Goal: Task Accomplishment & Management: Complete application form

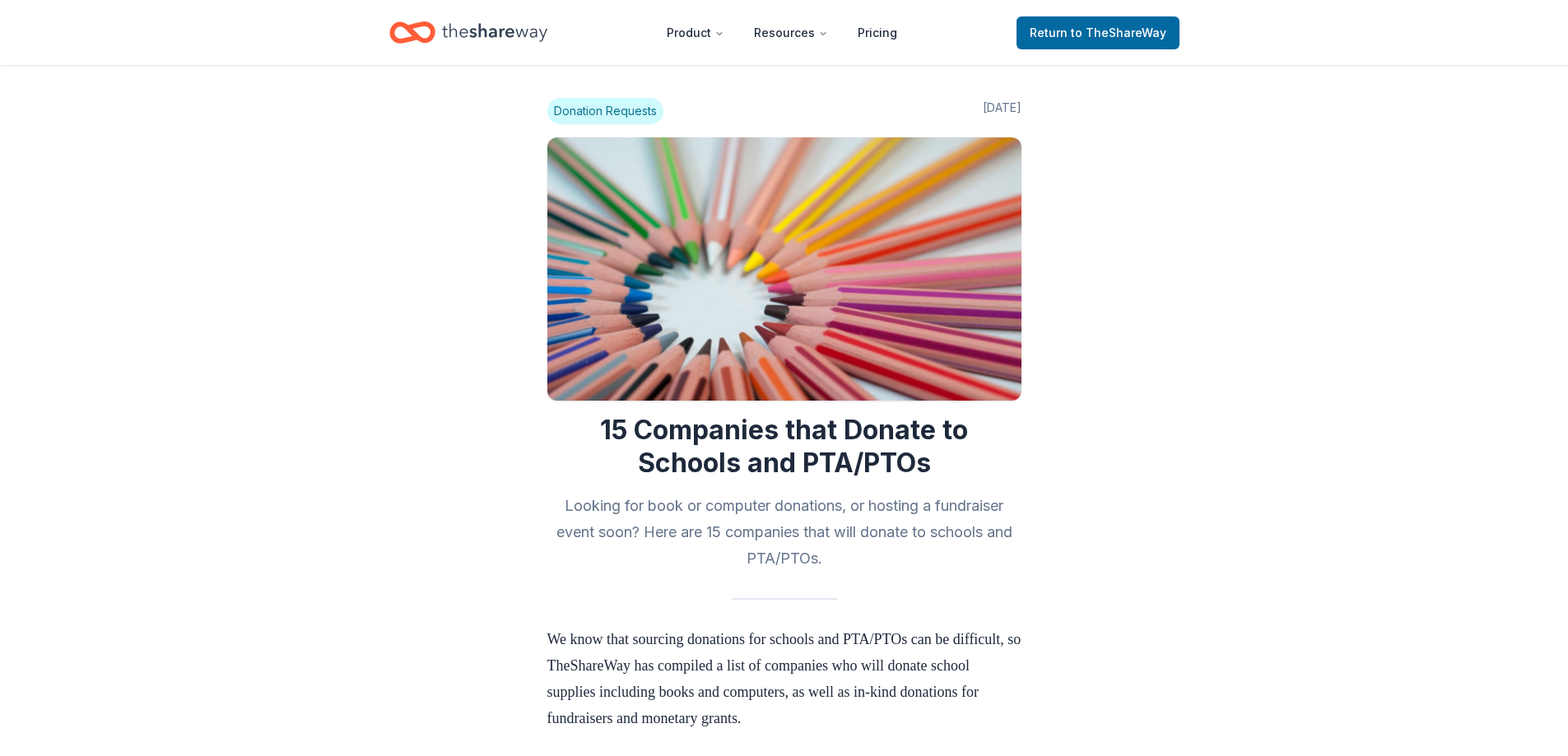
click at [633, 109] on span "Donation Requests" at bounding box center [605, 111] width 116 height 26
click at [442, 32] on icon "Home" at bounding box center [494, 33] width 106 height 34
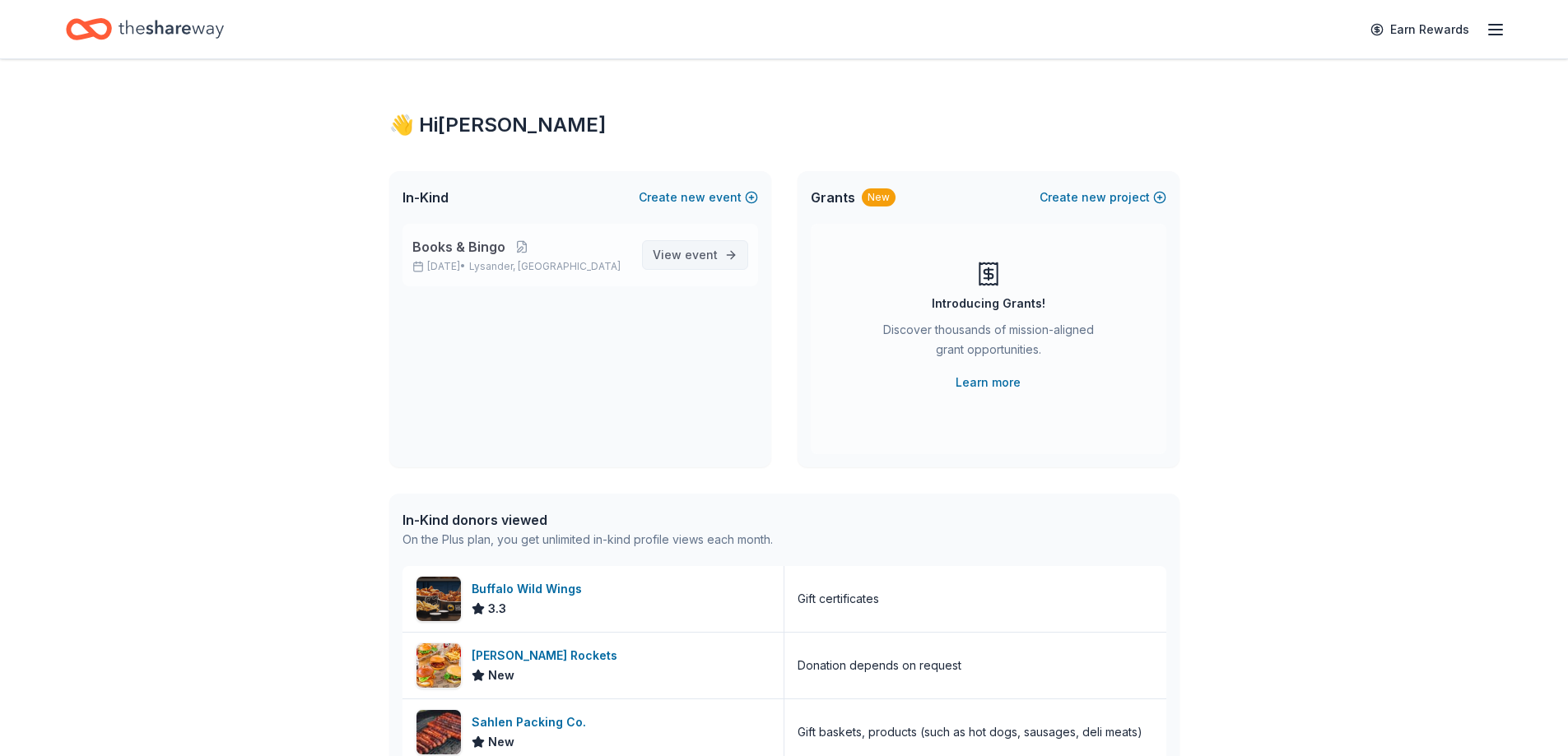
click at [709, 245] on span "View event" at bounding box center [685, 254] width 65 height 19
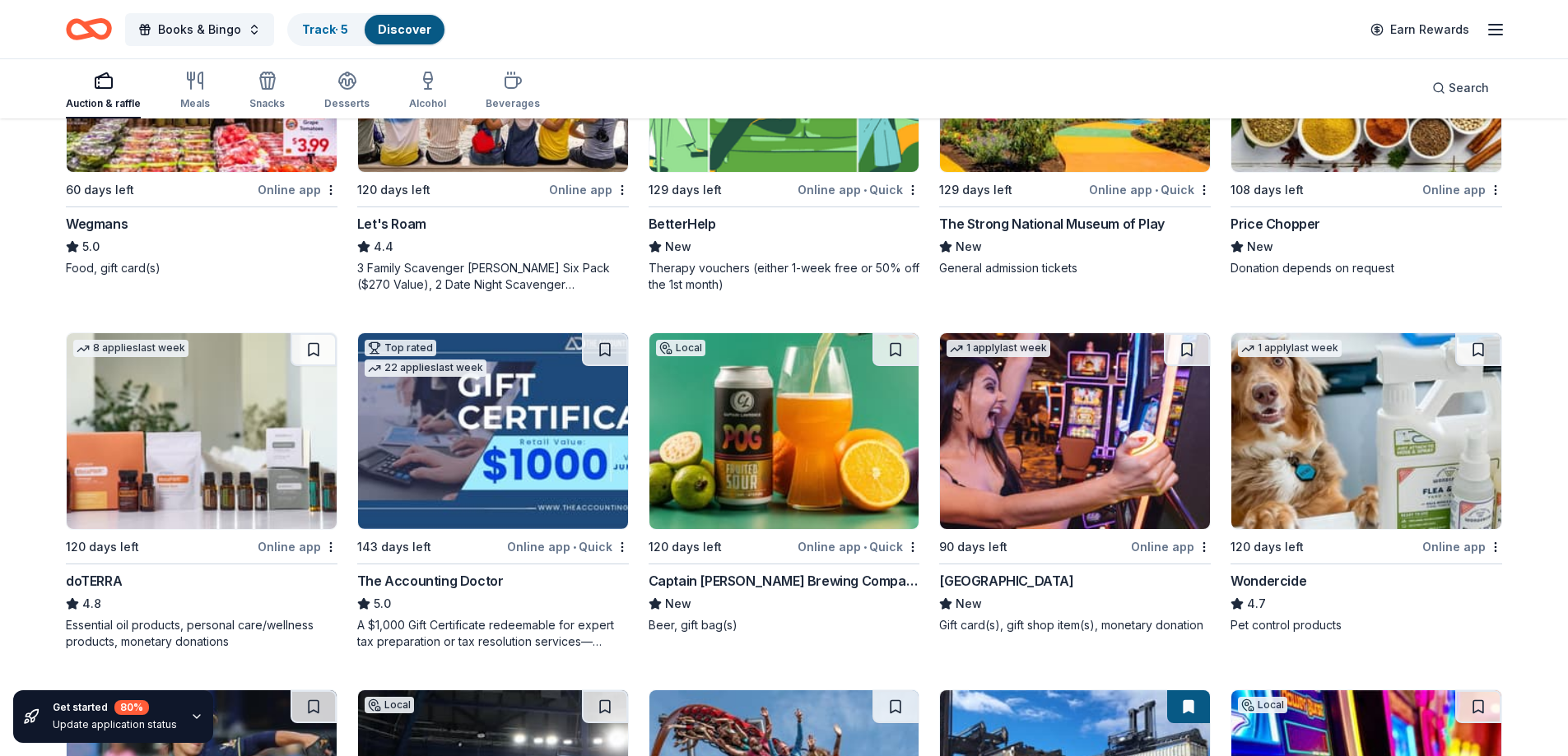
scroll to position [741, 0]
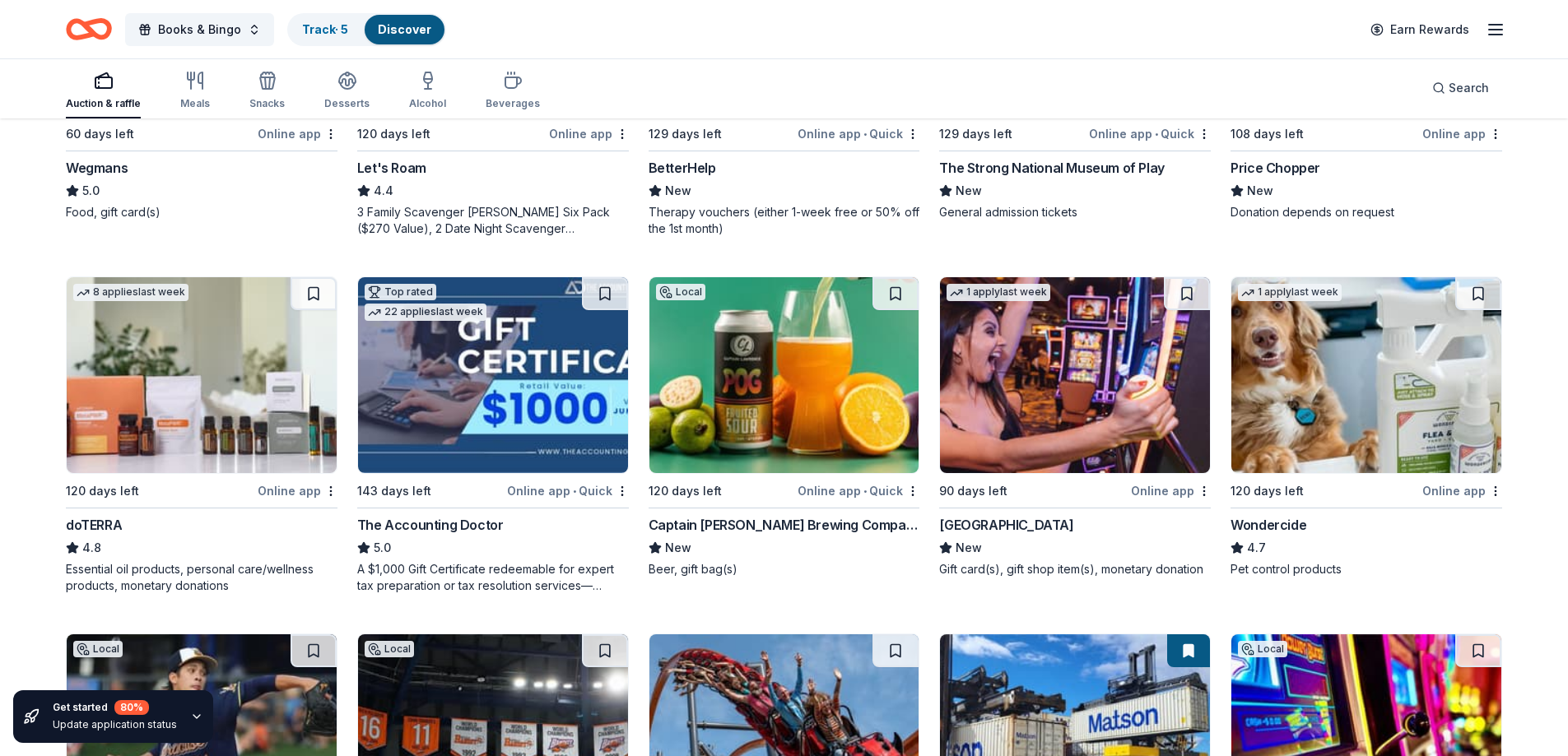
click at [727, 522] on div "Captain Lawrence Brewing Company" at bounding box center [784, 525] width 271 height 19
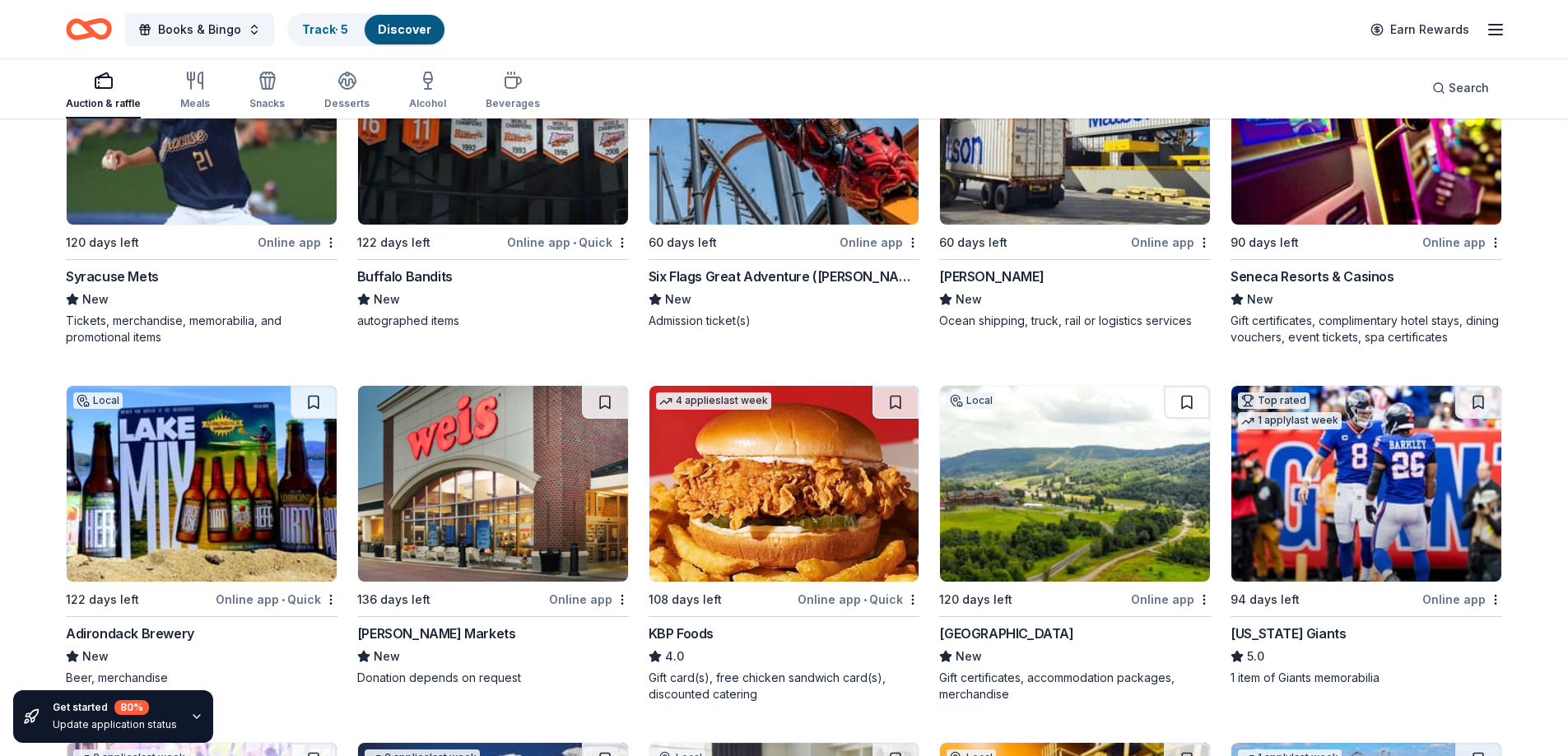
scroll to position [1479, 0]
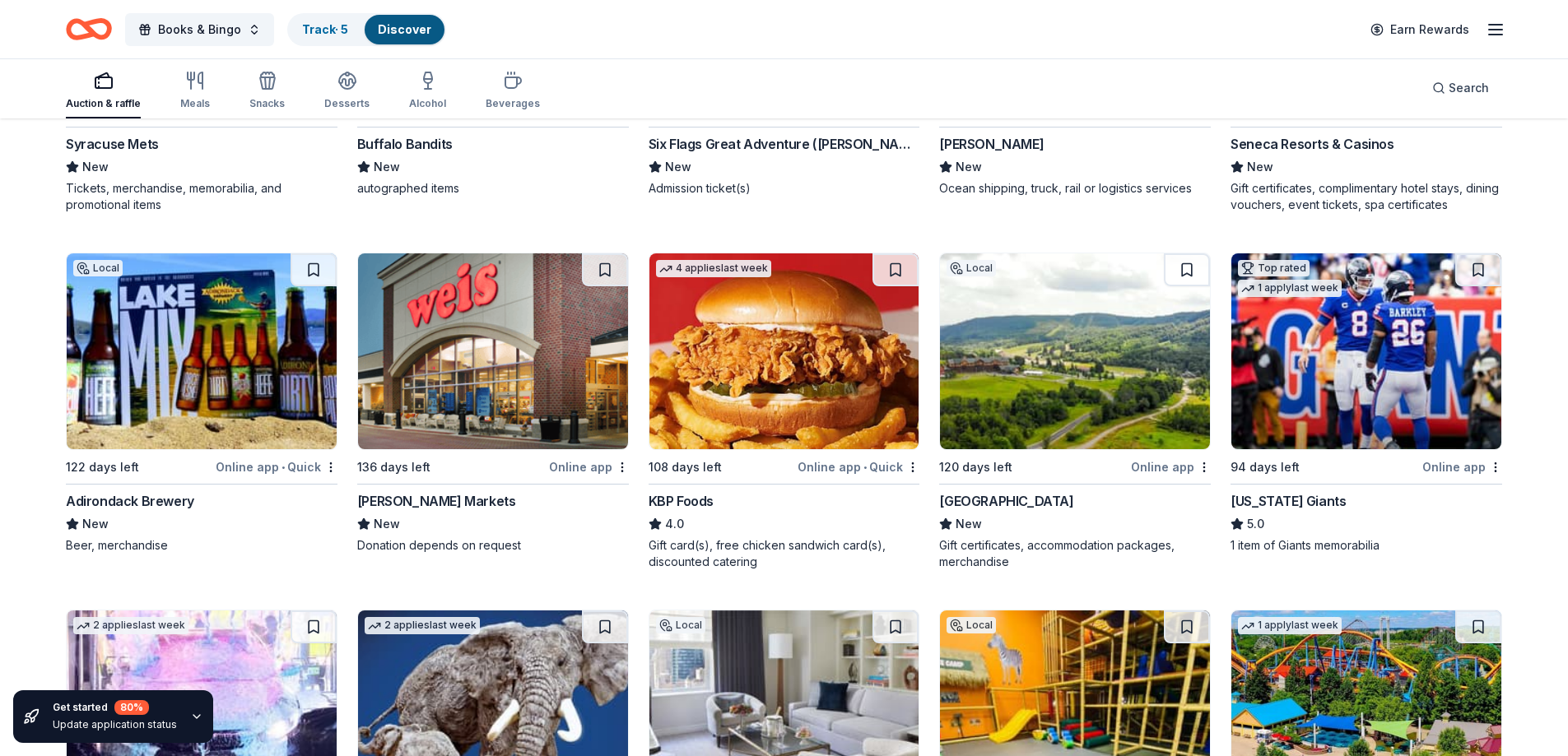
click at [115, 498] on div "Adirondack Brewery" at bounding box center [130, 501] width 128 height 19
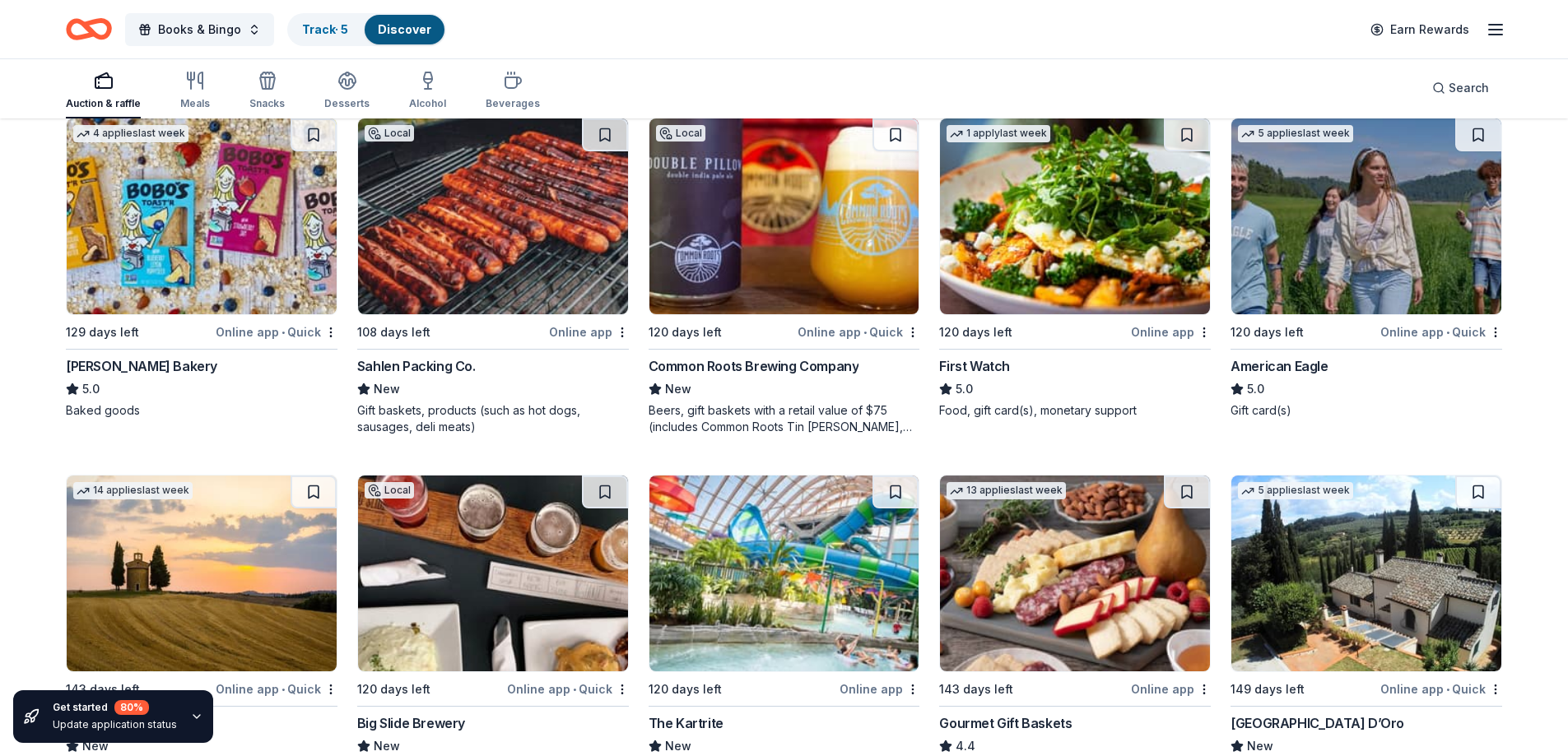
scroll to position [2358, 0]
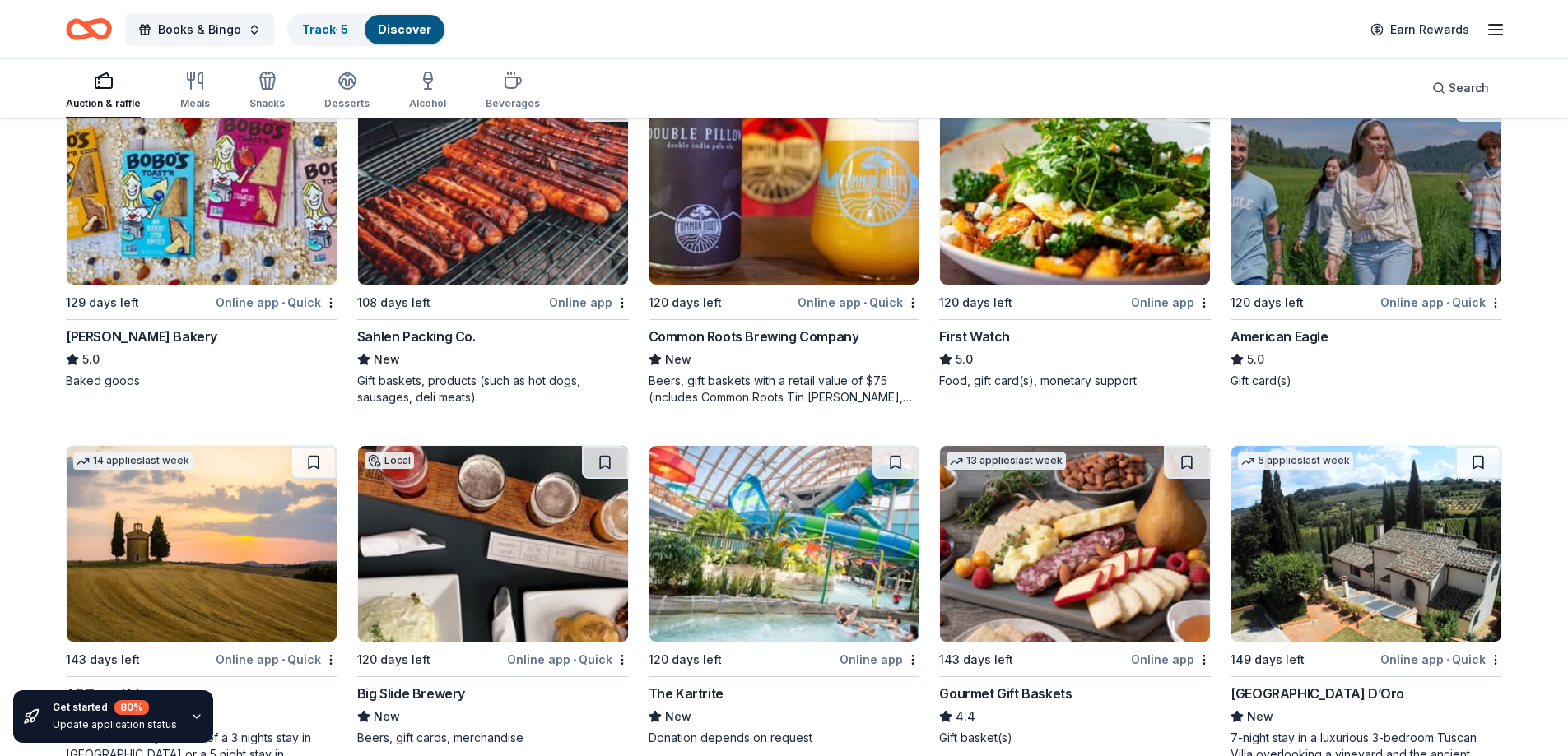
click at [722, 329] on div "Common Roots Brewing Company" at bounding box center [754, 336] width 210 height 19
click at [1288, 335] on div "American Eagle" at bounding box center [1278, 336] width 97 height 19
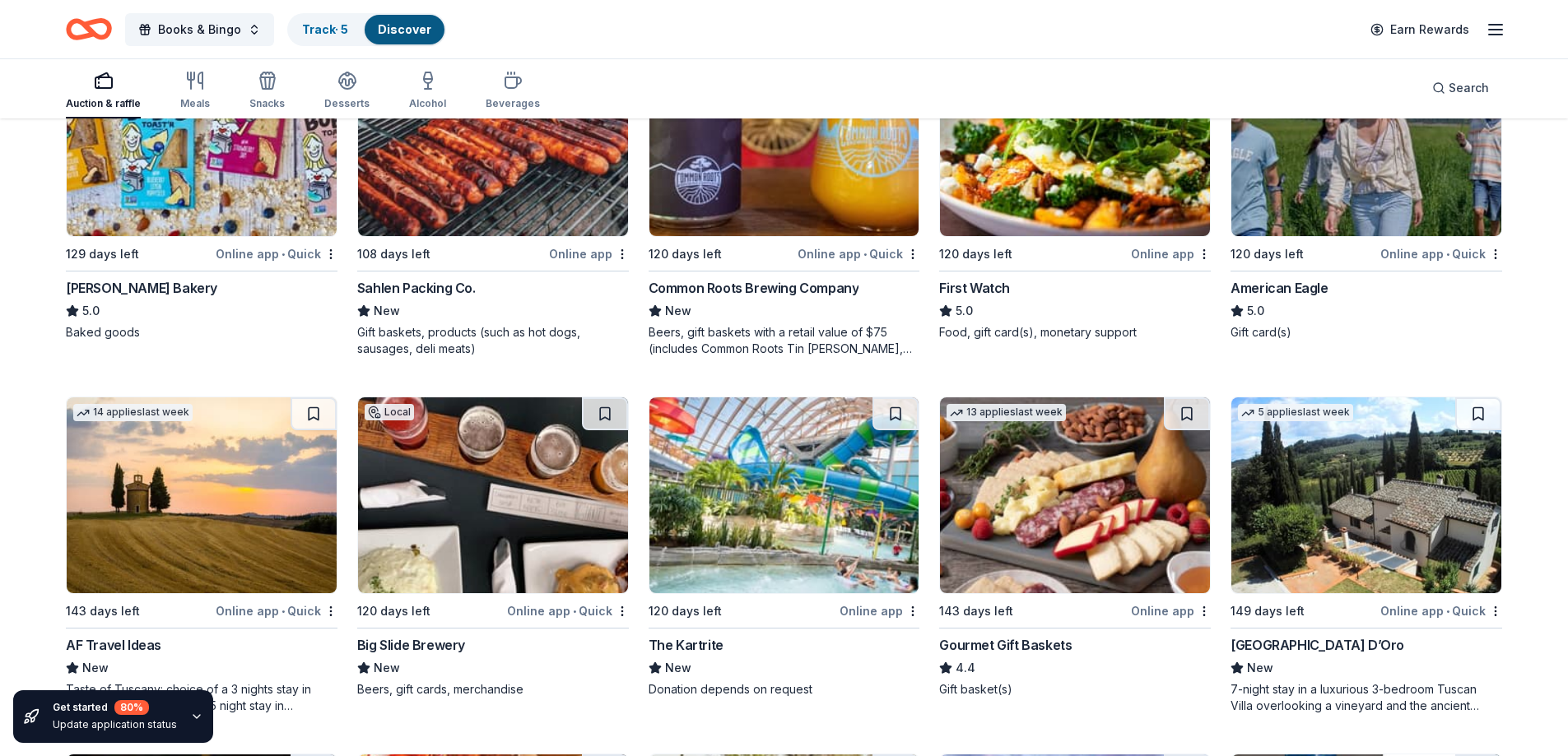
scroll to position [2439, 0]
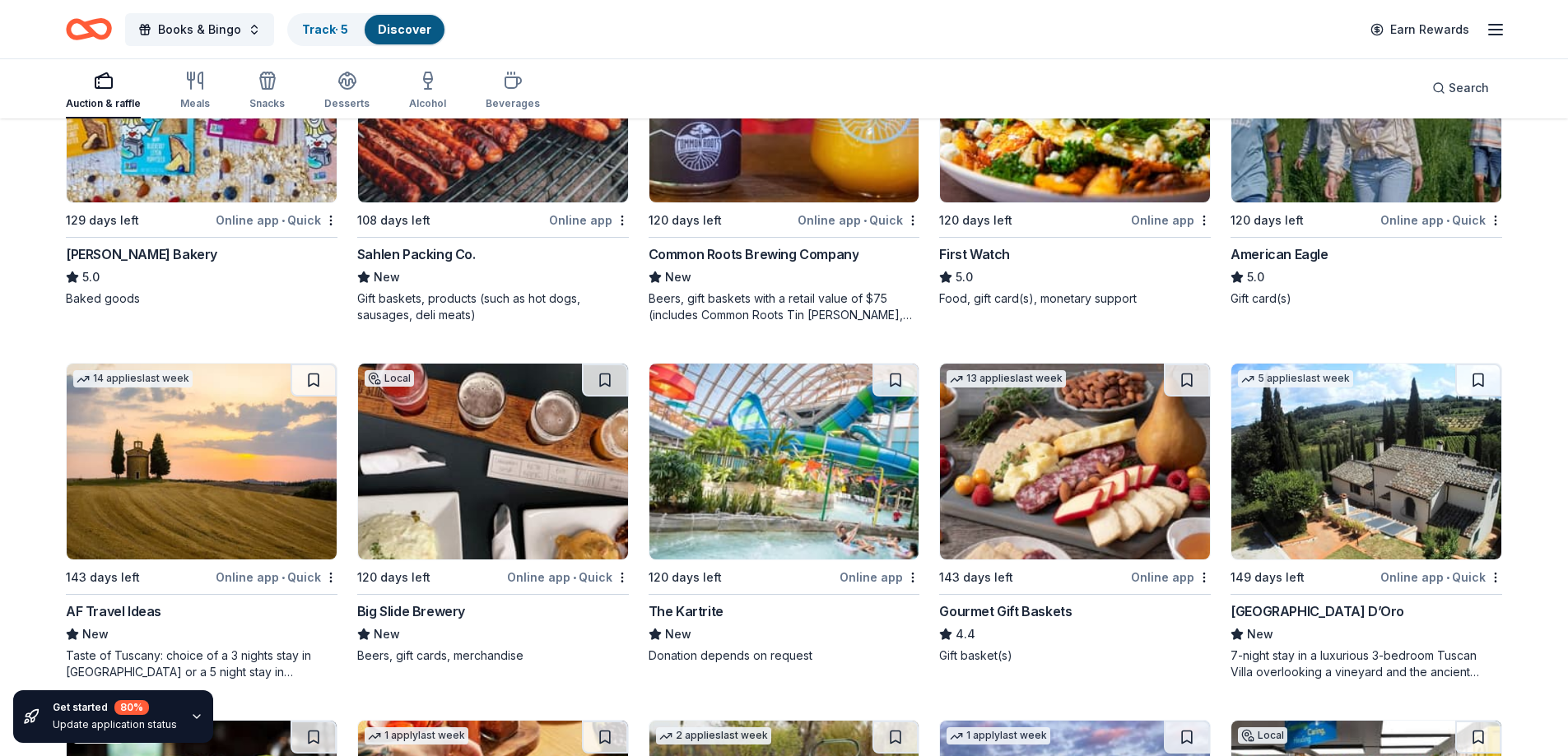
click at [406, 610] on div "Big Slide Brewery" at bounding box center [411, 611] width 108 height 19
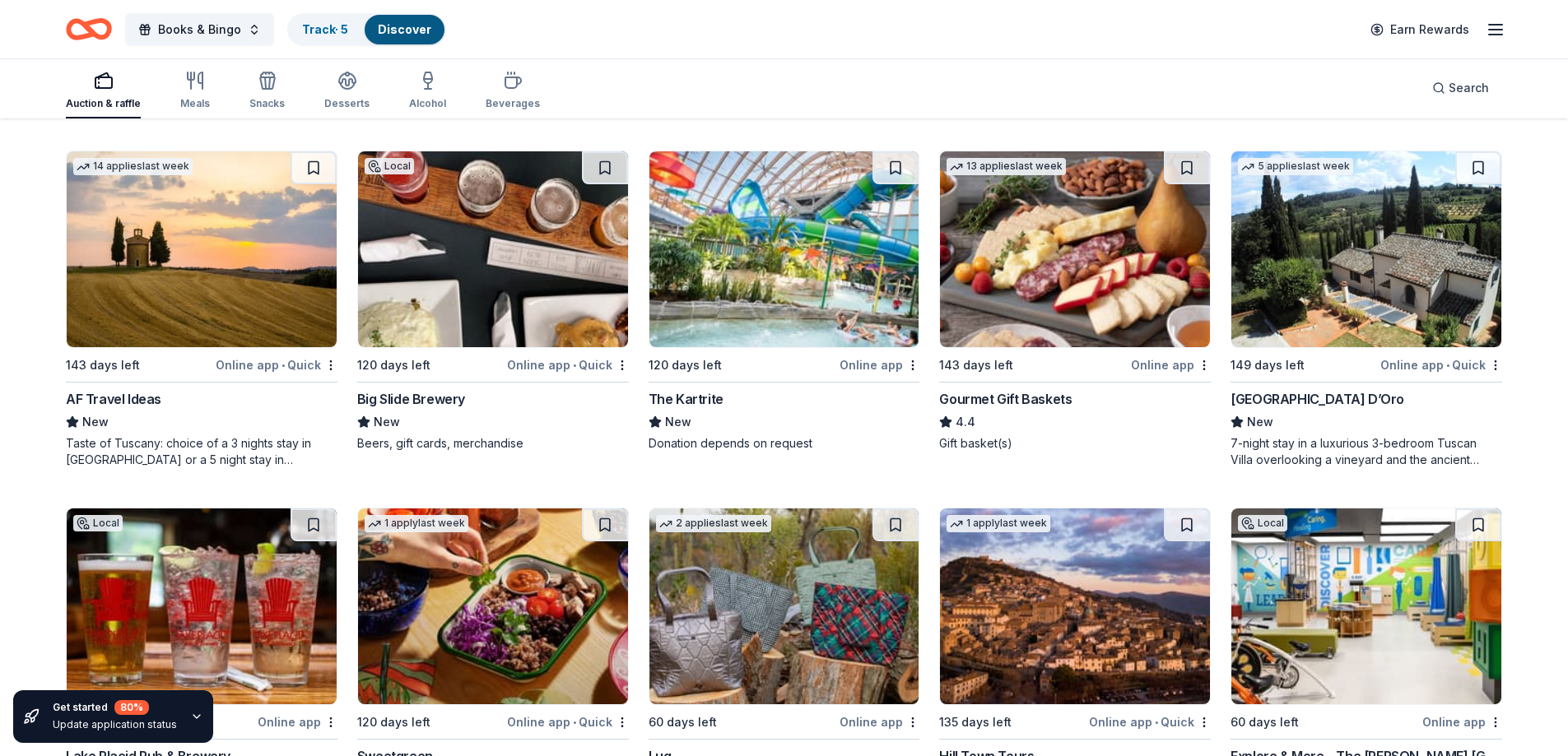
scroll to position [2687, 0]
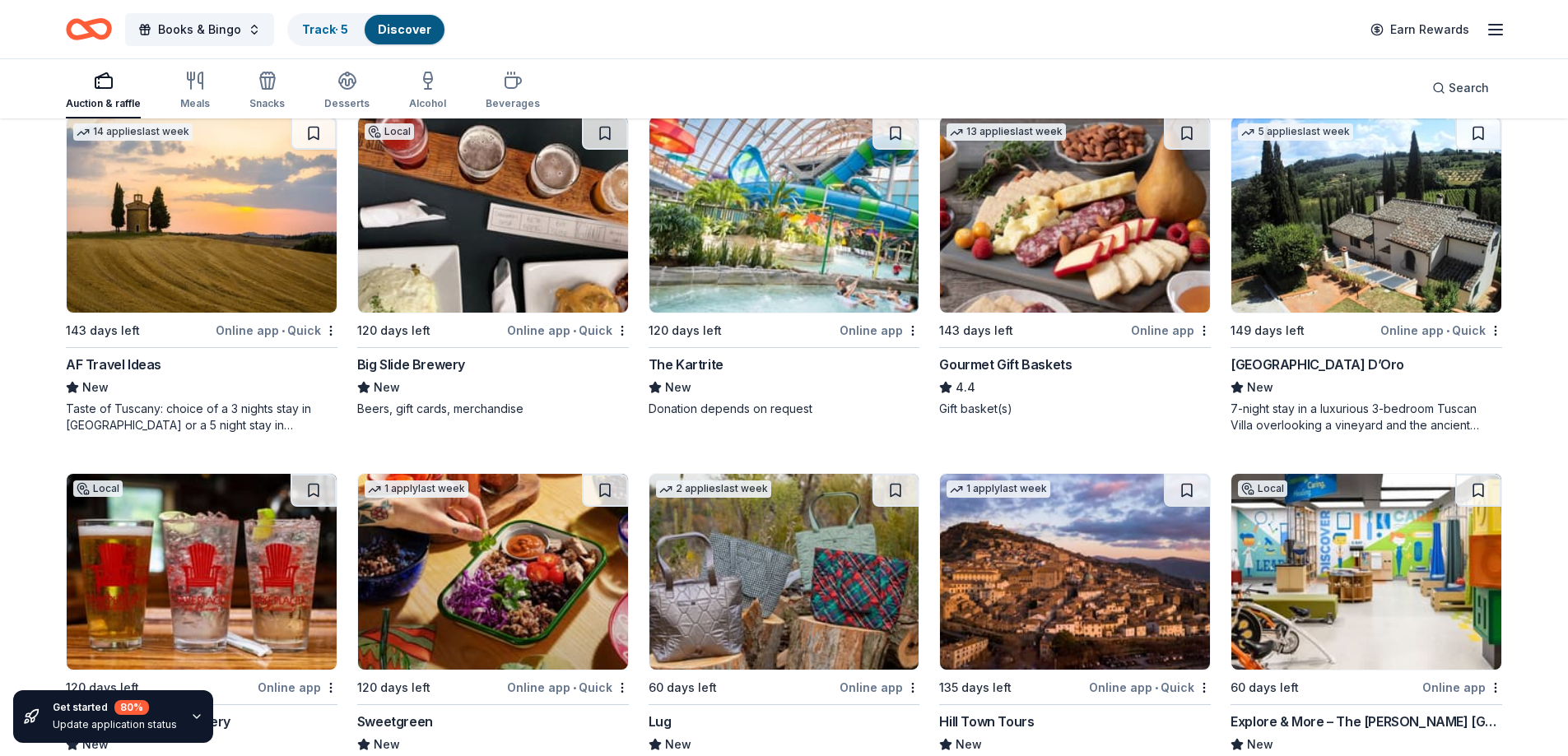
click at [1037, 364] on div "Gourmet Gift Baskets" at bounding box center [1005, 364] width 133 height 19
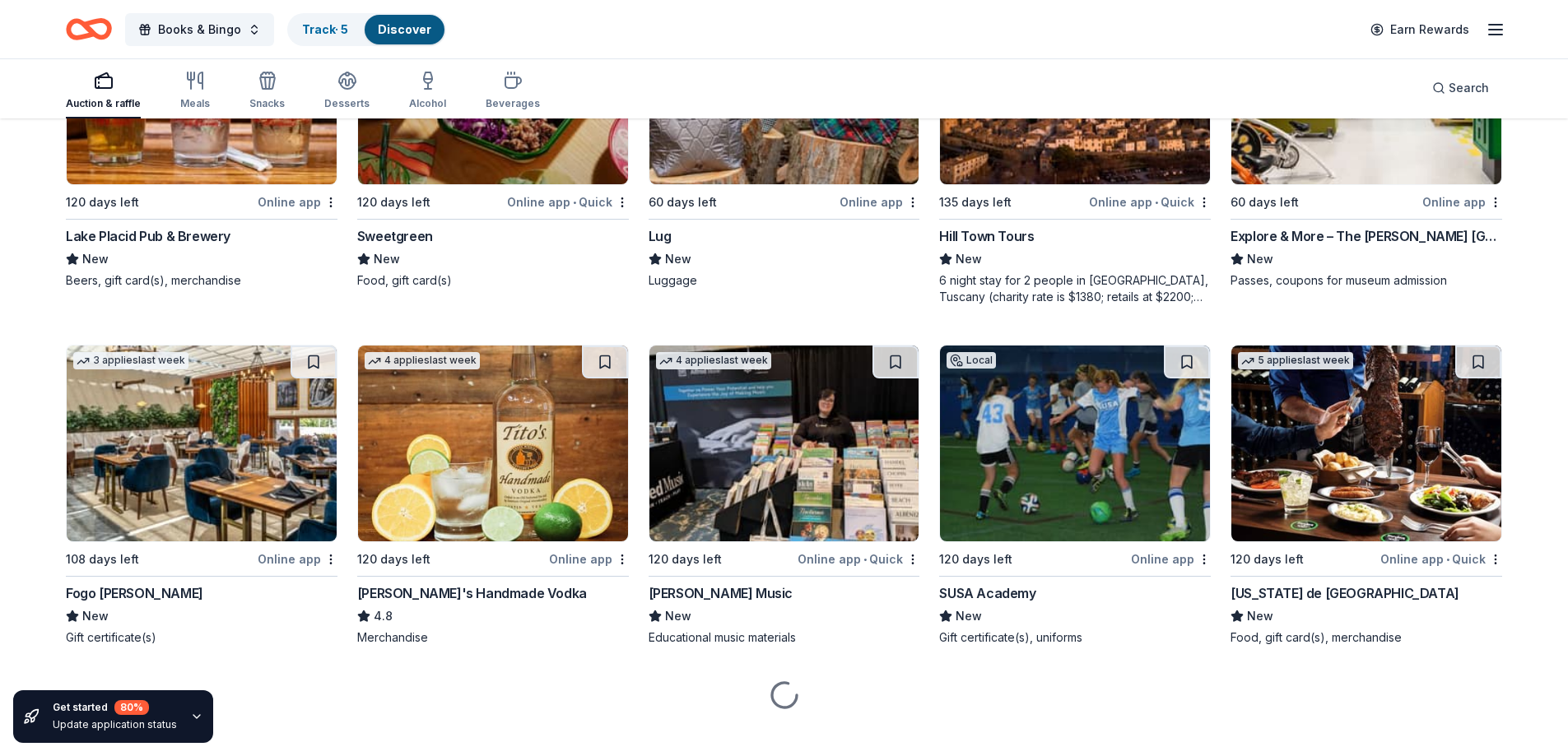
scroll to position [3194, 0]
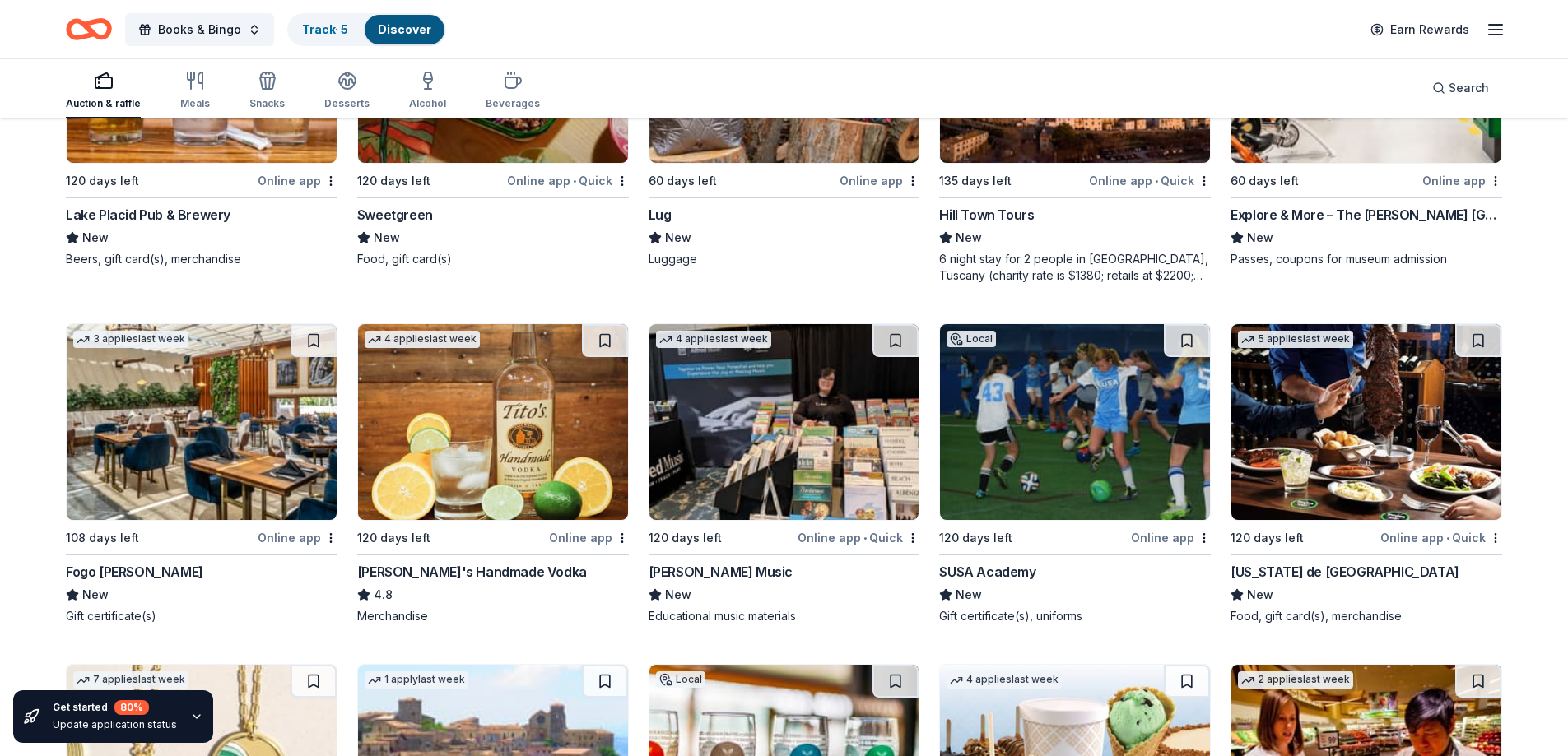
click at [441, 566] on div "[PERSON_NAME]'s Handmade Vodka" at bounding box center [472, 571] width 230 height 19
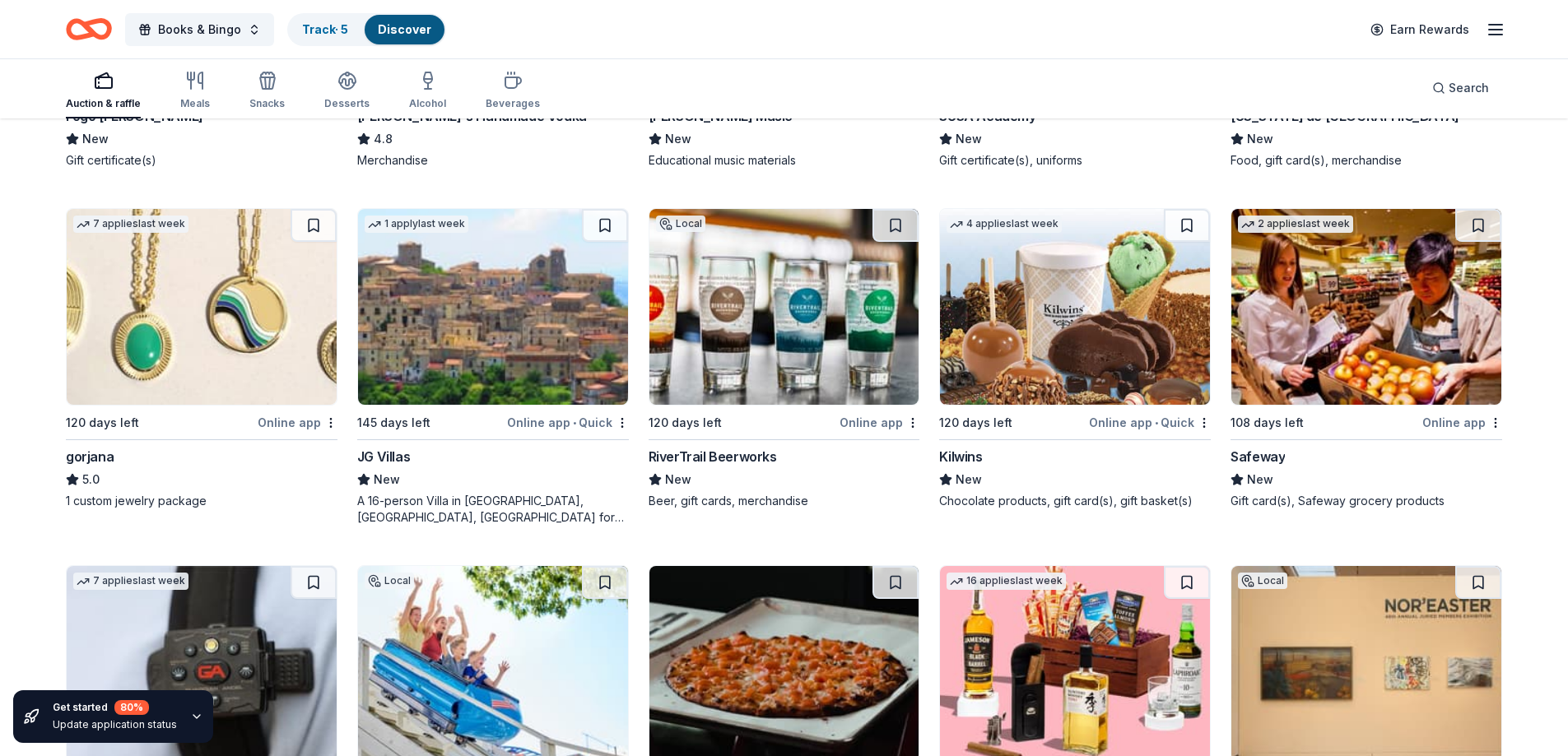
scroll to position [3687, 0]
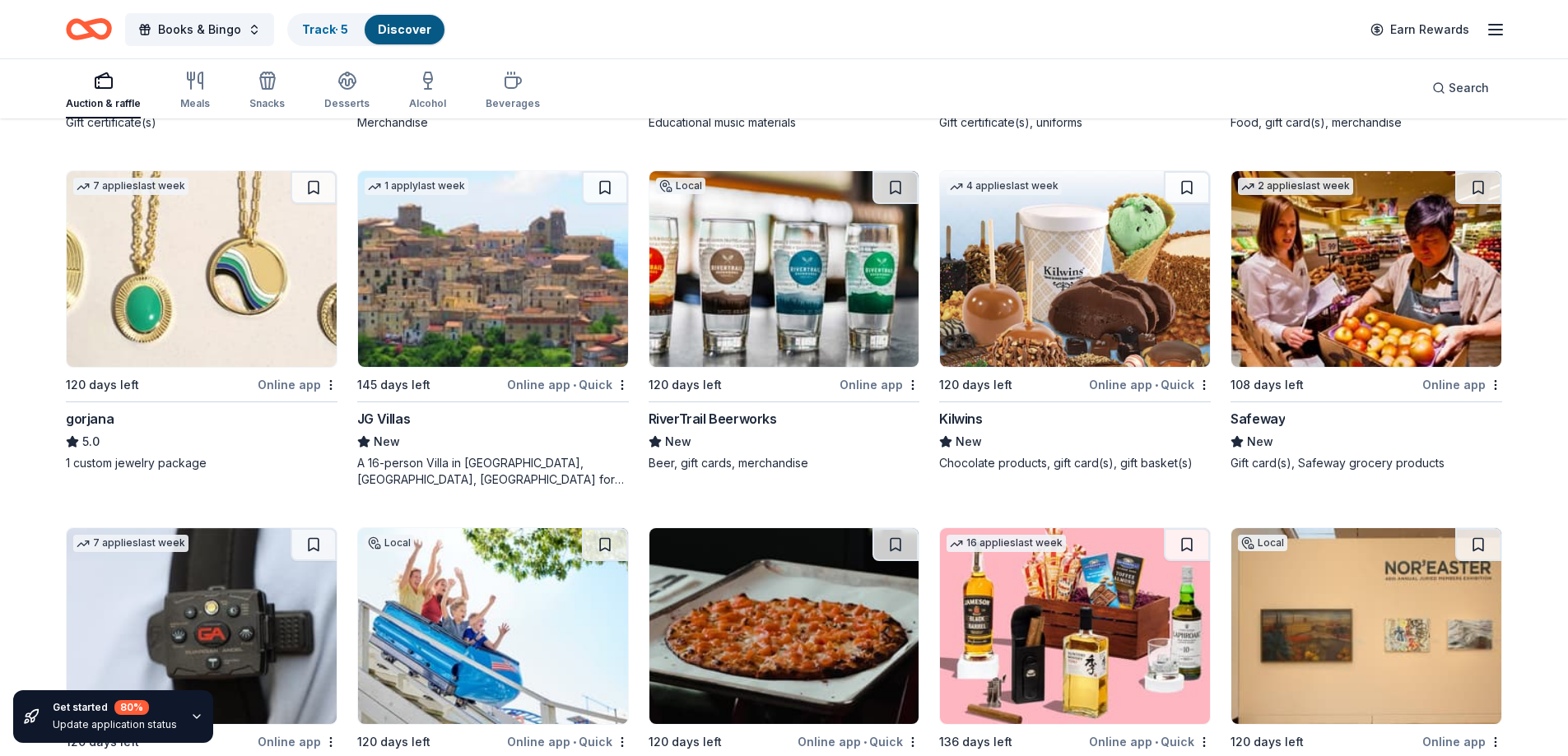
click at [90, 421] on div "gorjana" at bounding box center [90, 418] width 48 height 19
click at [714, 418] on div "RiverTrail Beerworks" at bounding box center [713, 418] width 128 height 19
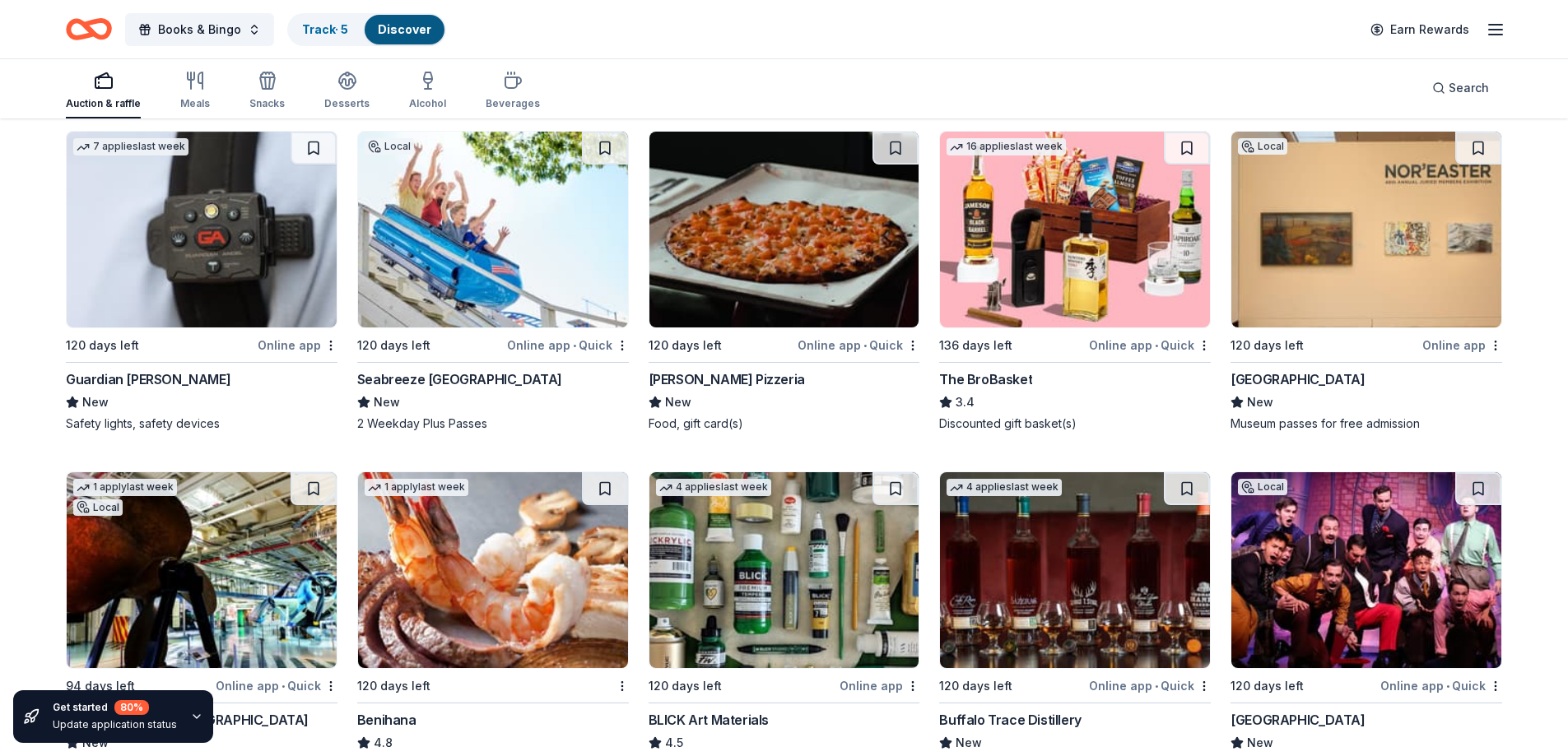
scroll to position [4056, 0]
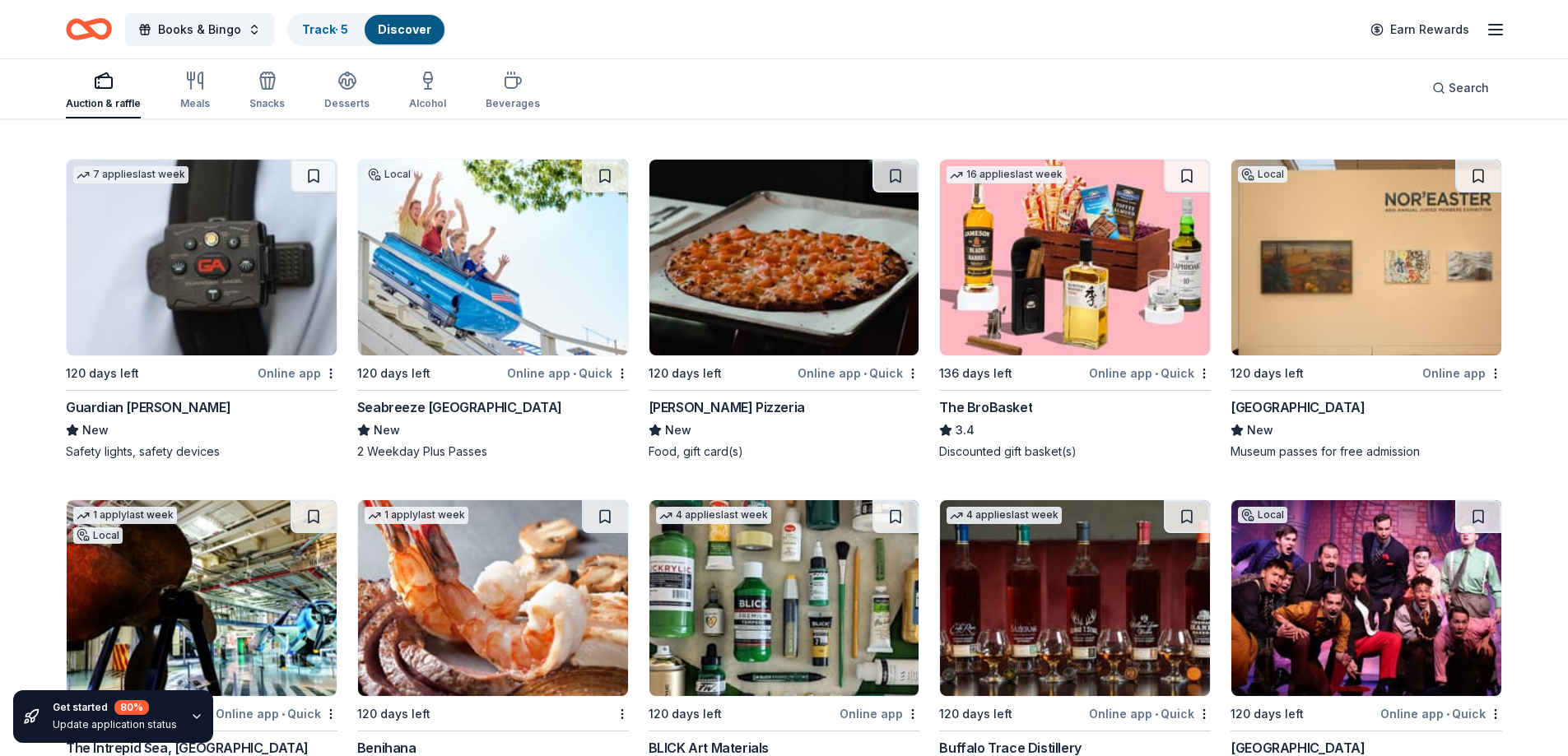
click at [1015, 402] on div "The BroBasket" at bounding box center [986, 407] width 93 height 19
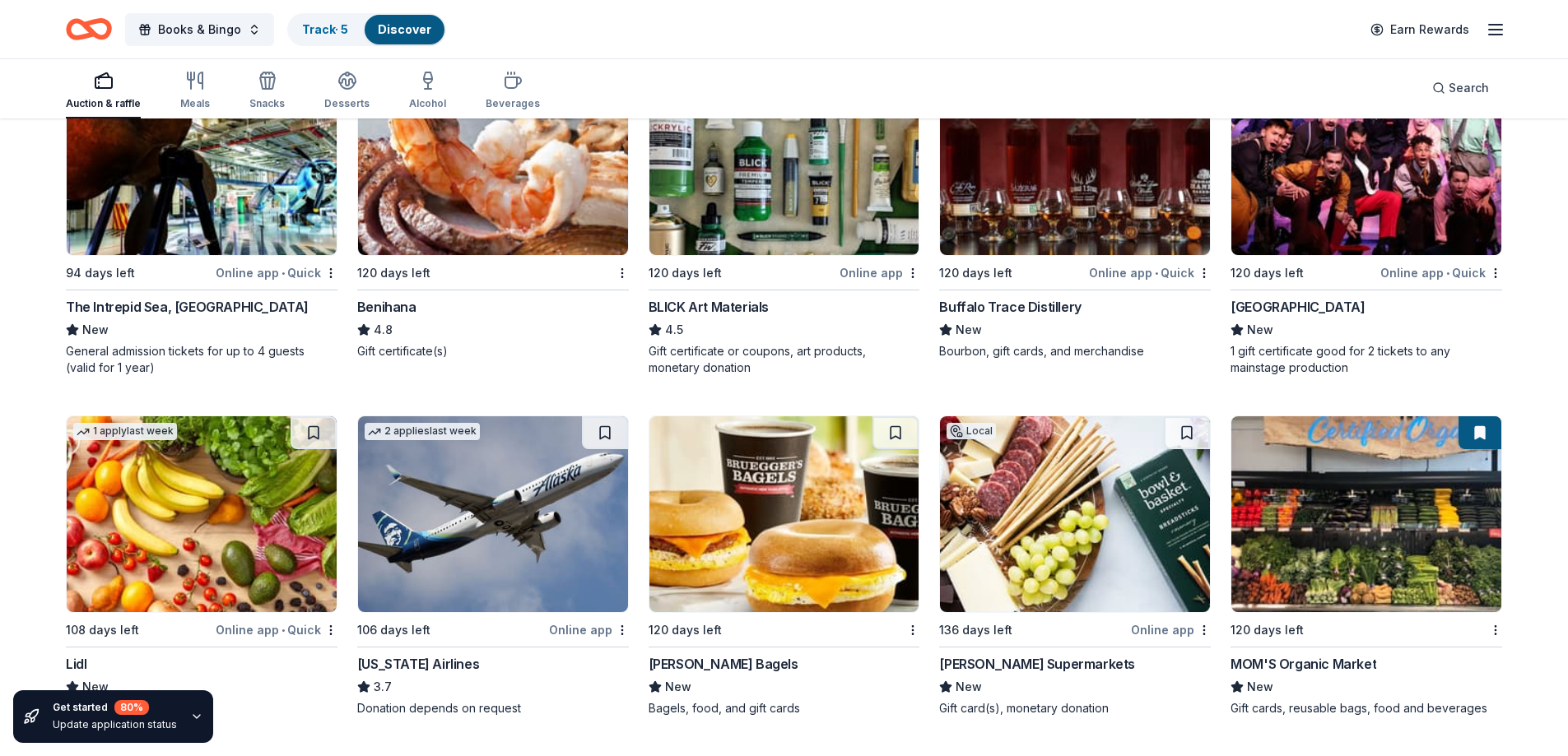
scroll to position [4468, 0]
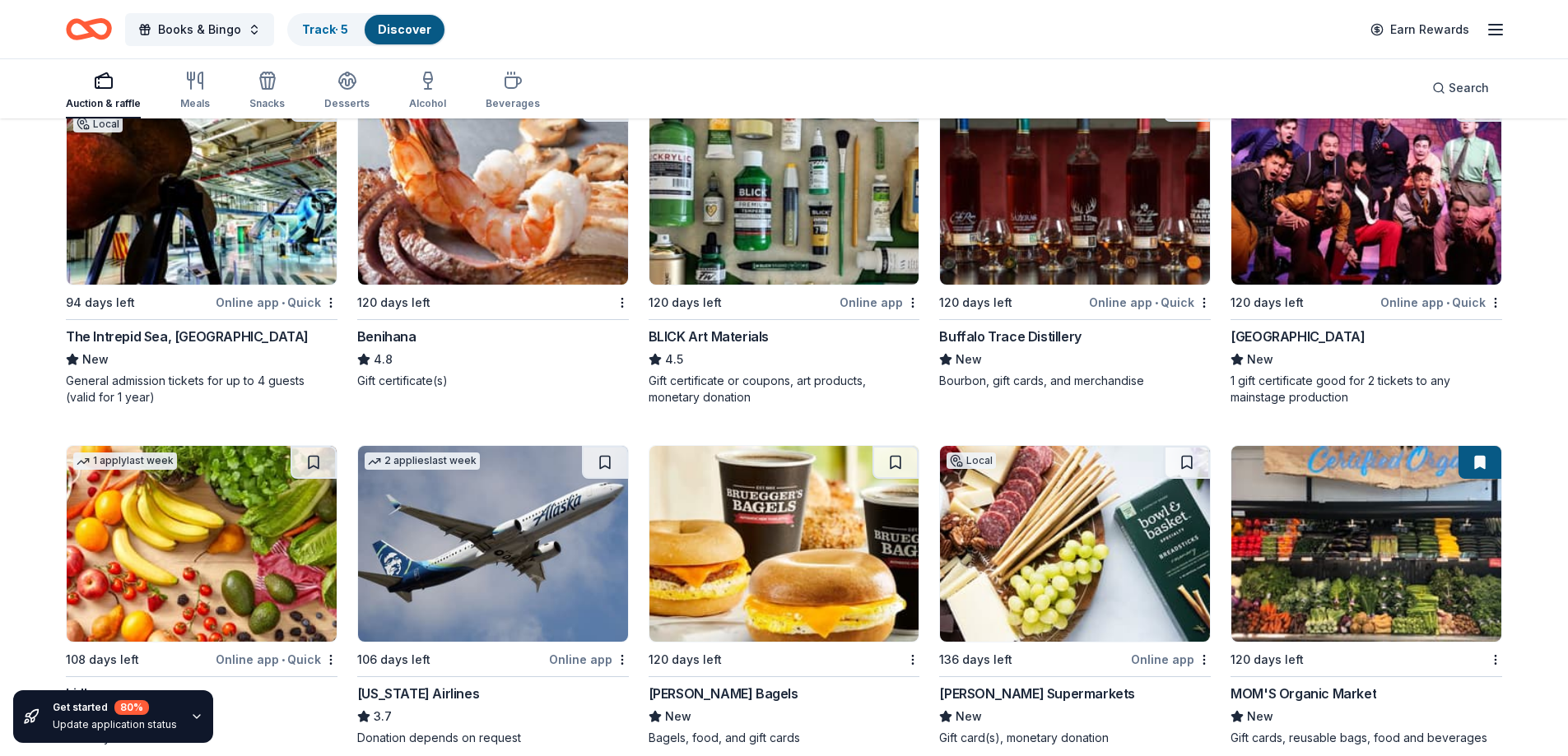
click at [1018, 333] on div "Buffalo Trace Distillery" at bounding box center [1010, 336] width 142 height 19
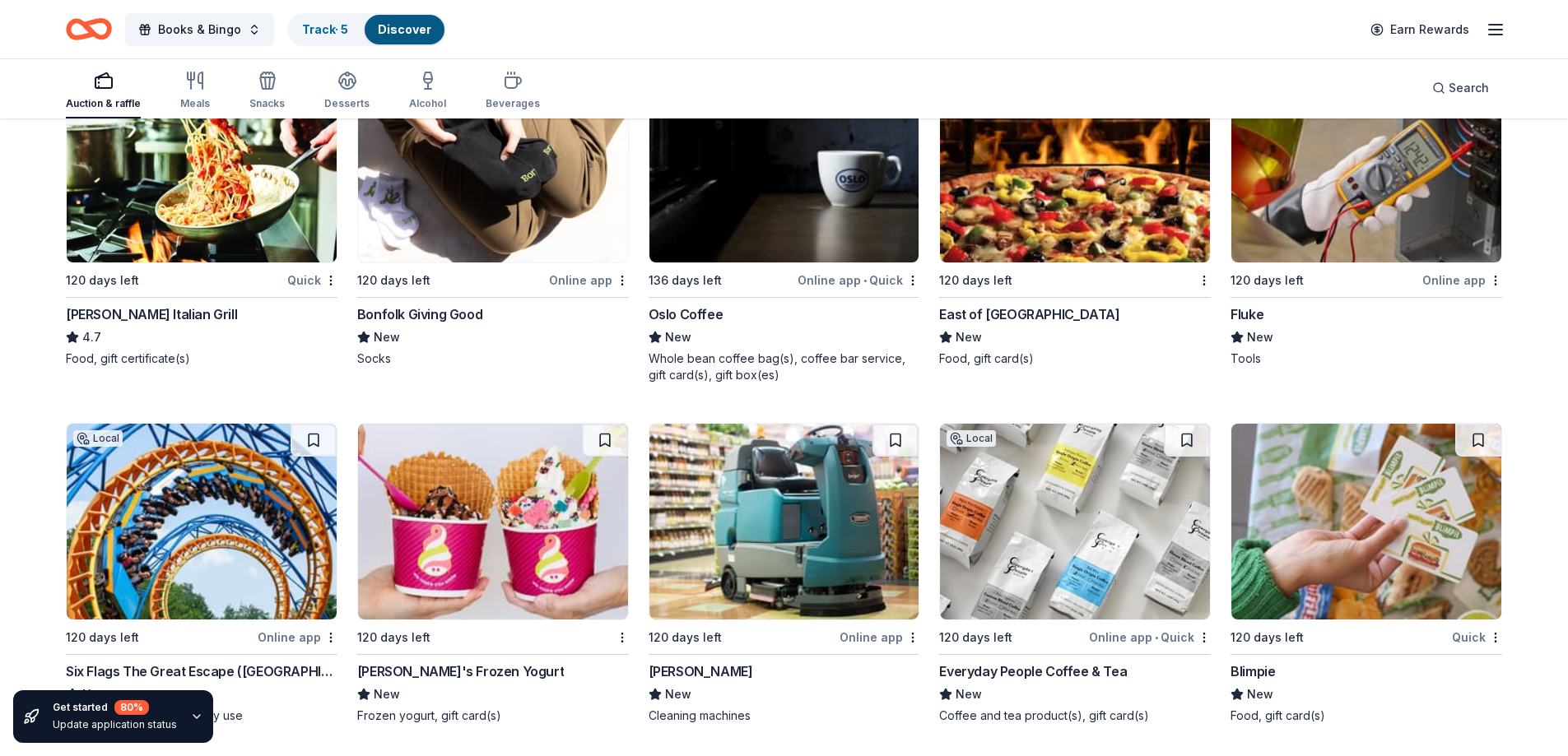
scroll to position [5550, 0]
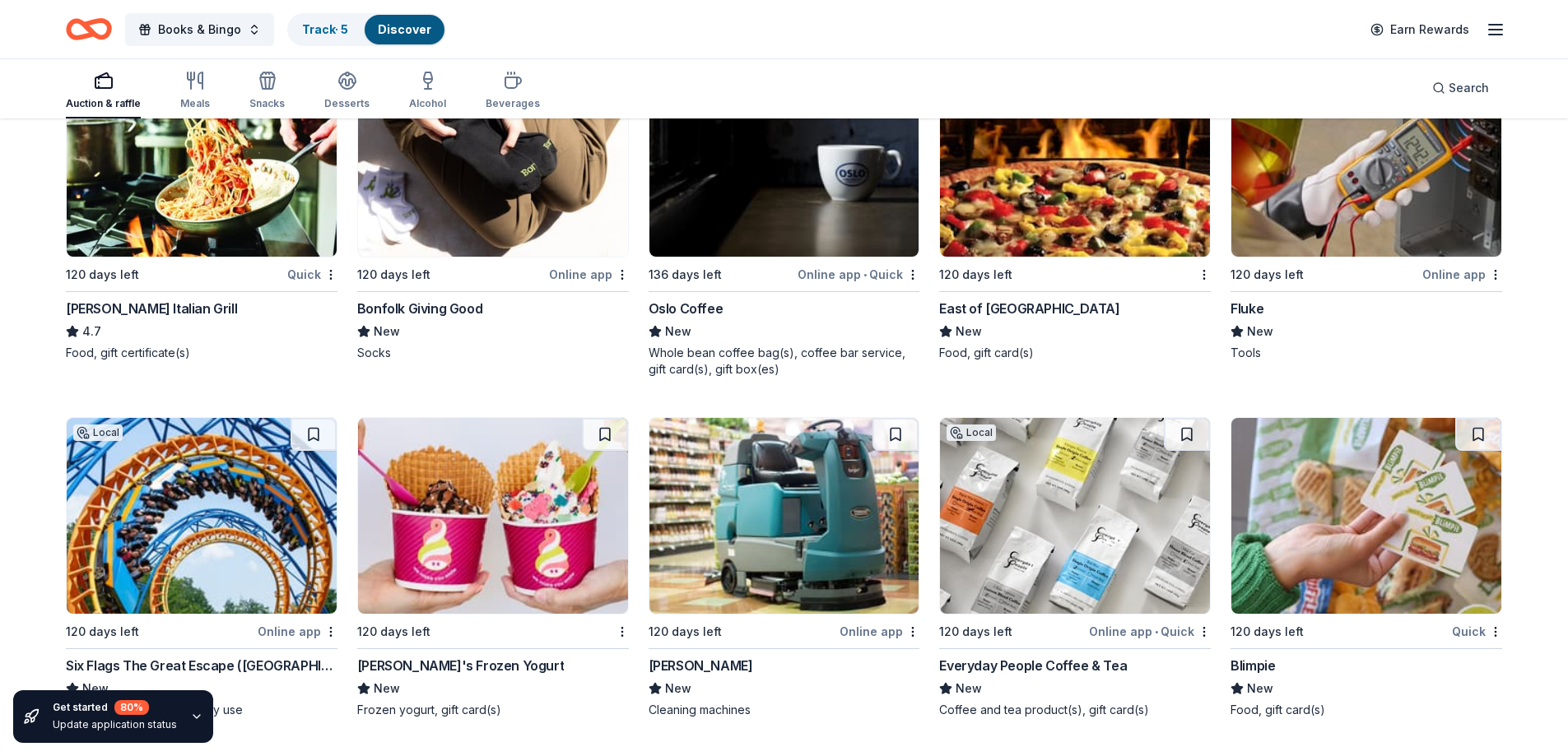
click at [303, 271] on div "Quick" at bounding box center [312, 275] width 50 height 20
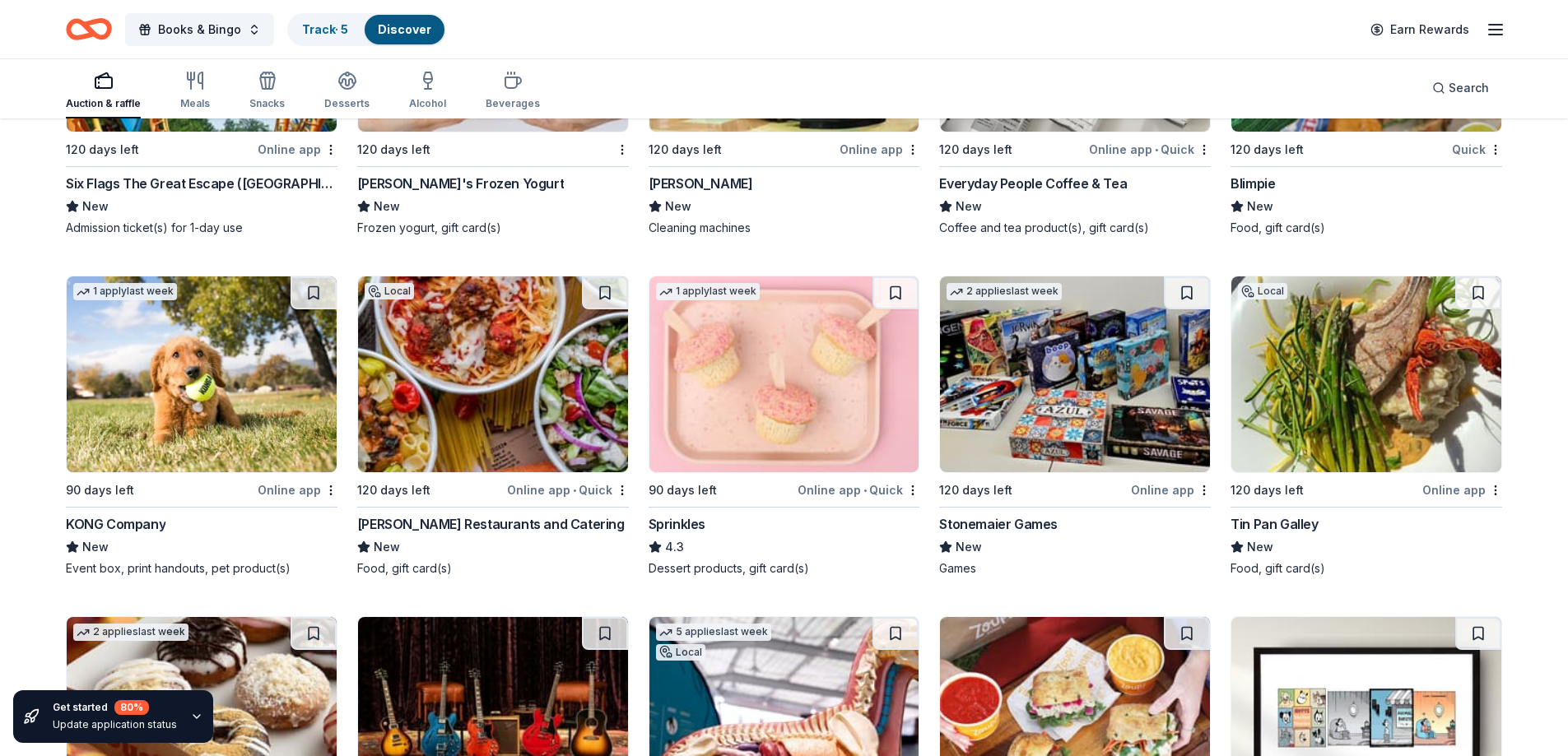
scroll to position [5962, 0]
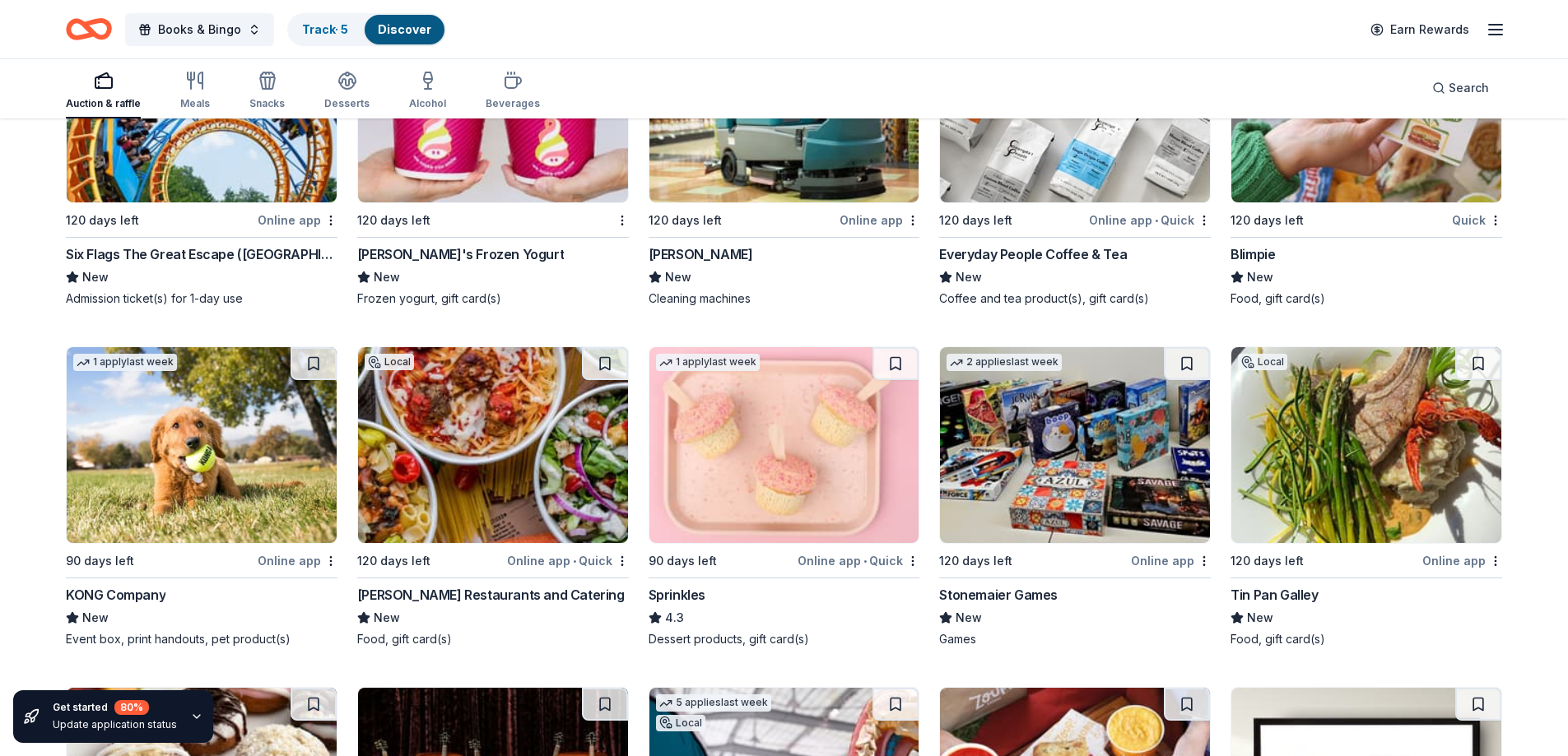
click at [1010, 588] on div "Stonemaier Games" at bounding box center [999, 595] width 118 height 19
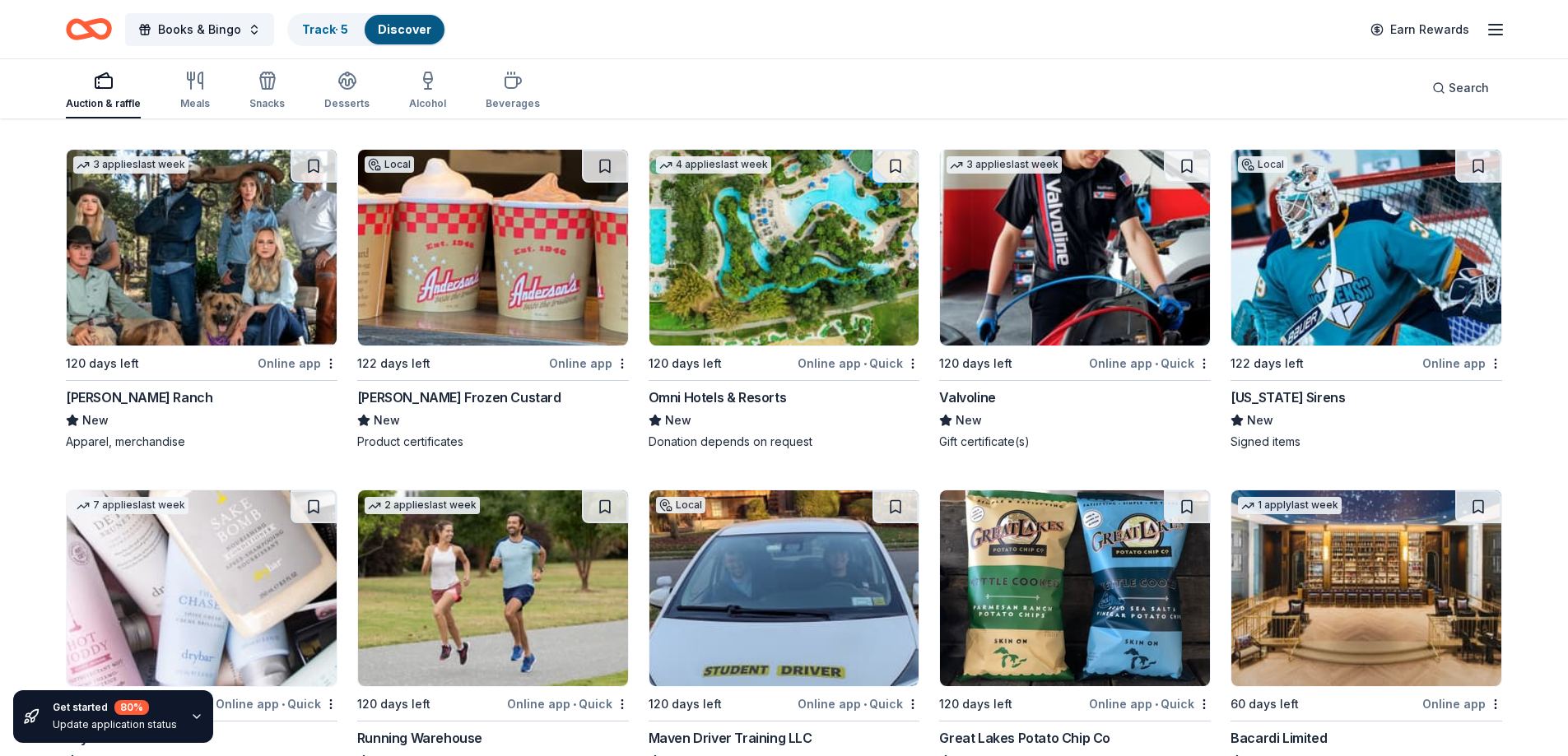
scroll to position [7078, 0]
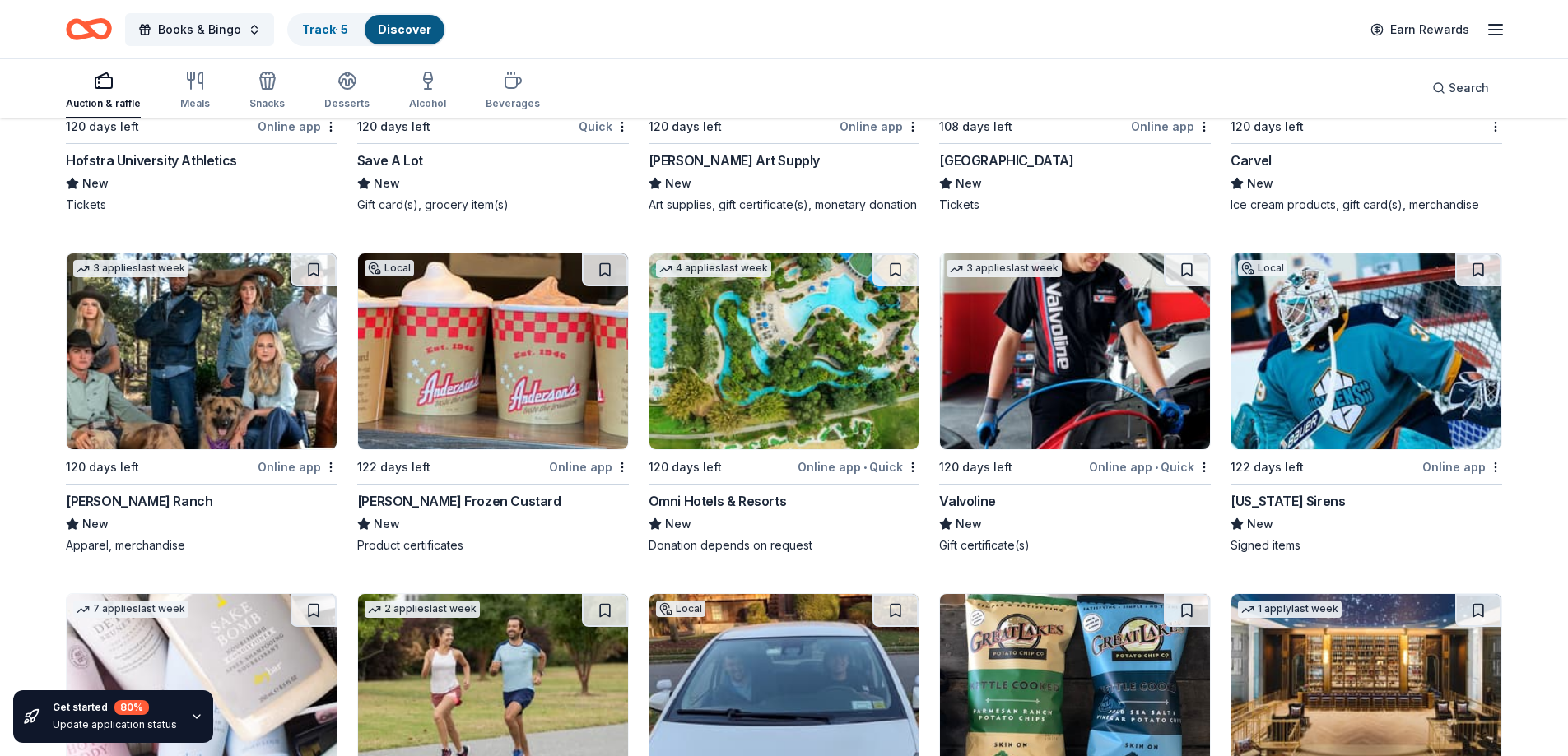
click at [962, 494] on div "Valvoline" at bounding box center [967, 501] width 56 height 19
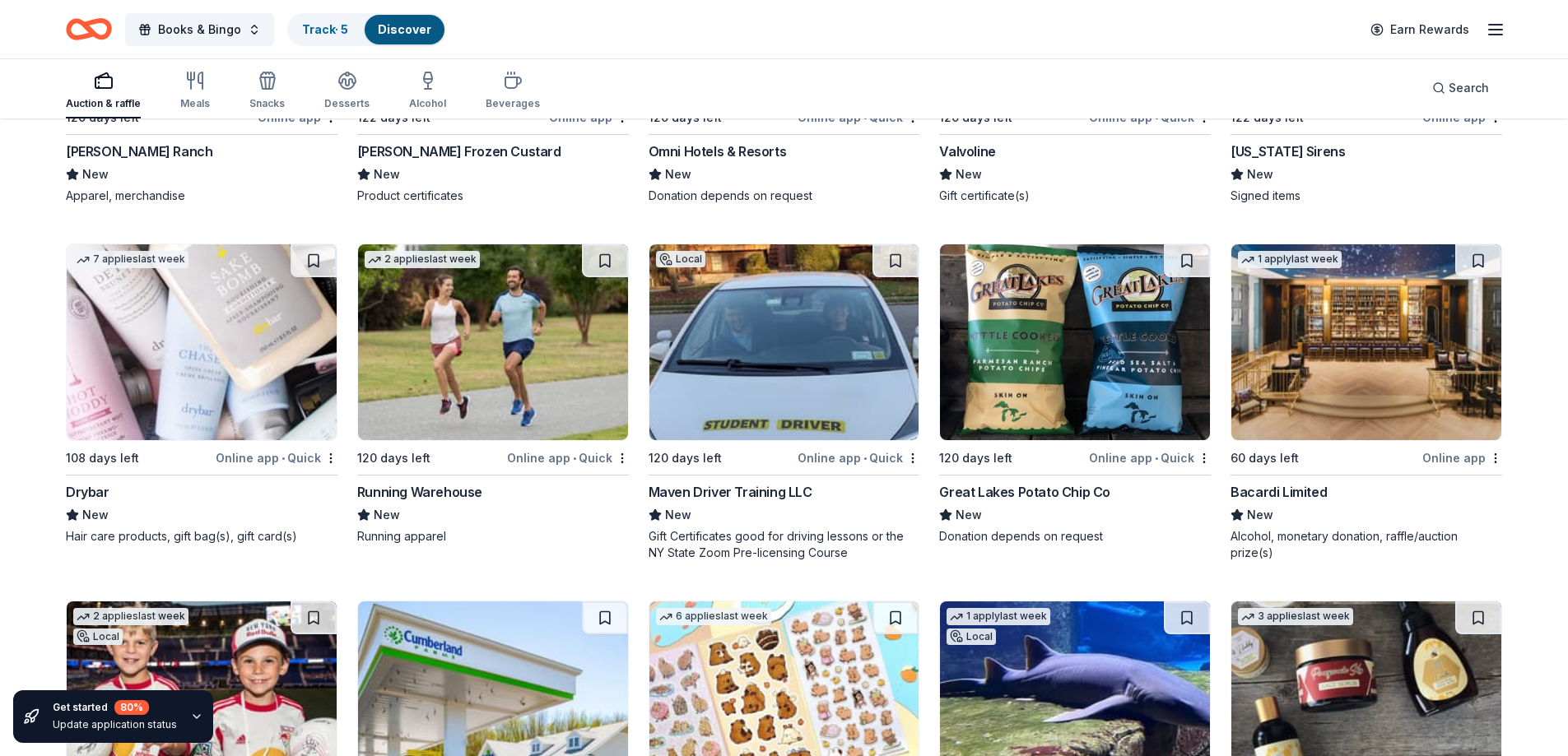
scroll to position [7407, 0]
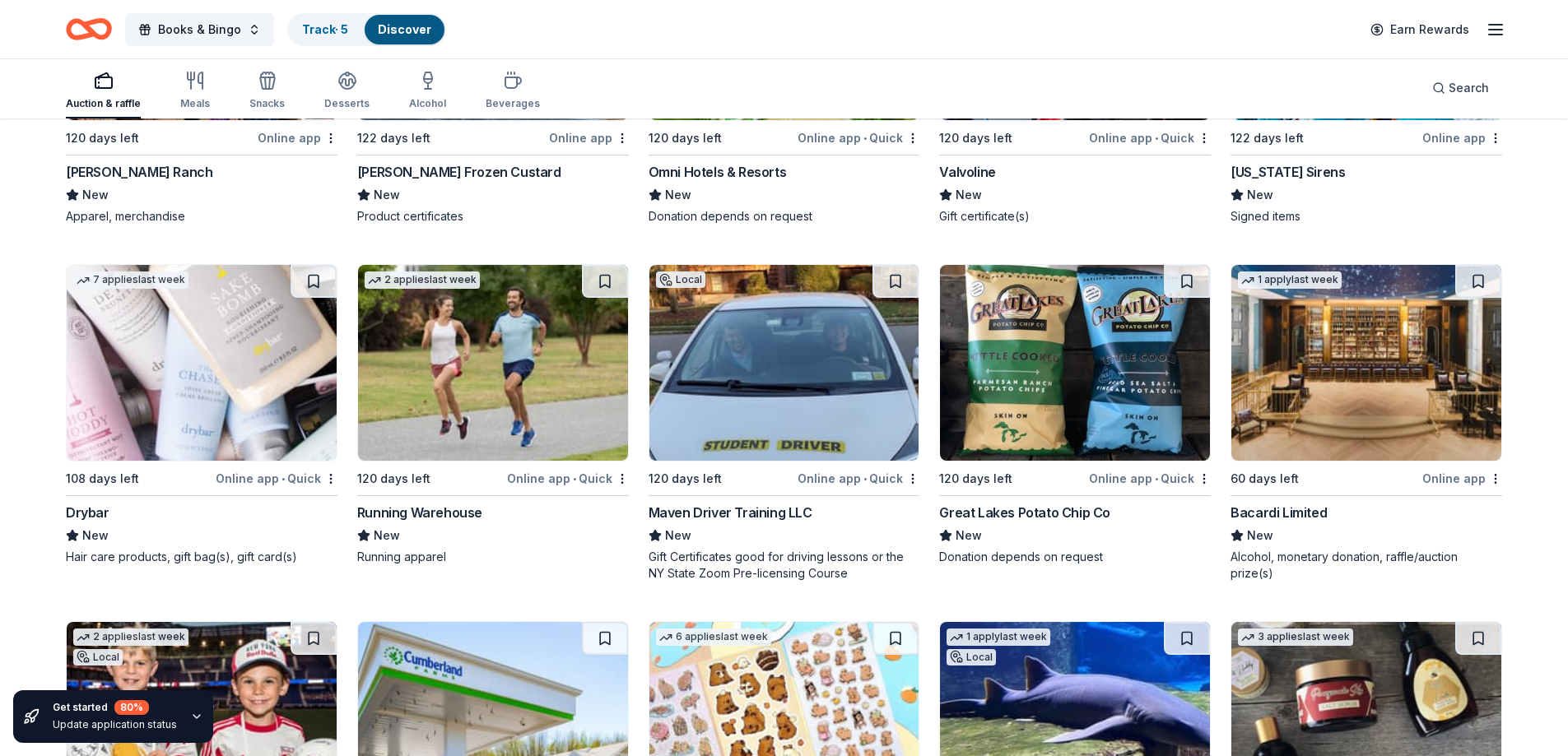
click at [89, 511] on div "Drybar" at bounding box center [88, 512] width 44 height 19
click at [997, 514] on div "Great Lakes Potato Chip Co" at bounding box center [1025, 512] width 172 height 19
click at [1267, 519] on div "Bacardi Limited" at bounding box center [1278, 512] width 96 height 19
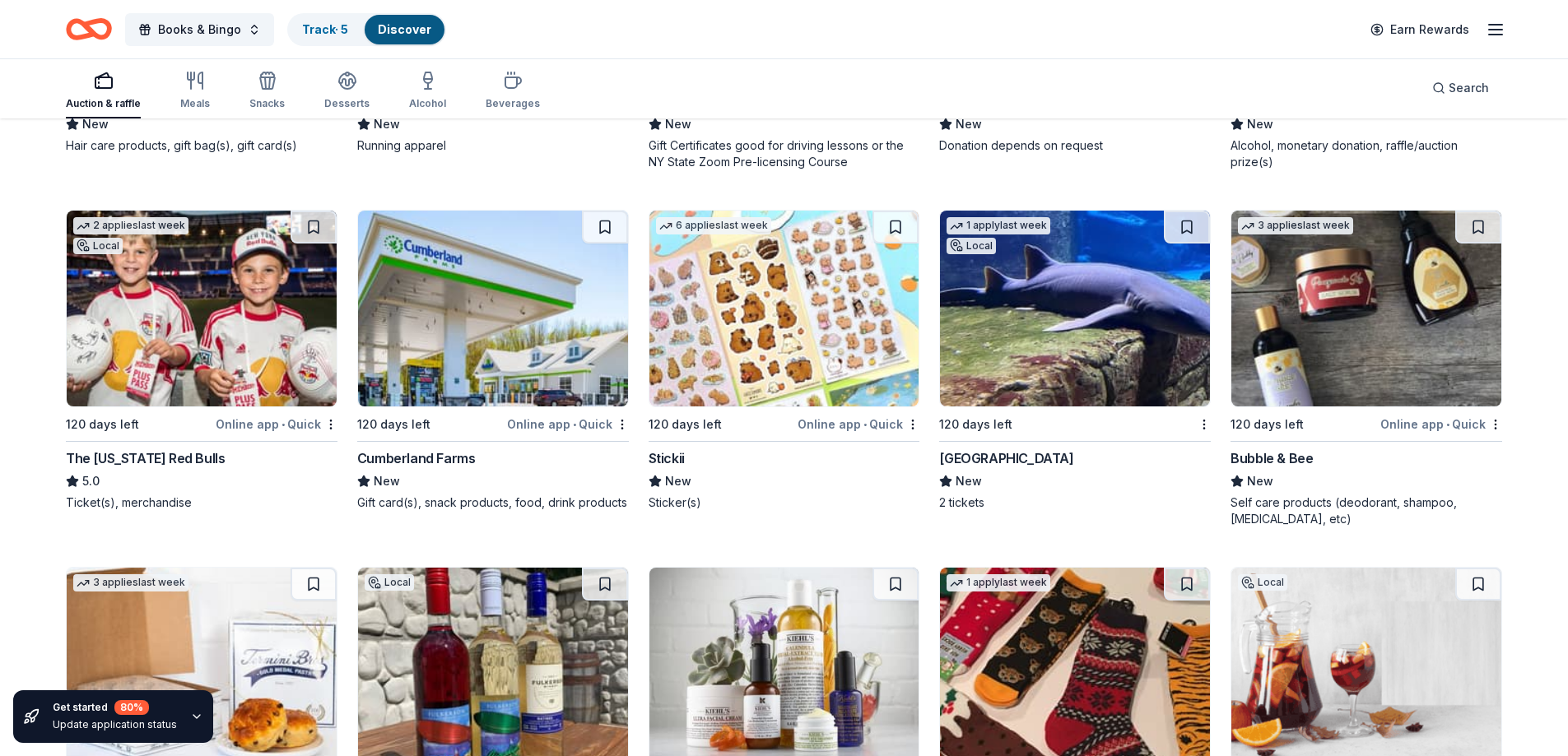
scroll to position [7900, 0]
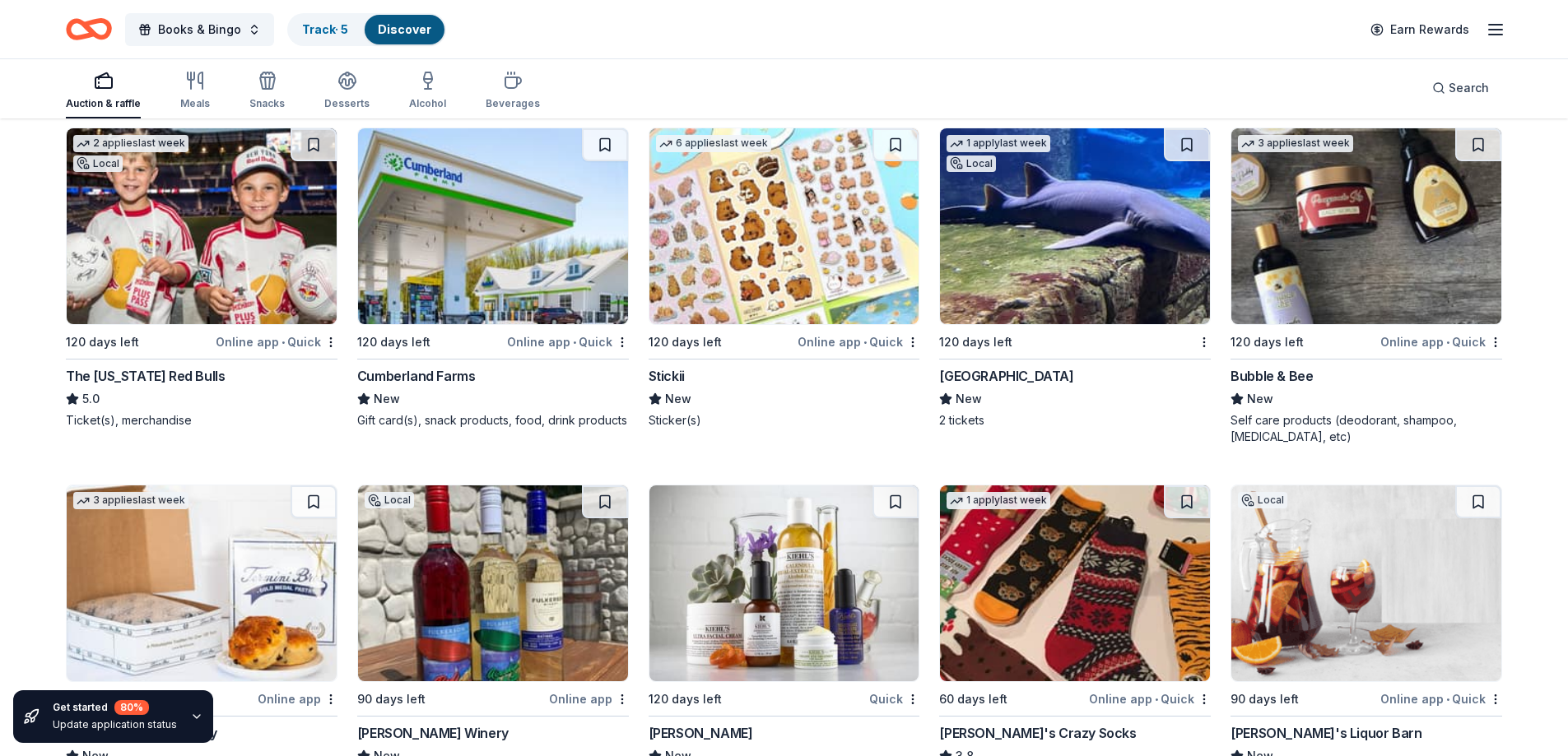
click at [1277, 378] on div "Bubble & Bee" at bounding box center [1271, 376] width 82 height 19
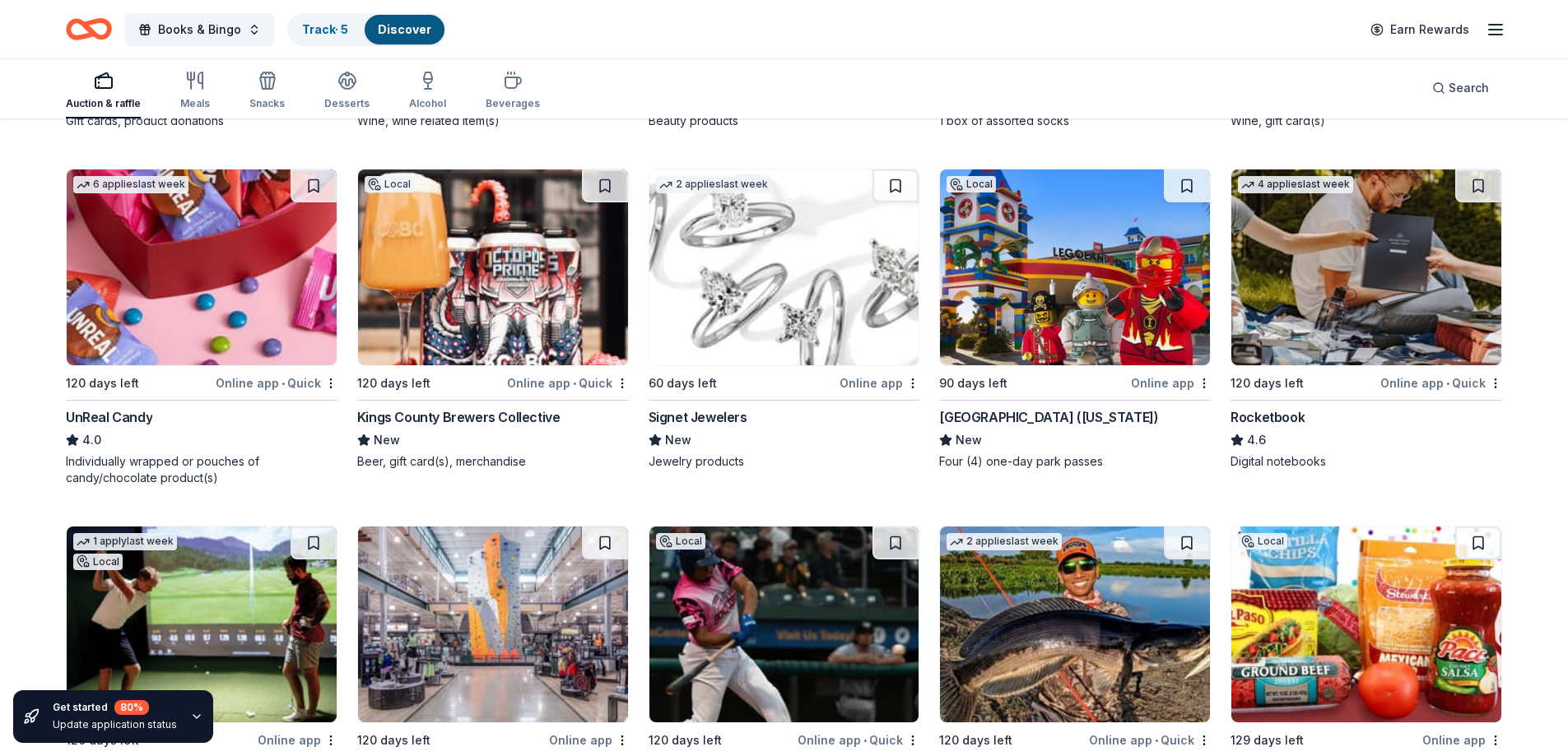
scroll to position [8556, 0]
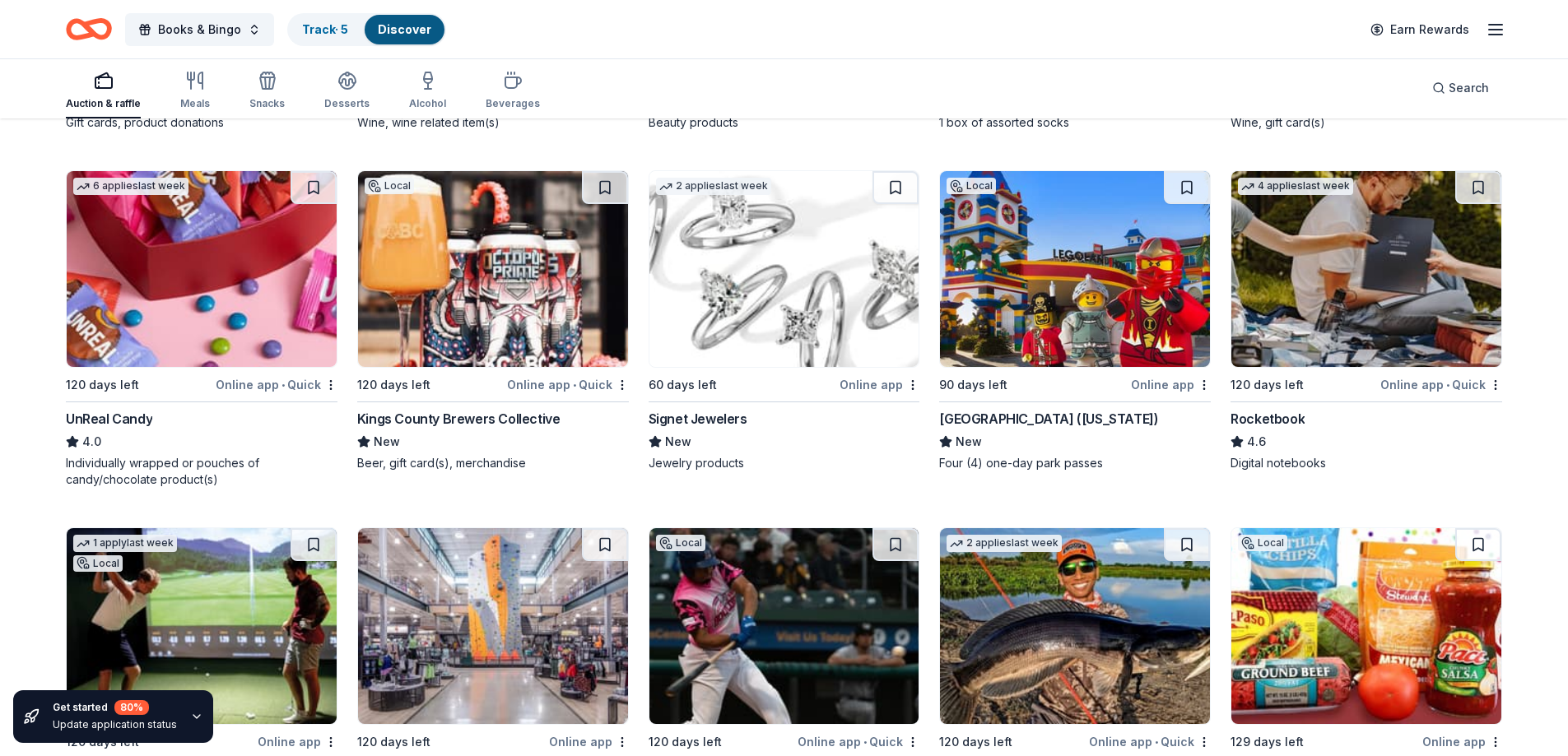
click at [116, 421] on div "UnReal Candy" at bounding box center [109, 418] width 86 height 19
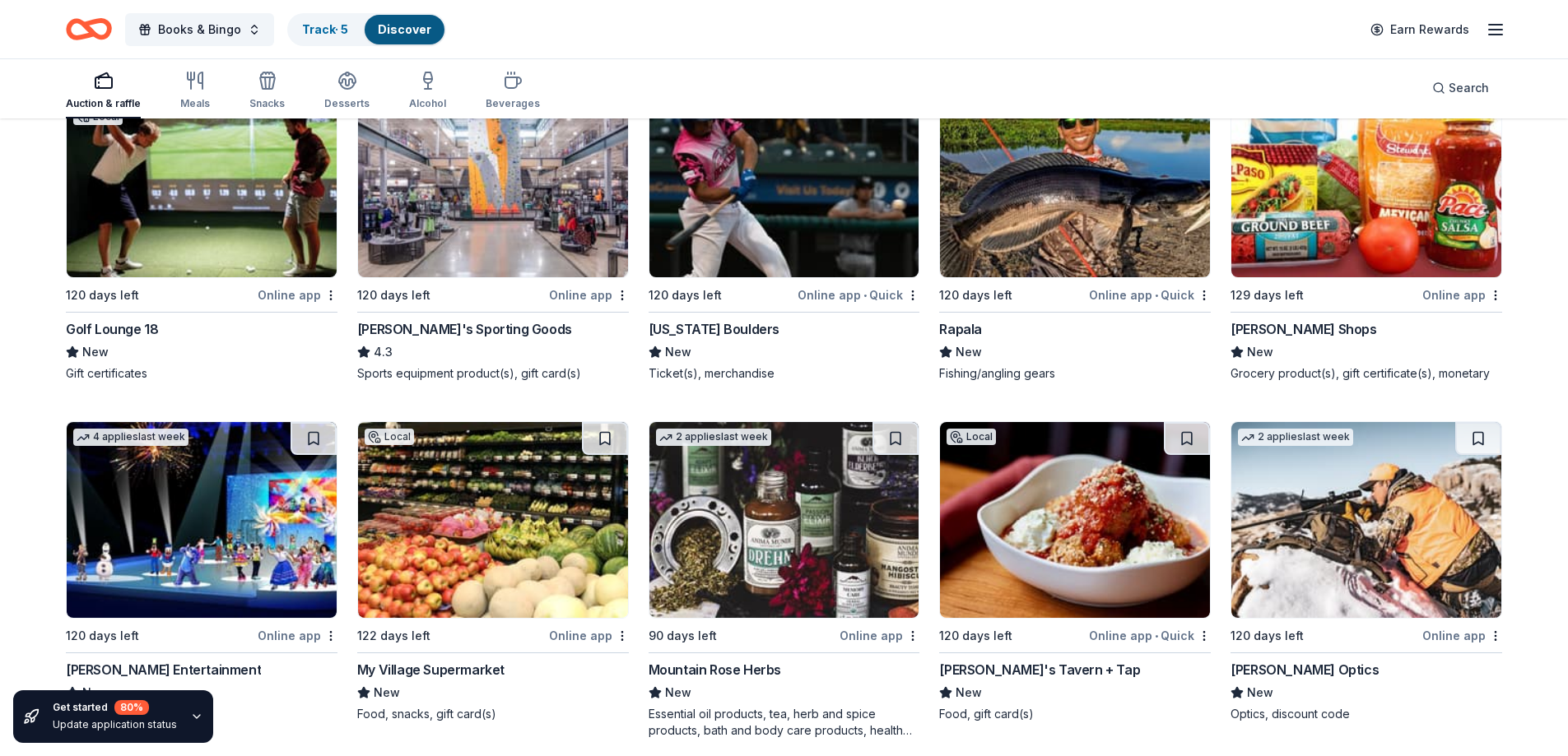
scroll to position [9049, 0]
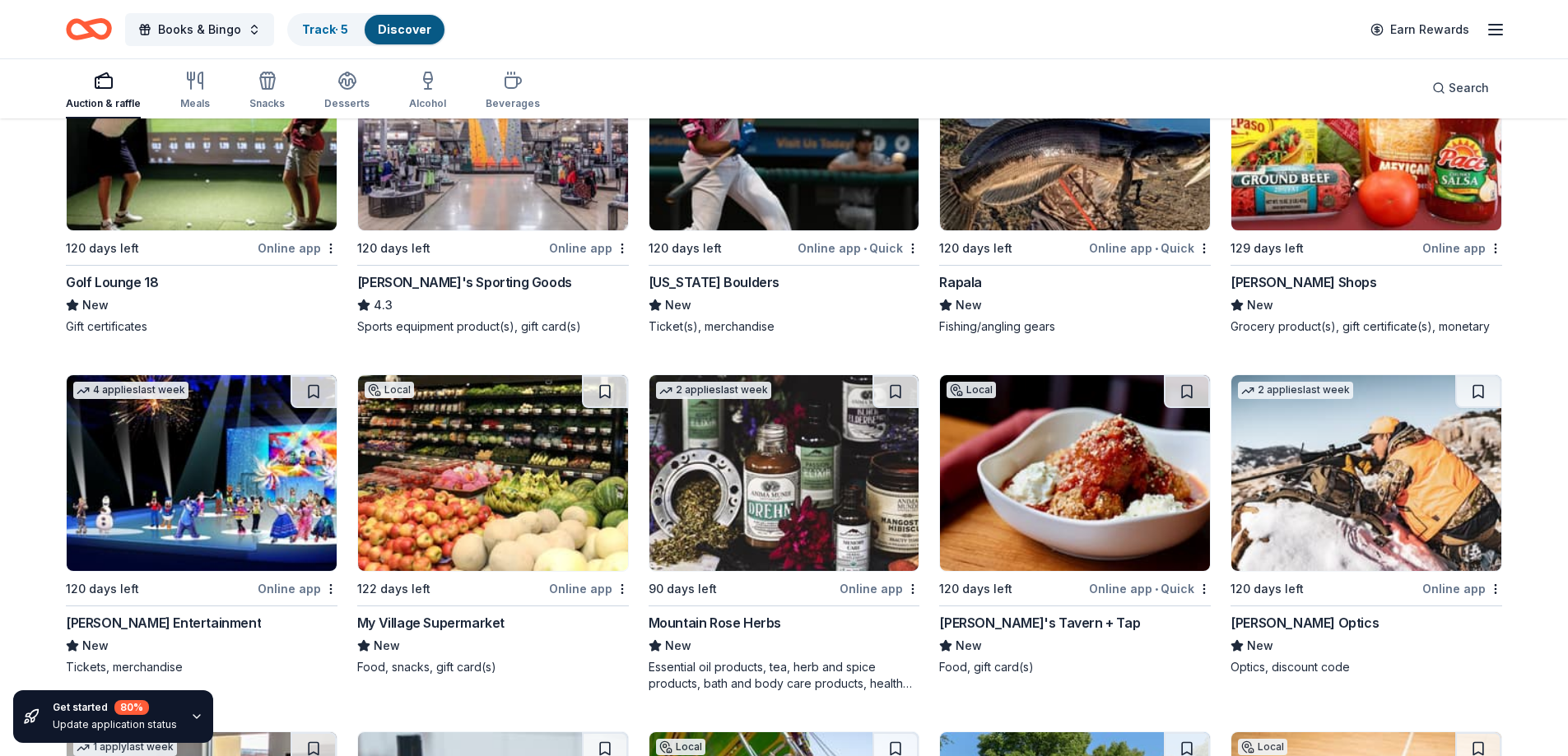
click at [966, 280] on div "Rapala" at bounding box center [961, 281] width 43 height 19
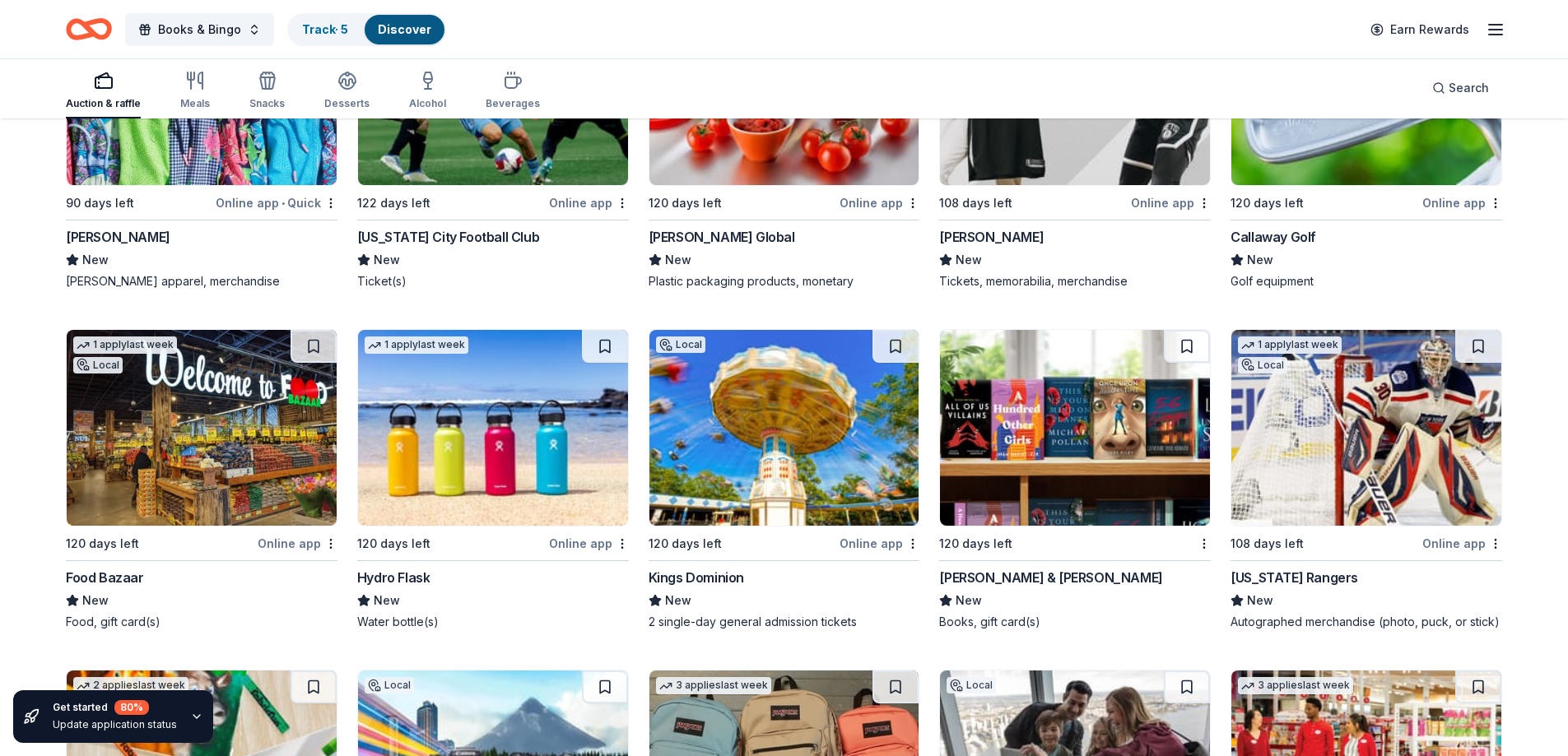
scroll to position [10139, 0]
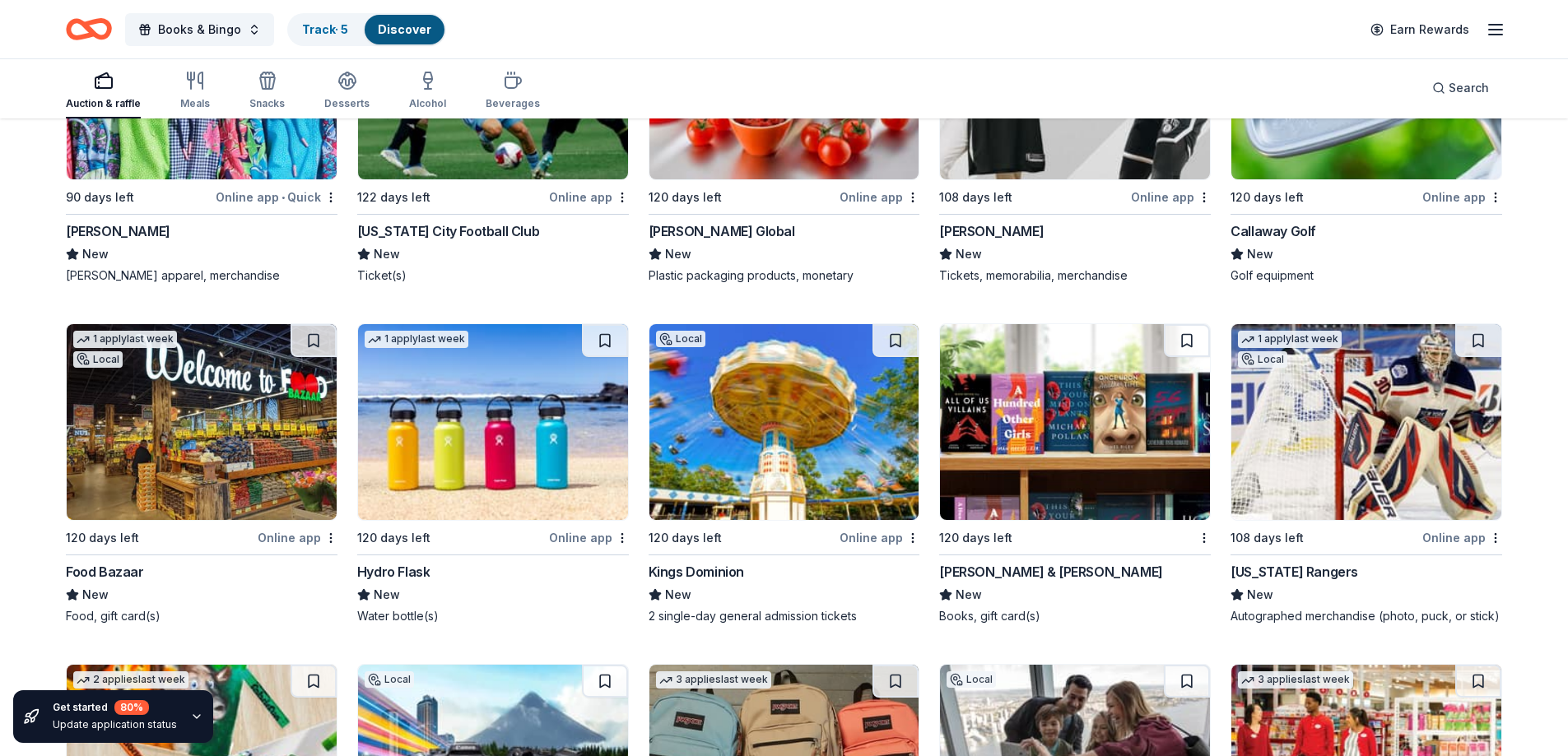
click at [122, 574] on div "Food Bazaar" at bounding box center [105, 571] width 79 height 19
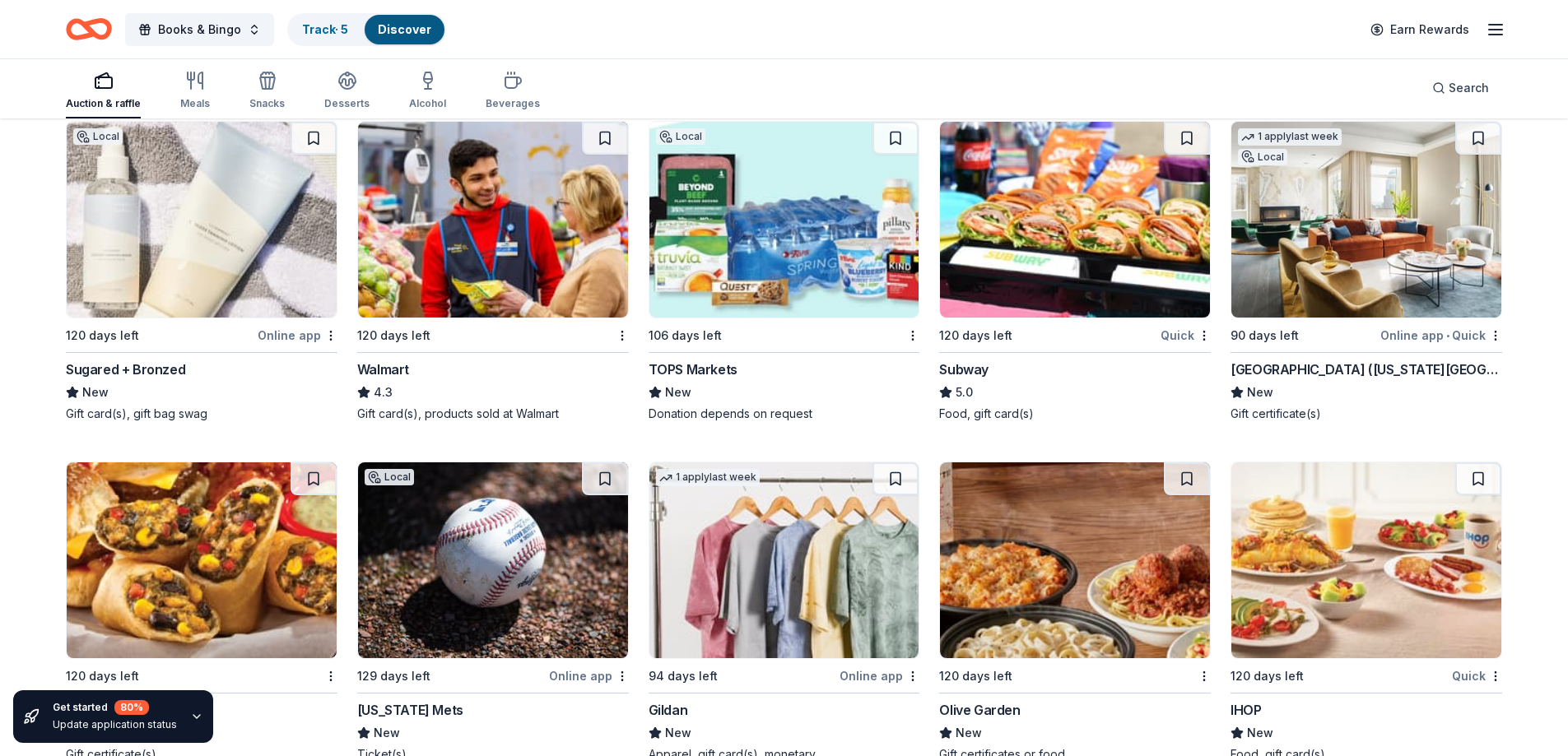
scroll to position [11083, 0]
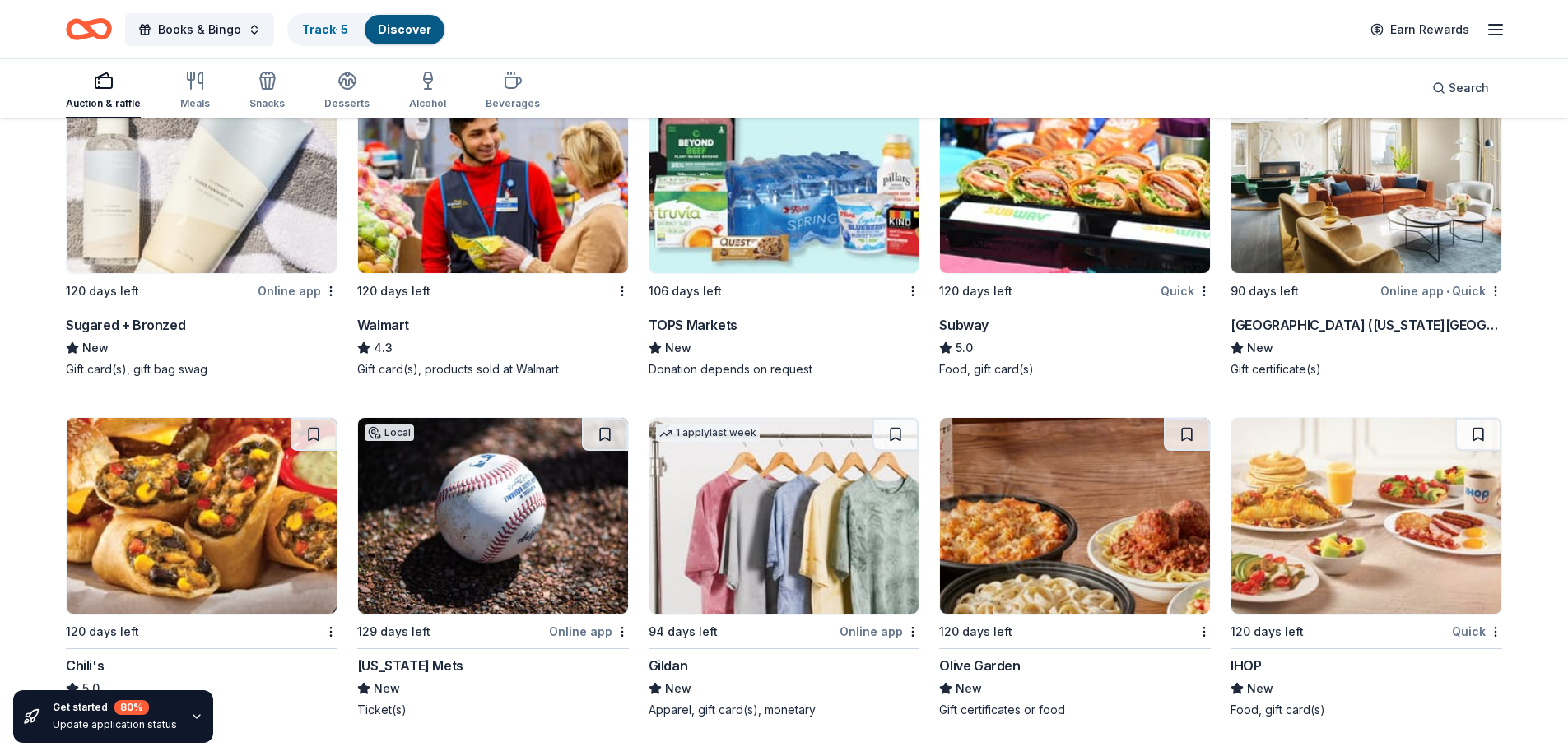
click at [150, 324] on div "Sugared + Bronzed" at bounding box center [125, 324] width 119 height 19
click at [368, 656] on div "New York Mets" at bounding box center [411, 665] width 106 height 19
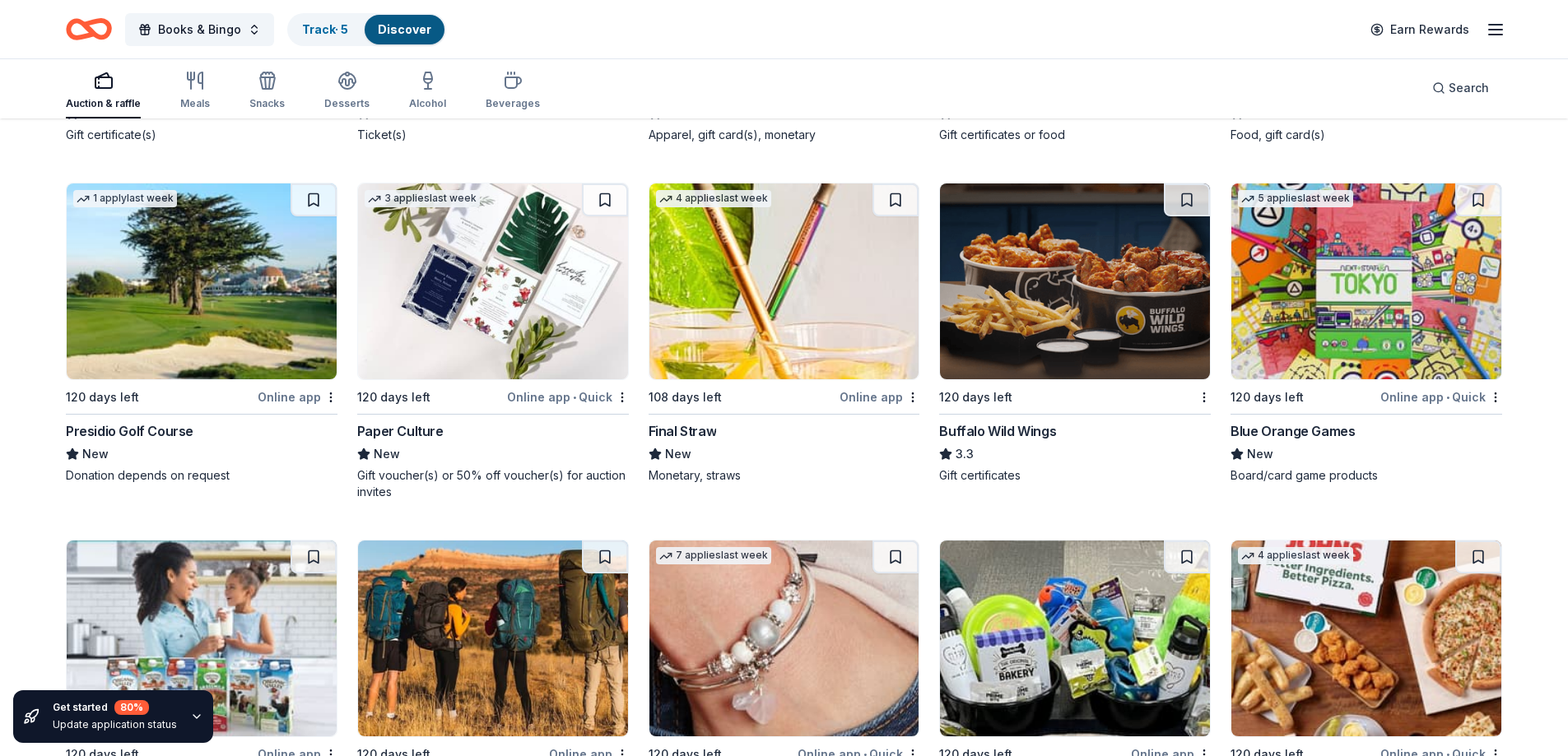
scroll to position [11659, 0]
click at [1331, 434] on div "Blue Orange Games" at bounding box center [1292, 430] width 124 height 19
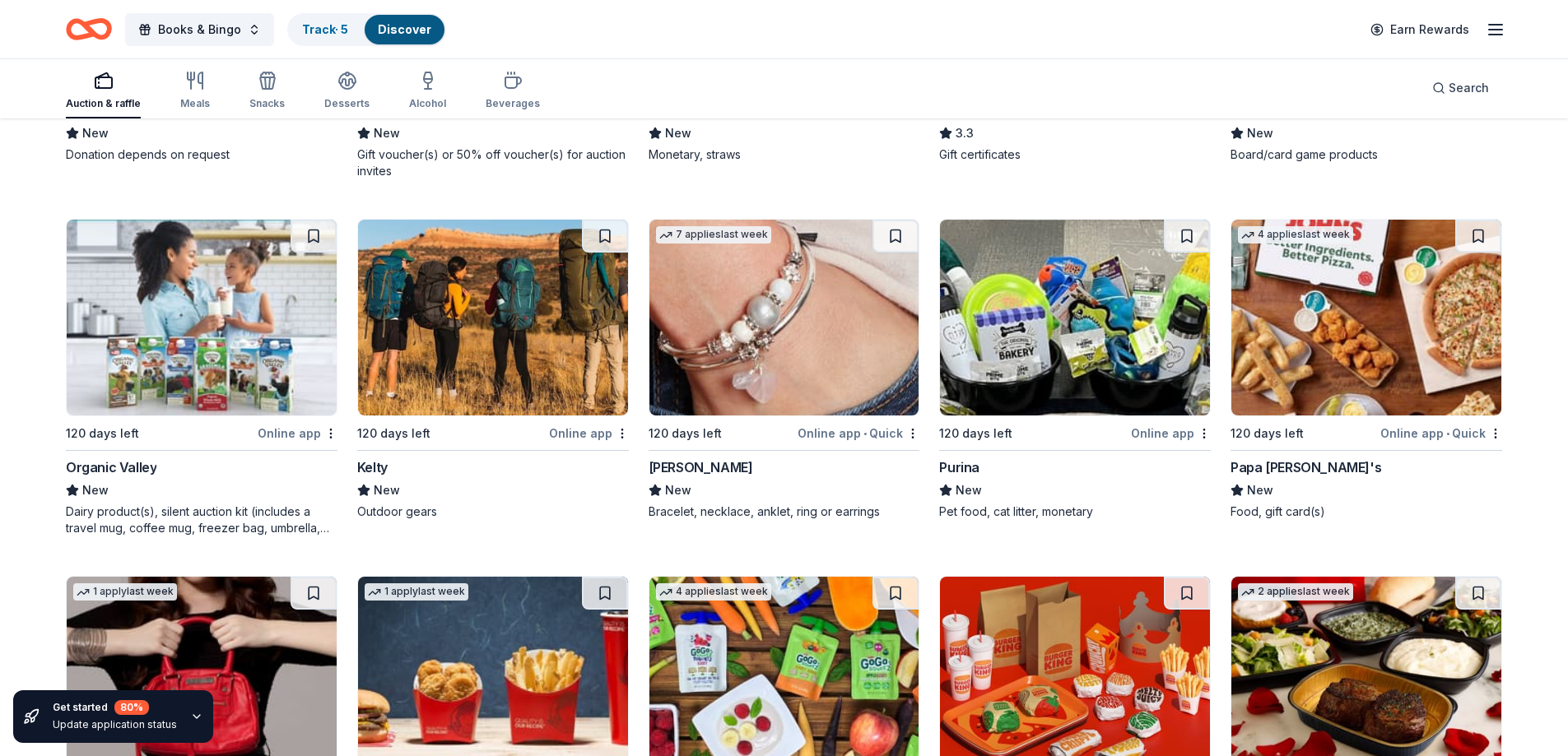
scroll to position [11989, 0]
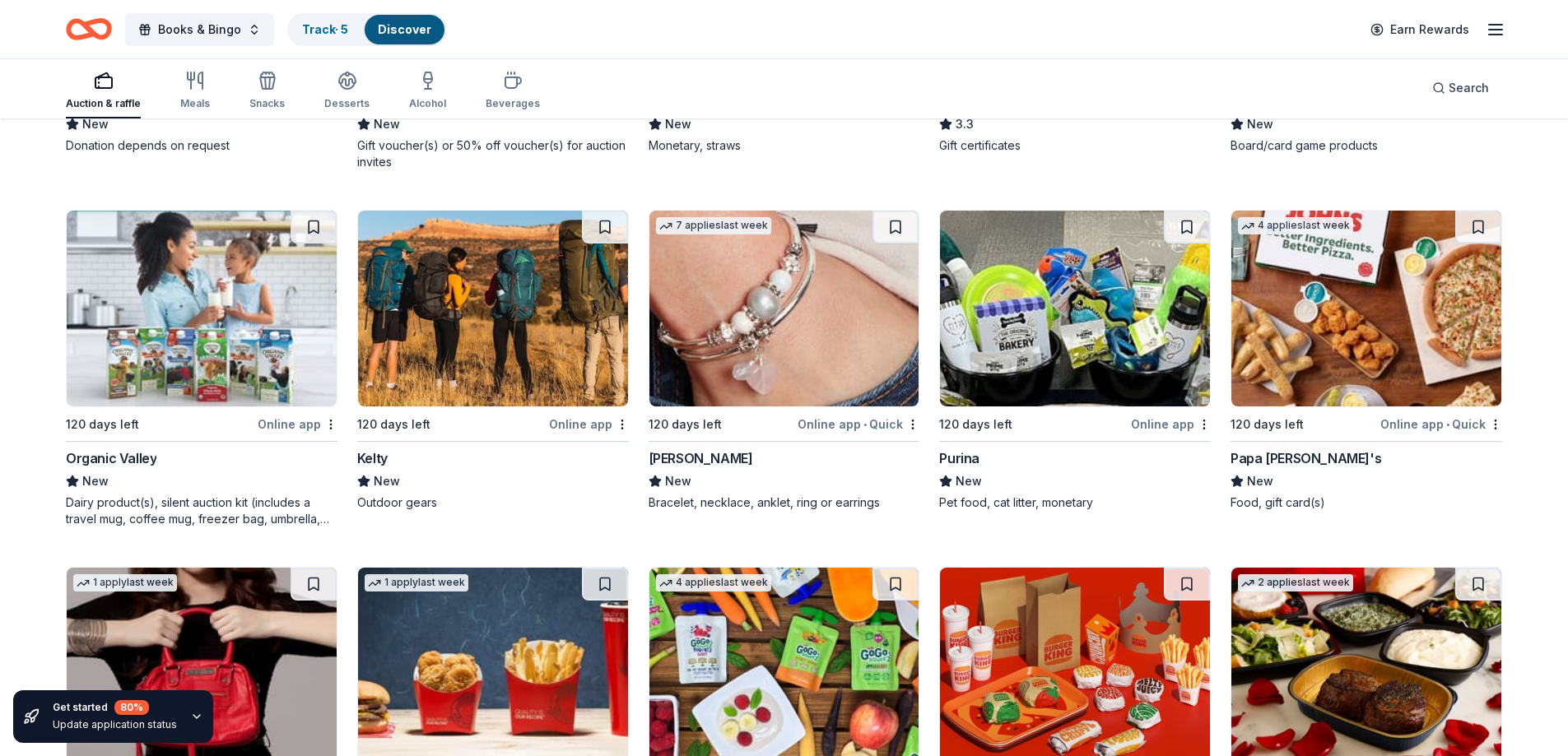
click at [1265, 450] on div "Papa [PERSON_NAME]'s" at bounding box center [1305, 458] width 150 height 19
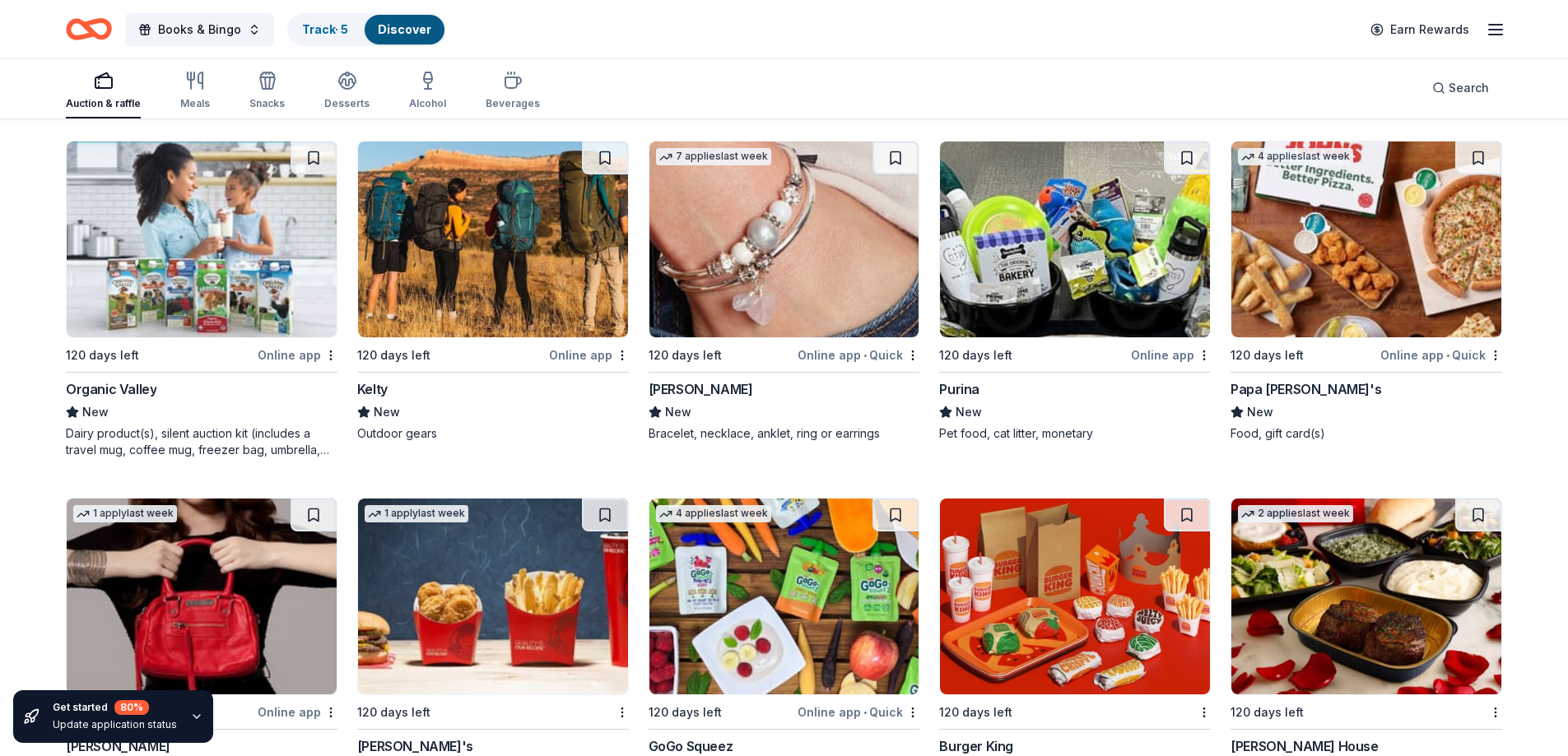
scroll to position [12232, 0]
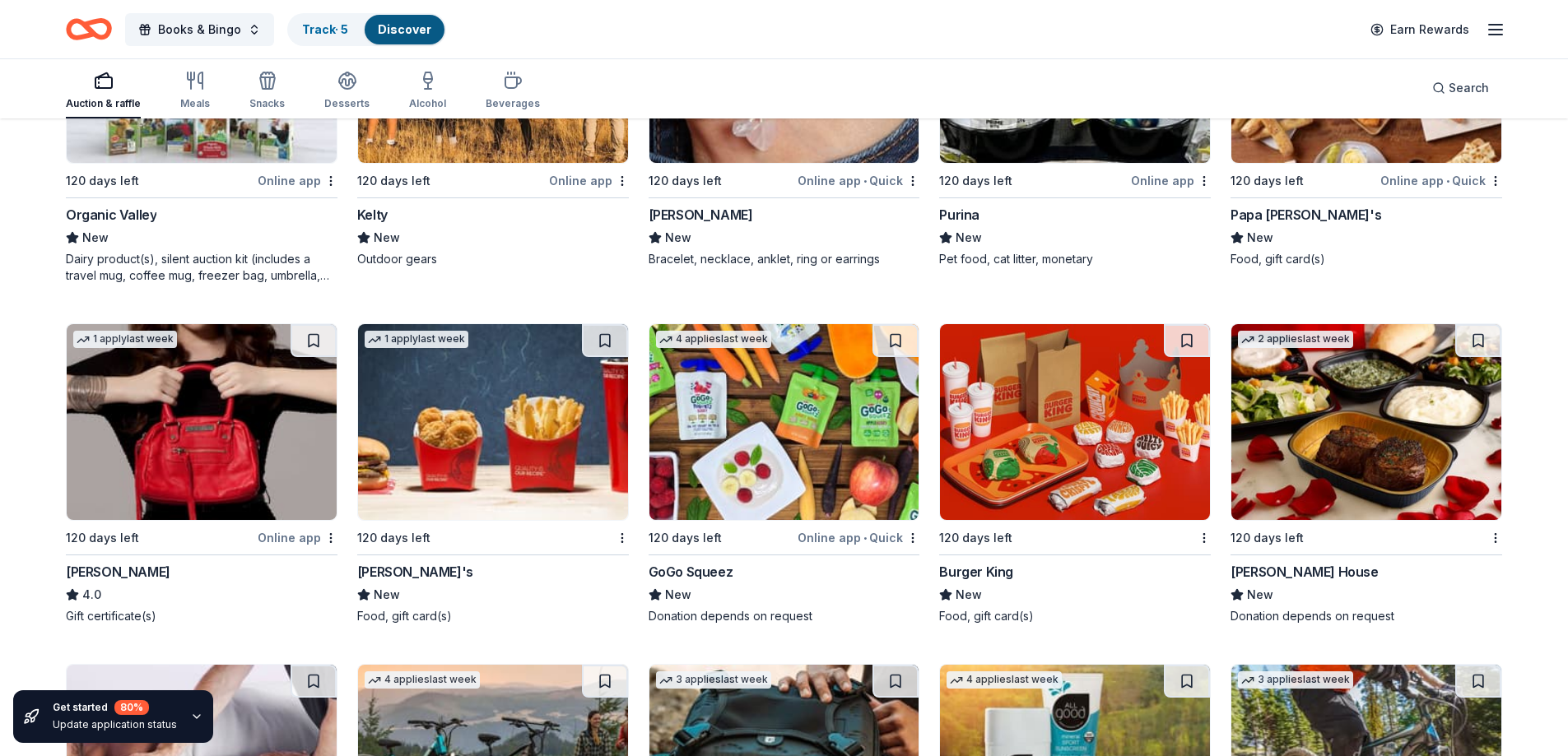
click at [700, 562] on div "GoGo Squeez" at bounding box center [691, 571] width 84 height 19
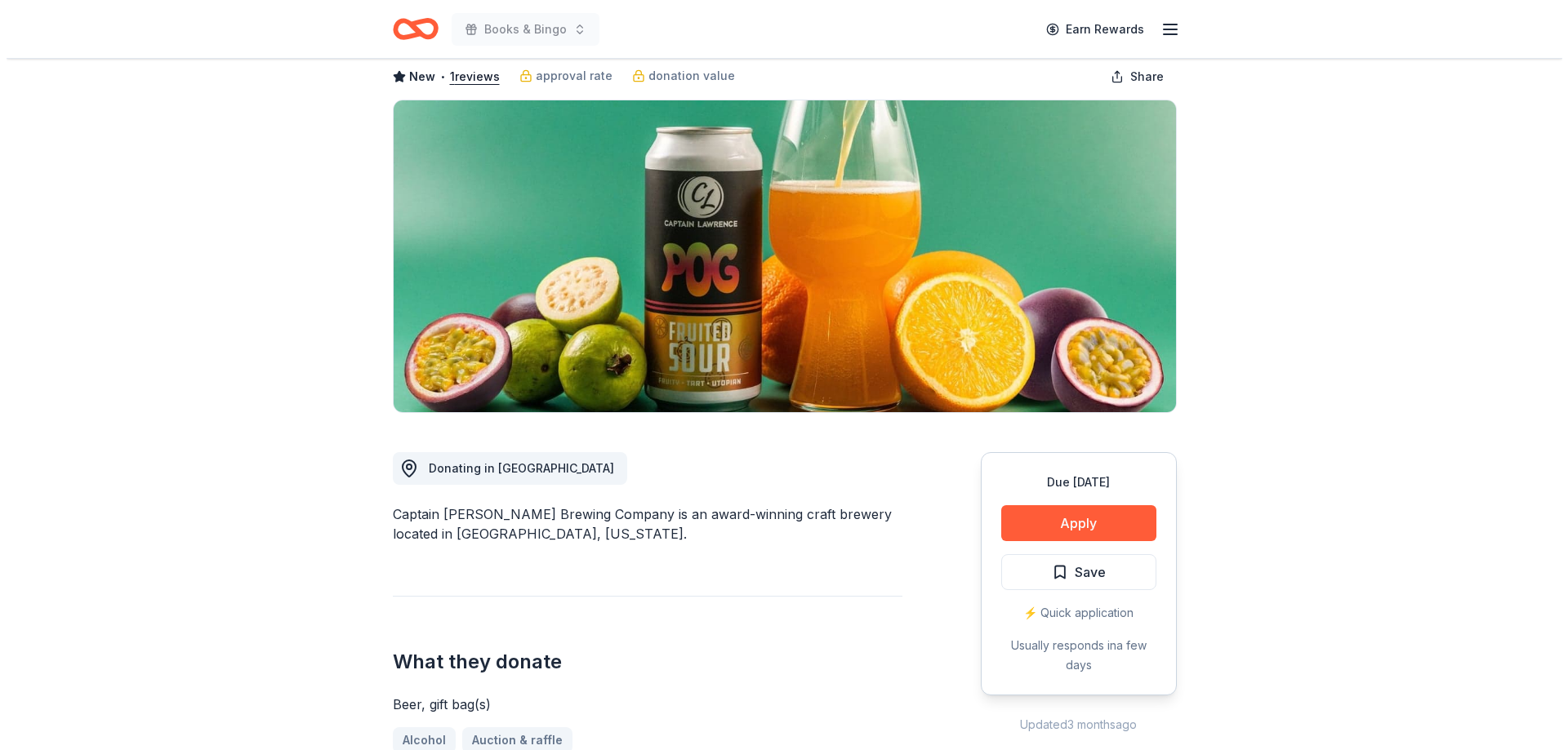
scroll to position [163, 0]
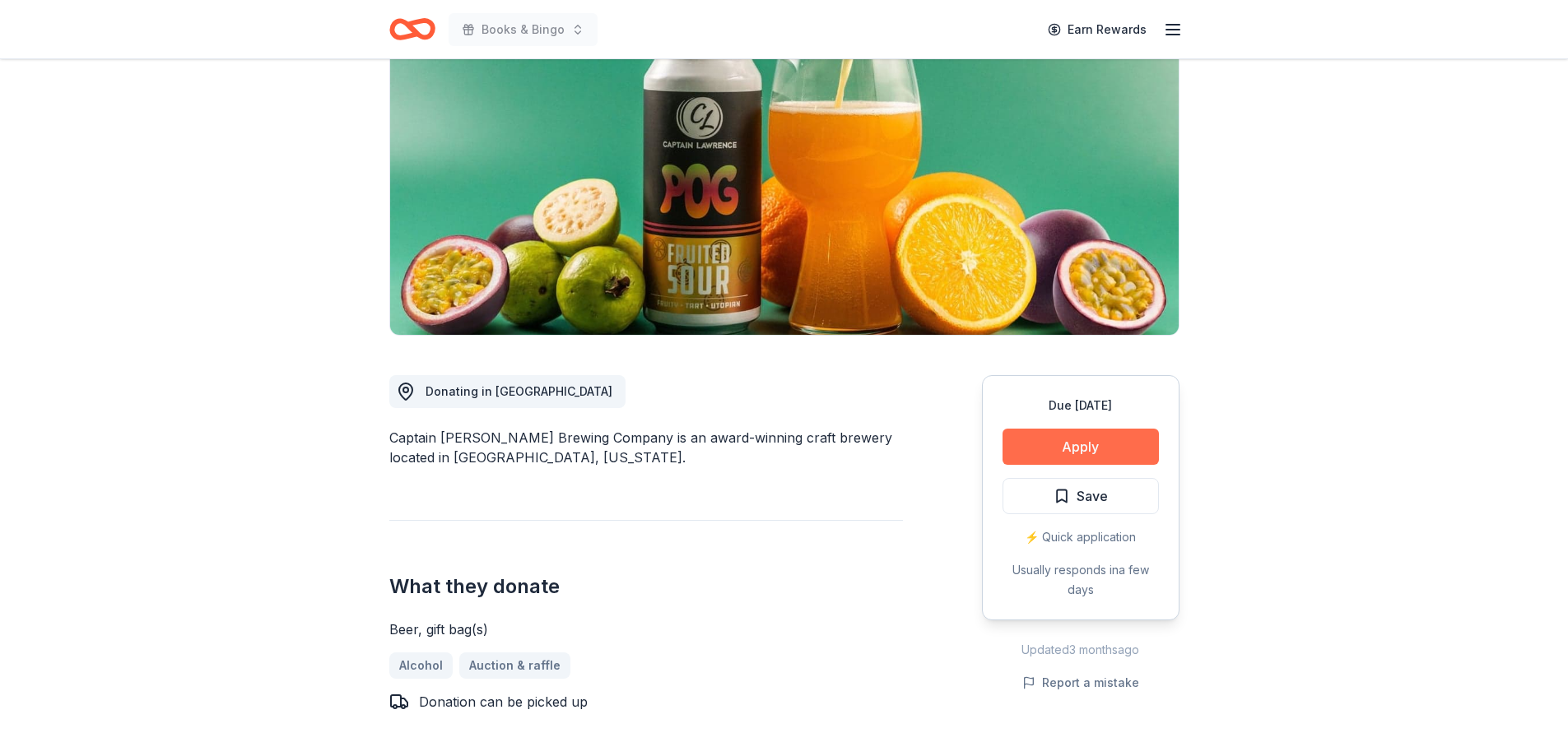
click at [1073, 438] on button "Apply" at bounding box center [1081, 447] width 156 height 36
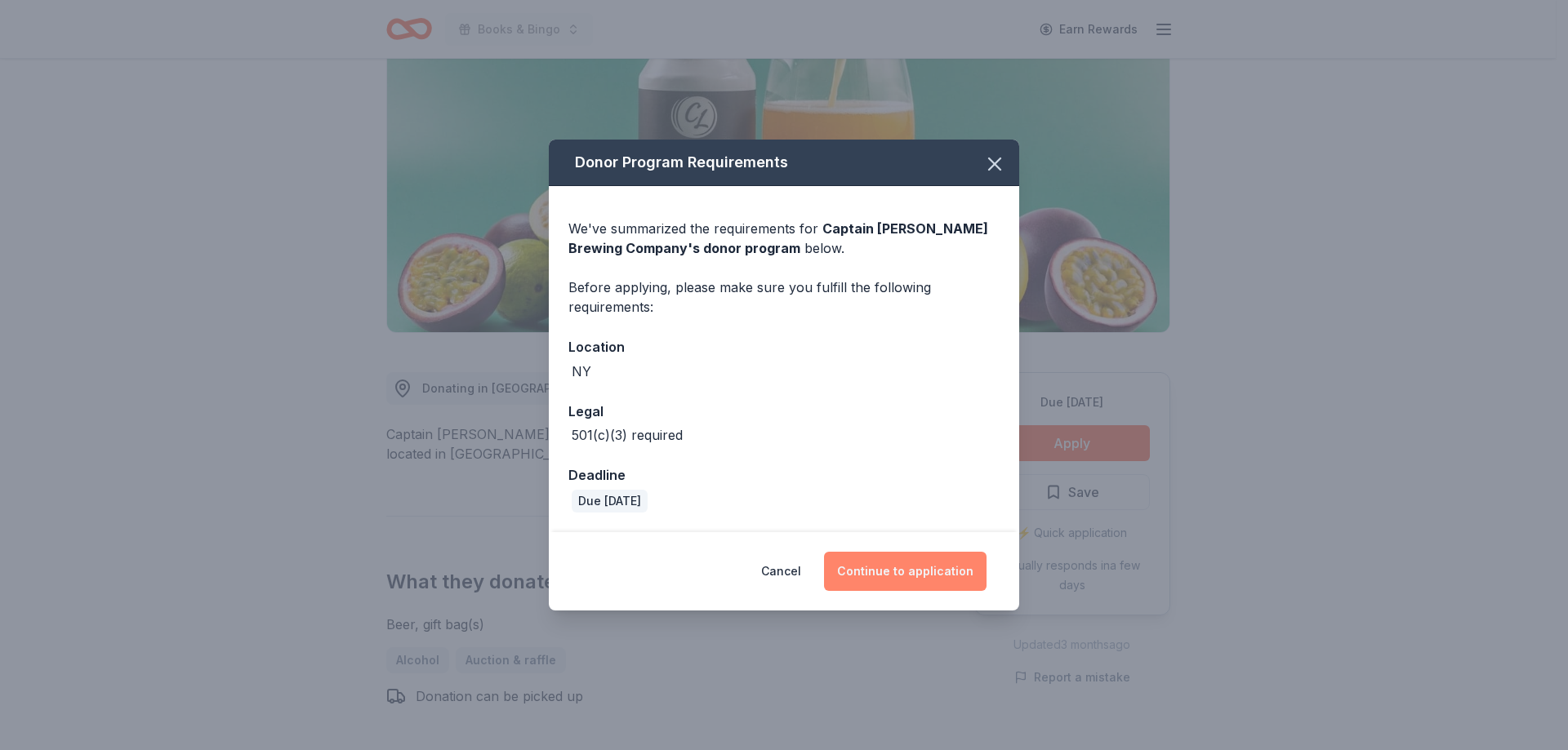
click at [909, 566] on button "Continue to application" at bounding box center [906, 572] width 163 height 39
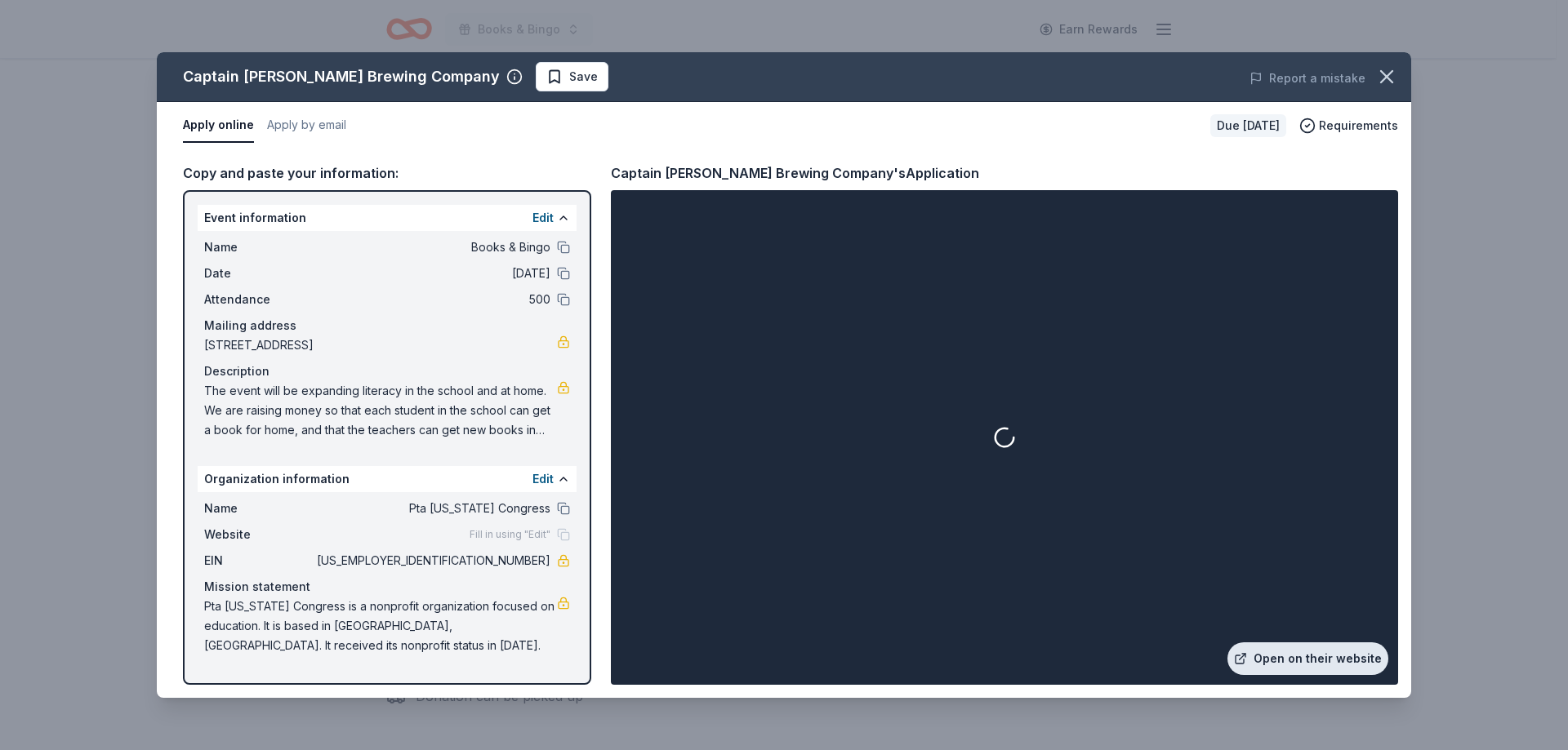
click at [1294, 655] on link "Open on their website" at bounding box center [1308, 659] width 161 height 33
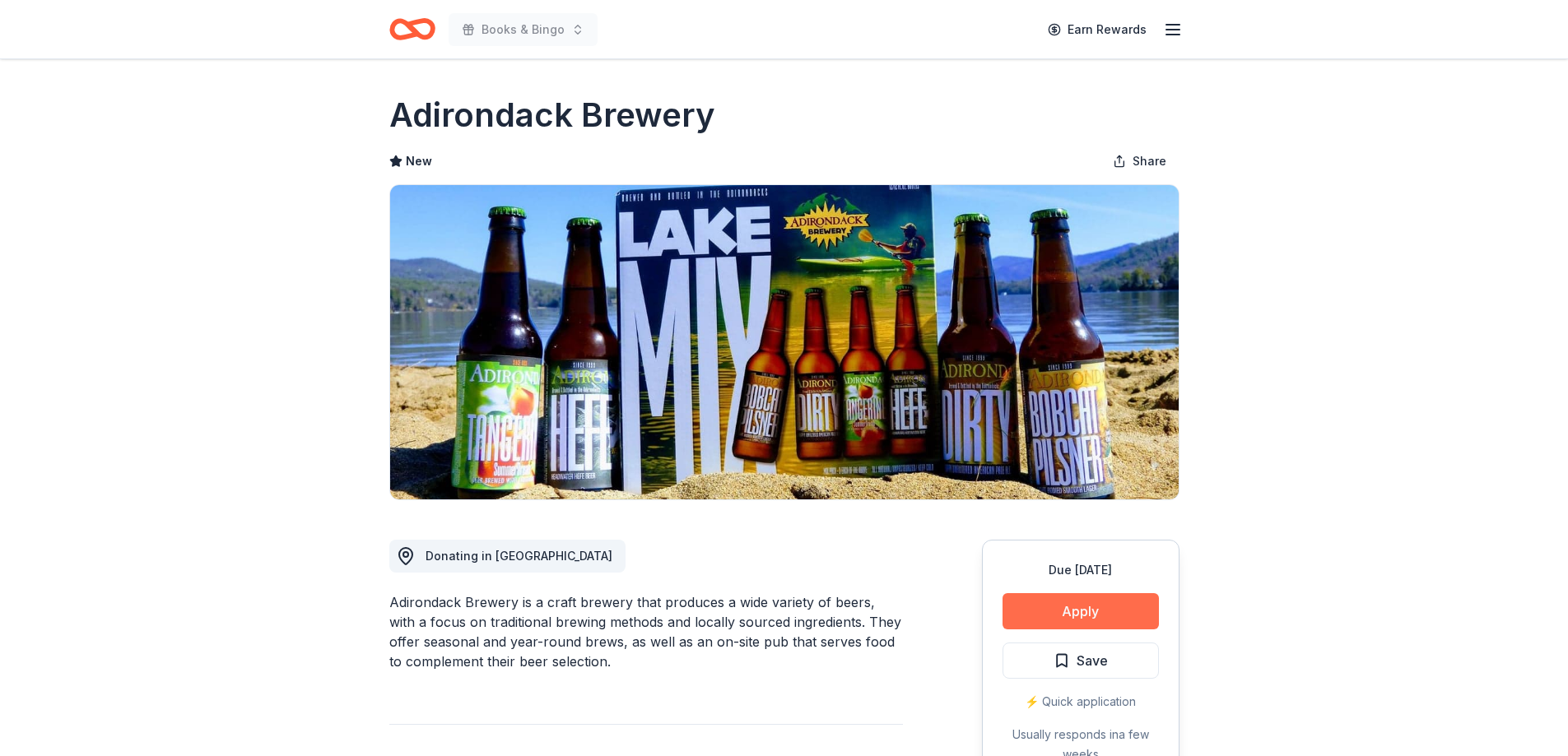
click at [1086, 612] on button "Apply" at bounding box center [1081, 611] width 156 height 36
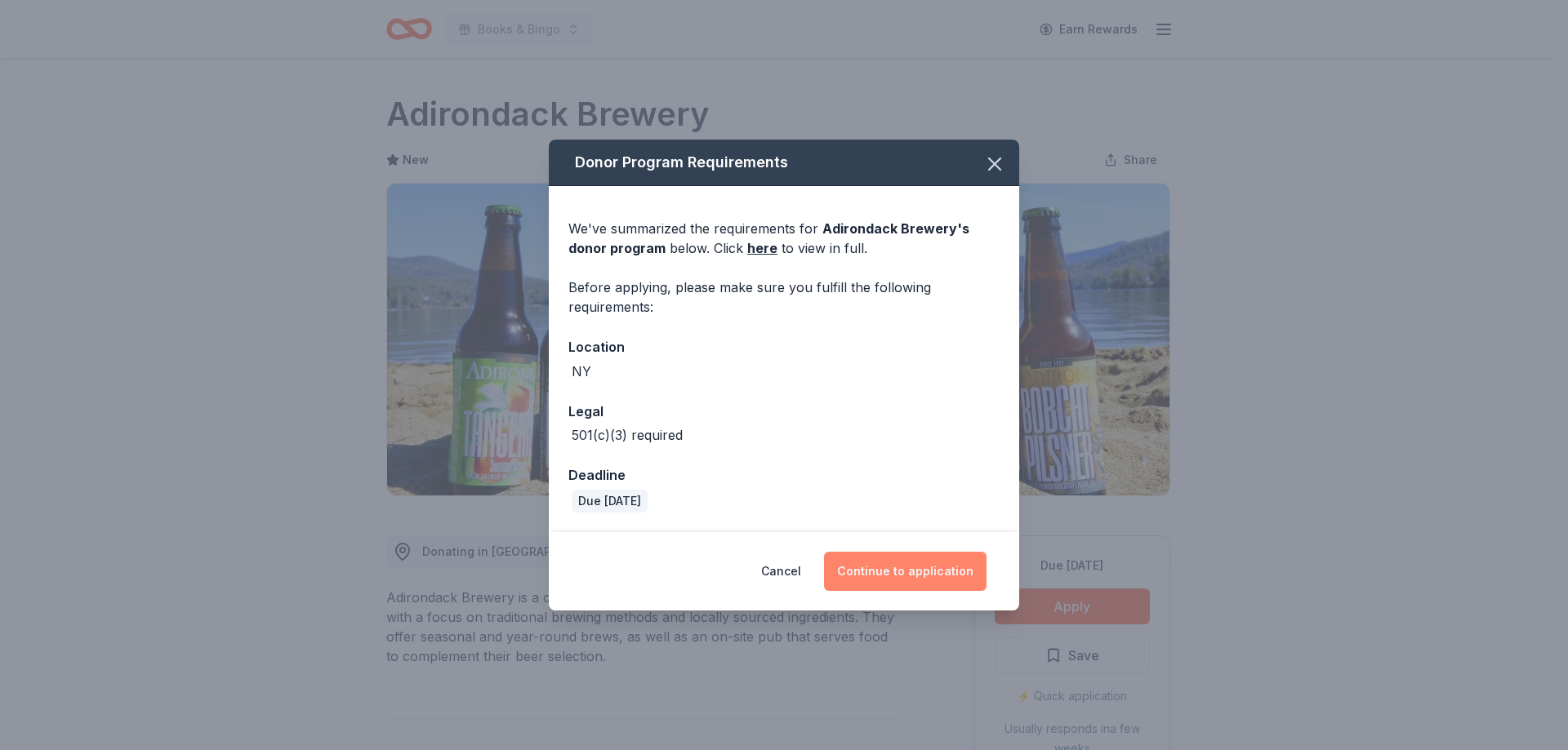
click at [948, 557] on button "Continue to application" at bounding box center [906, 572] width 163 height 39
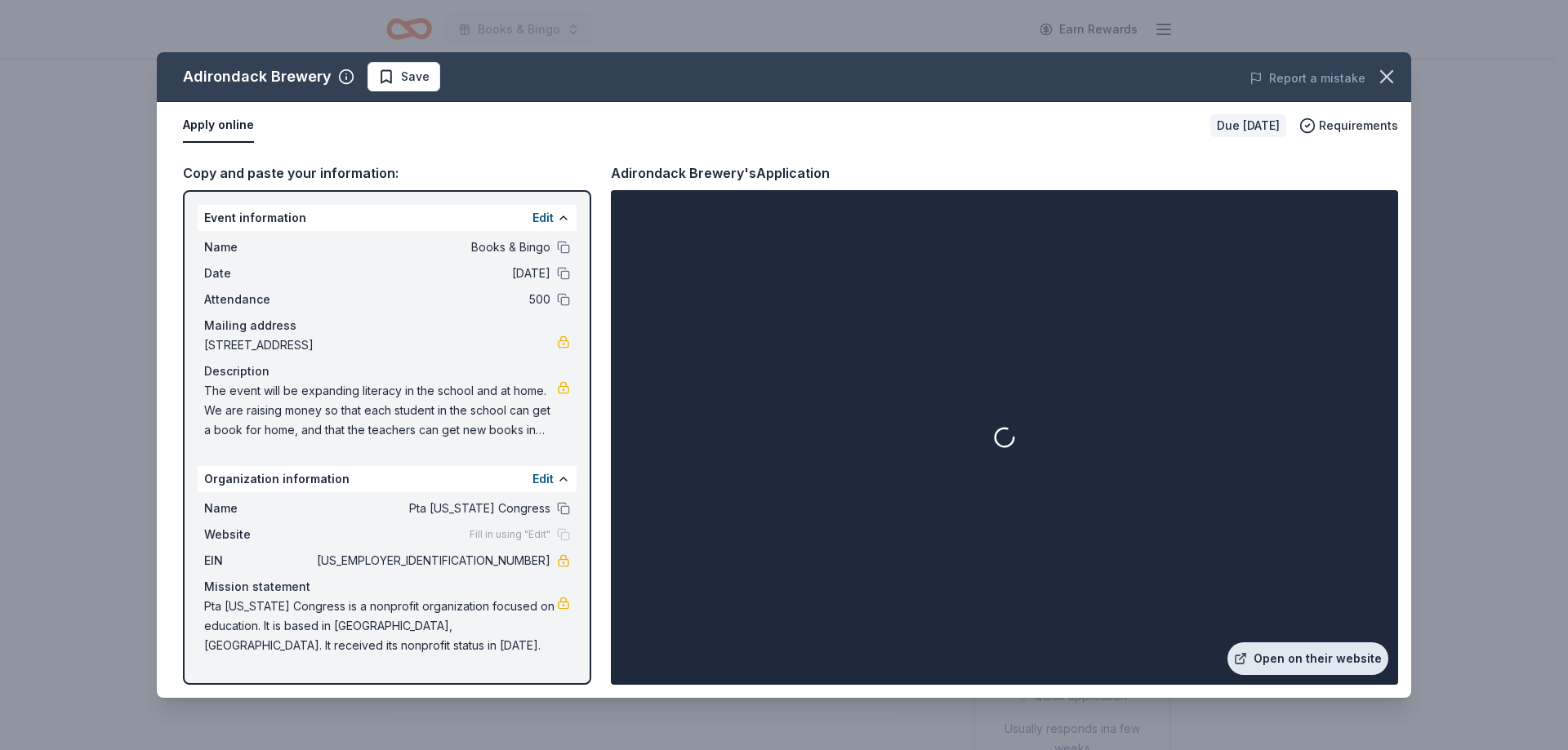
click at [1304, 646] on link "Open on their website" at bounding box center [1308, 659] width 161 height 33
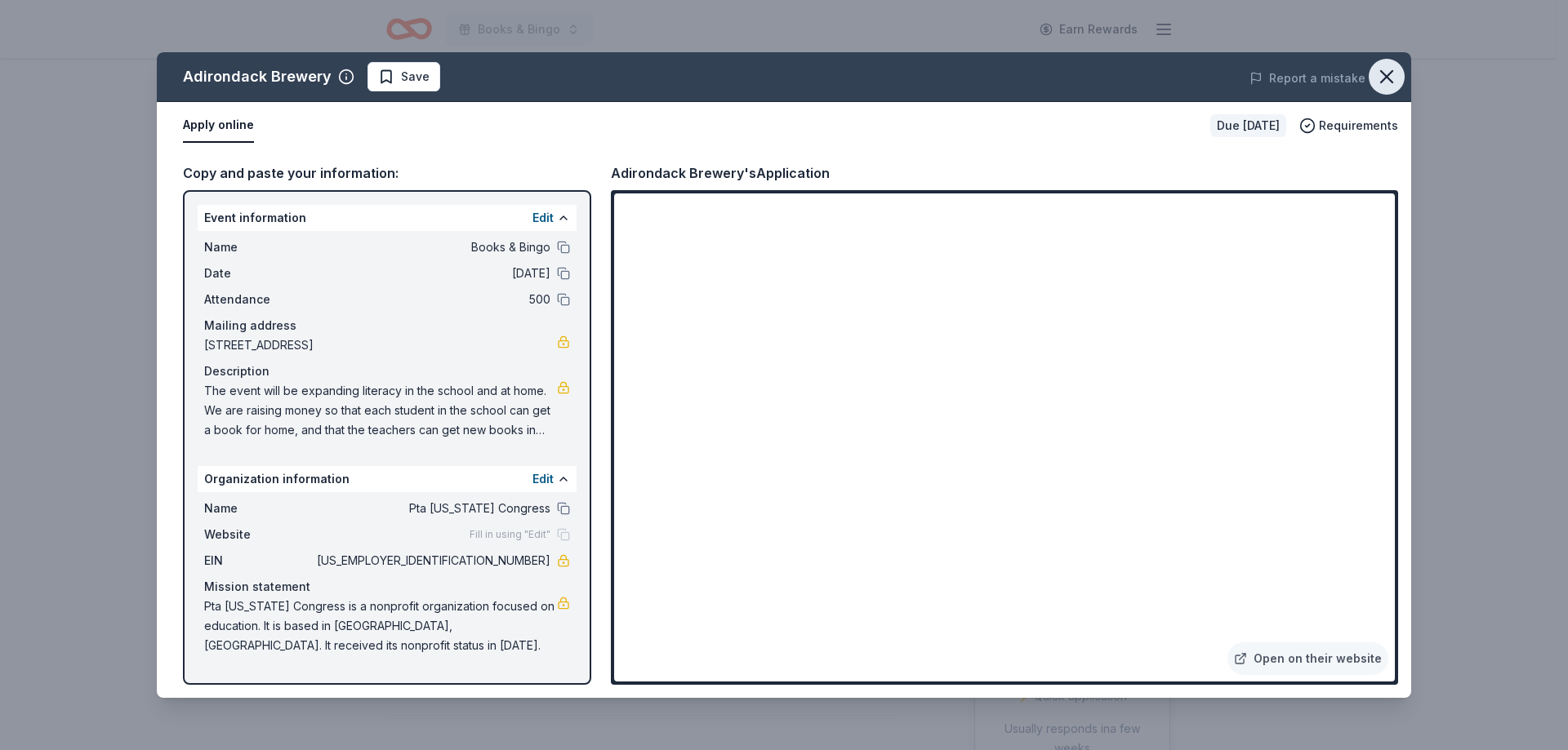
click at [1388, 82] on icon "button" at bounding box center [1387, 76] width 23 height 23
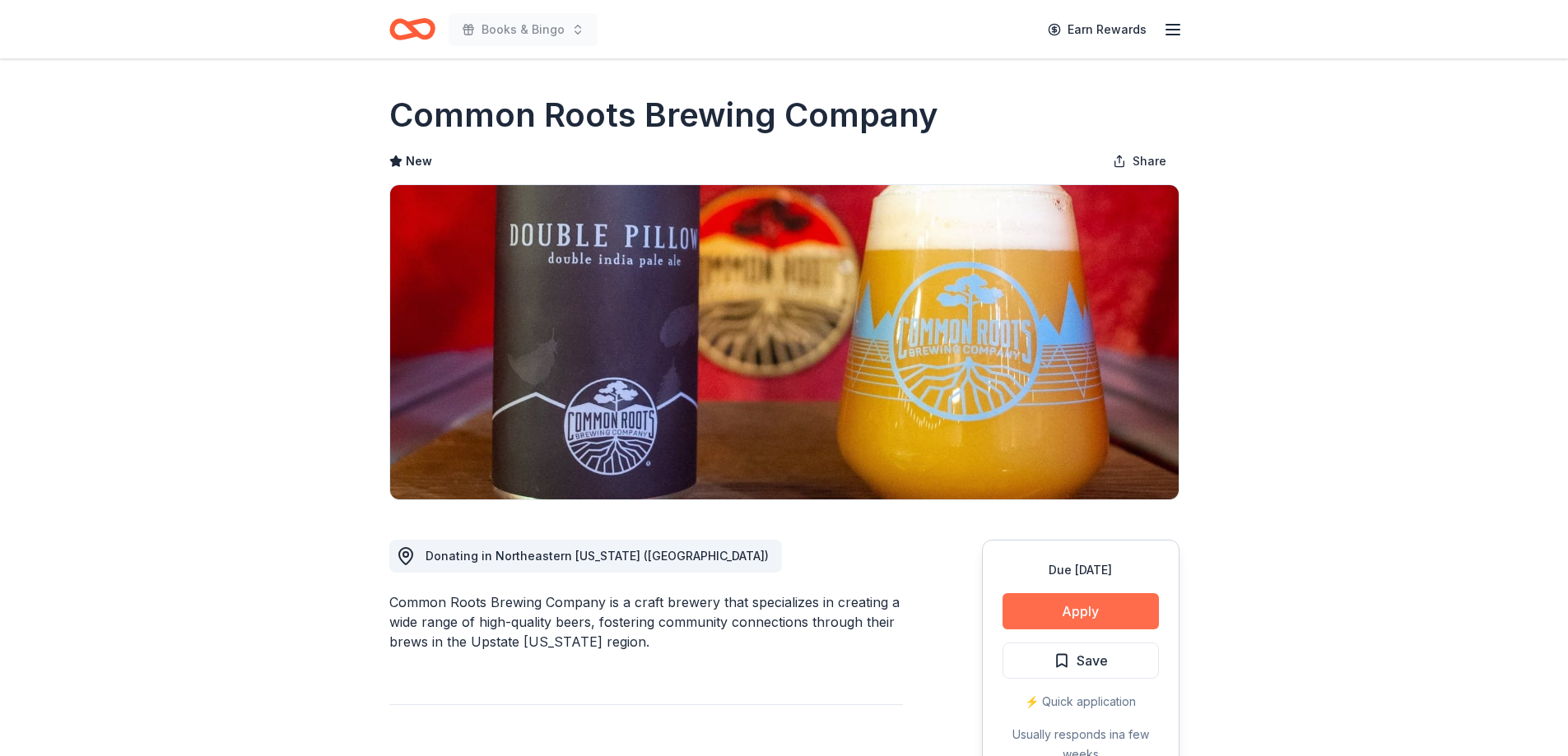
click at [1085, 602] on button "Apply" at bounding box center [1081, 611] width 156 height 36
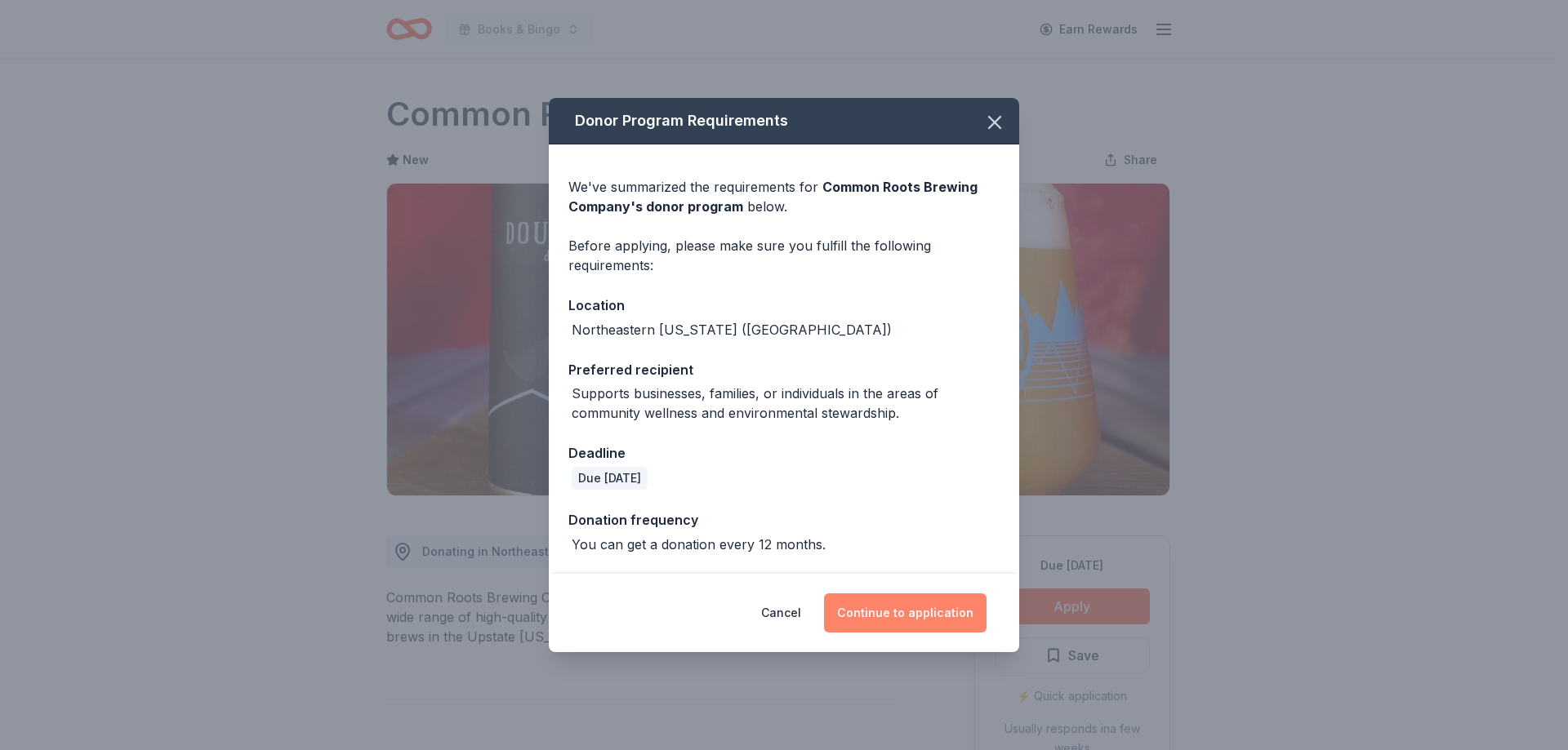
click at [887, 610] on button "Continue to application" at bounding box center [906, 613] width 163 height 39
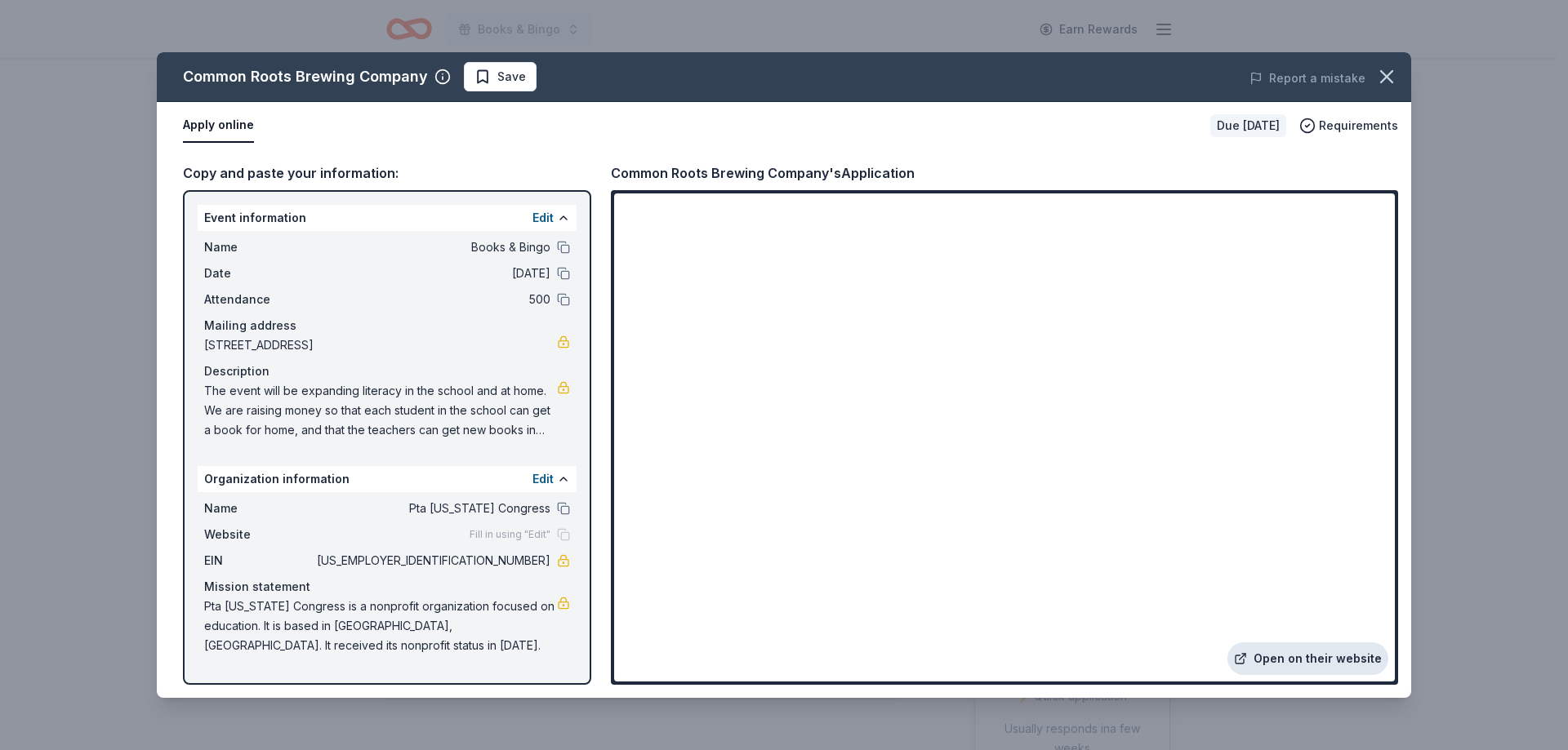
click at [1287, 660] on link "Open on their website" at bounding box center [1308, 659] width 161 height 33
click at [1377, 662] on link "Open on their website" at bounding box center [1308, 659] width 161 height 33
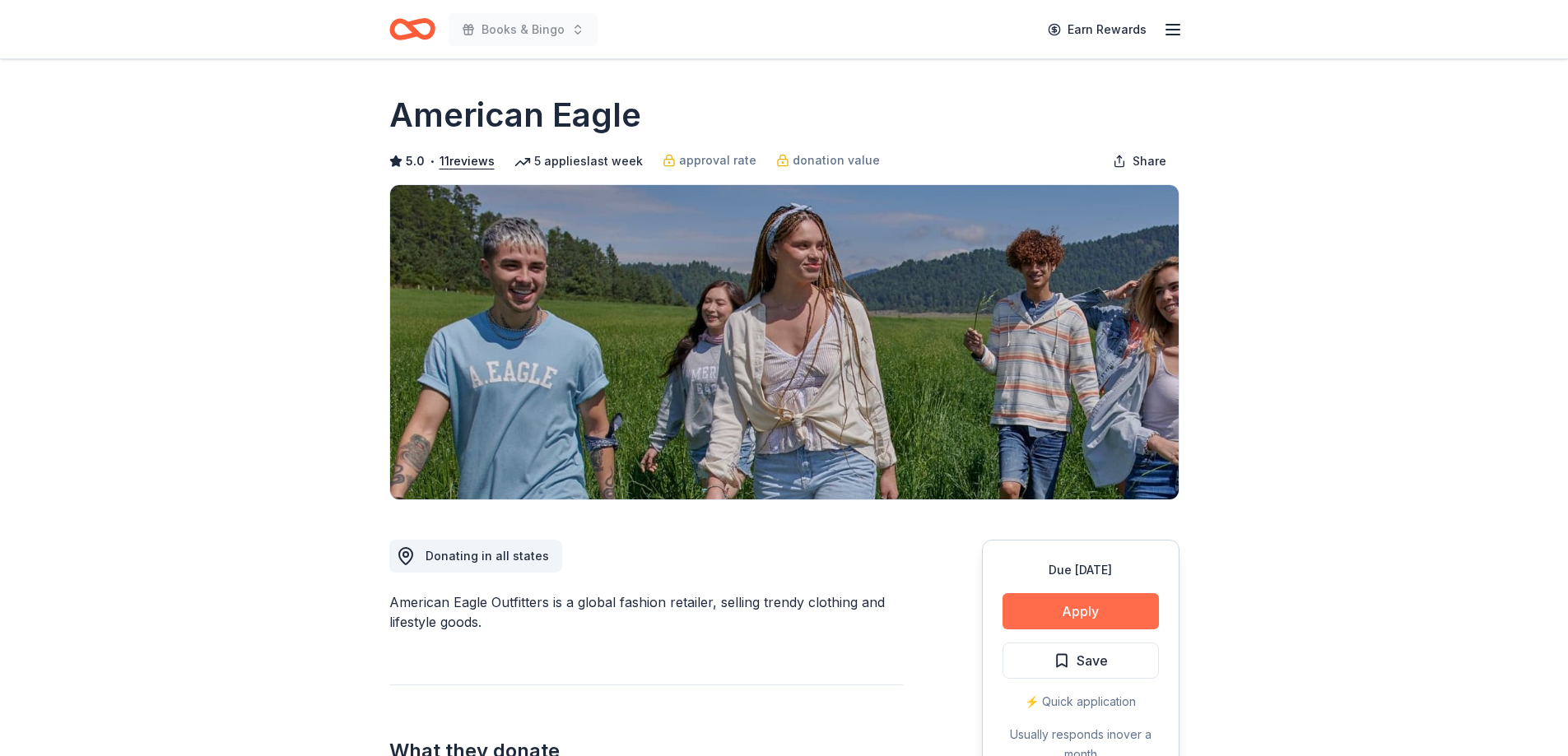
click at [1116, 597] on button "Apply" at bounding box center [1081, 611] width 156 height 36
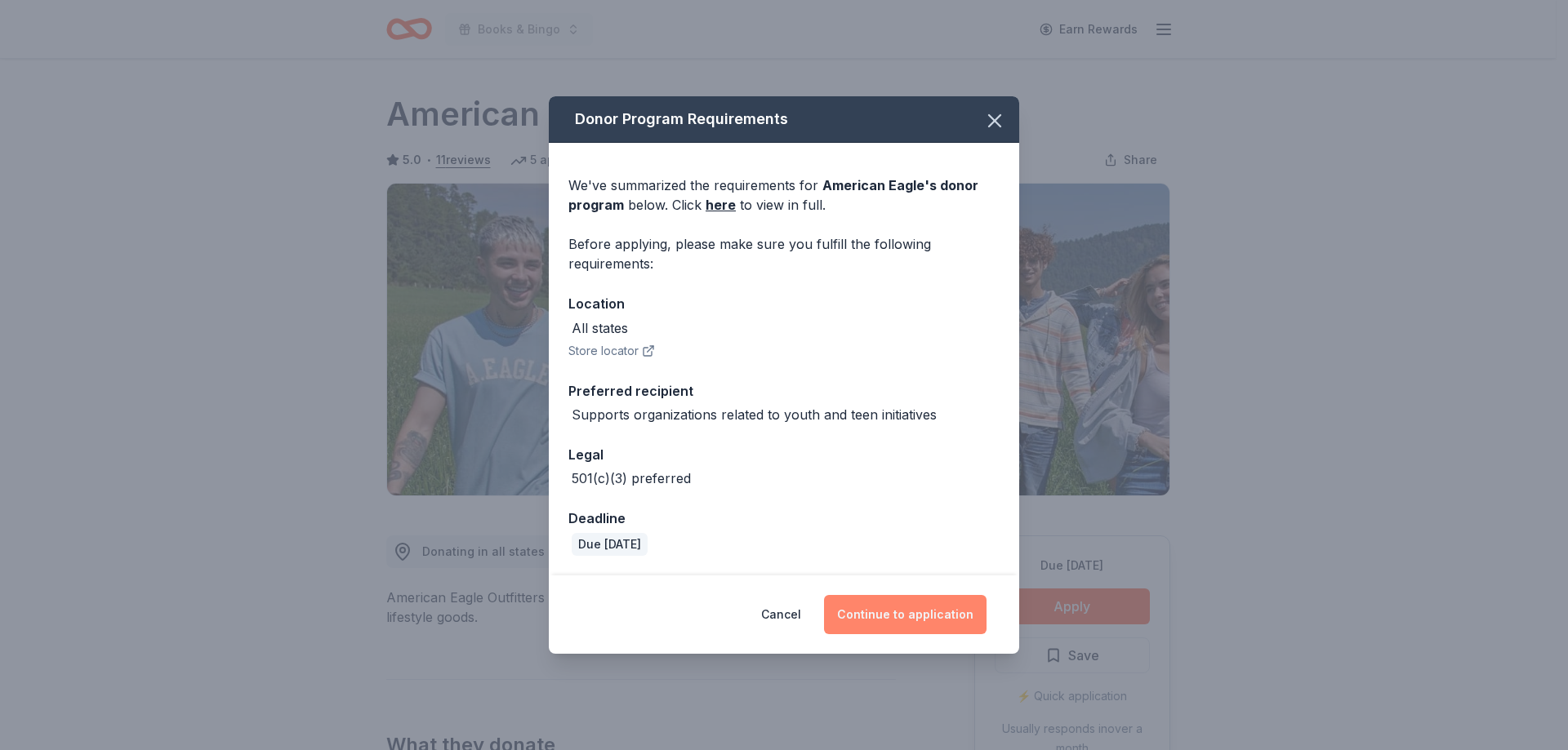
click at [928, 608] on button "Continue to application" at bounding box center [906, 614] width 163 height 39
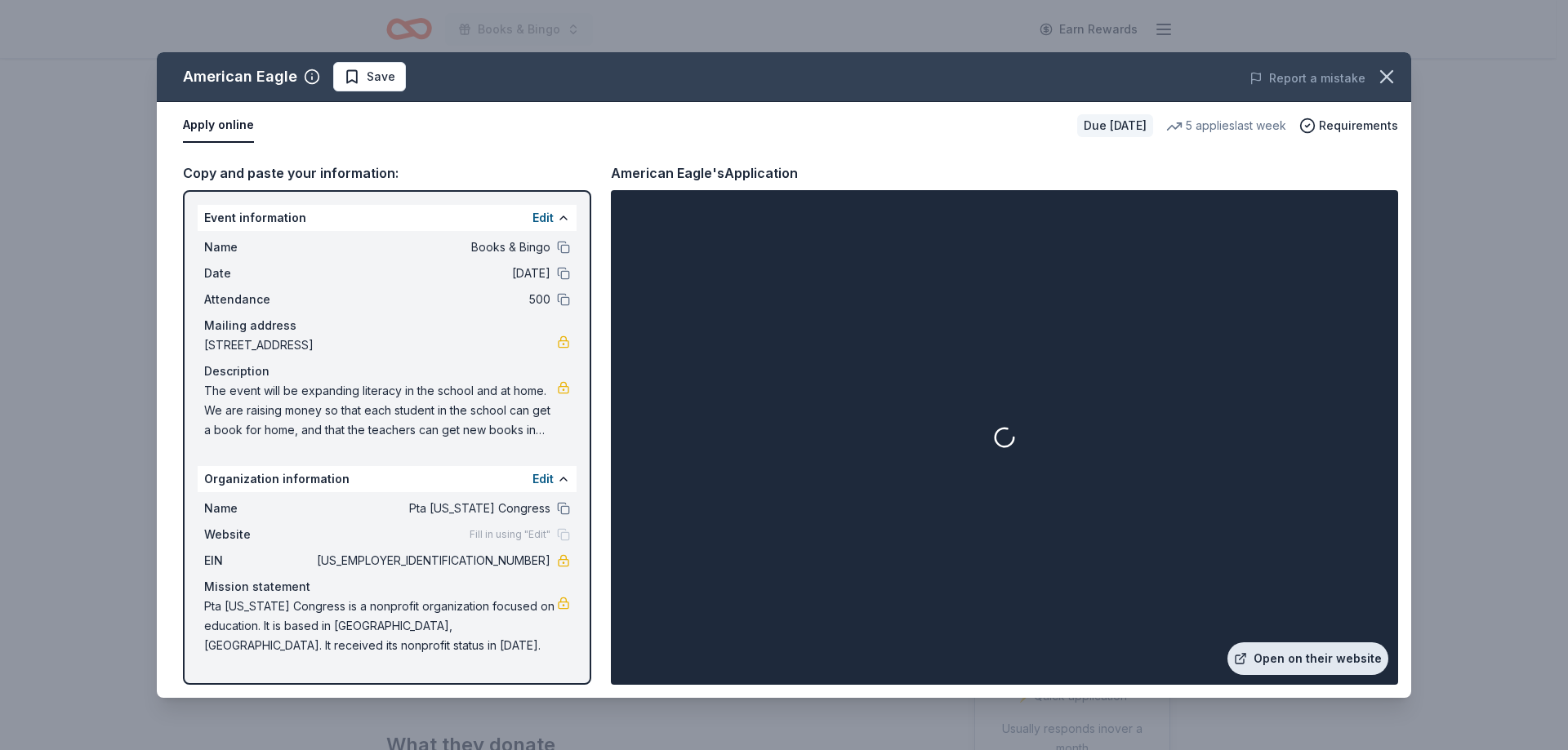
click at [1303, 646] on link "Open on their website" at bounding box center [1308, 659] width 161 height 33
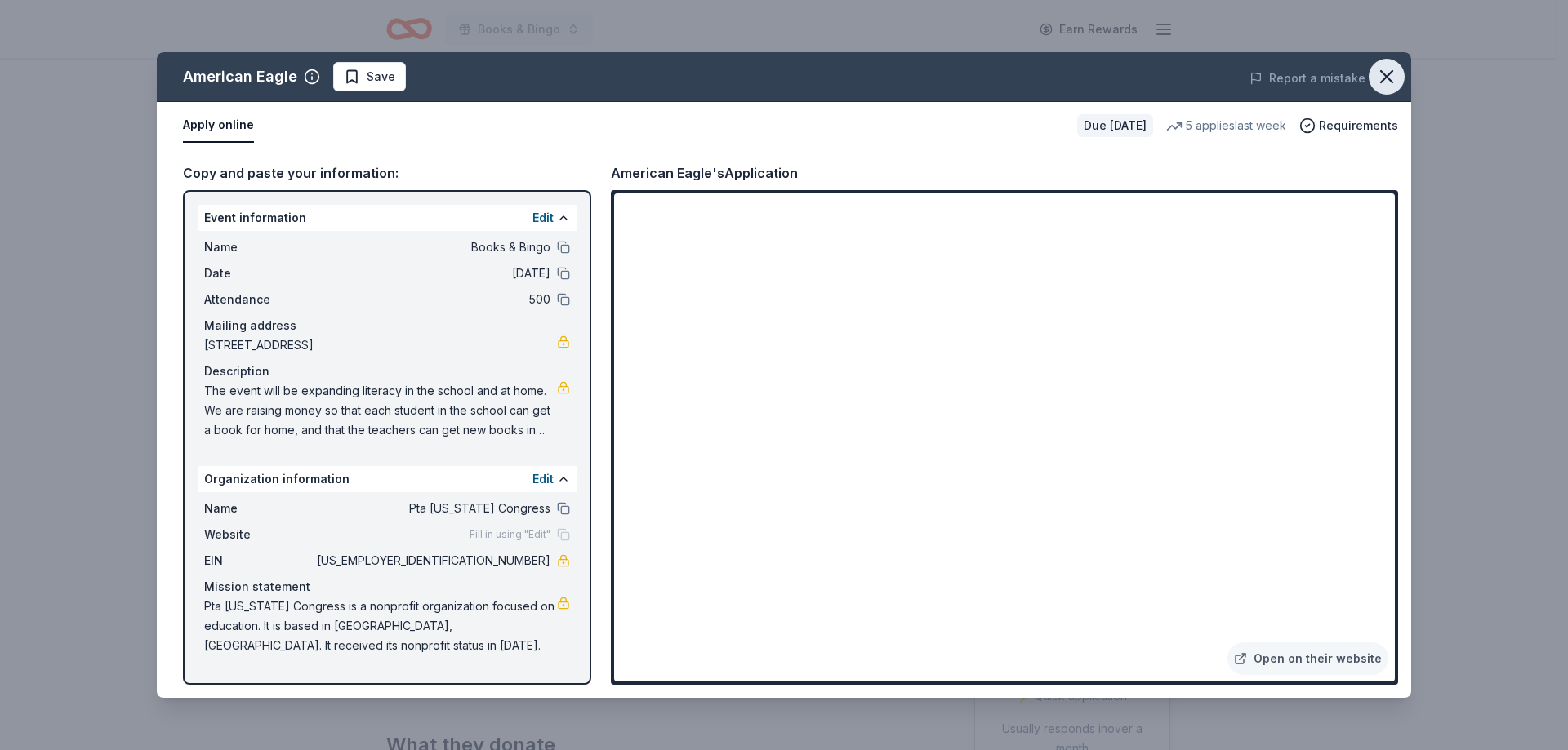
click at [1386, 79] on icon "button" at bounding box center [1387, 77] width 12 height 12
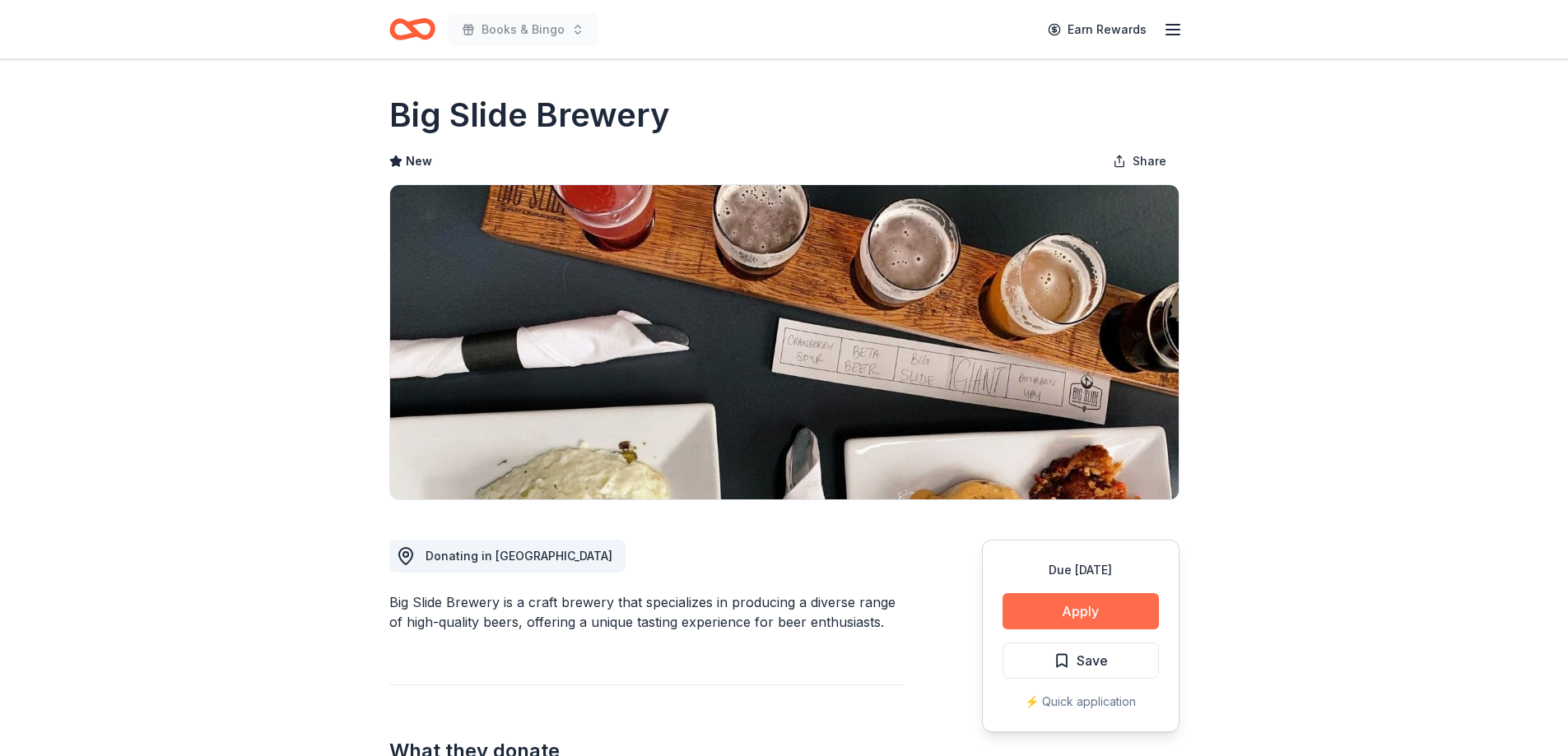
click at [1095, 601] on button "Apply" at bounding box center [1081, 611] width 156 height 36
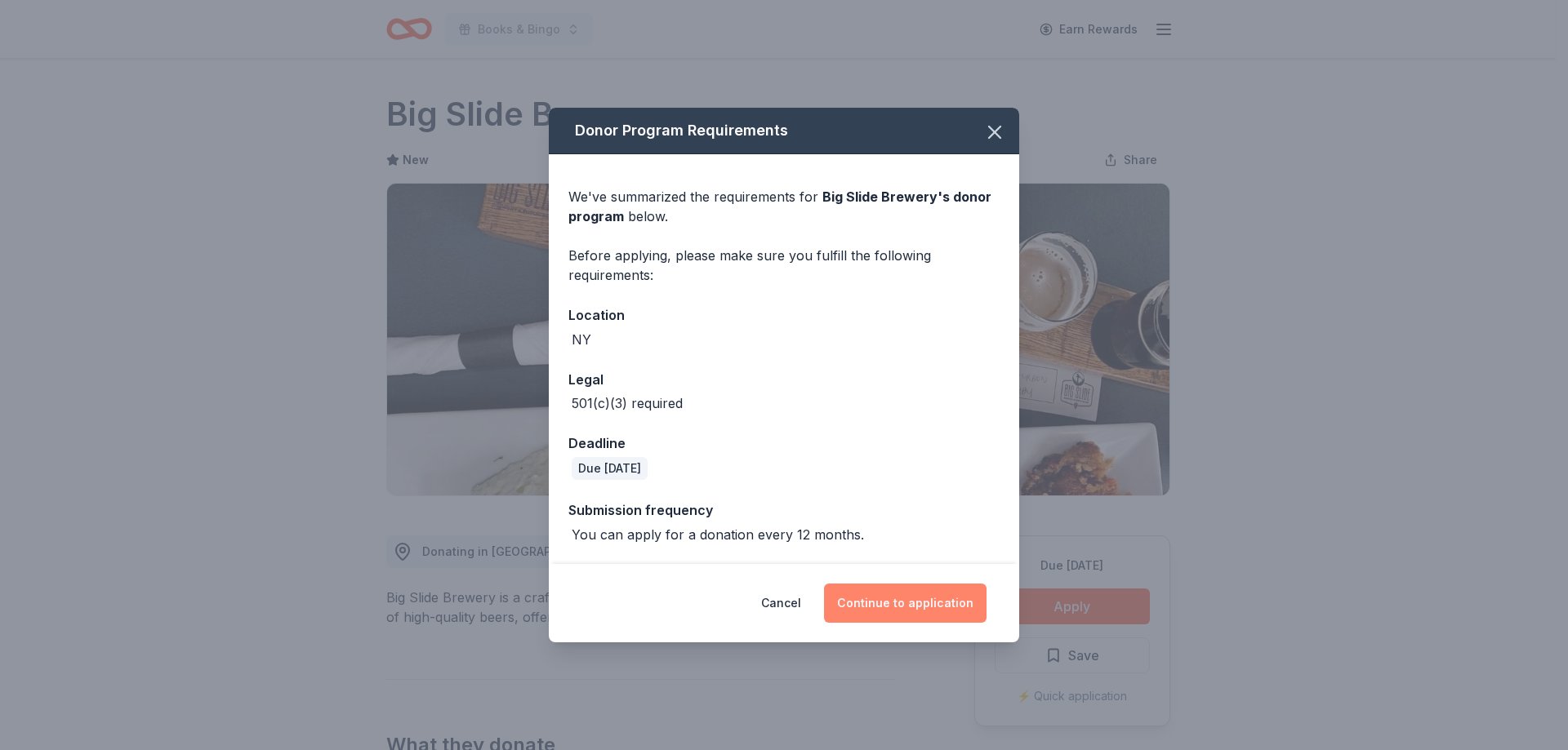
click at [905, 614] on button "Continue to application" at bounding box center [906, 603] width 163 height 39
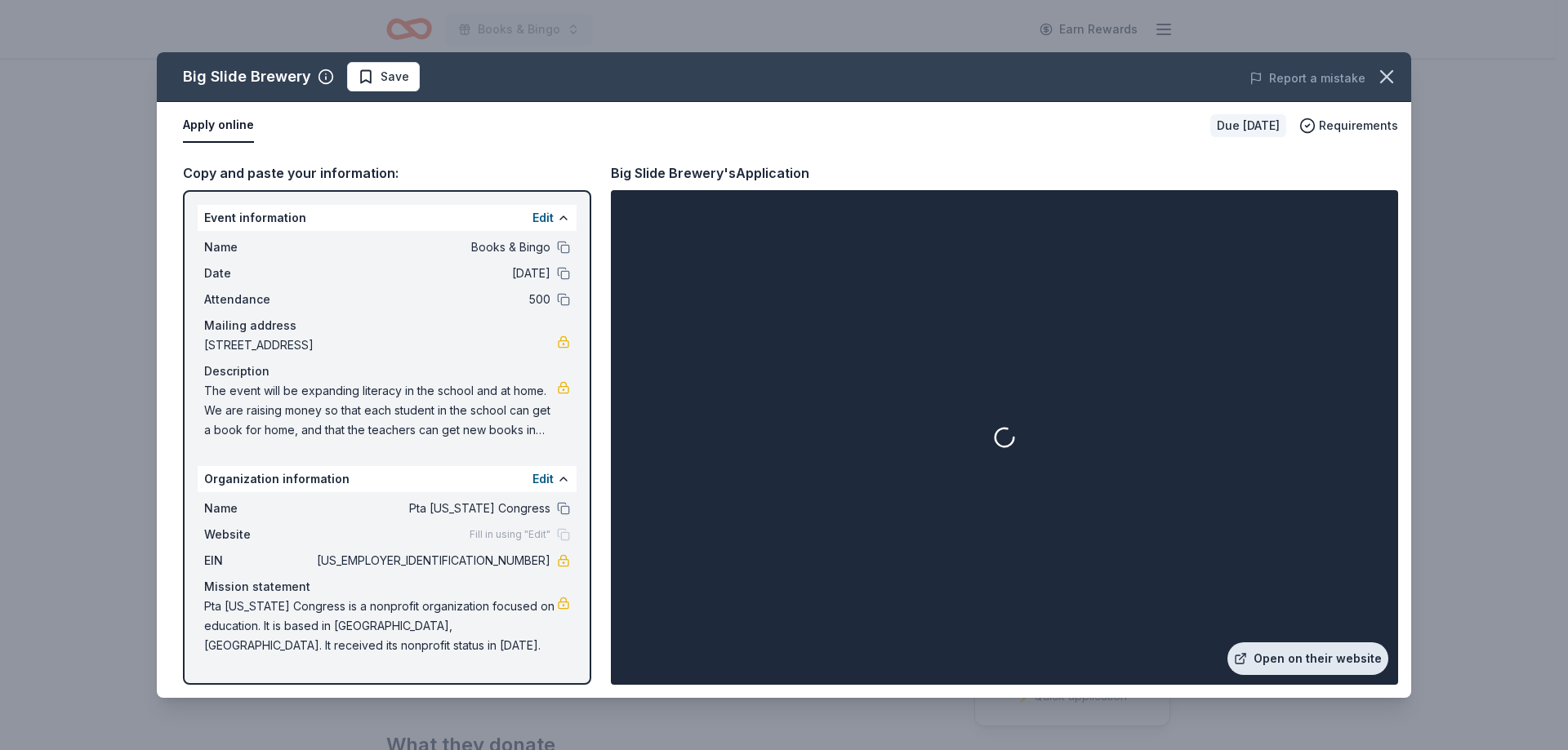
click at [1288, 653] on link "Open on their website" at bounding box center [1308, 659] width 161 height 33
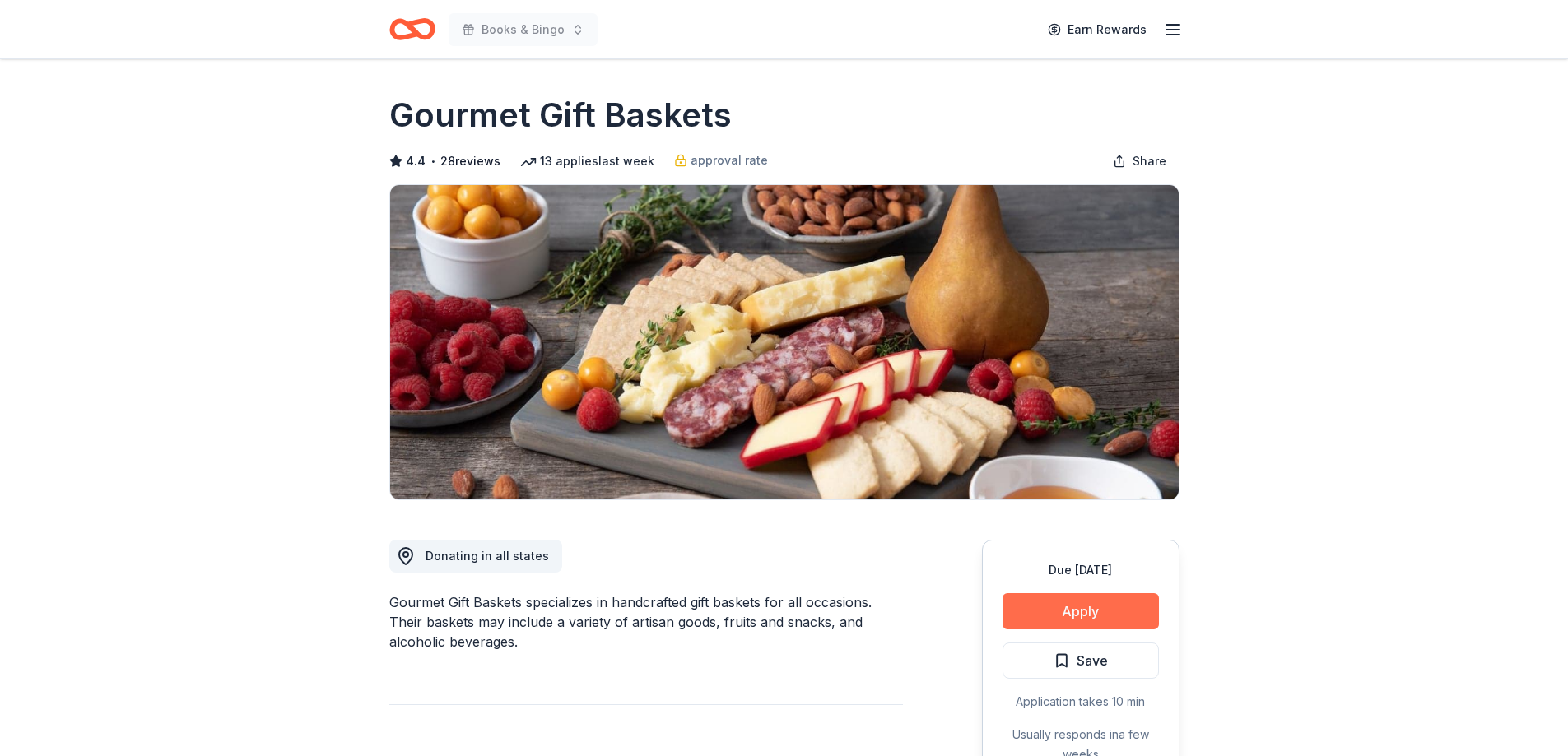
click at [1076, 606] on button "Apply" at bounding box center [1081, 611] width 156 height 36
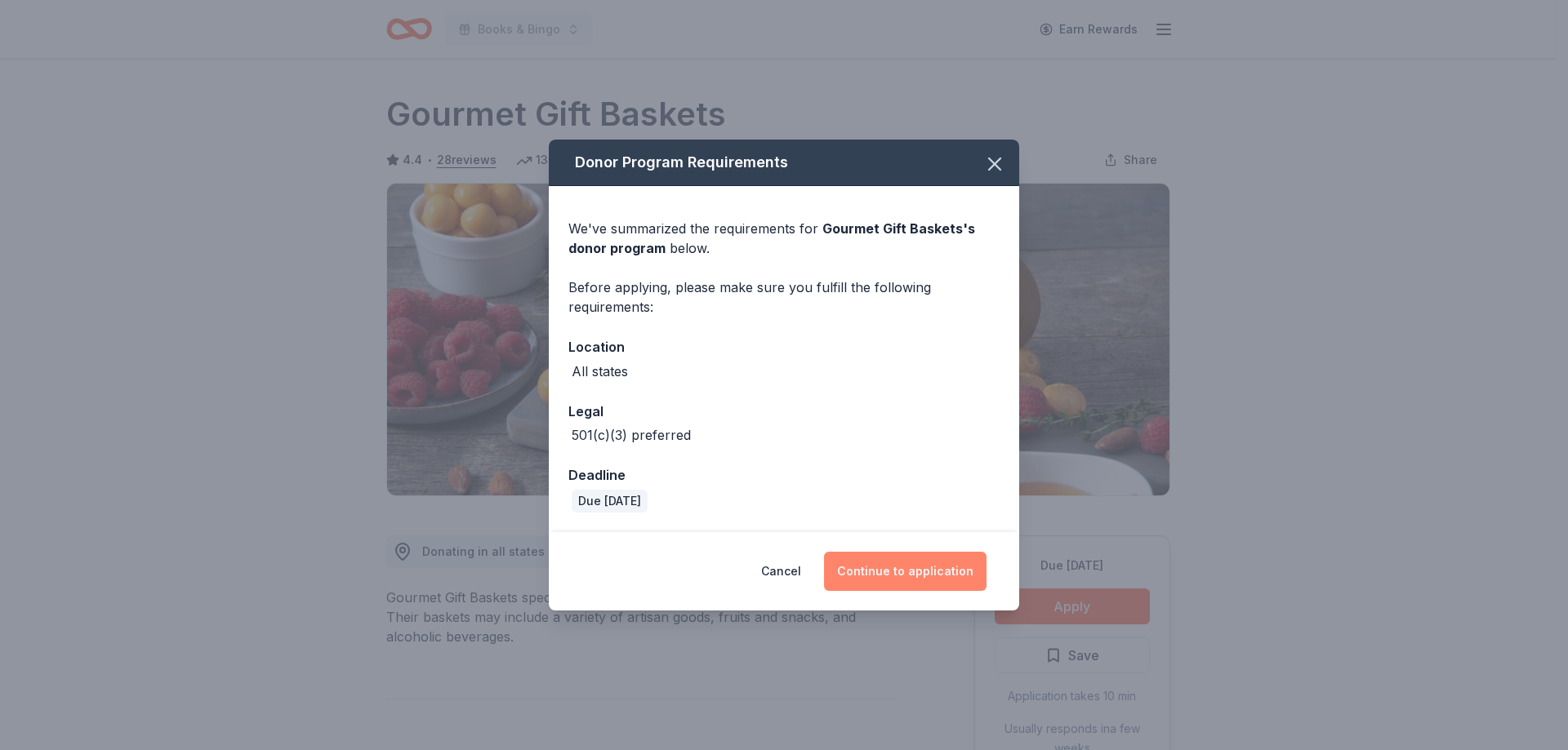
click at [929, 563] on button "Continue to application" at bounding box center [906, 572] width 163 height 39
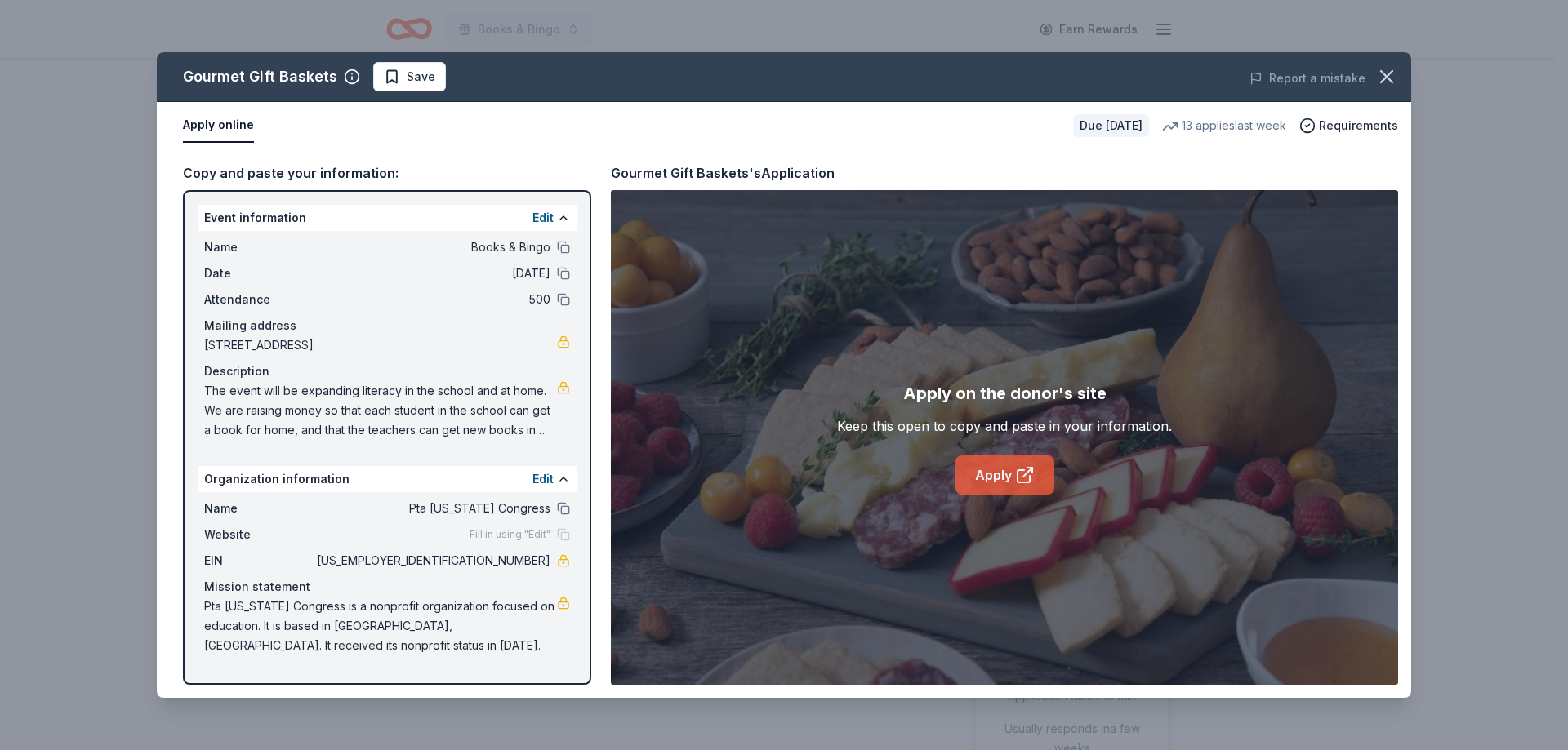
click at [1012, 468] on link "Apply" at bounding box center [1005, 475] width 99 height 39
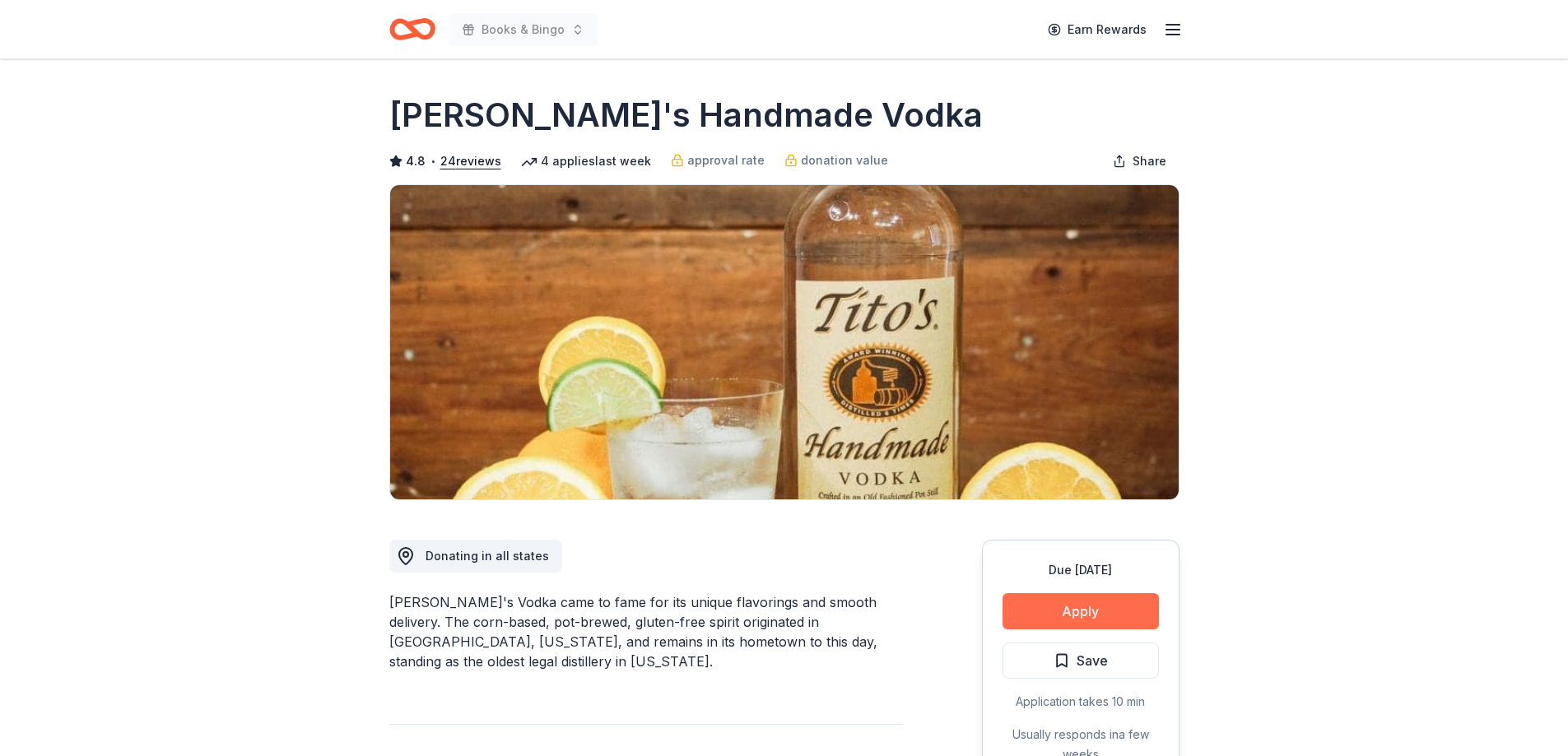
click at [1123, 608] on button "Apply" at bounding box center [1081, 611] width 156 height 36
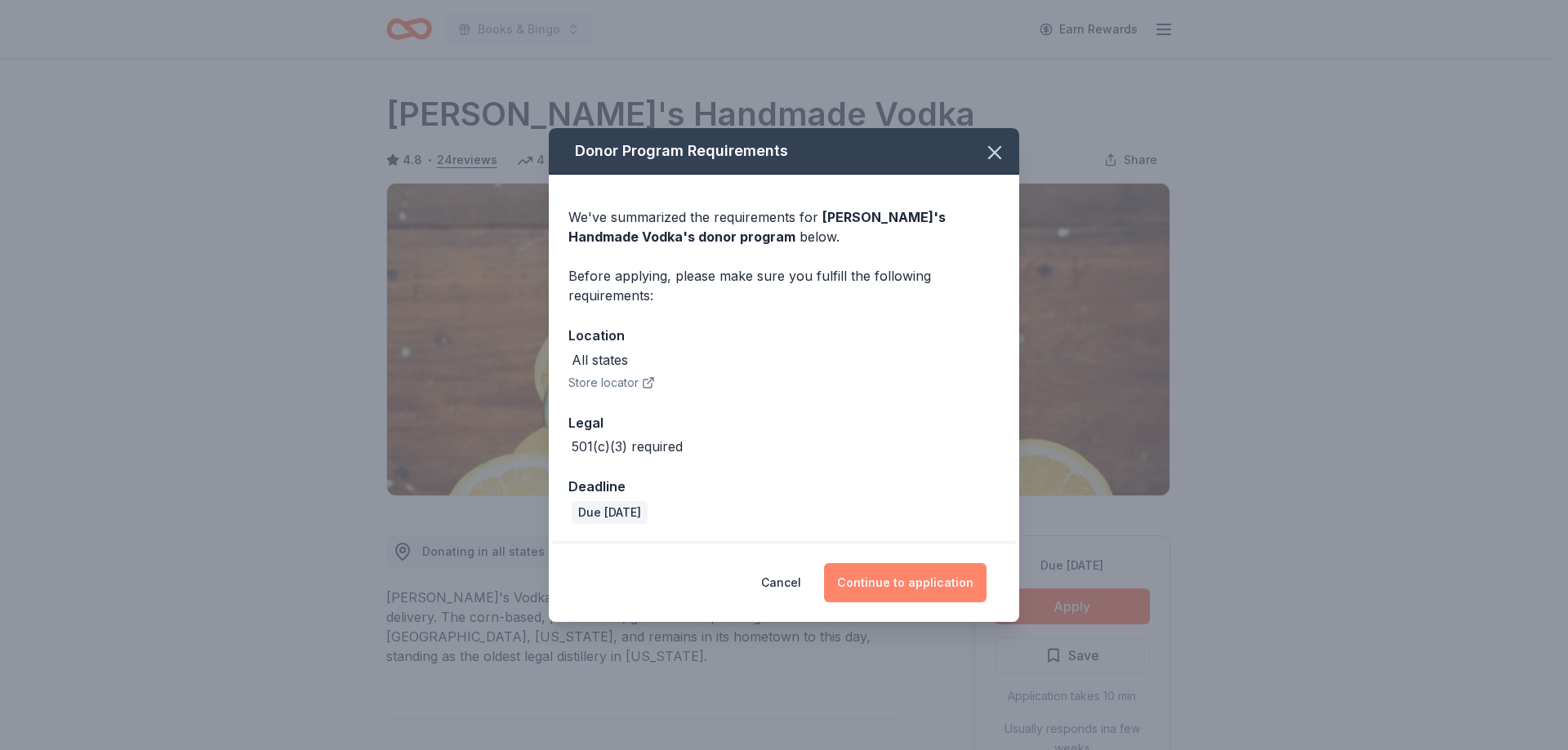
click at [933, 585] on button "Continue to application" at bounding box center [906, 582] width 163 height 39
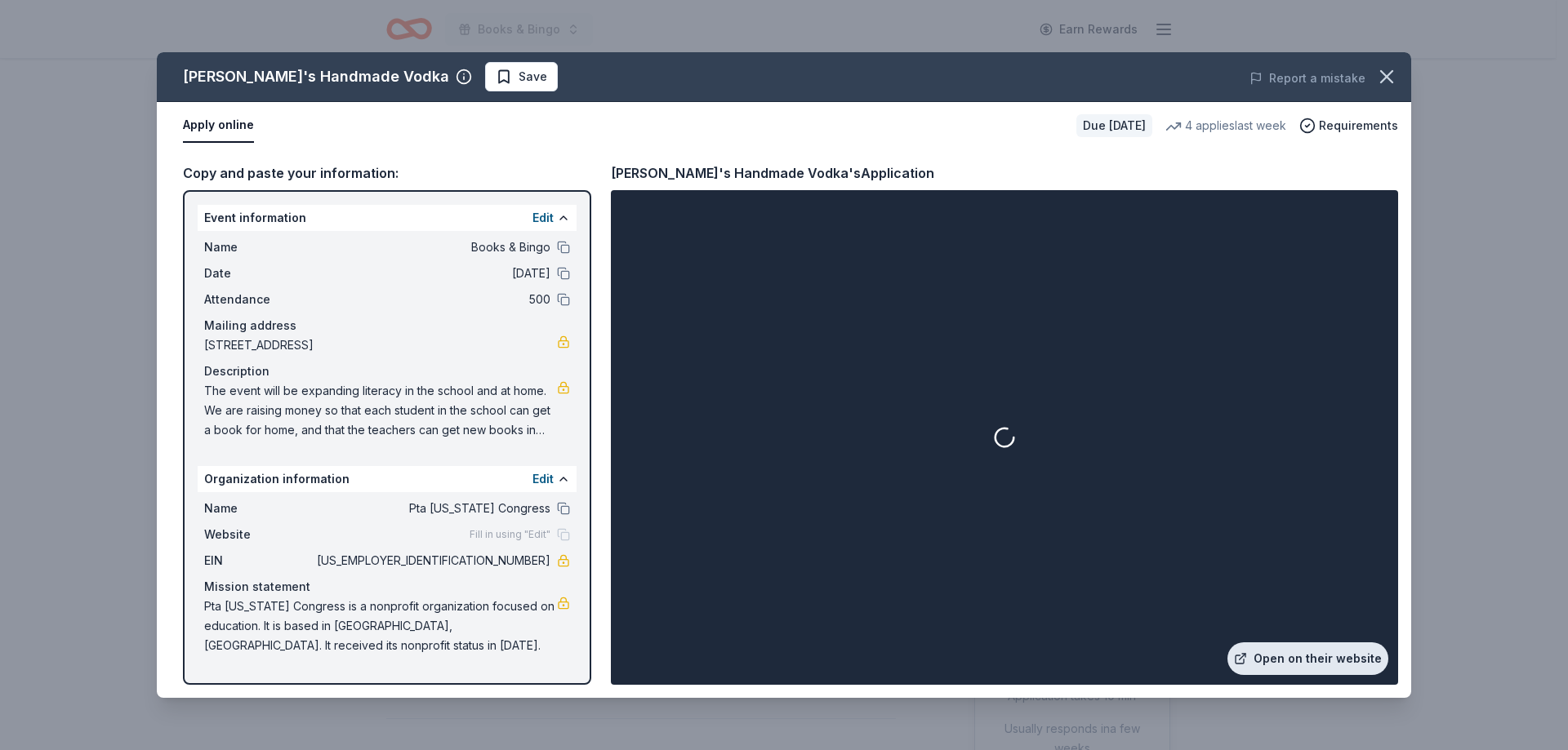
click at [1314, 643] on link "Open on their website" at bounding box center [1308, 659] width 161 height 33
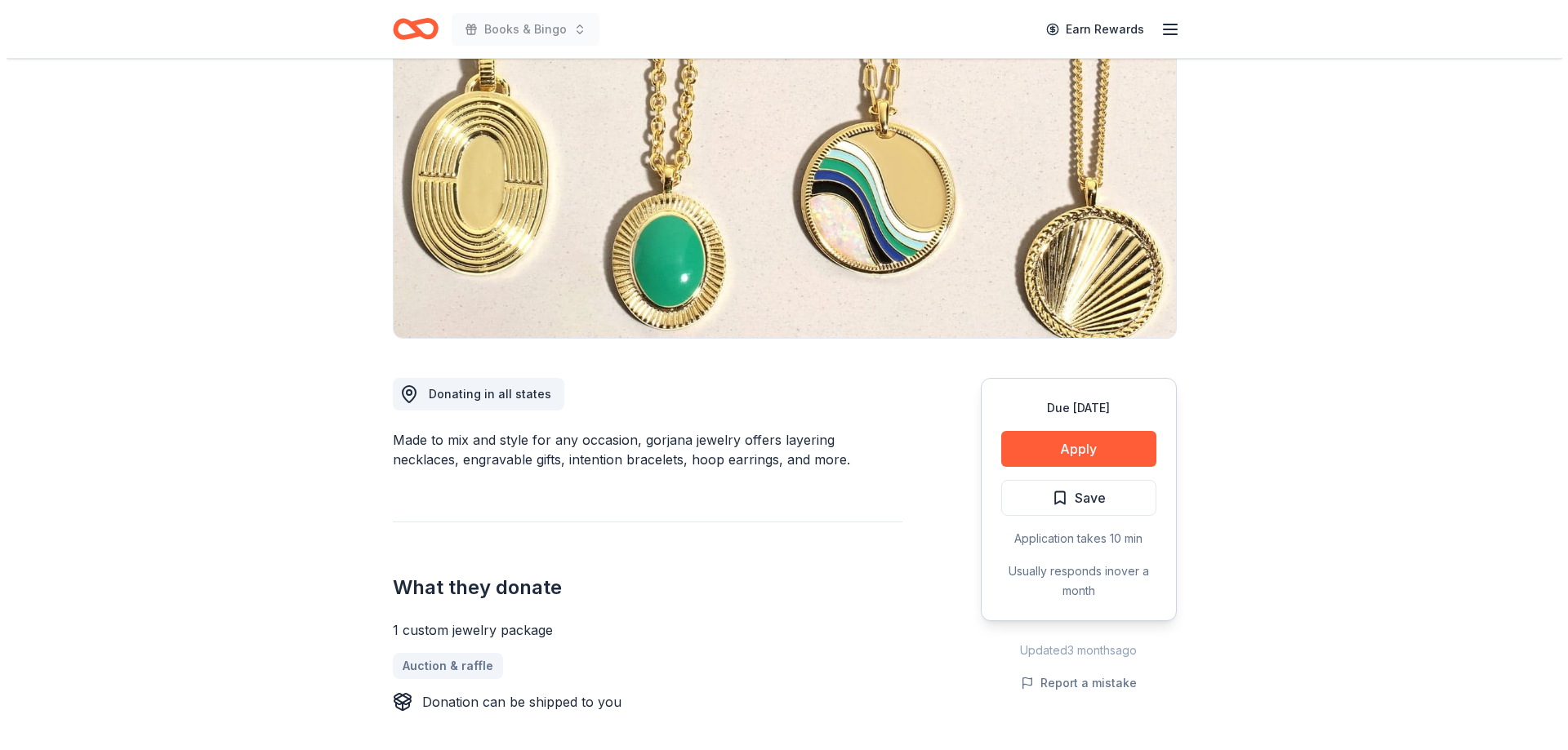
scroll to position [163, 0]
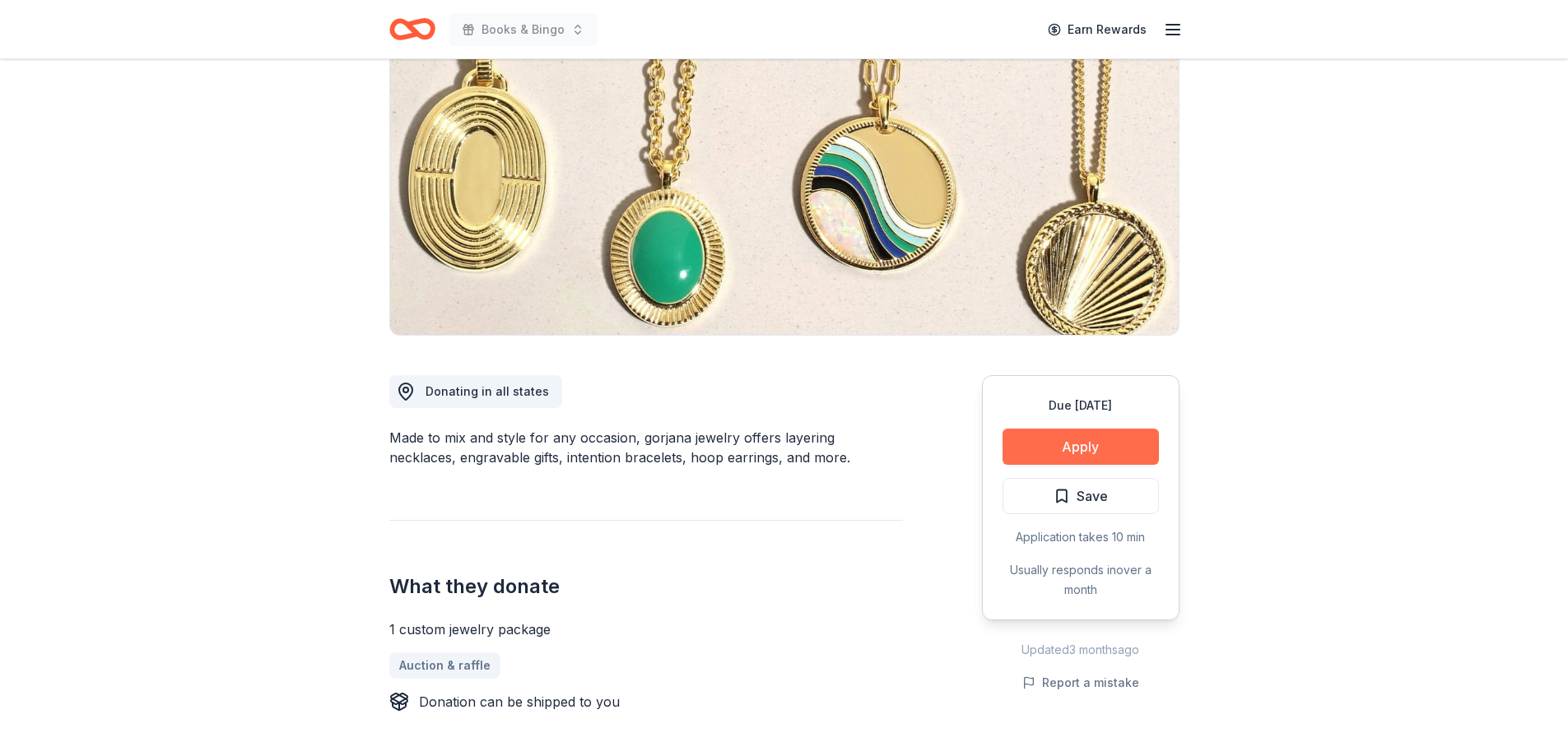
click at [1080, 445] on button "Apply" at bounding box center [1081, 447] width 156 height 36
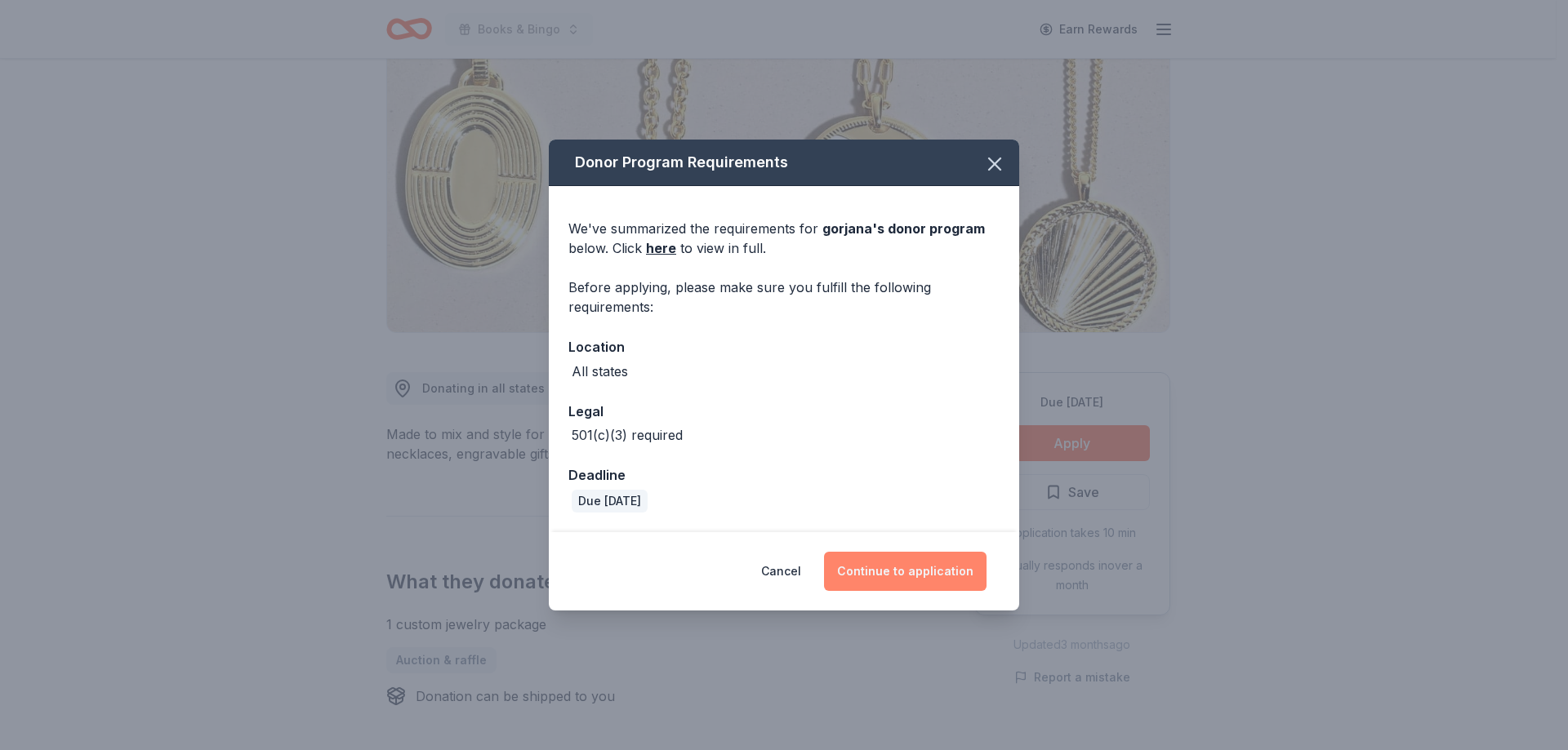
click at [899, 560] on button "Continue to application" at bounding box center [906, 572] width 163 height 39
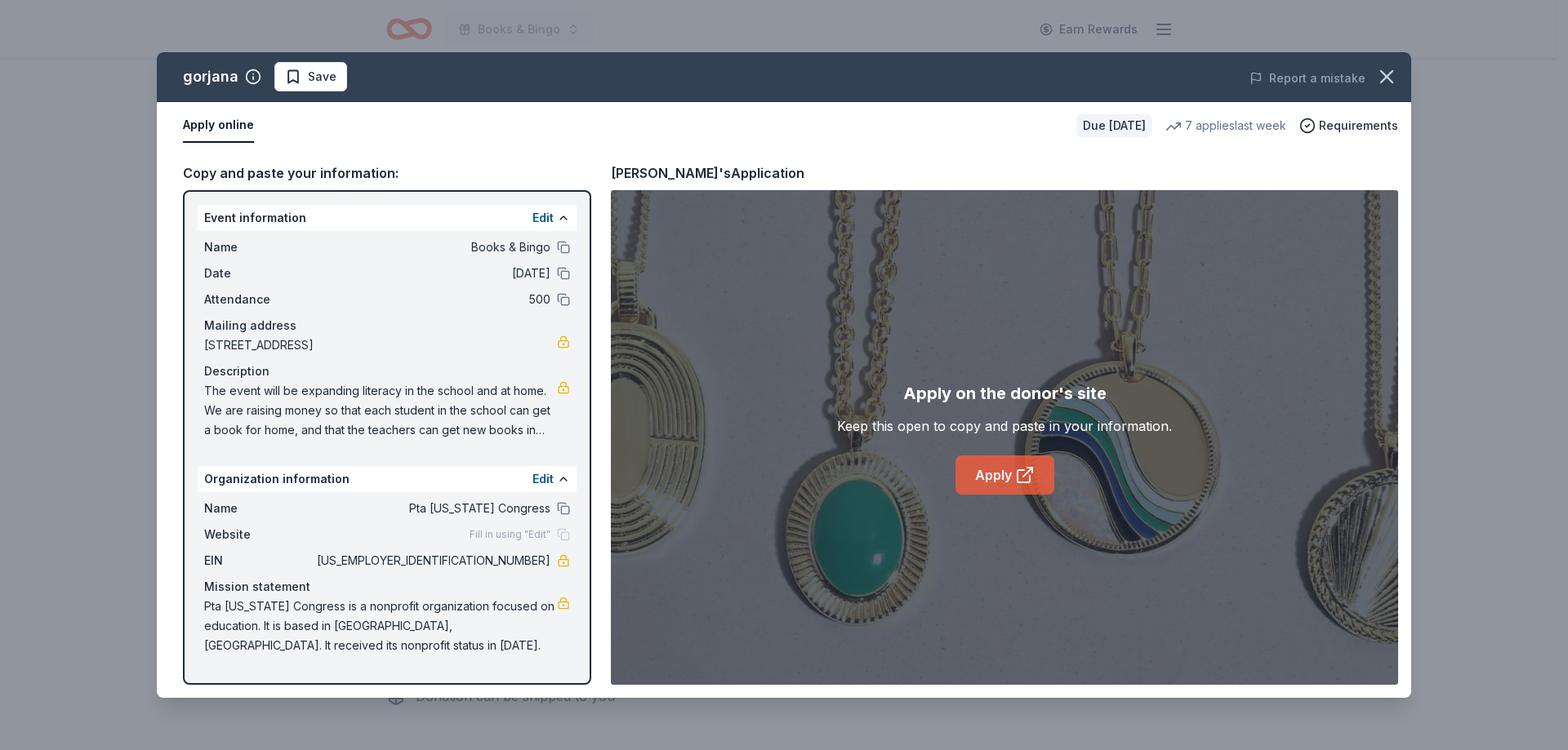
click at [1004, 468] on link "Apply" at bounding box center [1005, 475] width 99 height 39
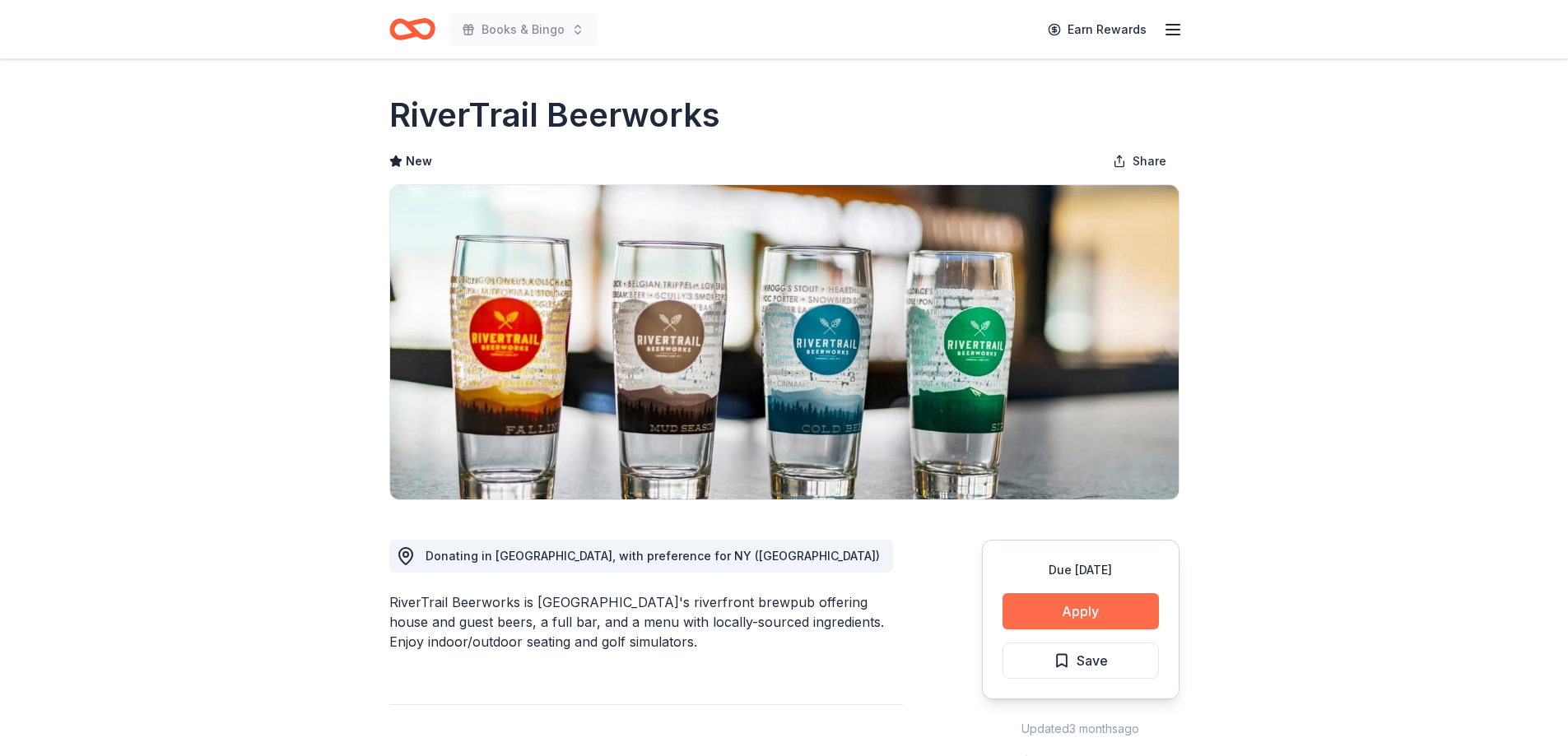
click at [1064, 608] on button "Apply" at bounding box center [1081, 611] width 156 height 36
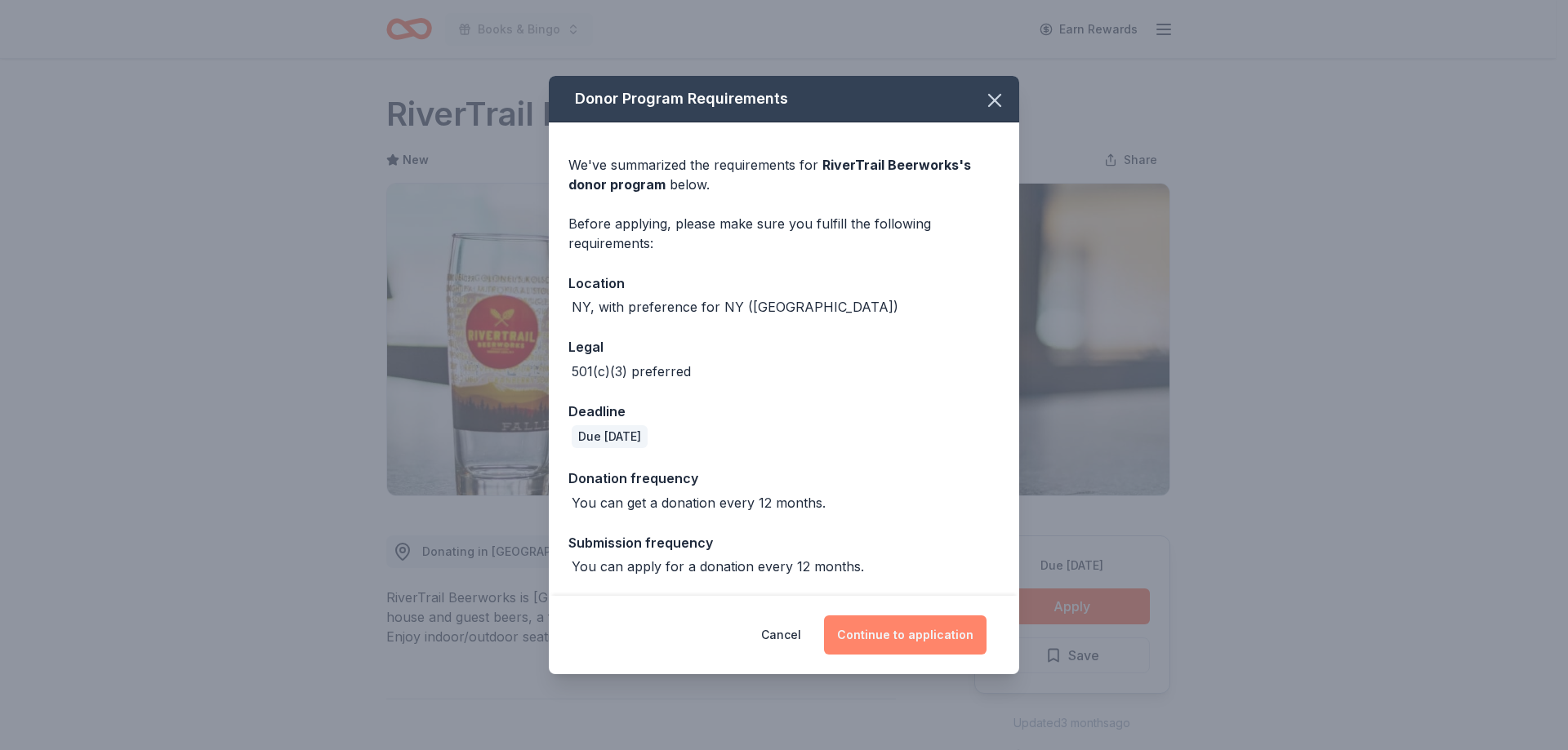
click at [893, 635] on button "Continue to application" at bounding box center [906, 635] width 163 height 39
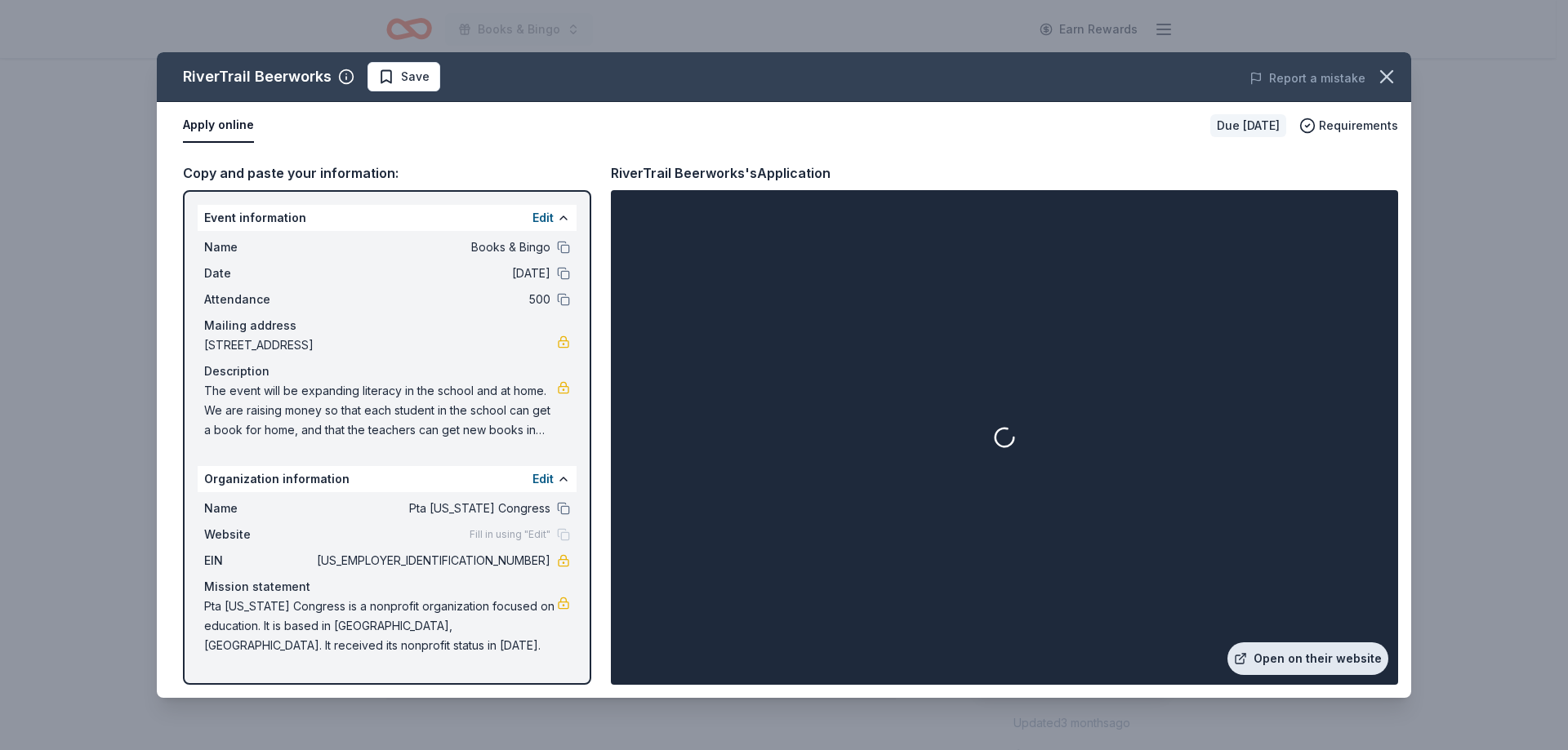
click at [1297, 650] on link "Open on their website" at bounding box center [1308, 659] width 161 height 33
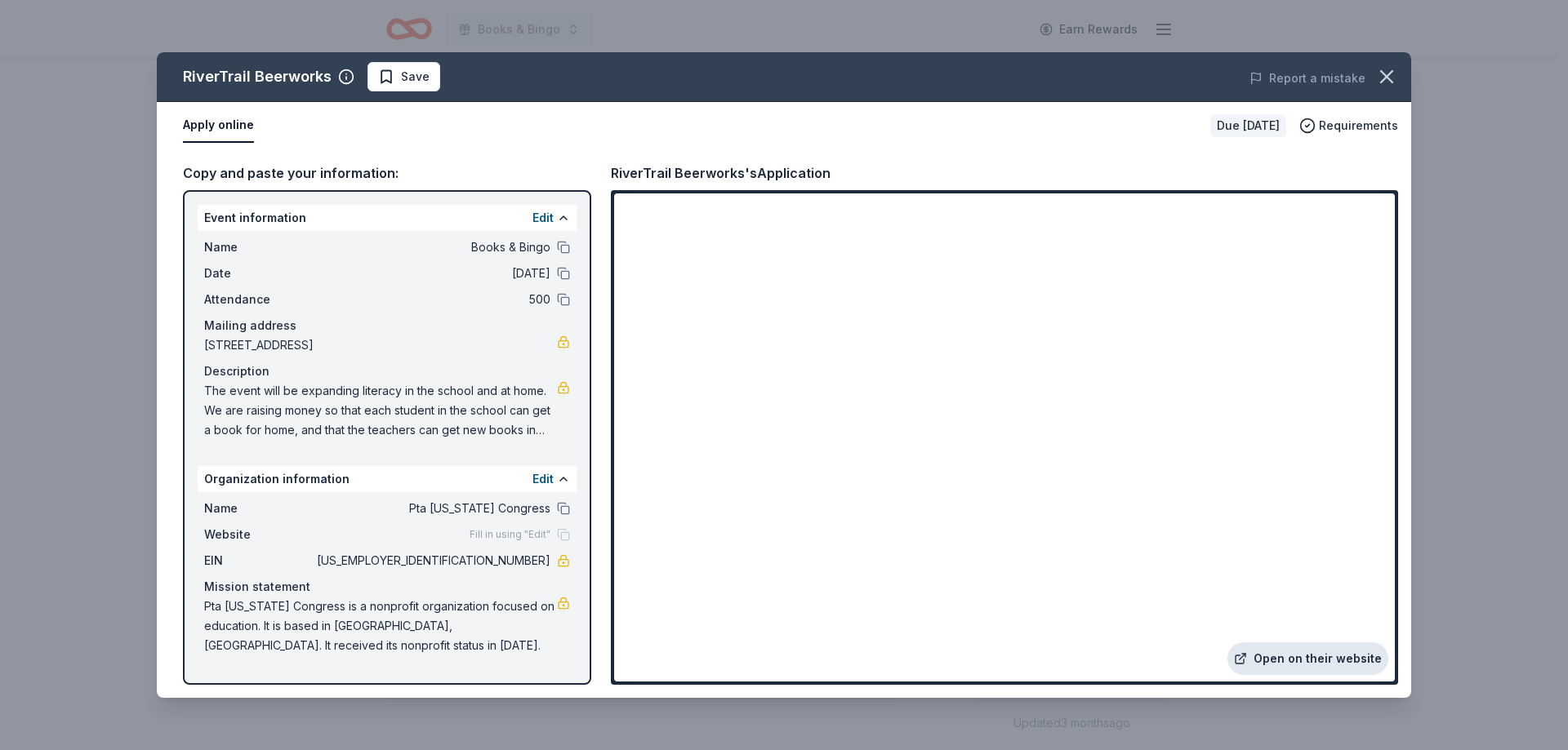
click at [1353, 651] on link "Open on their website" at bounding box center [1308, 659] width 161 height 33
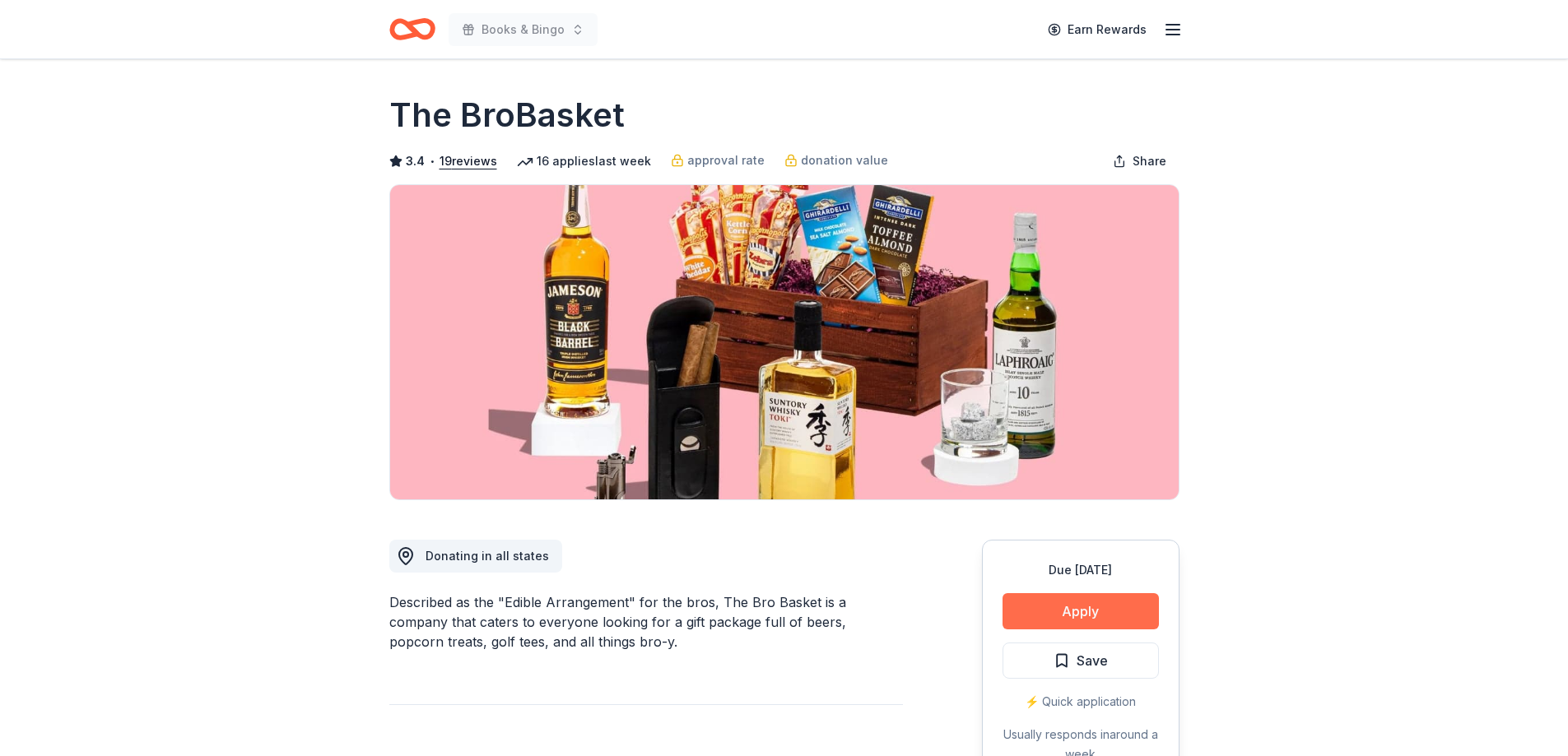
click at [1113, 606] on button "Apply" at bounding box center [1081, 611] width 156 height 36
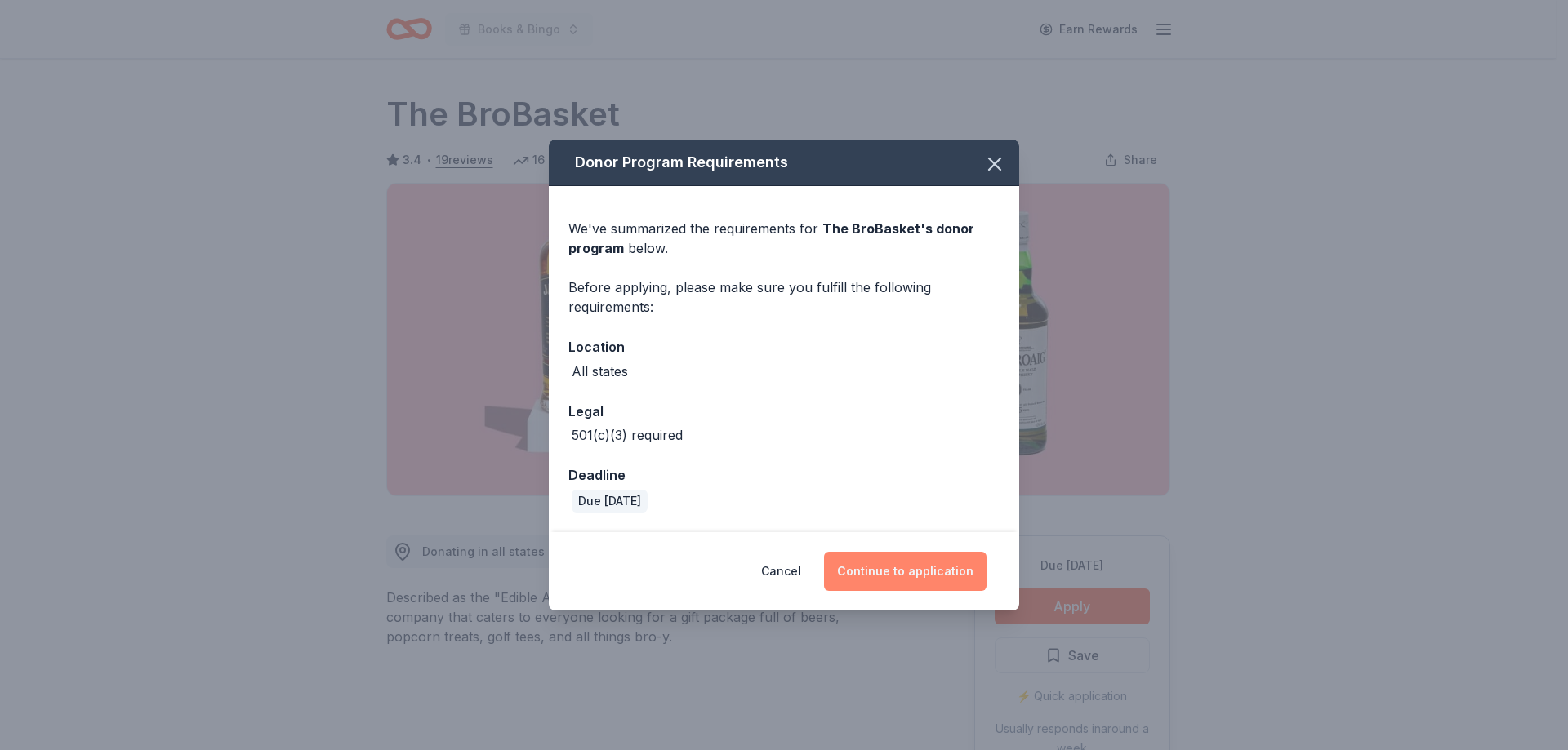
click at [947, 564] on button "Continue to application" at bounding box center [906, 572] width 163 height 39
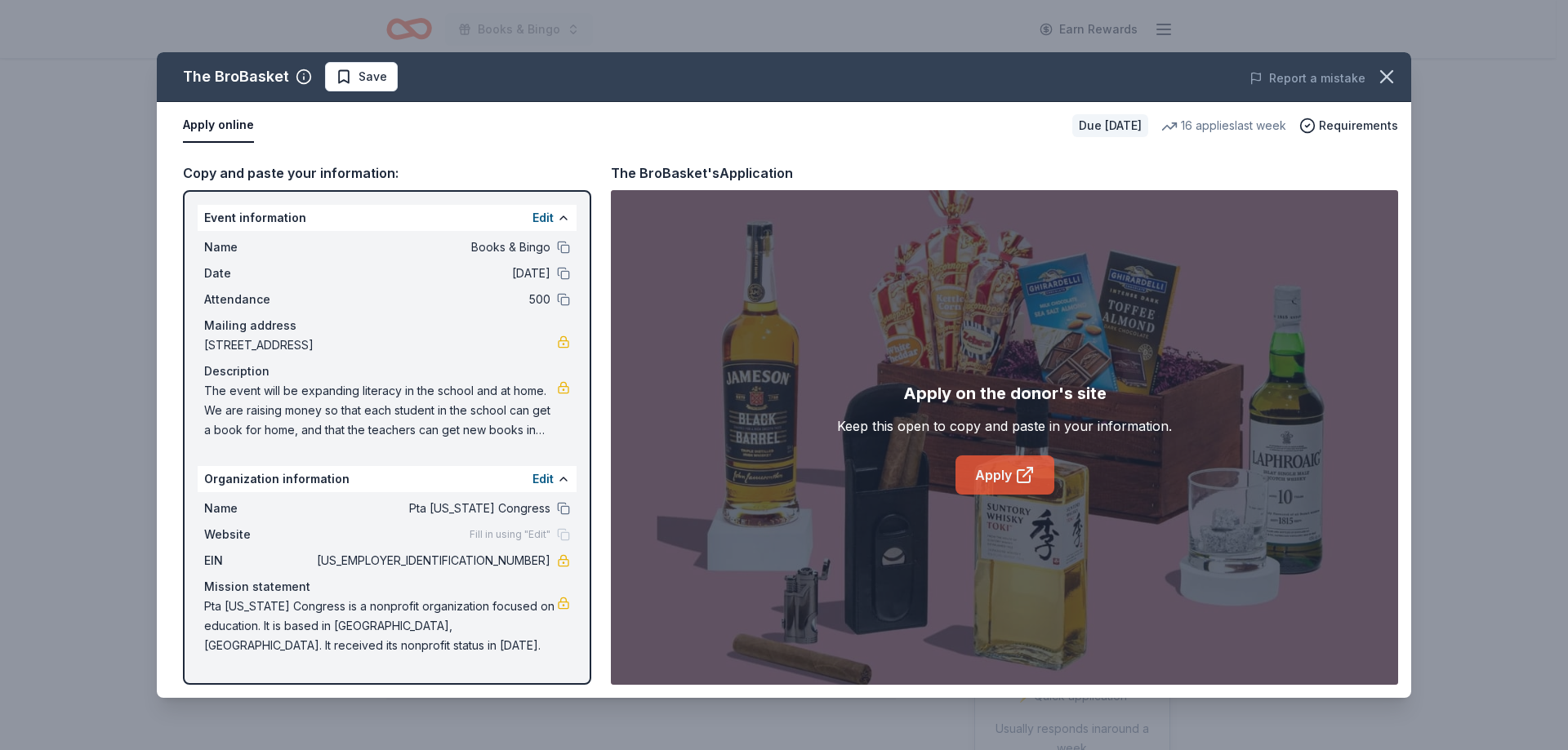
click at [1009, 478] on link "Apply" at bounding box center [1005, 475] width 99 height 39
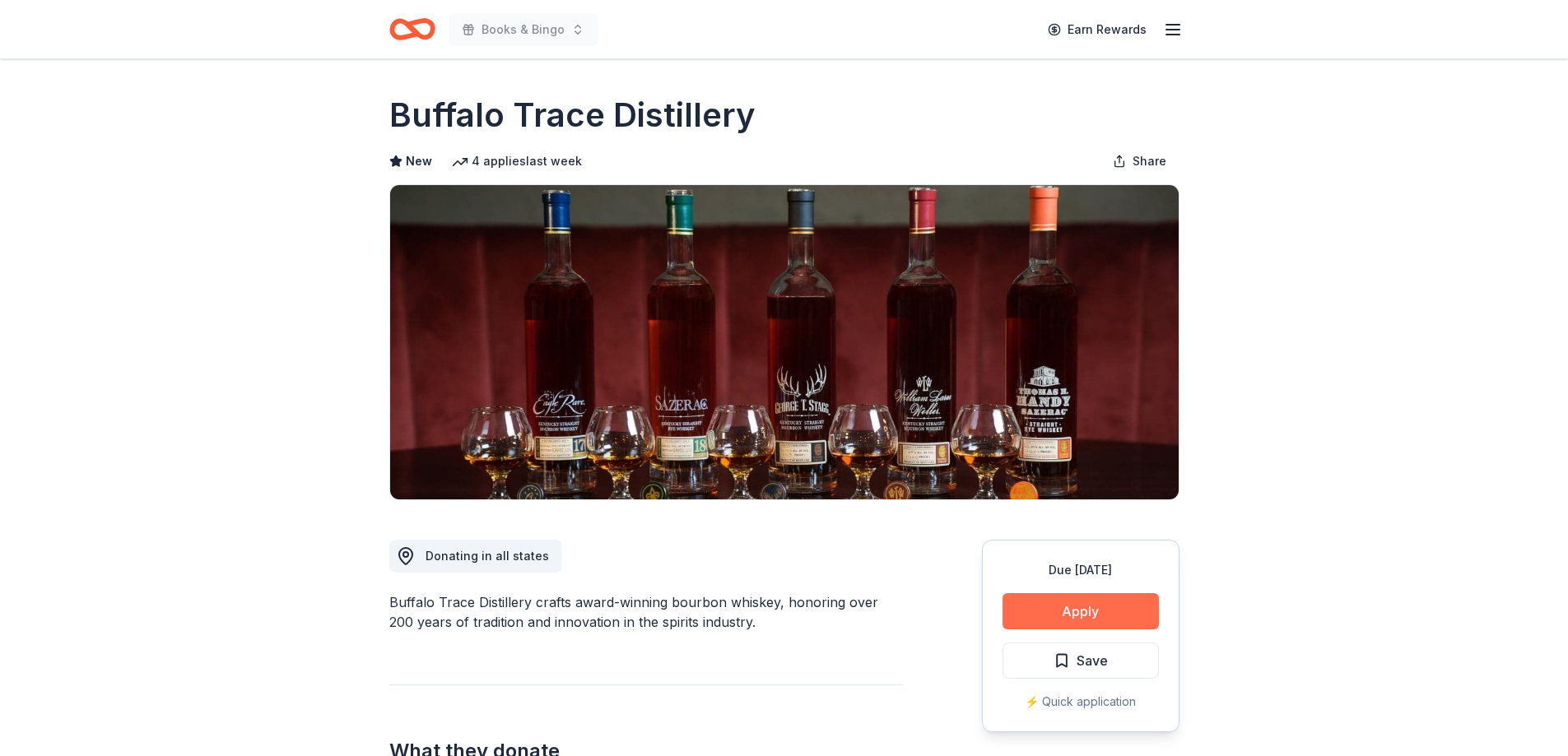
click at [1061, 606] on button "Apply" at bounding box center [1081, 611] width 156 height 36
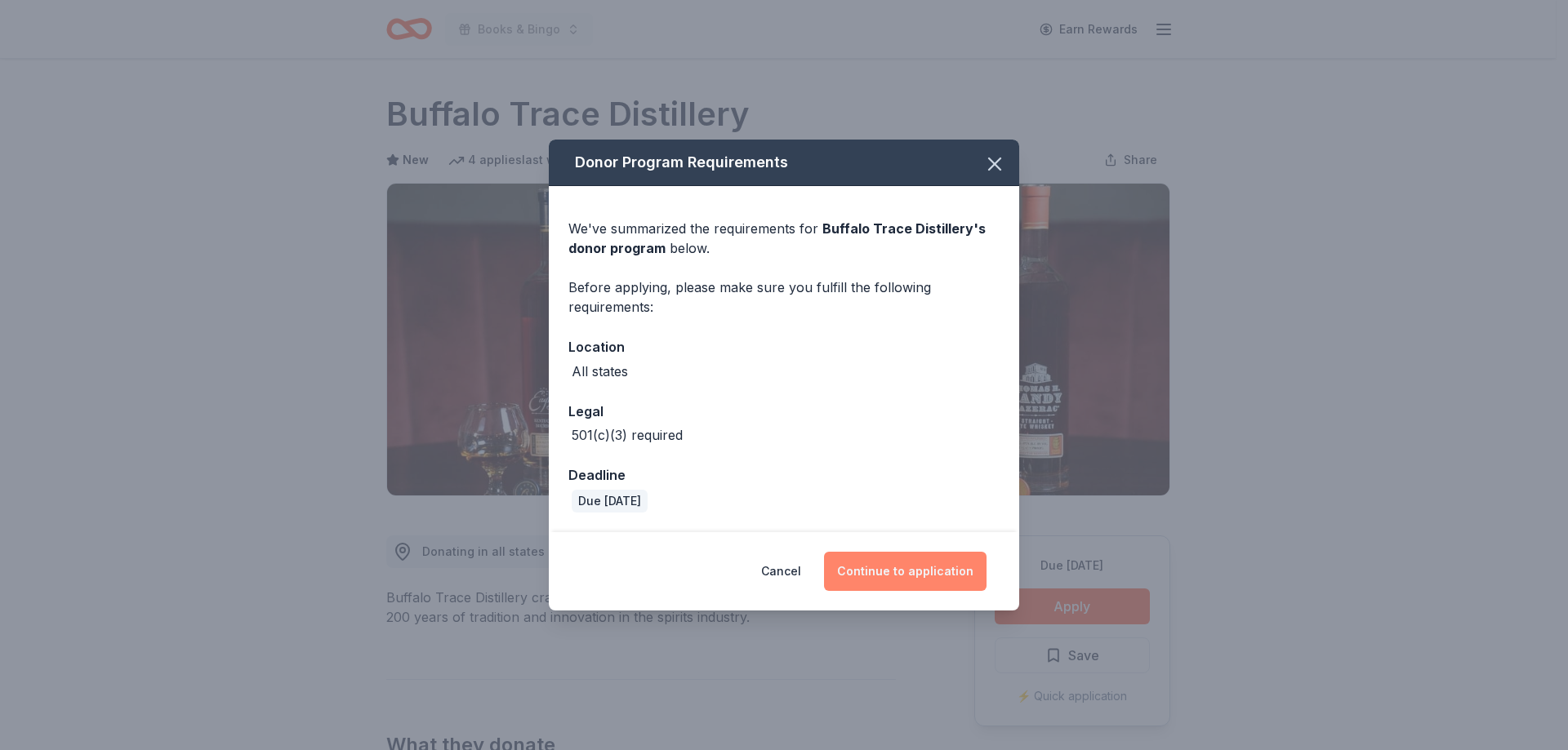
click at [907, 562] on button "Continue to application" at bounding box center [906, 572] width 163 height 39
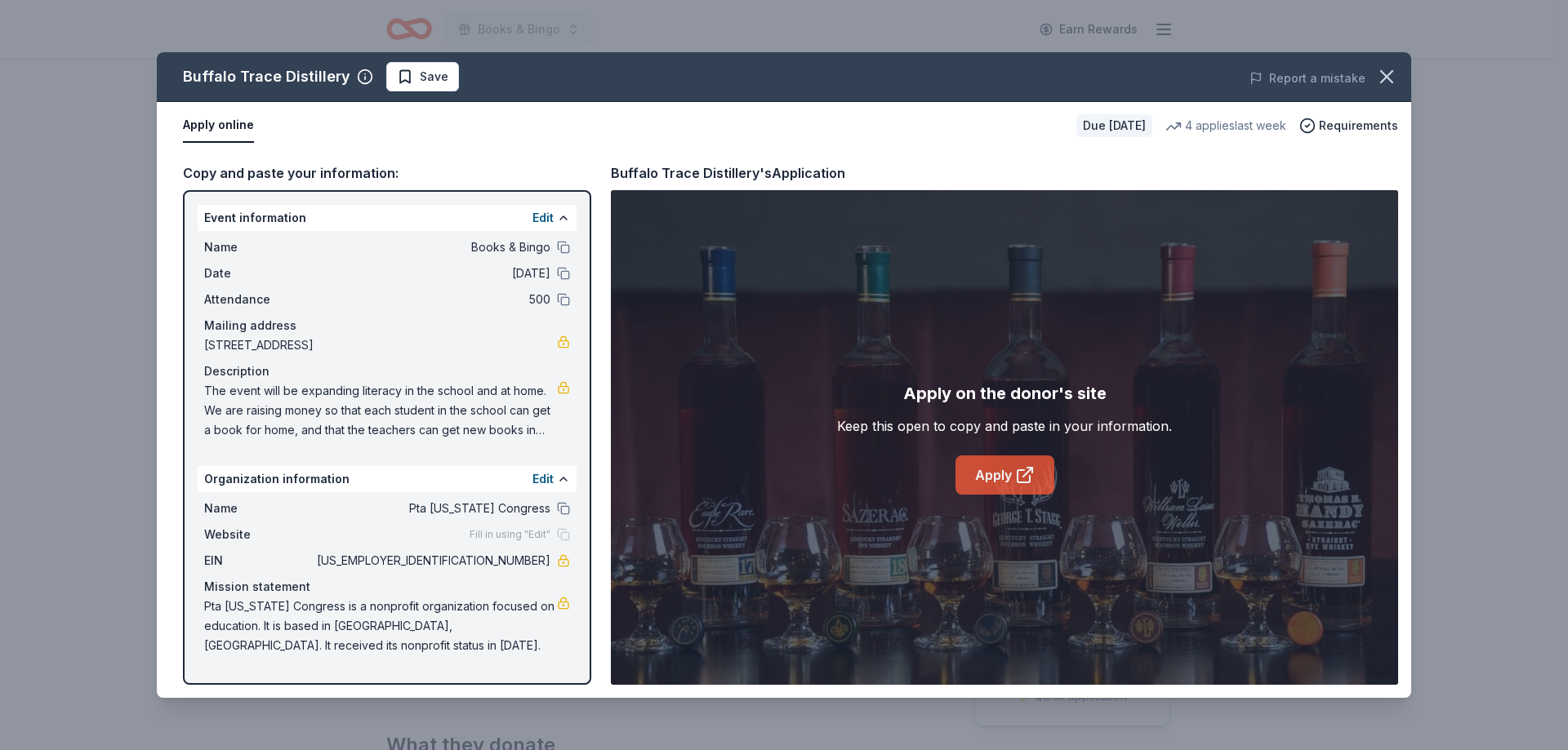
click at [988, 471] on link "Apply" at bounding box center [1005, 475] width 99 height 39
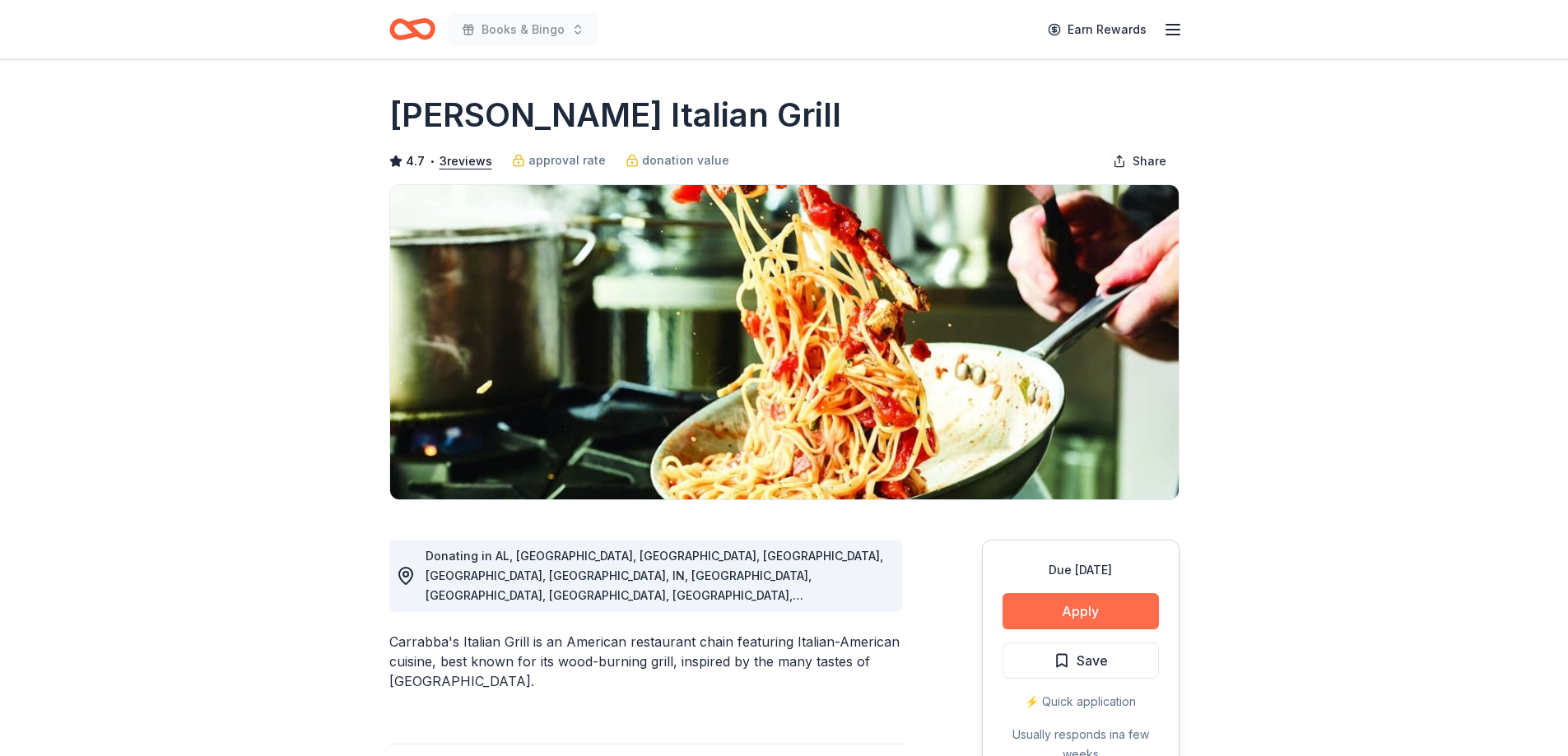
click at [1104, 608] on button "Apply" at bounding box center [1081, 611] width 156 height 36
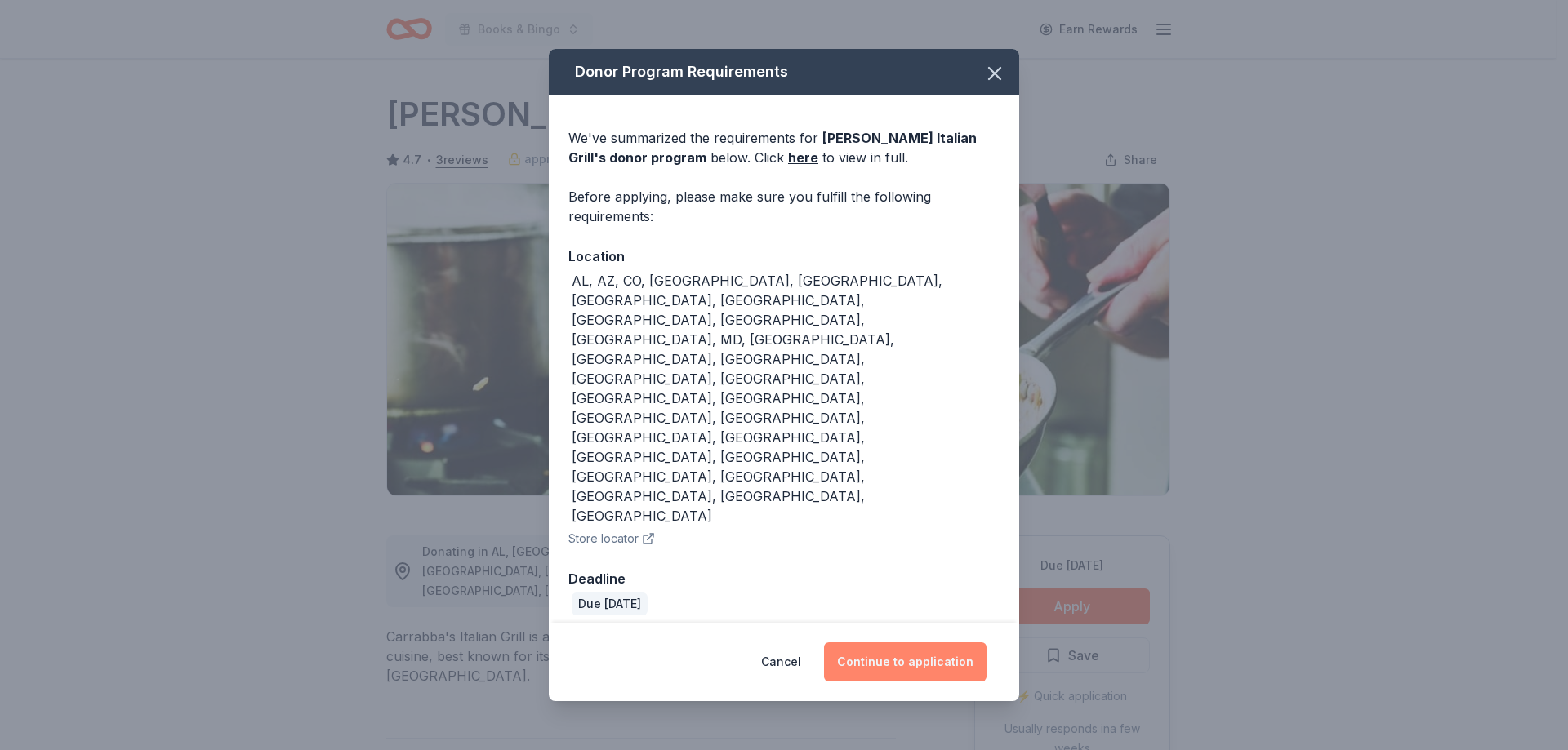
click at [948, 643] on button "Continue to application" at bounding box center [906, 662] width 163 height 39
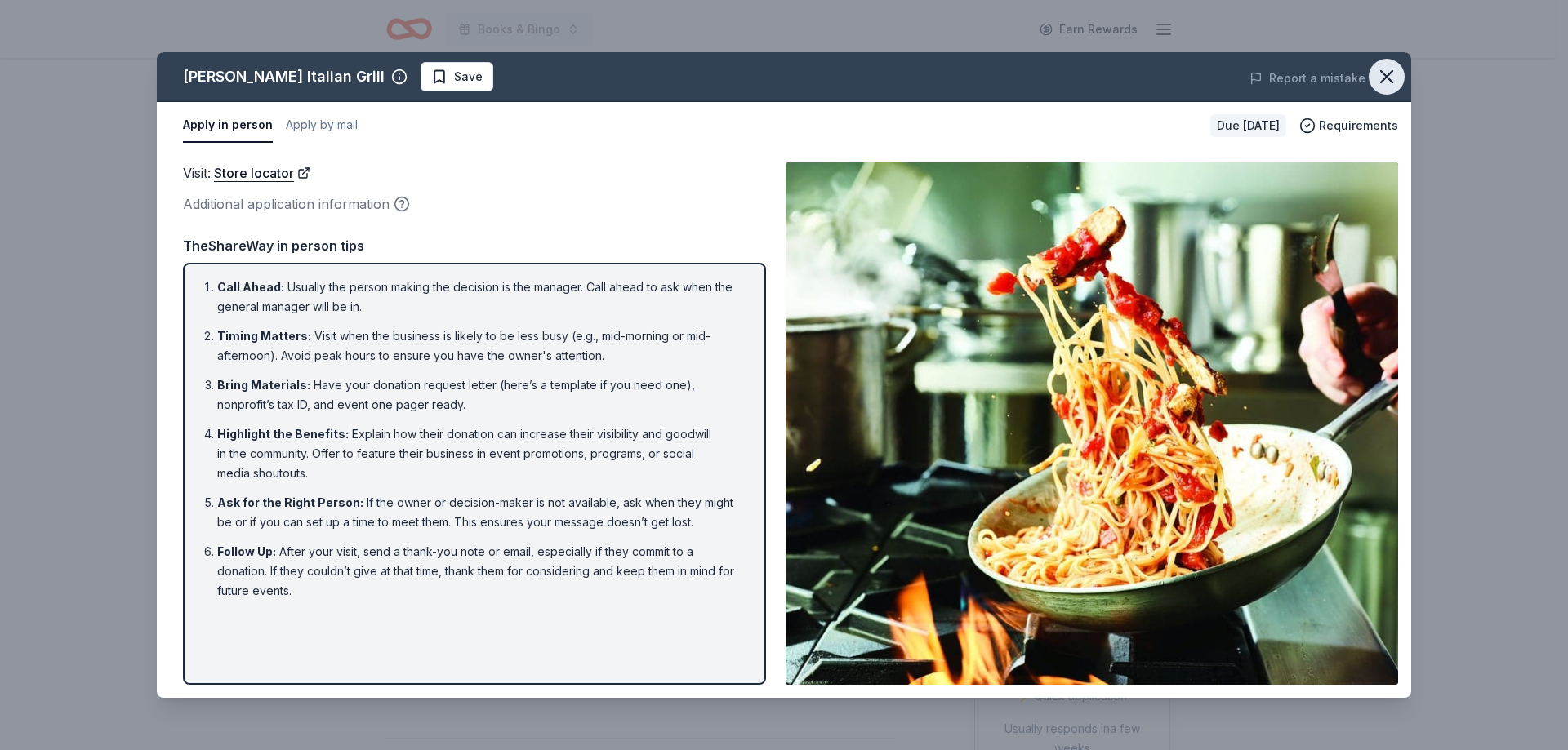
click at [1386, 70] on icon "button" at bounding box center [1387, 76] width 23 height 23
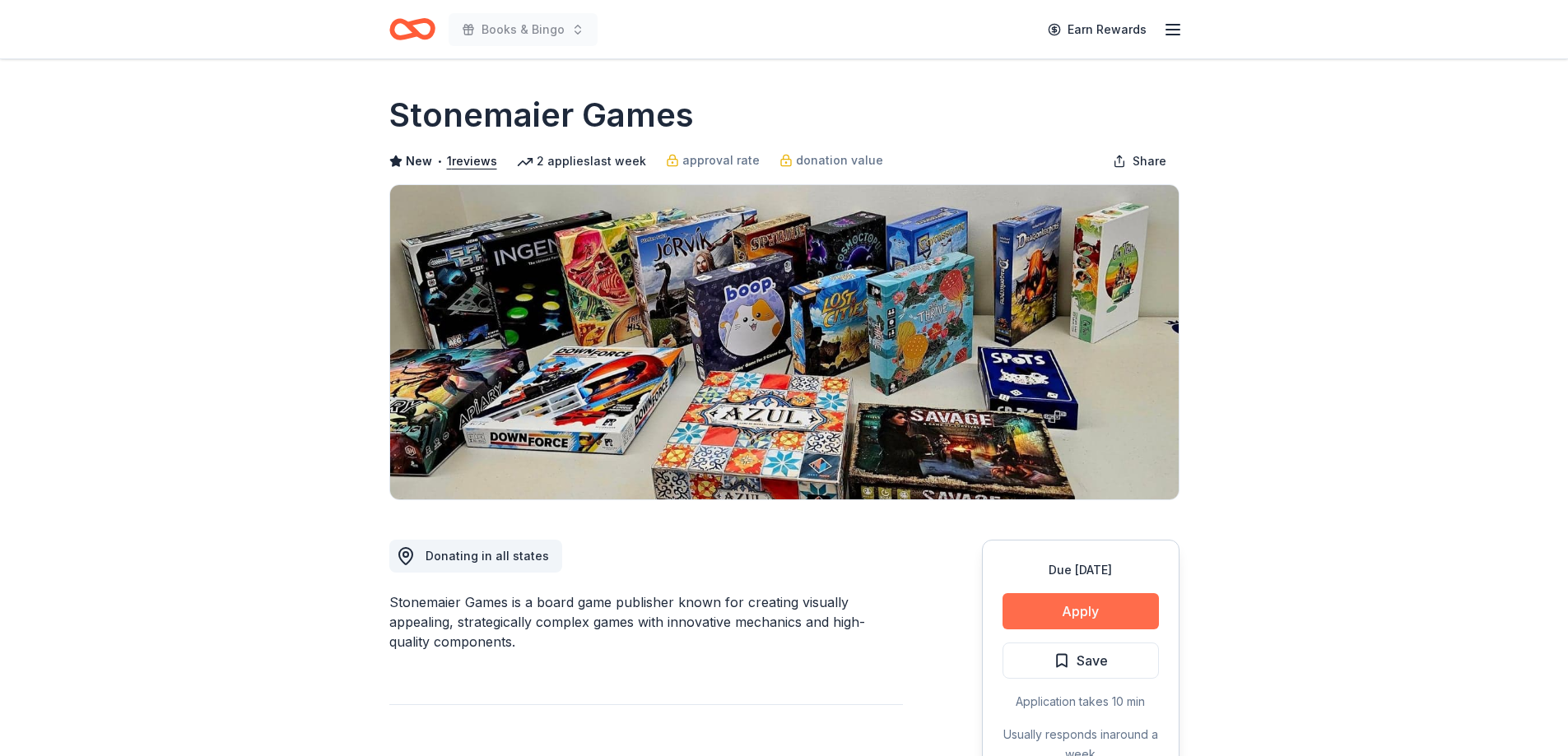
click at [1094, 617] on button "Apply" at bounding box center [1081, 611] width 156 height 36
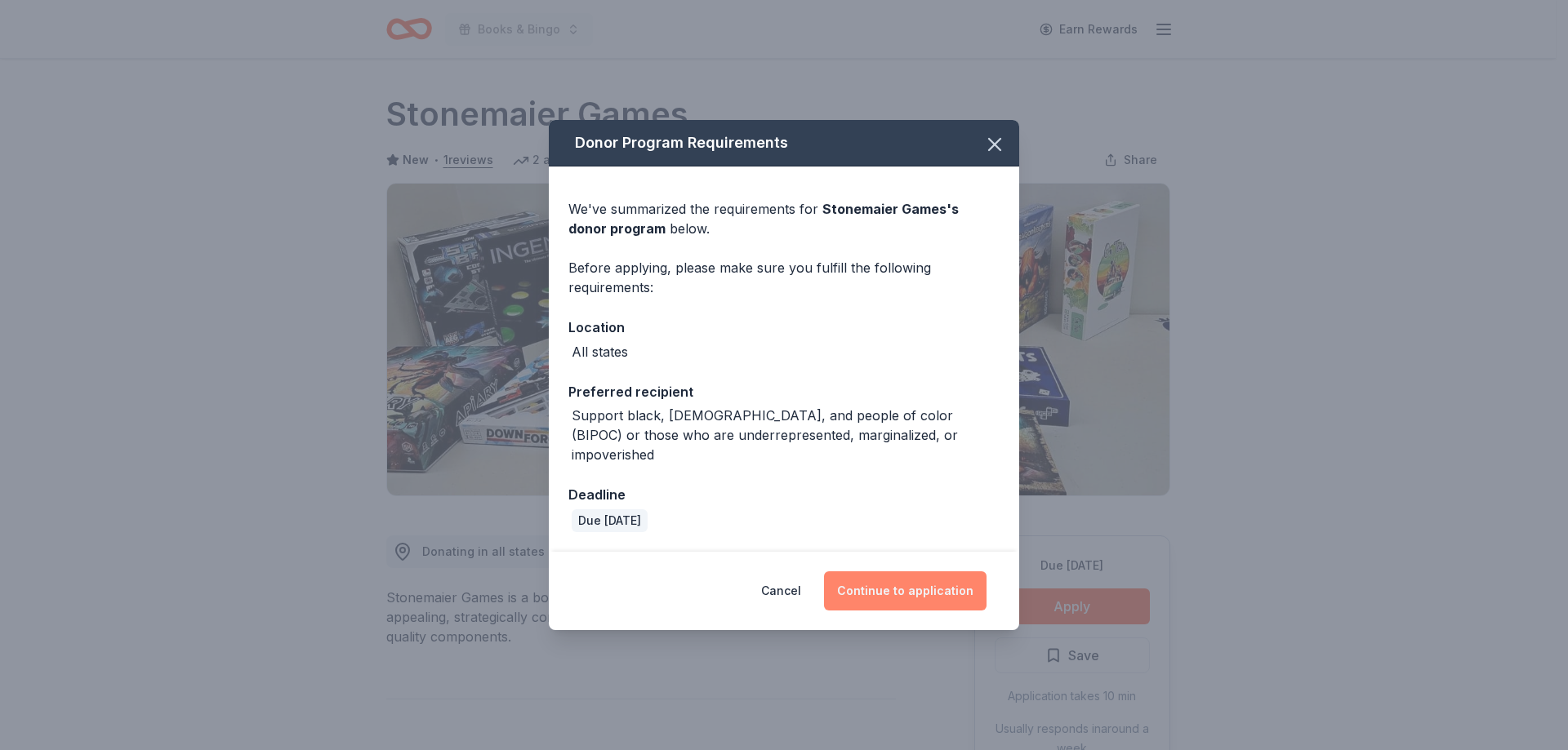
click at [956, 574] on button "Continue to application" at bounding box center [906, 591] width 163 height 39
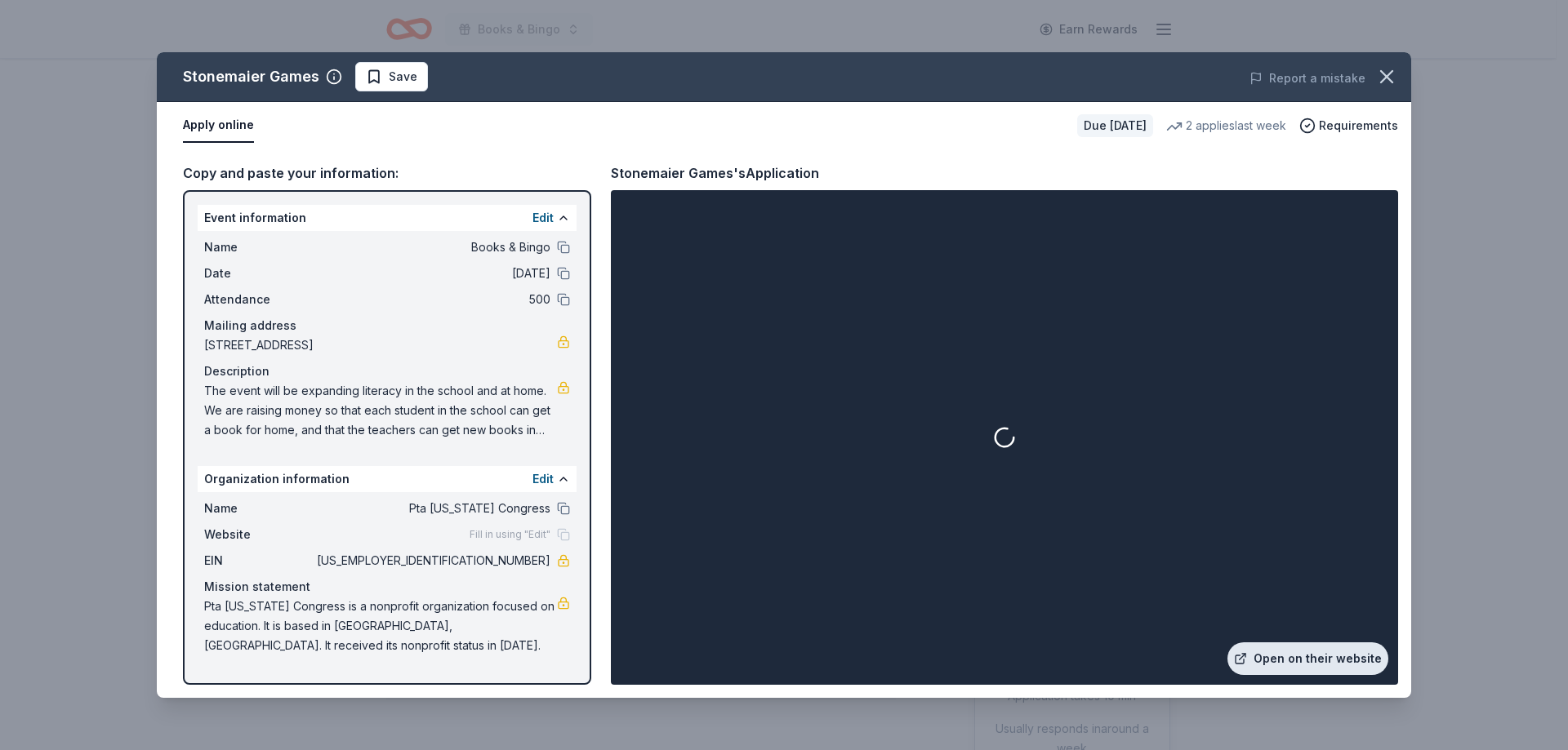
click at [1285, 647] on link "Open on their website" at bounding box center [1308, 659] width 161 height 33
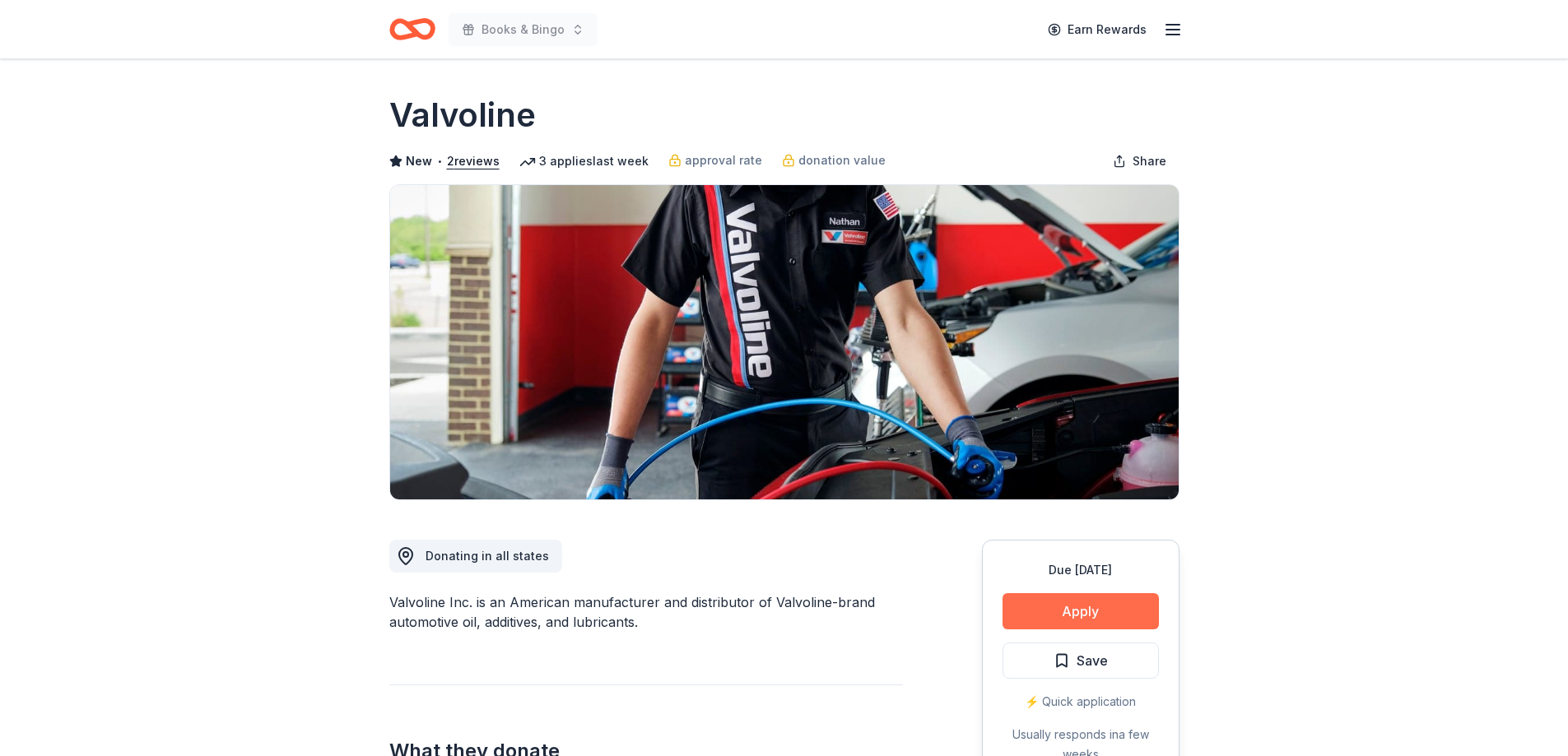
click at [1120, 611] on button "Apply" at bounding box center [1081, 611] width 156 height 36
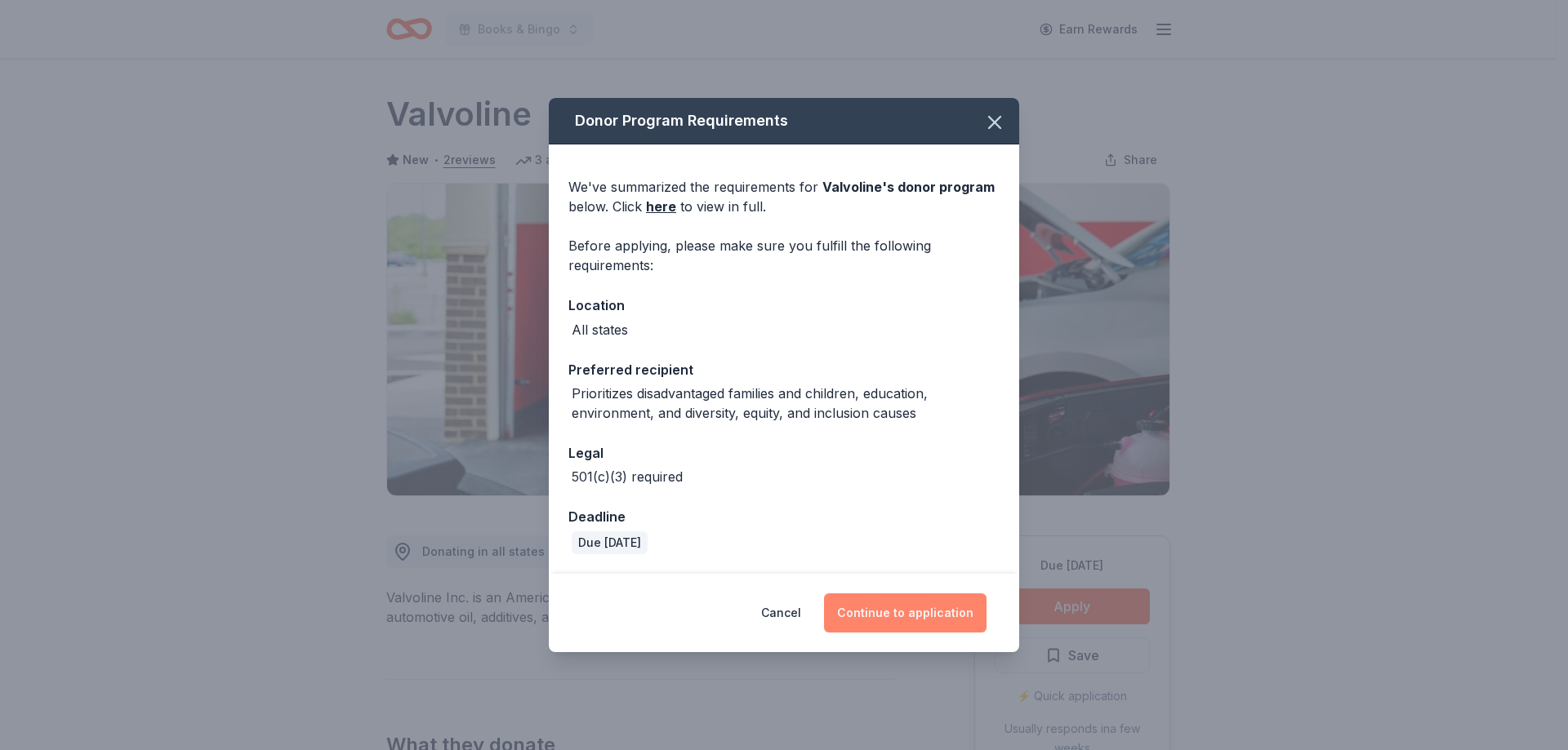
click at [933, 608] on button "Continue to application" at bounding box center [906, 613] width 163 height 39
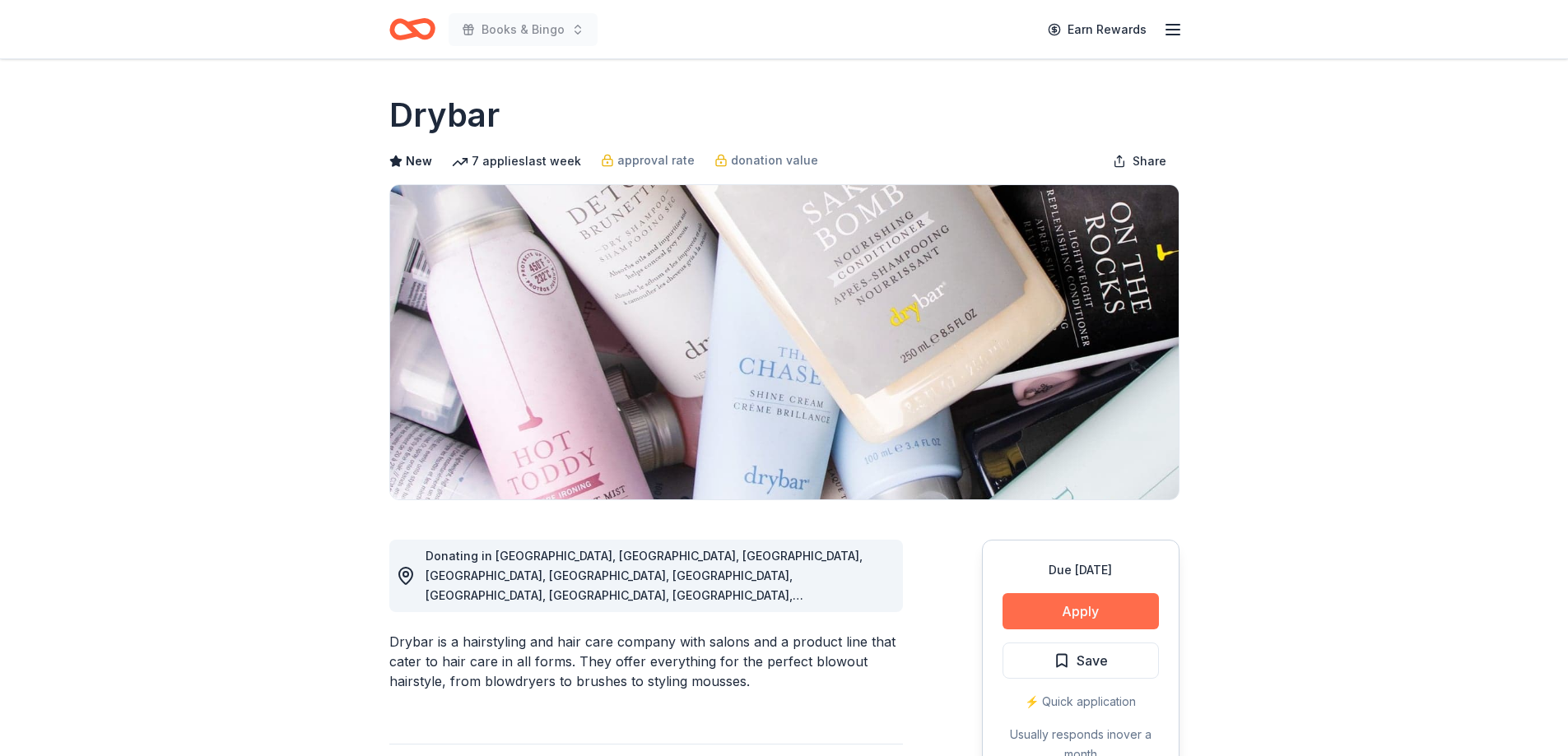
click at [1094, 611] on button "Apply" at bounding box center [1081, 611] width 156 height 36
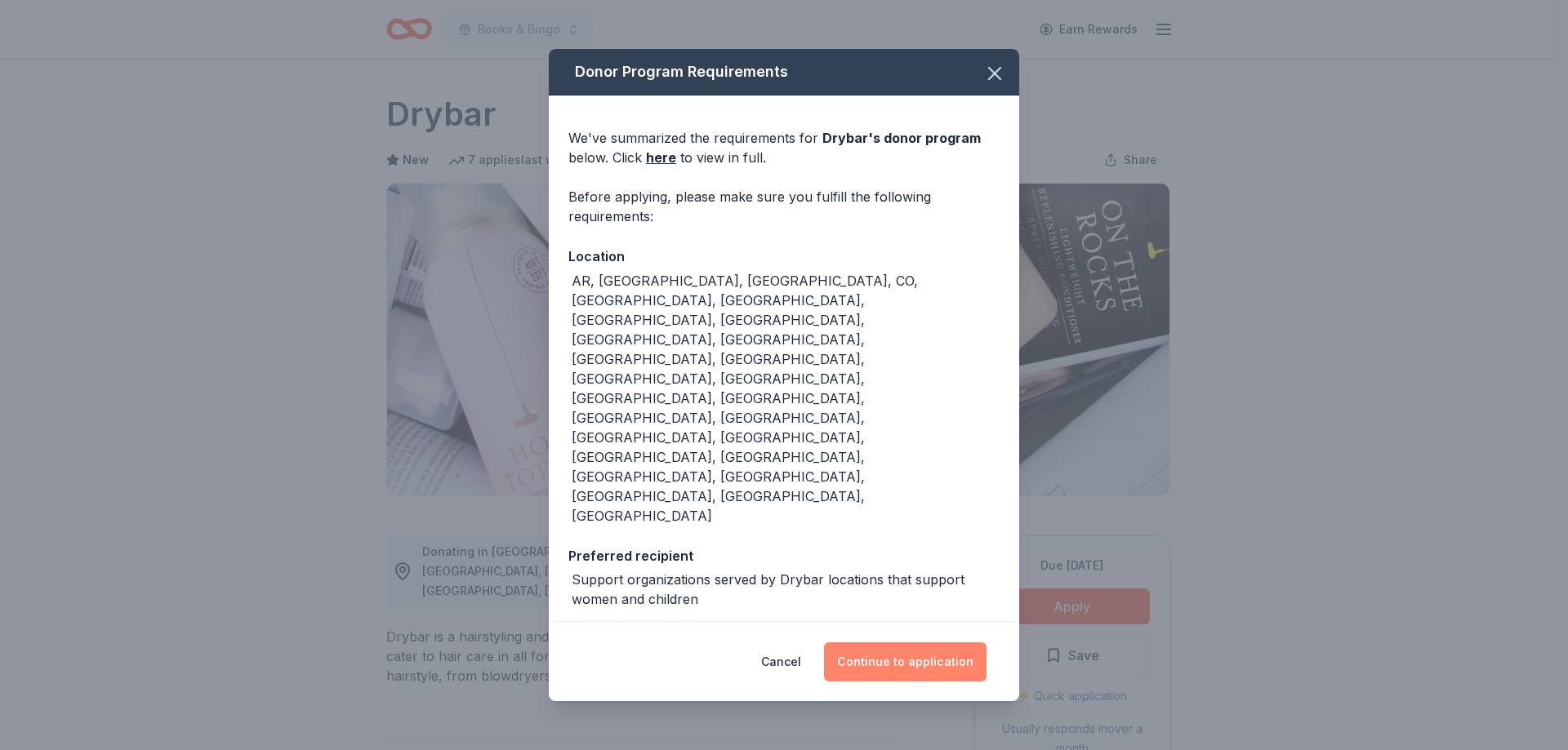
click at [944, 643] on button "Continue to application" at bounding box center [906, 662] width 163 height 39
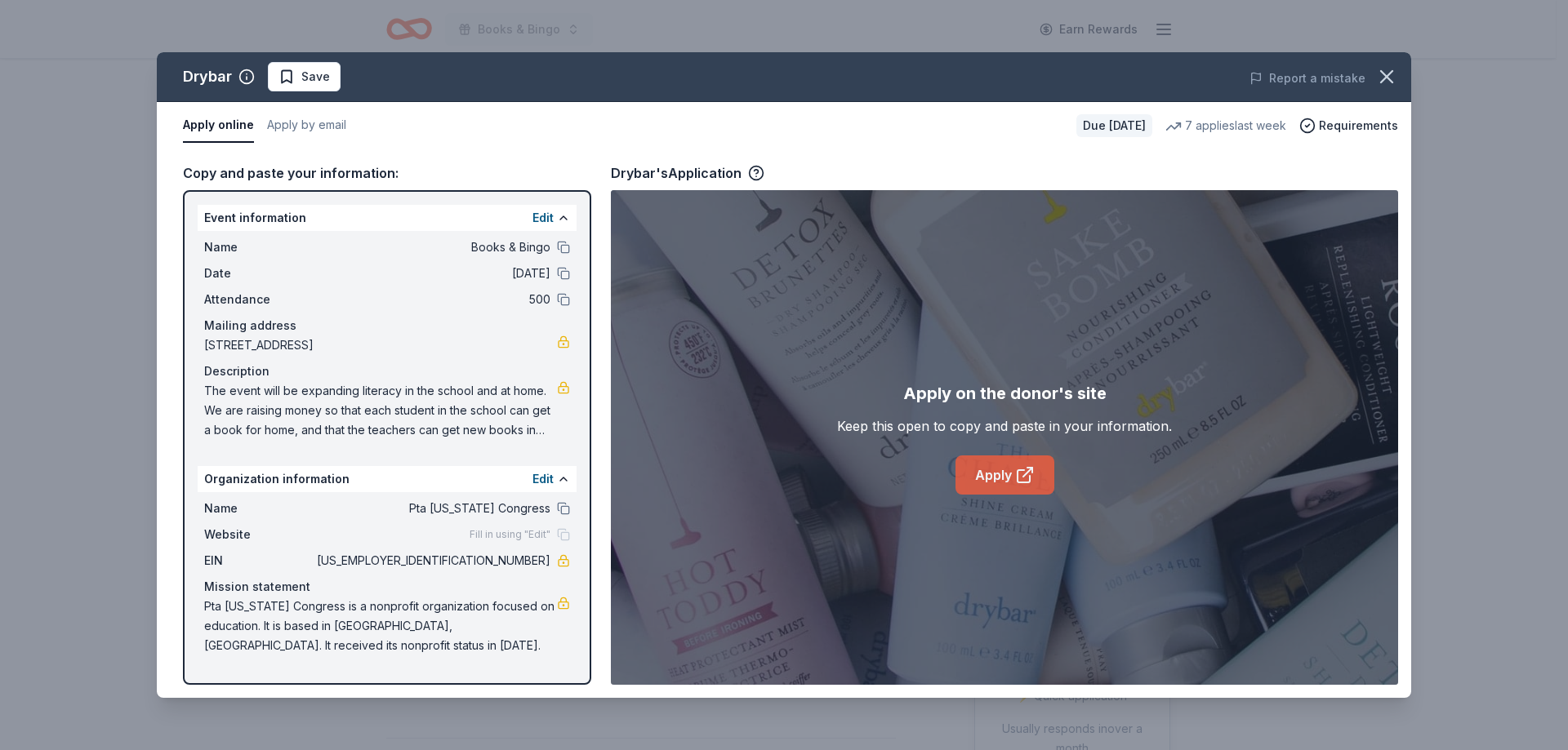
click at [1005, 456] on link "Apply" at bounding box center [1005, 475] width 99 height 39
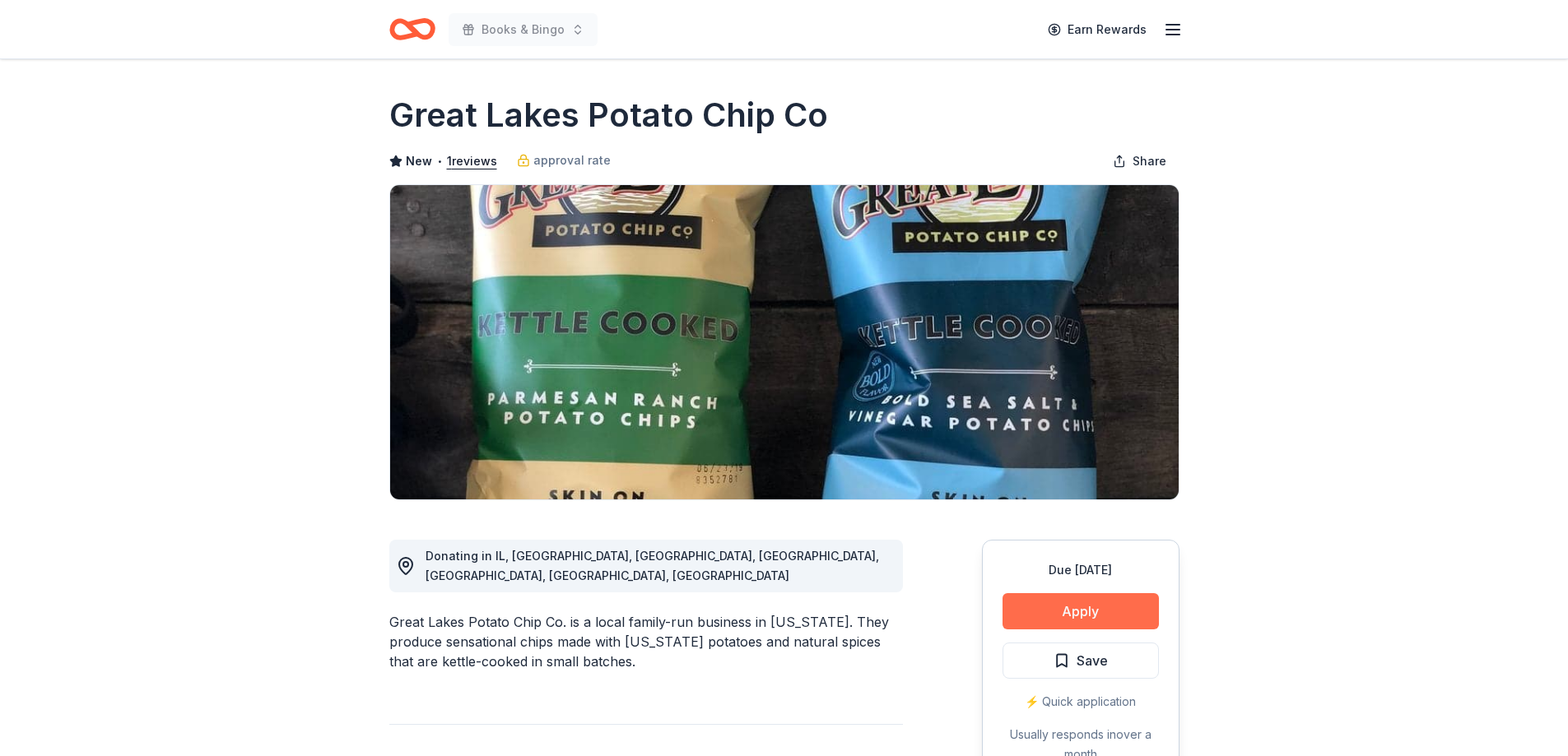
click at [1113, 609] on button "Apply" at bounding box center [1081, 611] width 156 height 36
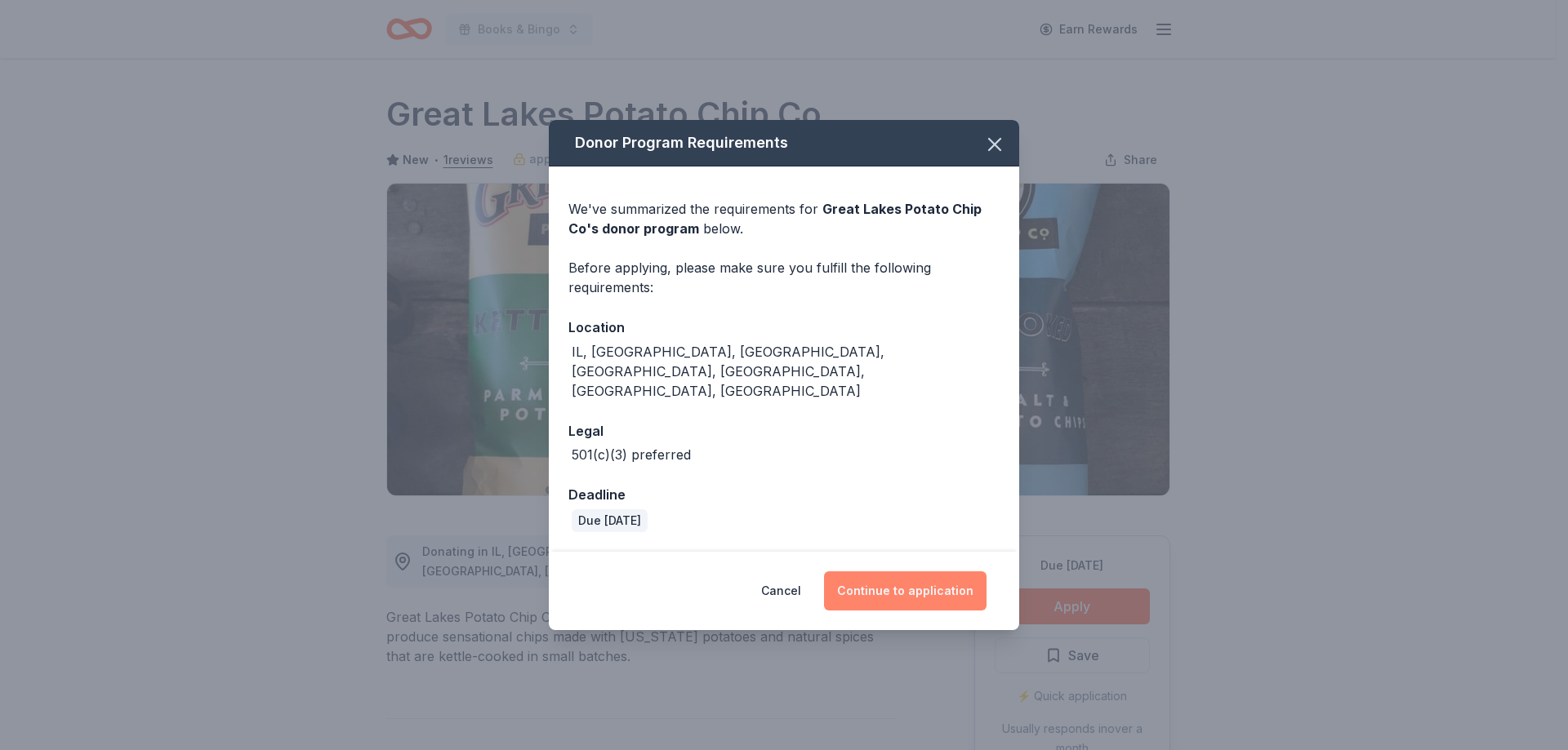
click at [943, 583] on button "Continue to application" at bounding box center [906, 591] width 163 height 39
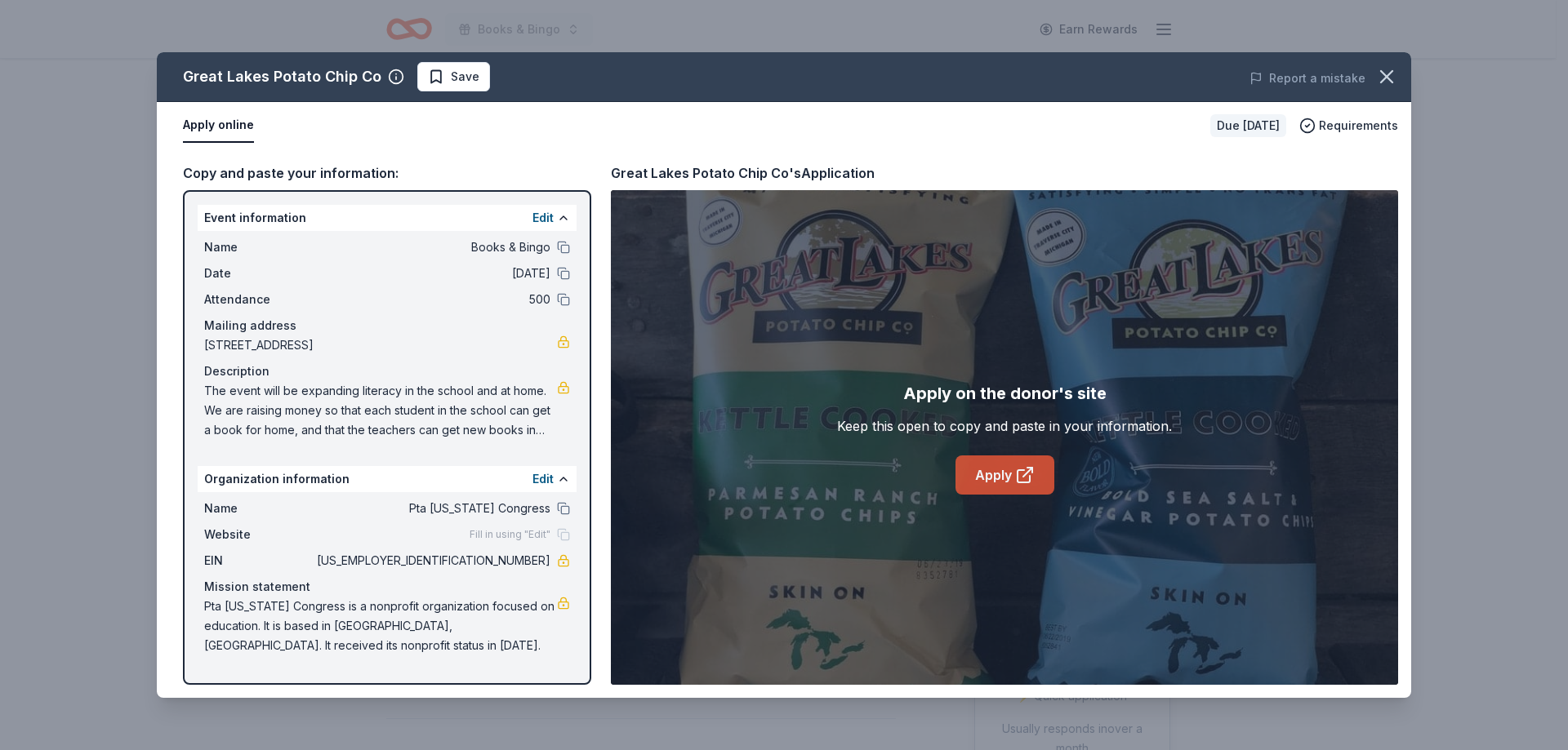
click at [995, 473] on link "Apply" at bounding box center [1005, 475] width 99 height 39
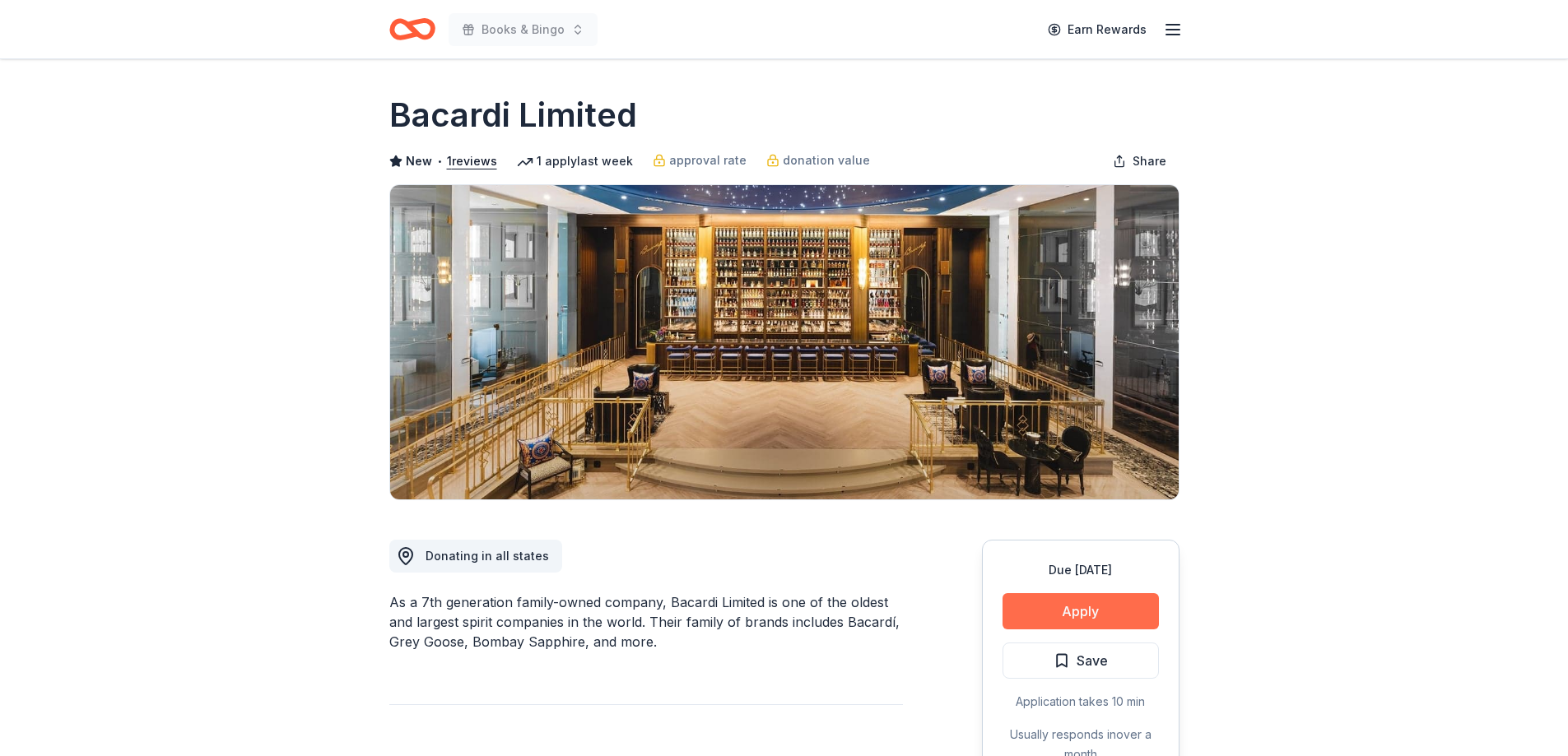
click at [1062, 609] on button "Apply" at bounding box center [1081, 611] width 156 height 36
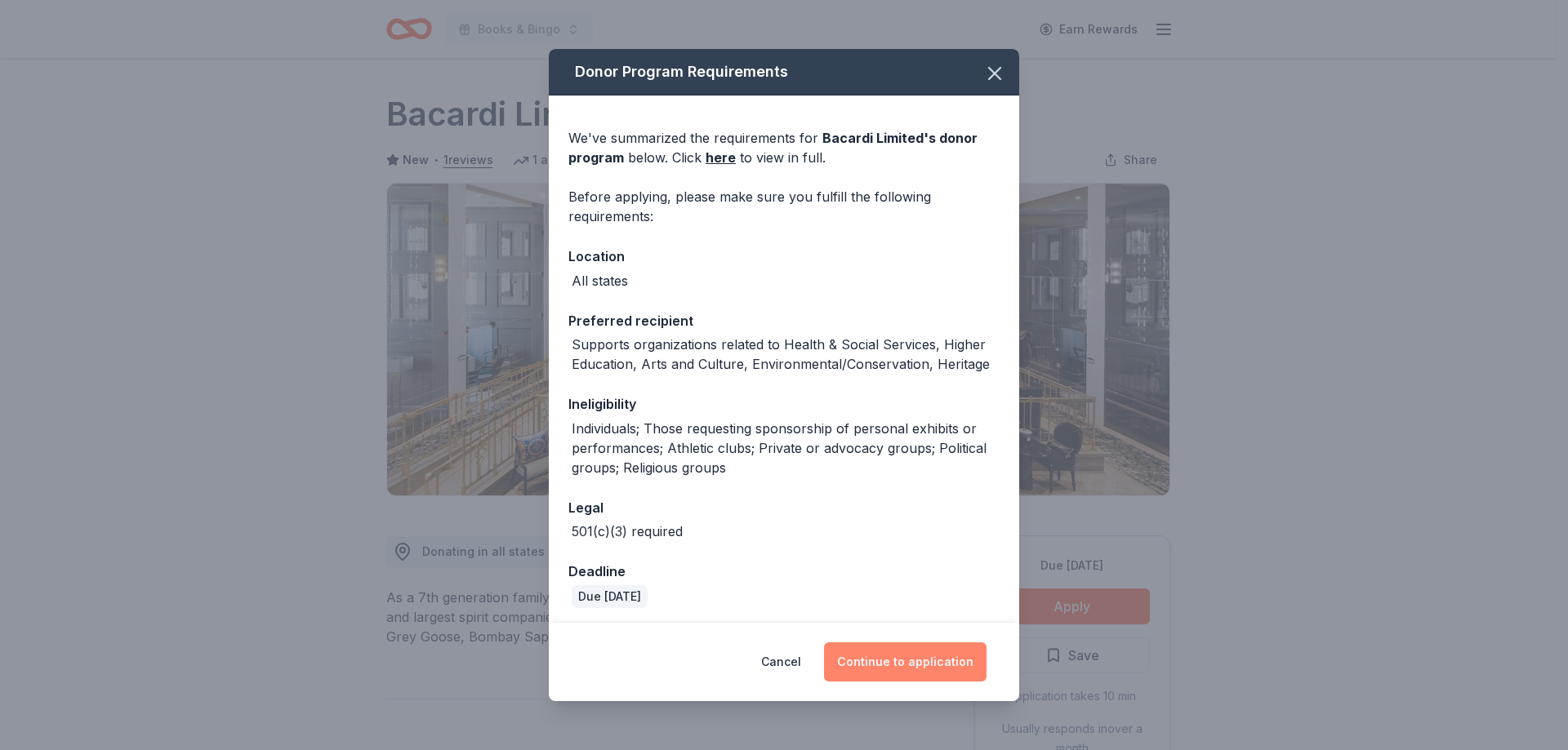
click at [927, 665] on button "Continue to application" at bounding box center [906, 662] width 163 height 39
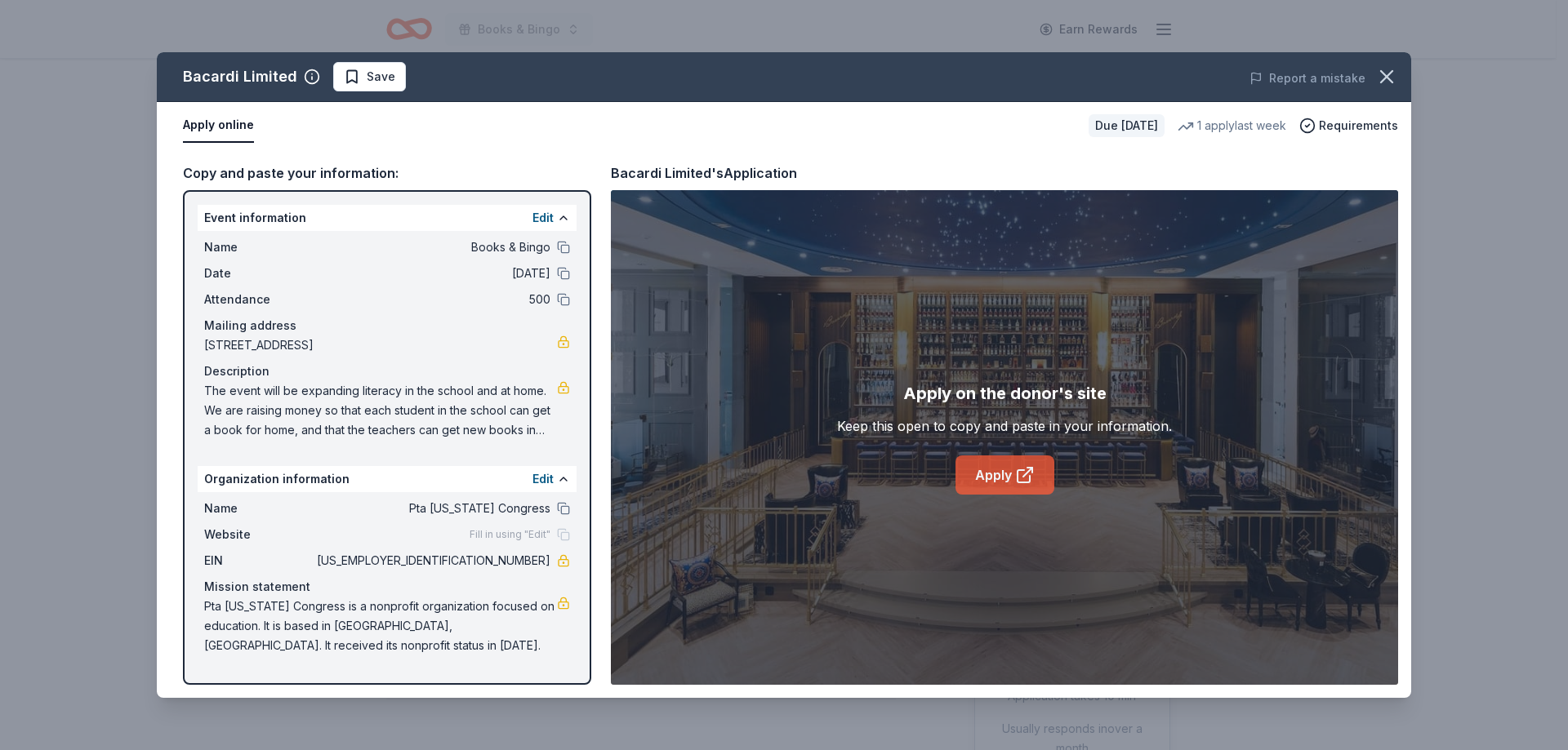
click at [999, 468] on link "Apply" at bounding box center [1005, 475] width 99 height 39
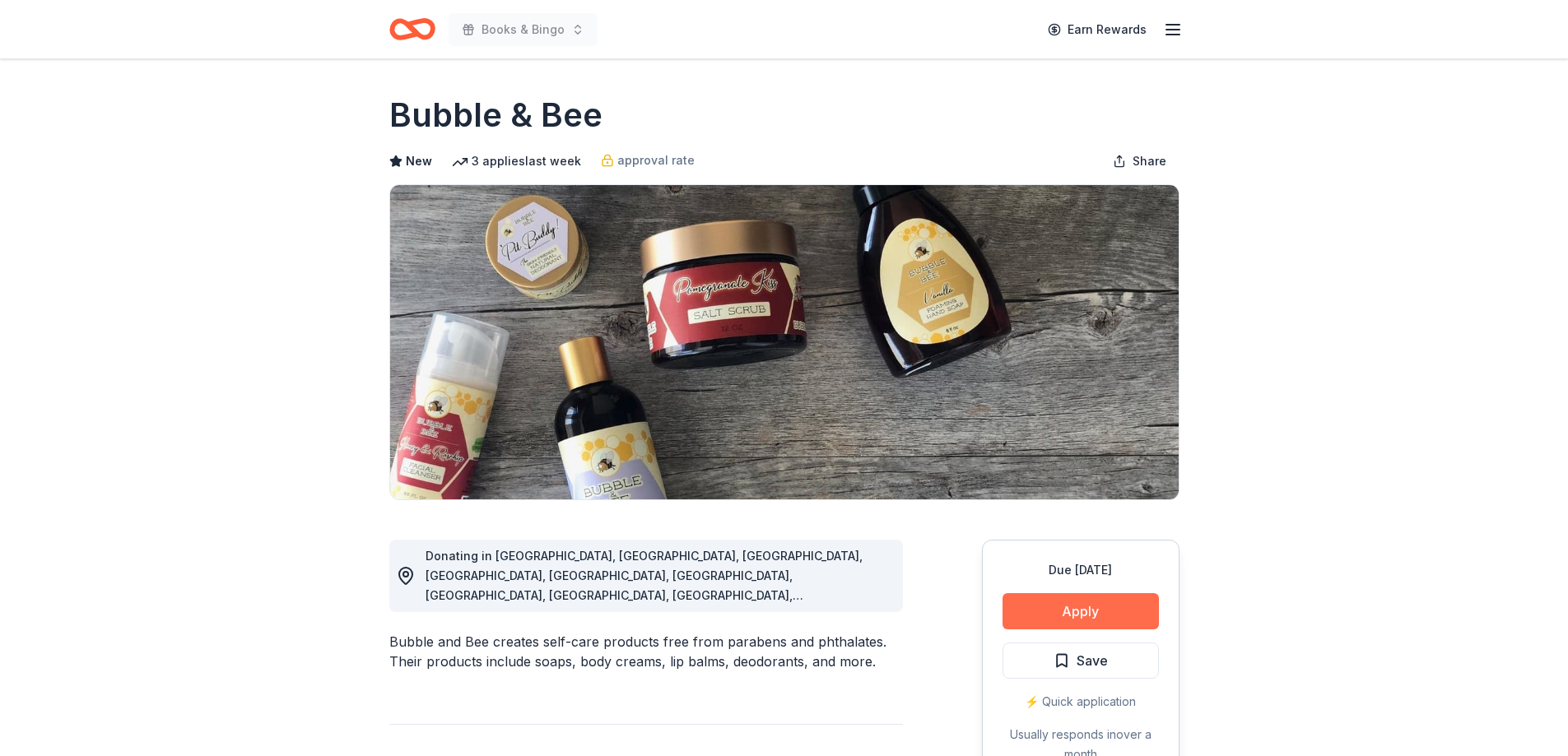
click at [1074, 614] on button "Apply" at bounding box center [1081, 611] width 156 height 36
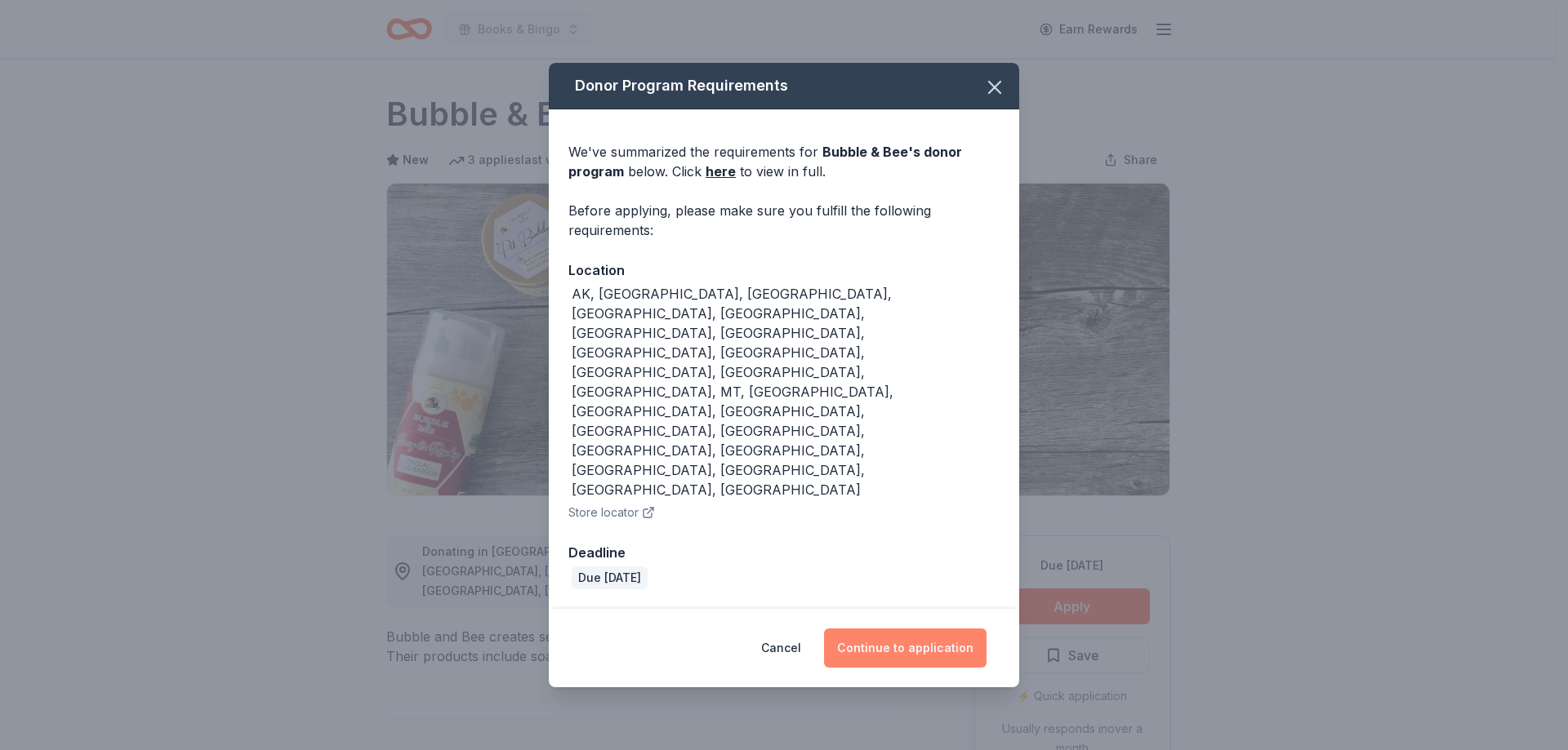
click at [931, 628] on button "Continue to application" at bounding box center [906, 648] width 163 height 39
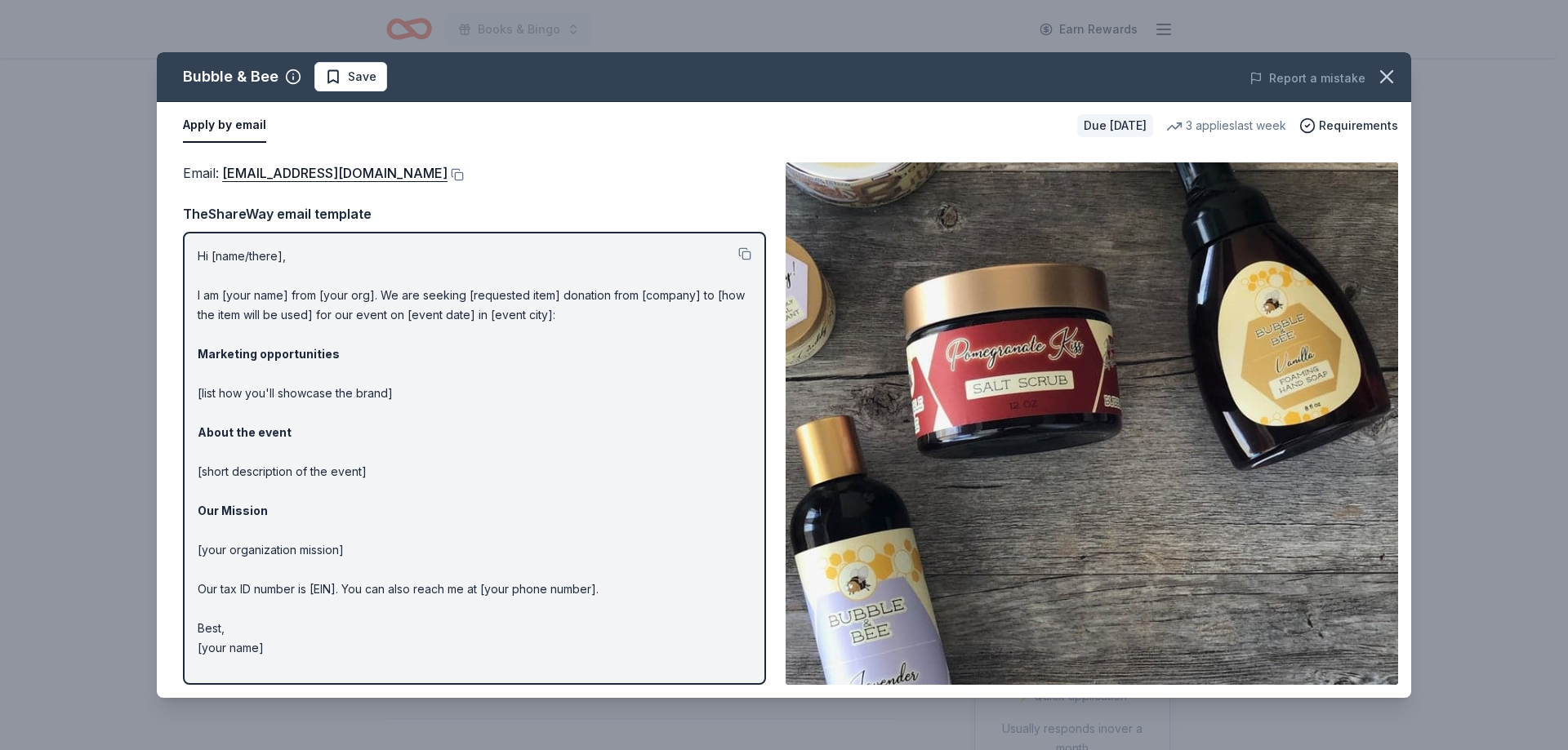
drag, startPoint x: 219, startPoint y: 175, endPoint x: 510, endPoint y: 195, distance: 291.7
click at [511, 201] on div "Email : info@bubbleandbee.com TheShareWay email template Hi [name/there], I am …" at bounding box center [475, 423] width 584 height 522
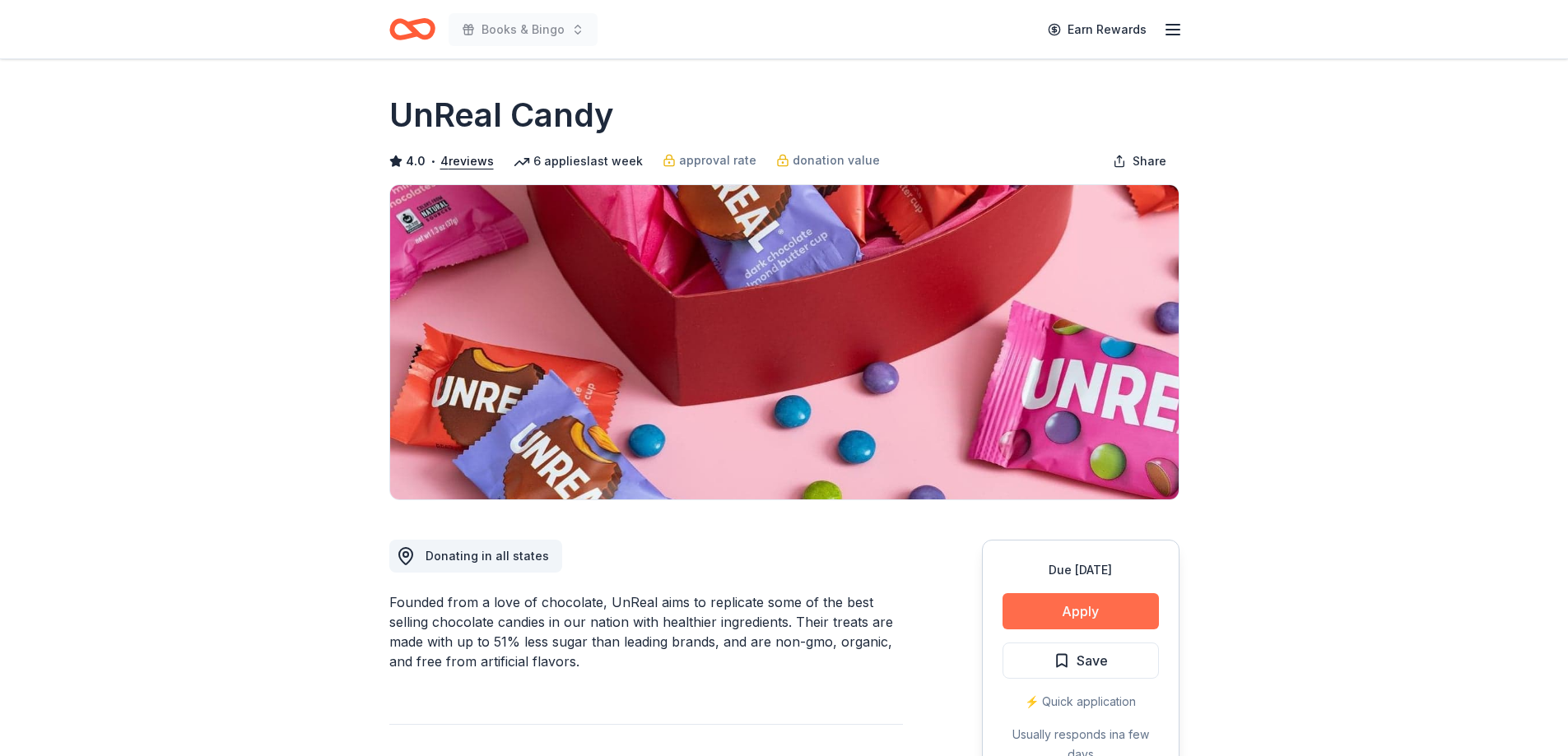
click at [1100, 605] on button "Apply" at bounding box center [1081, 611] width 156 height 36
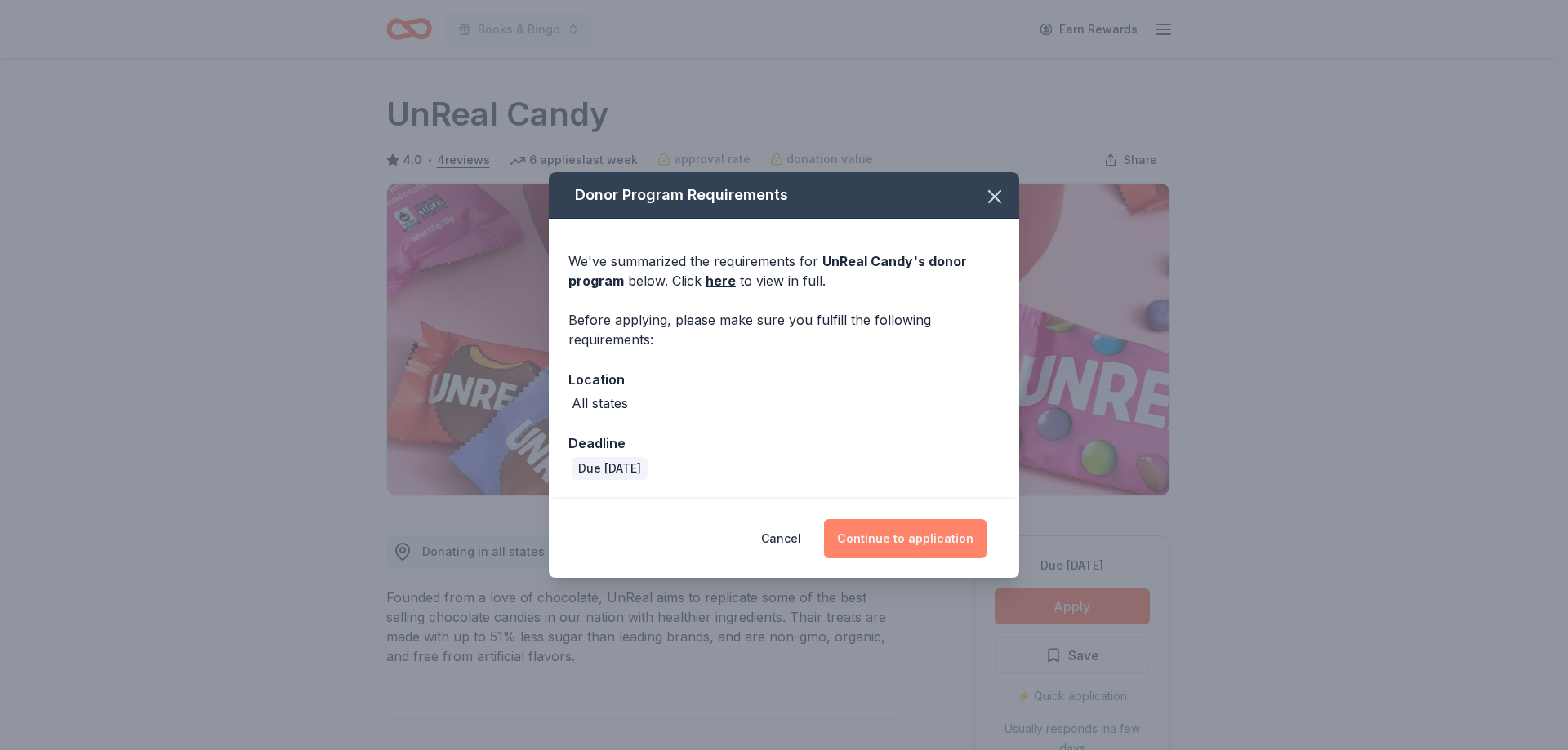
click at [903, 531] on button "Continue to application" at bounding box center [906, 539] width 163 height 39
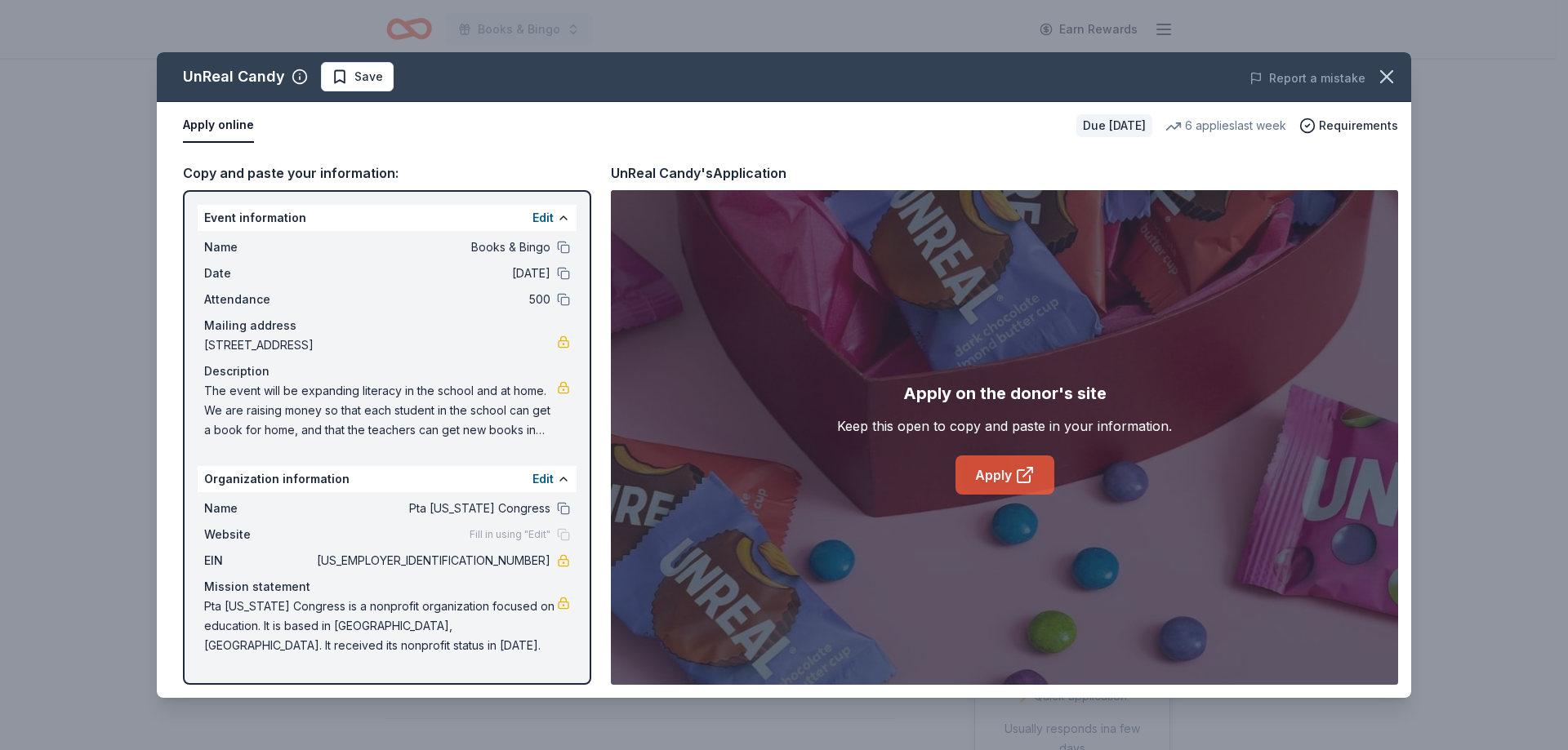
click at [984, 468] on link "Apply" at bounding box center [1005, 475] width 99 height 39
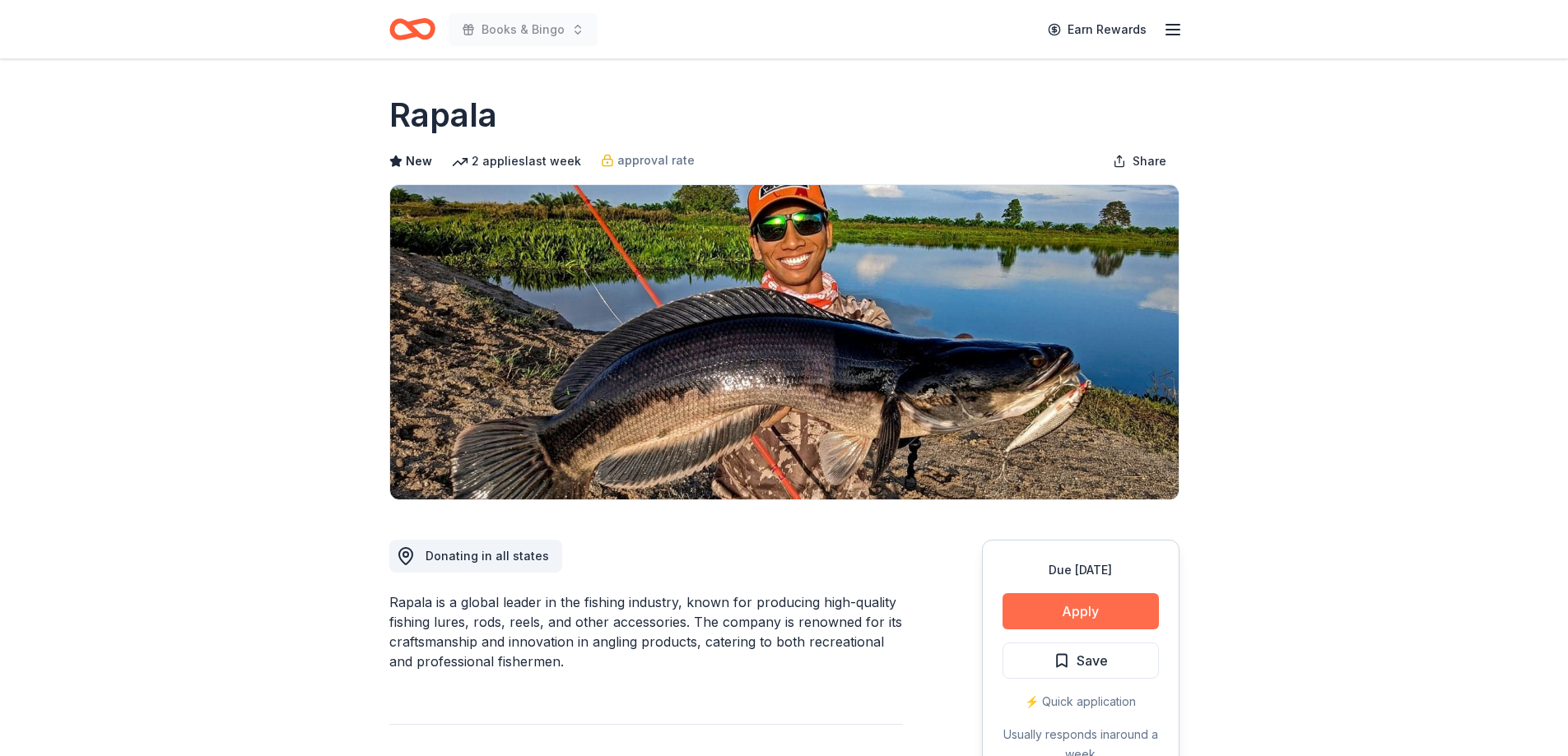
click at [1077, 599] on button "Apply" at bounding box center [1081, 611] width 156 height 36
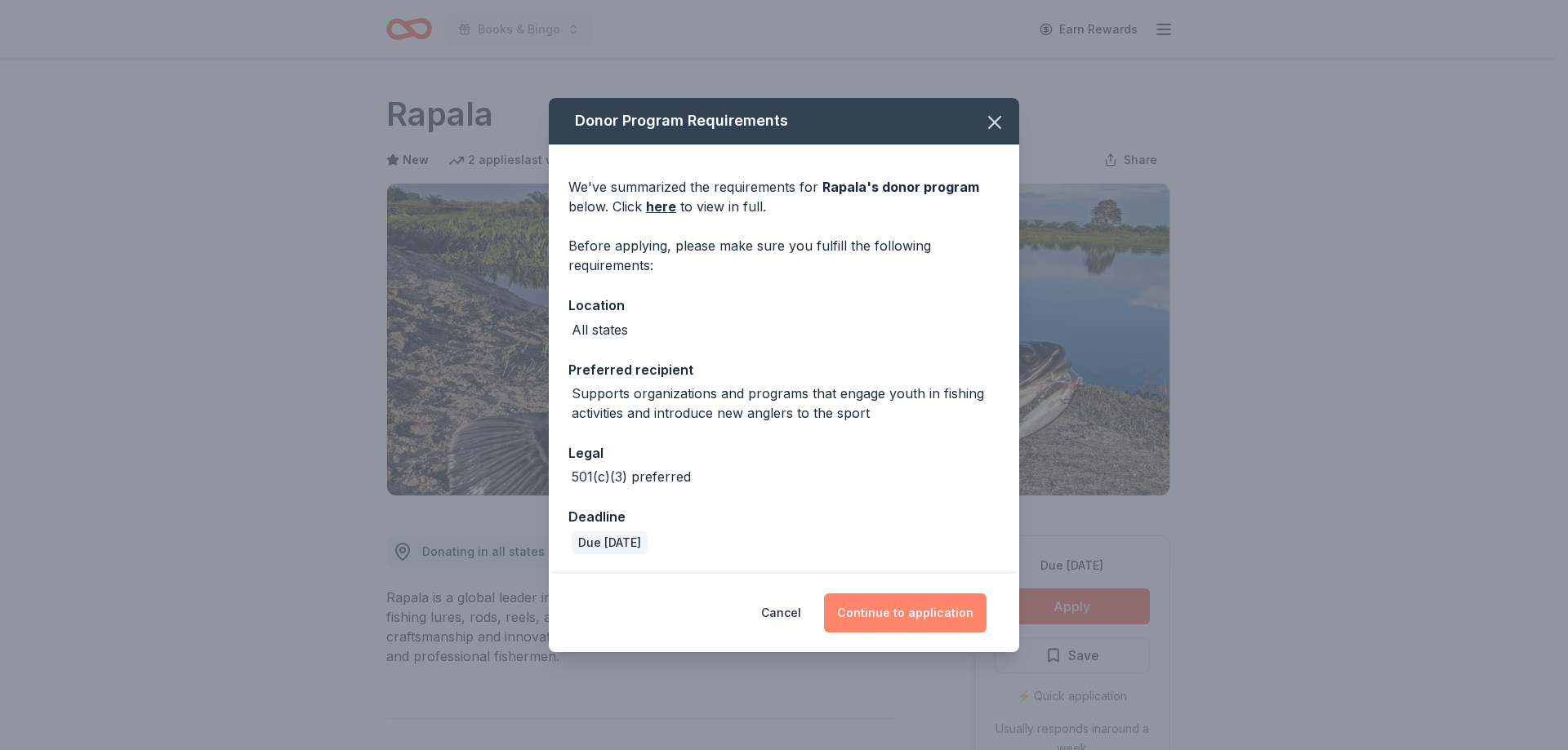
click at [933, 613] on button "Continue to application" at bounding box center [906, 613] width 163 height 39
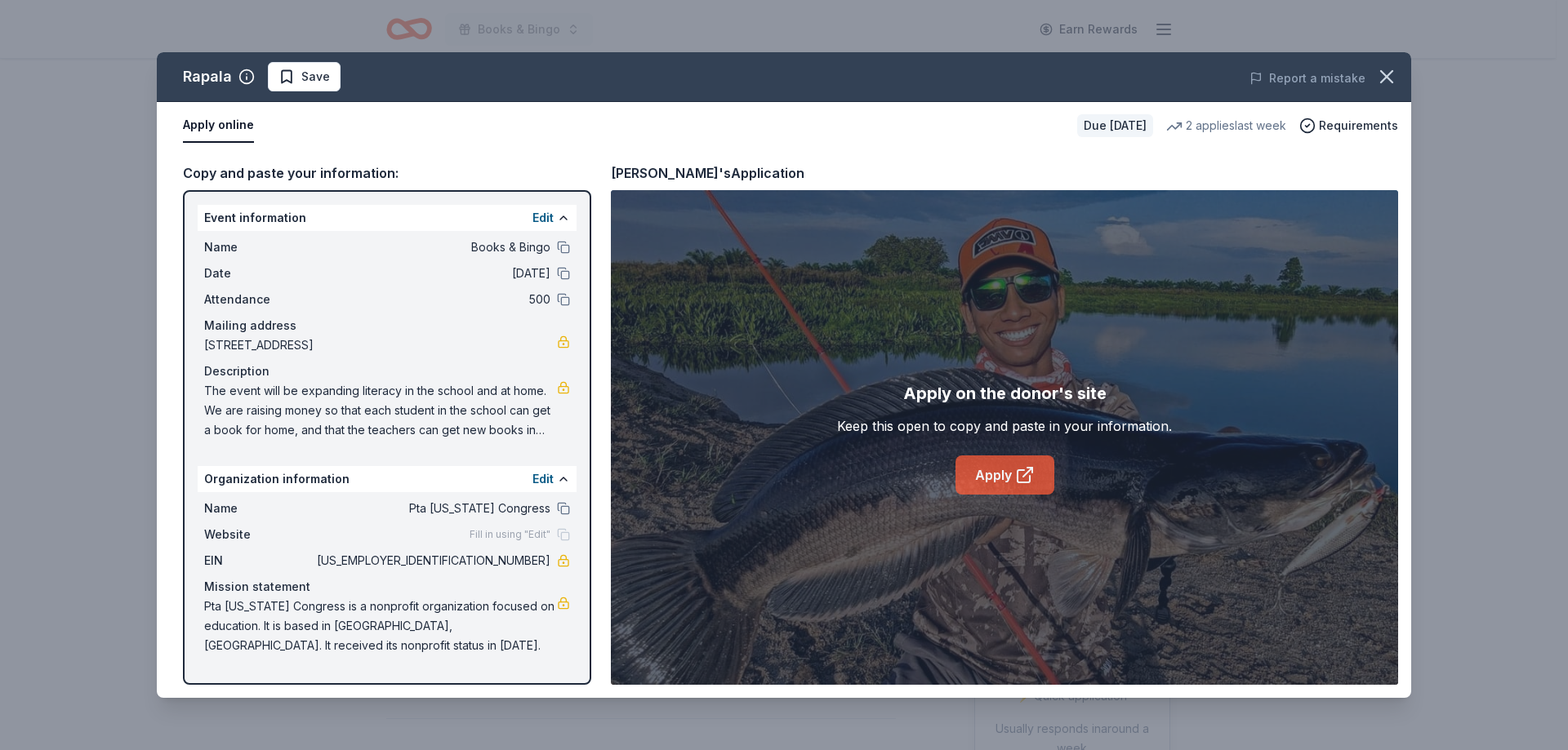
click at [996, 470] on link "Apply" at bounding box center [1005, 475] width 99 height 39
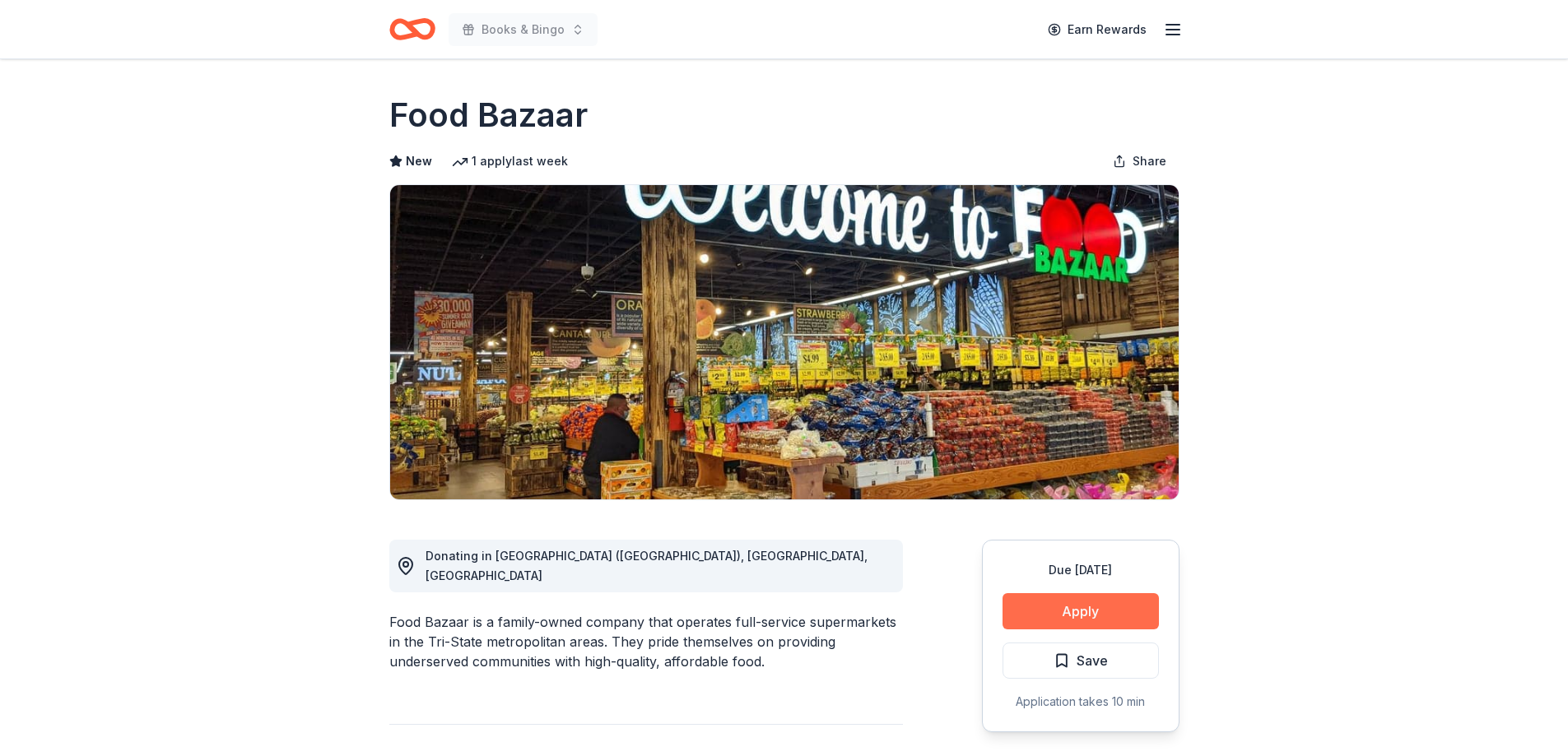
click at [1125, 608] on button "Apply" at bounding box center [1081, 611] width 156 height 36
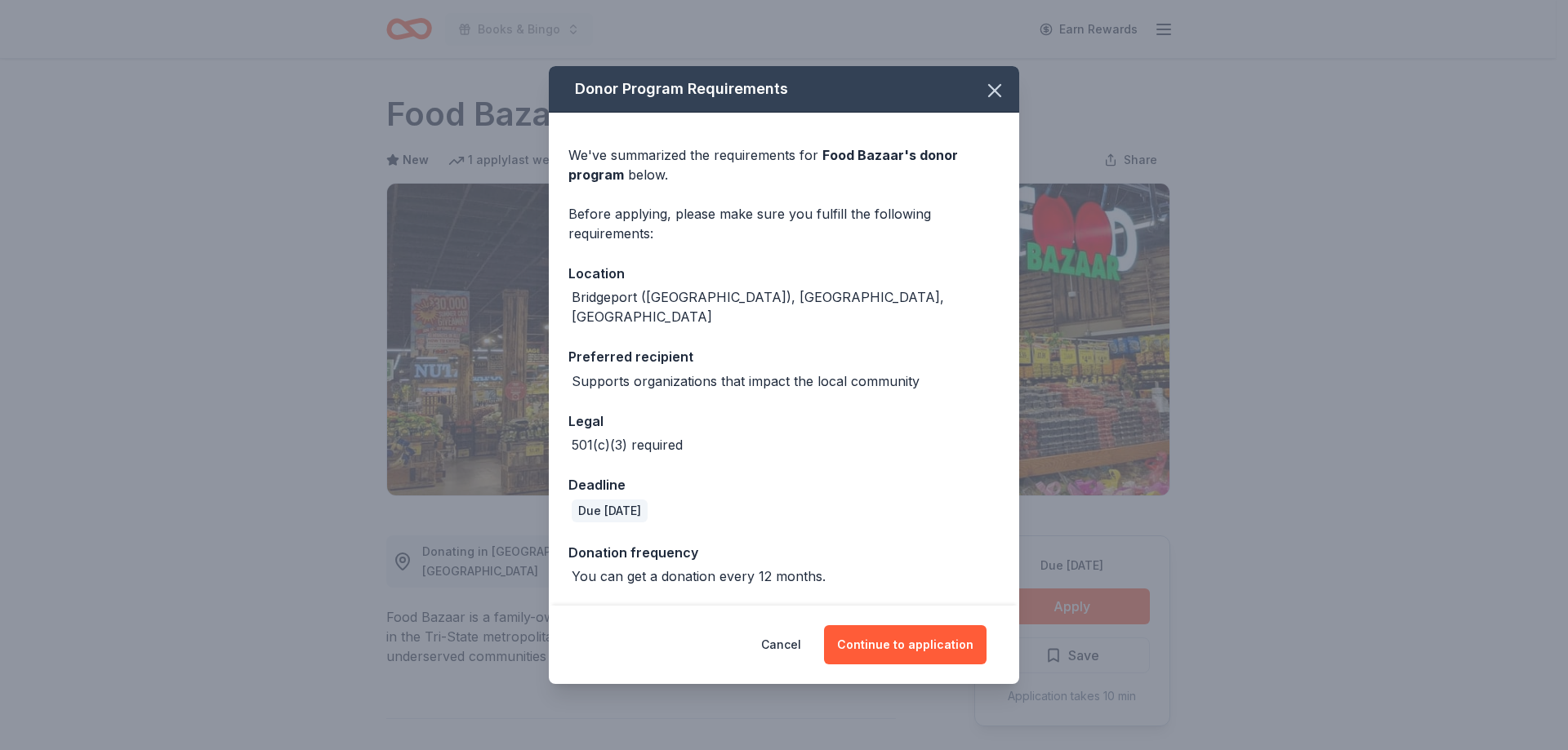
click at [915, 609] on div "Cancel Continue to application" at bounding box center [784, 645] width 470 height 79
click at [916, 627] on button "Continue to application" at bounding box center [906, 644] width 163 height 39
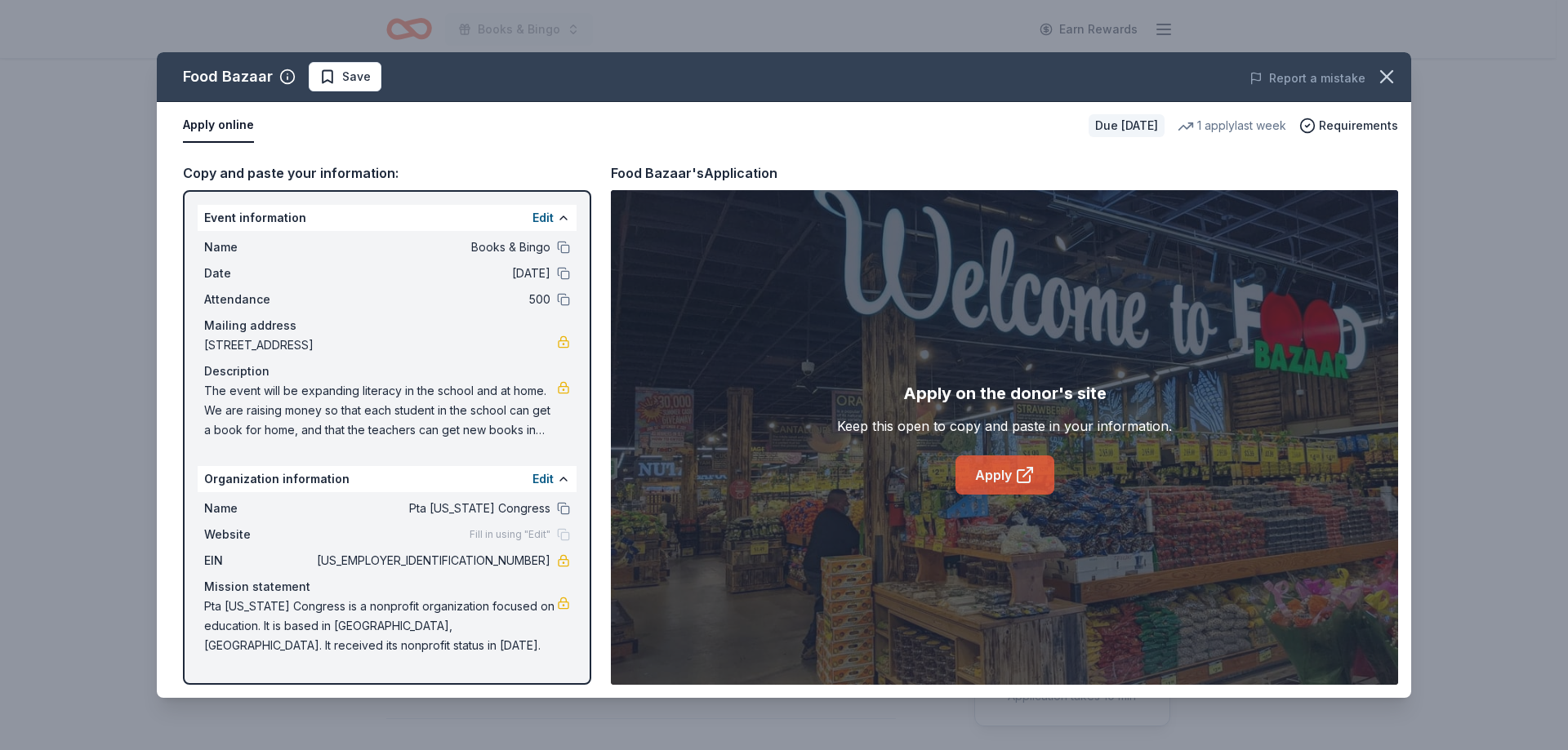
click at [1014, 461] on link "Apply" at bounding box center [1005, 475] width 99 height 39
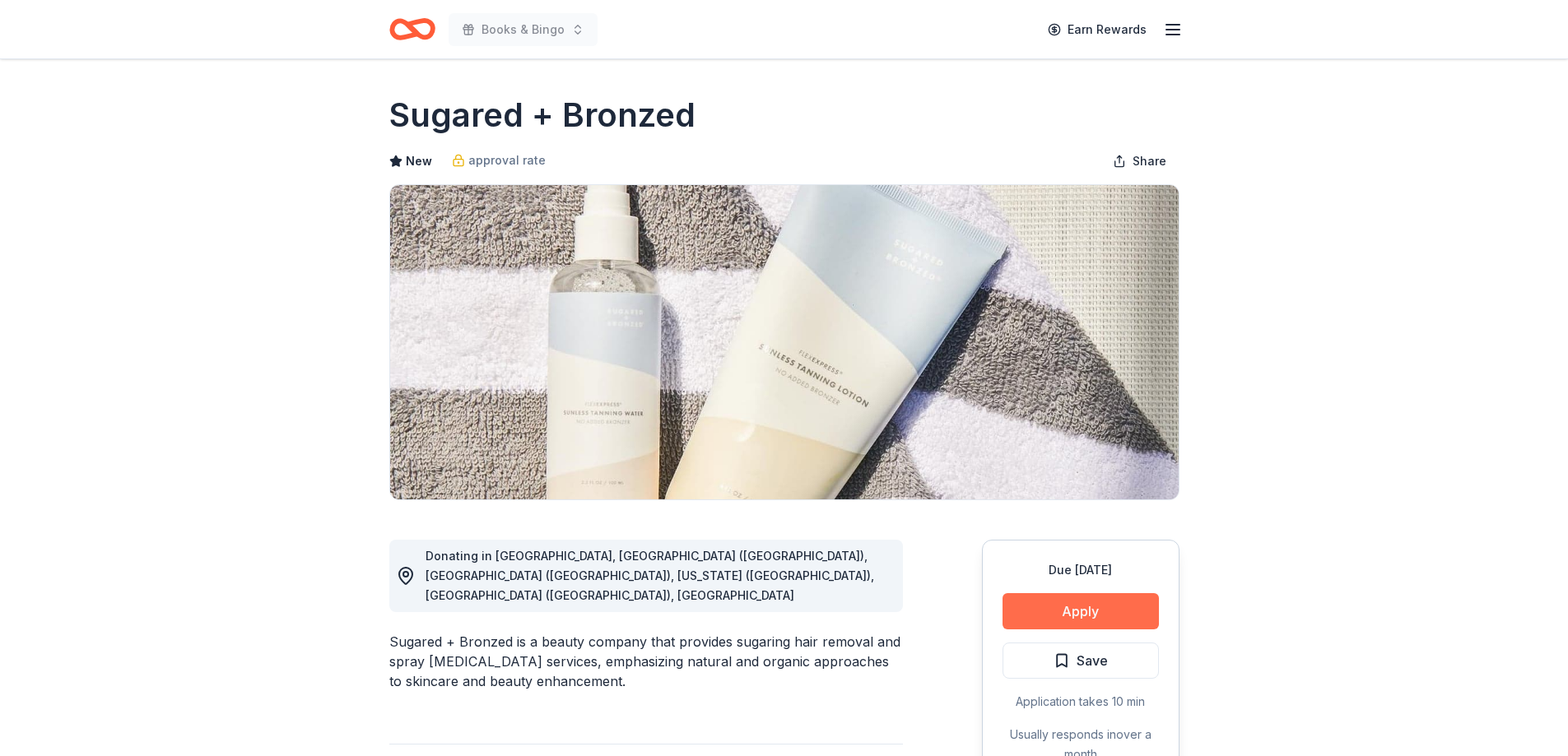
click at [1130, 596] on button "Apply" at bounding box center [1081, 611] width 156 height 36
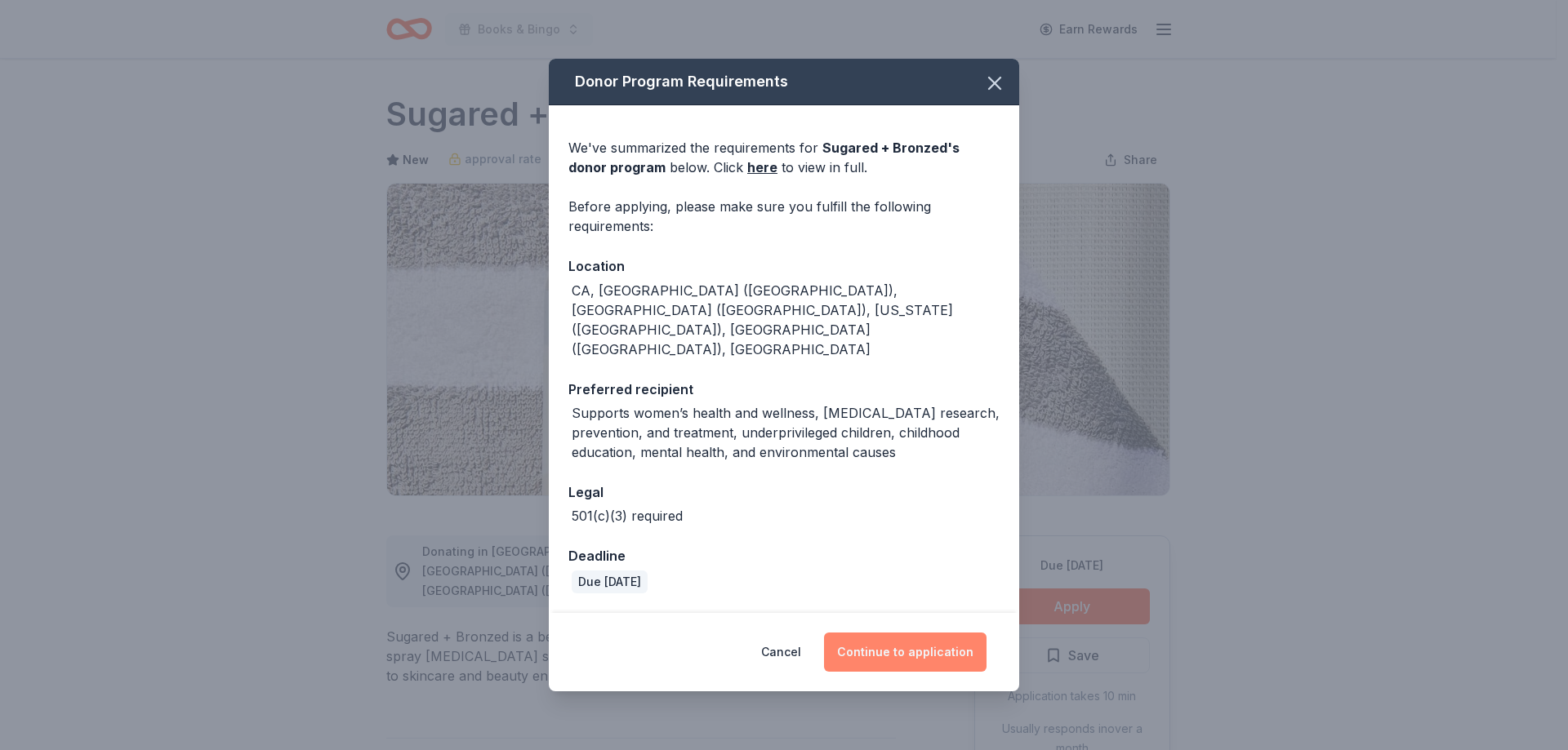
click at [918, 633] on button "Continue to application" at bounding box center [906, 652] width 163 height 39
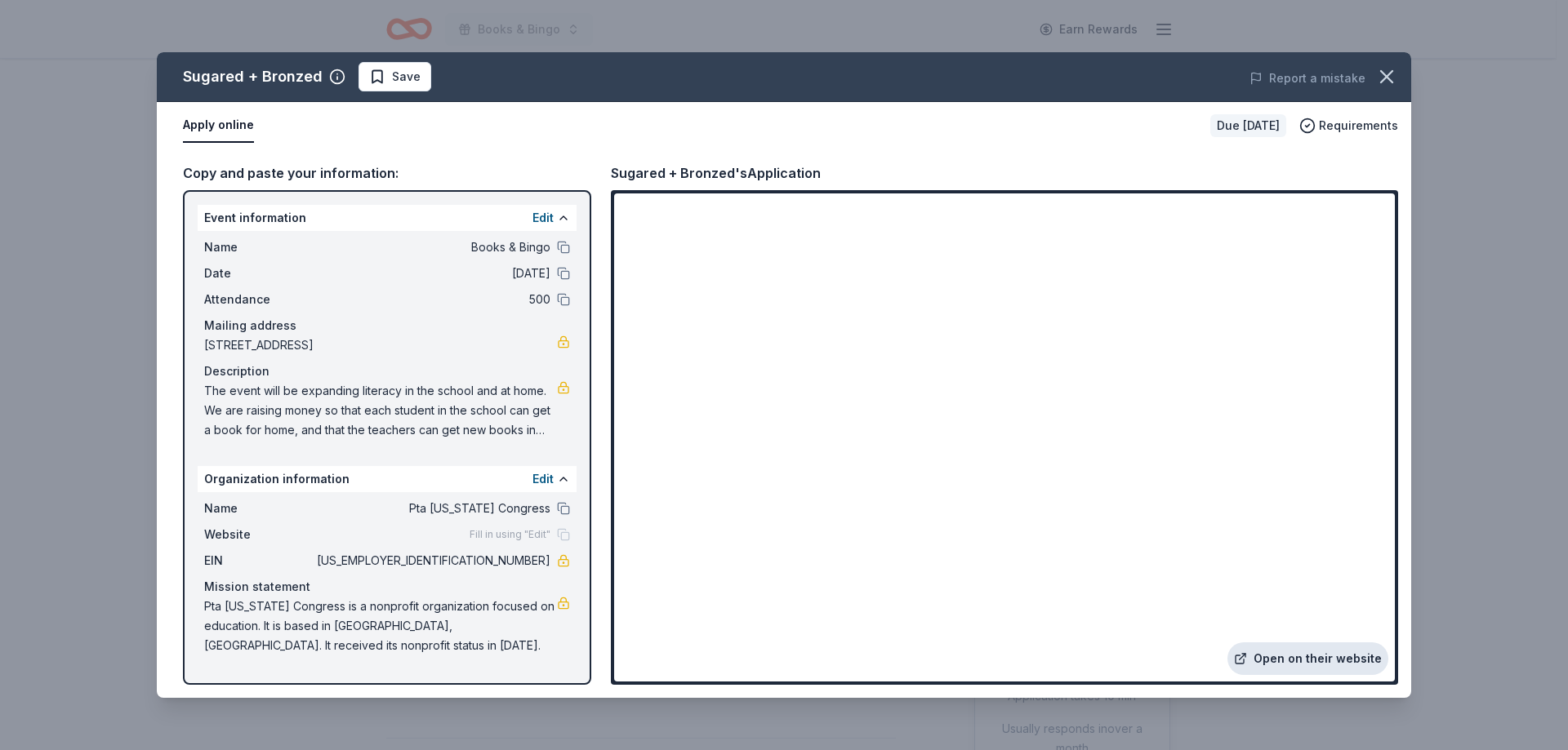
click at [1312, 649] on link "Open on their website" at bounding box center [1308, 659] width 161 height 33
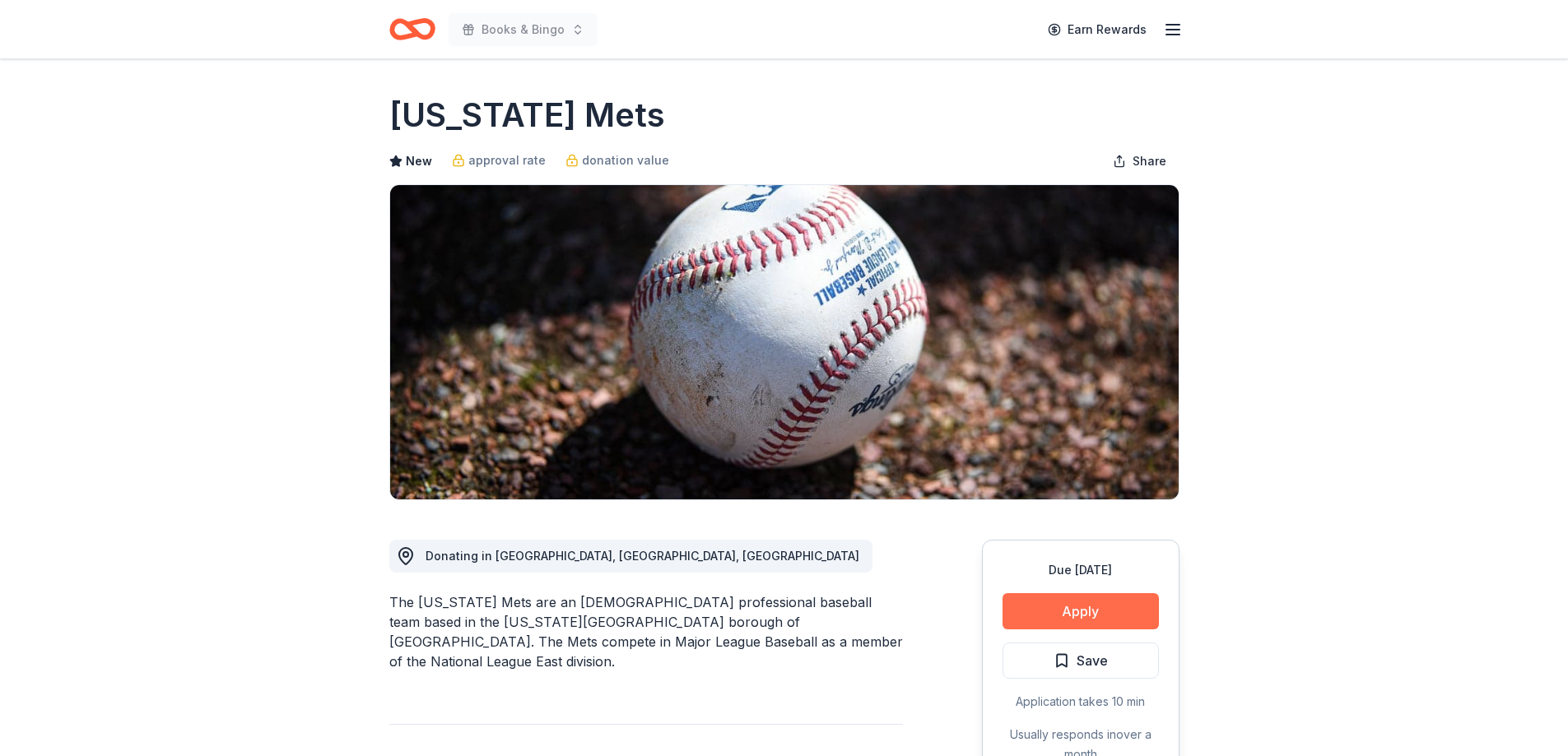
click at [1069, 626] on button "Apply" at bounding box center [1081, 611] width 156 height 36
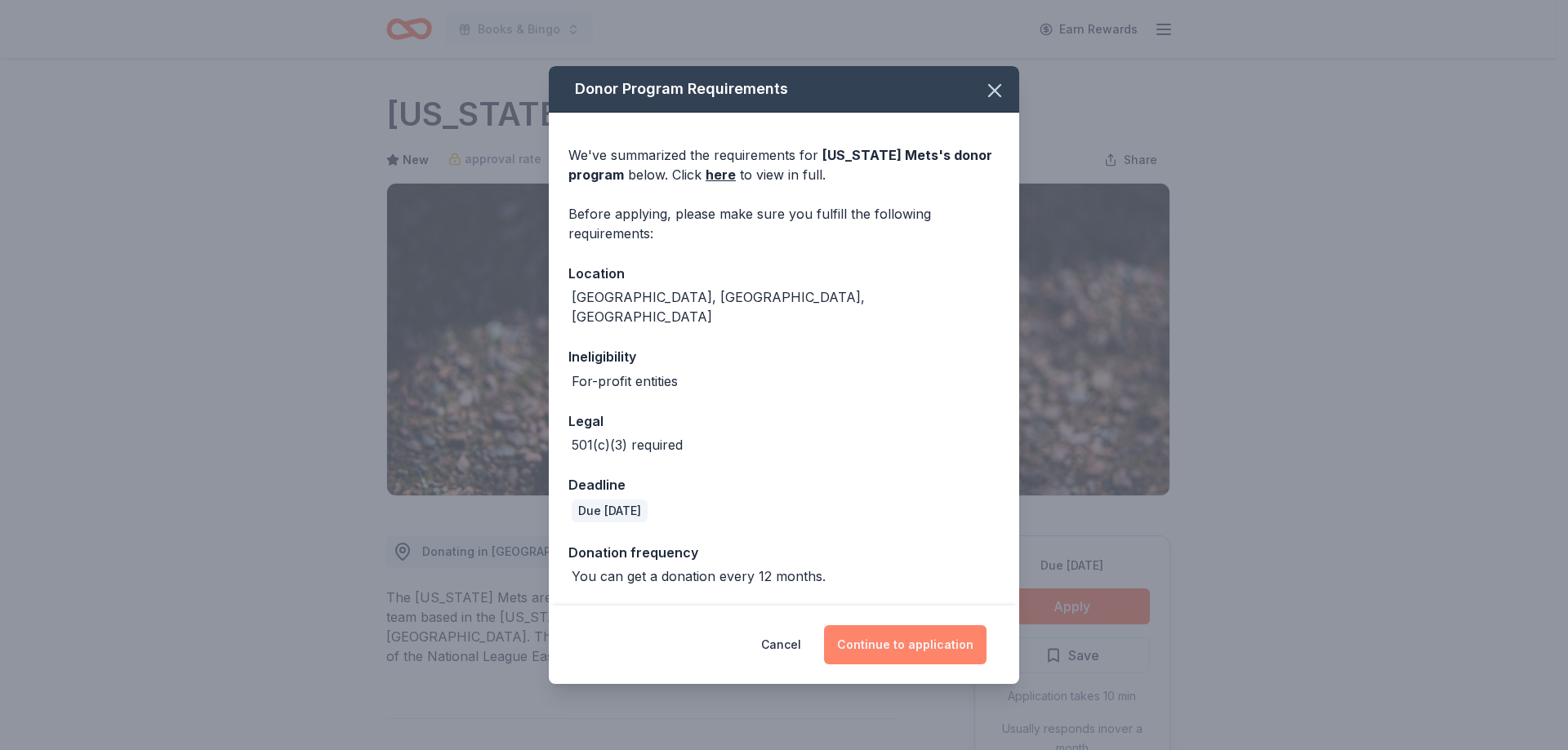
click at [935, 625] on button "Continue to application" at bounding box center [906, 644] width 163 height 39
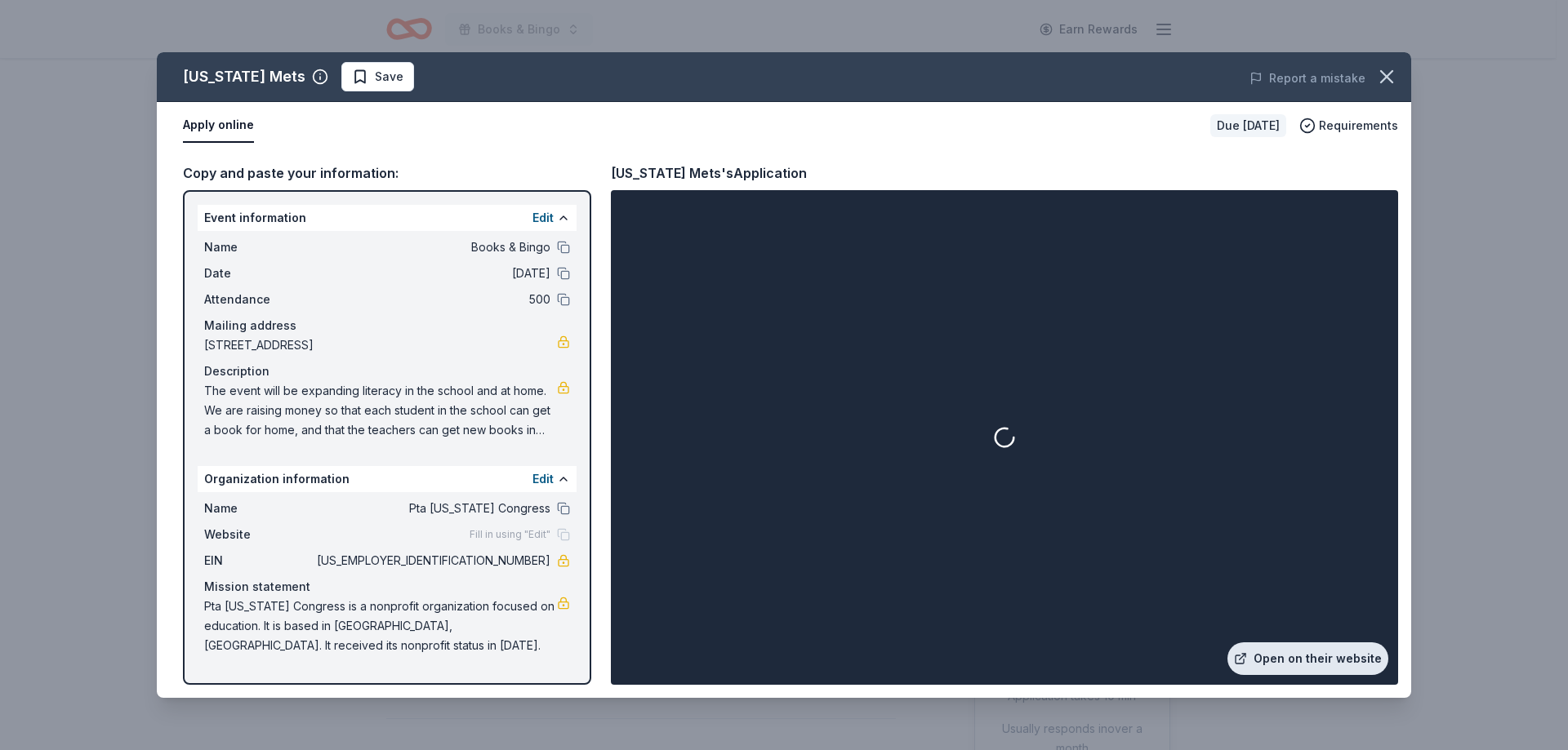
click at [1342, 651] on link "Open on their website" at bounding box center [1308, 659] width 161 height 33
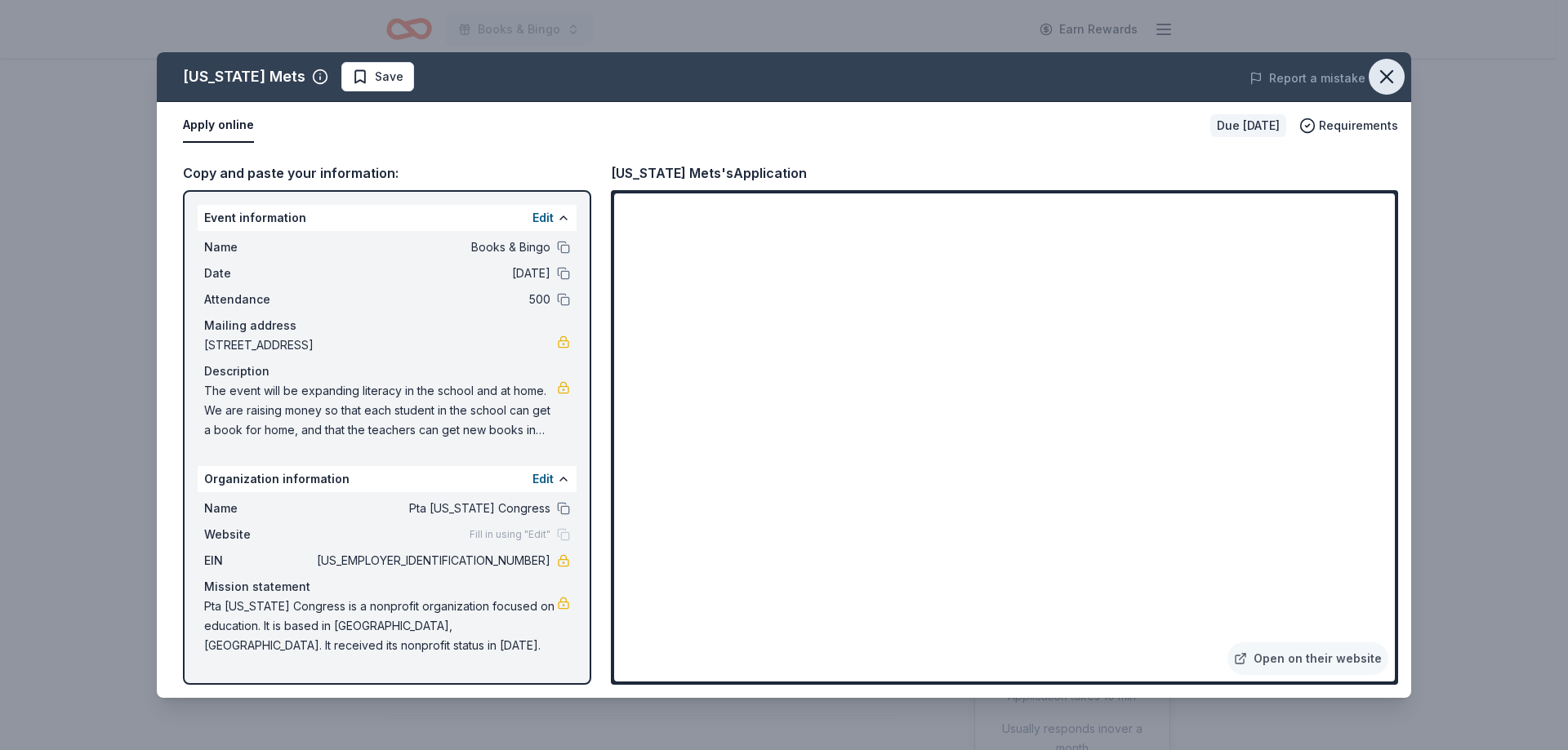
click at [1387, 80] on icon "button" at bounding box center [1387, 76] width 23 height 23
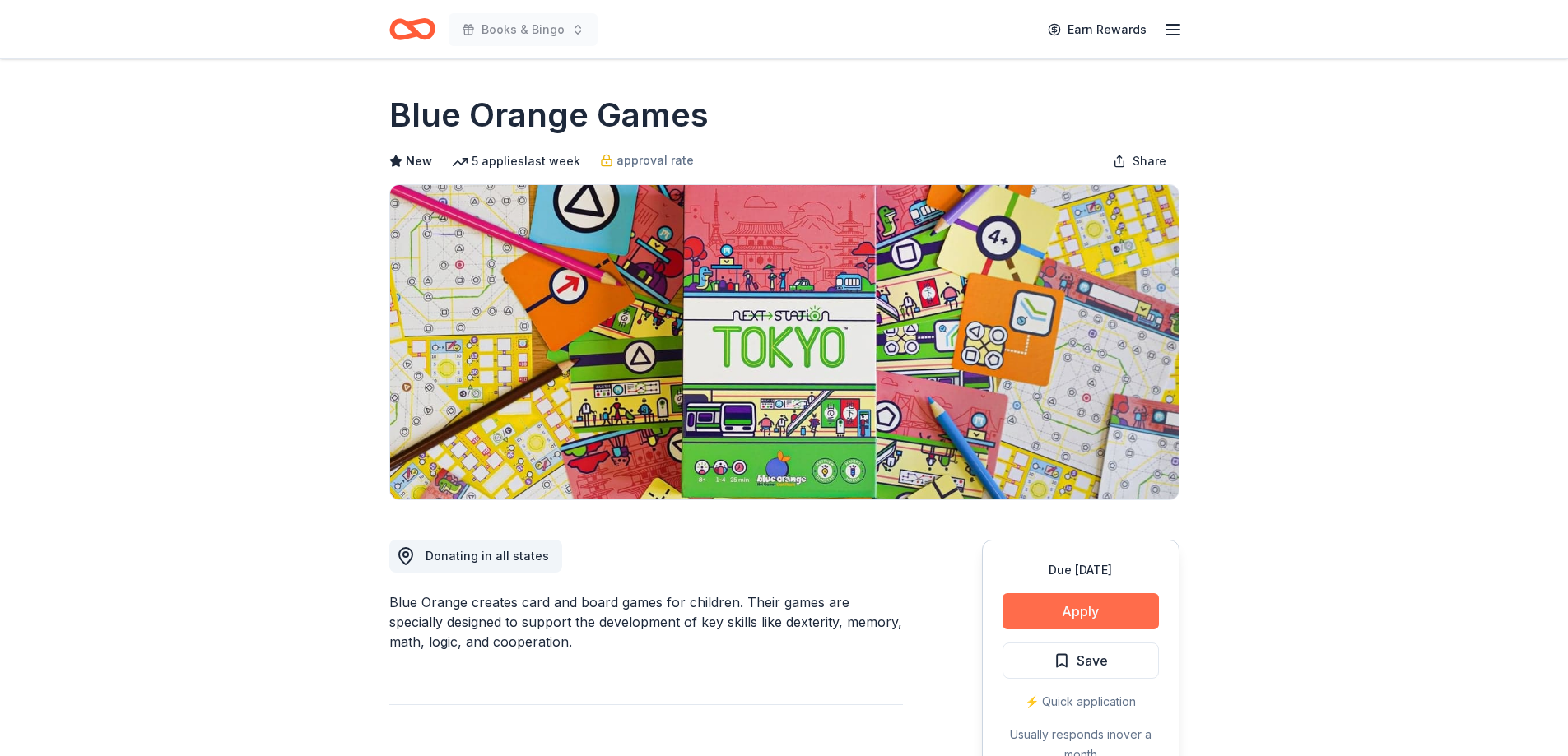
click at [1079, 612] on button "Apply" at bounding box center [1081, 611] width 156 height 36
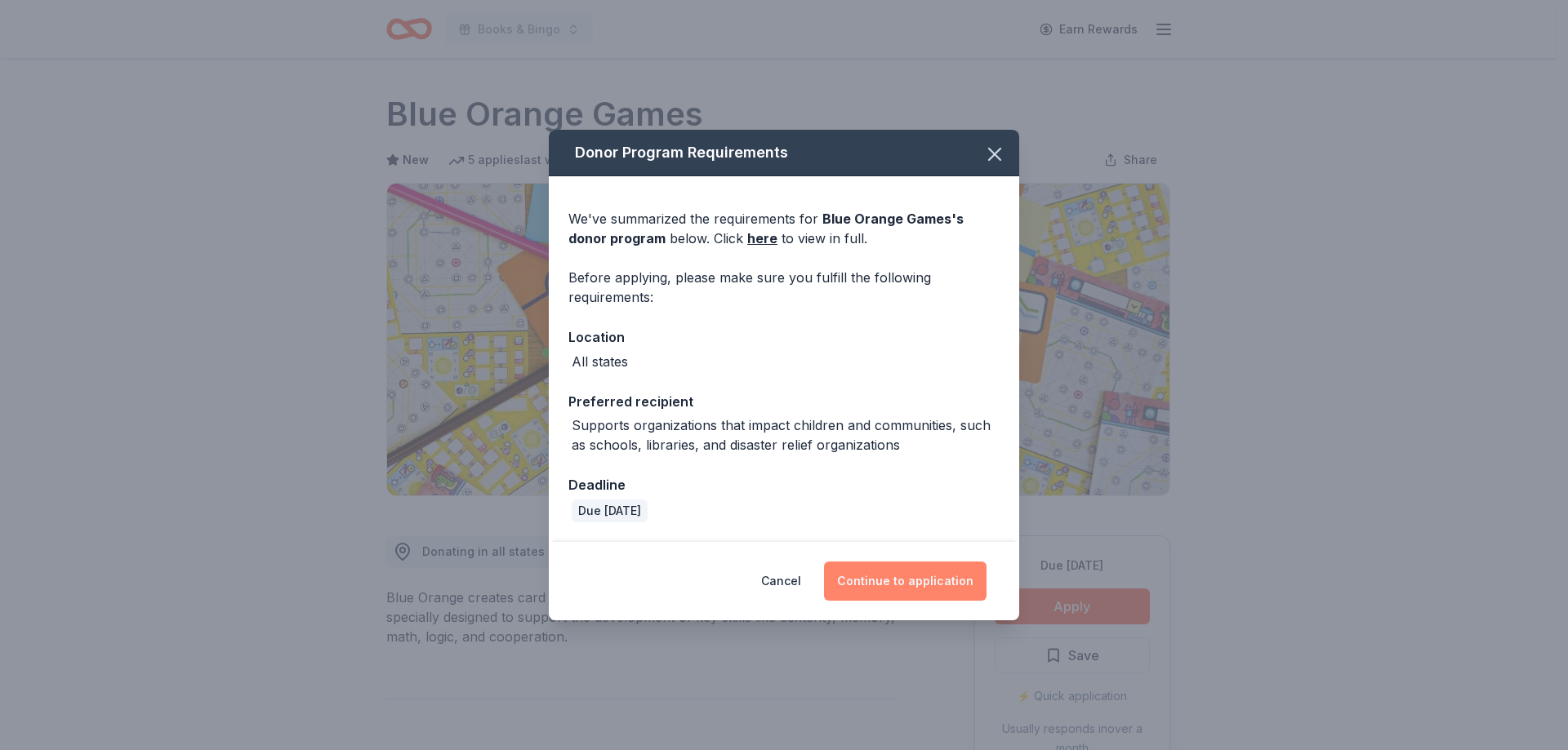
click at [901, 571] on button "Continue to application" at bounding box center [906, 581] width 163 height 39
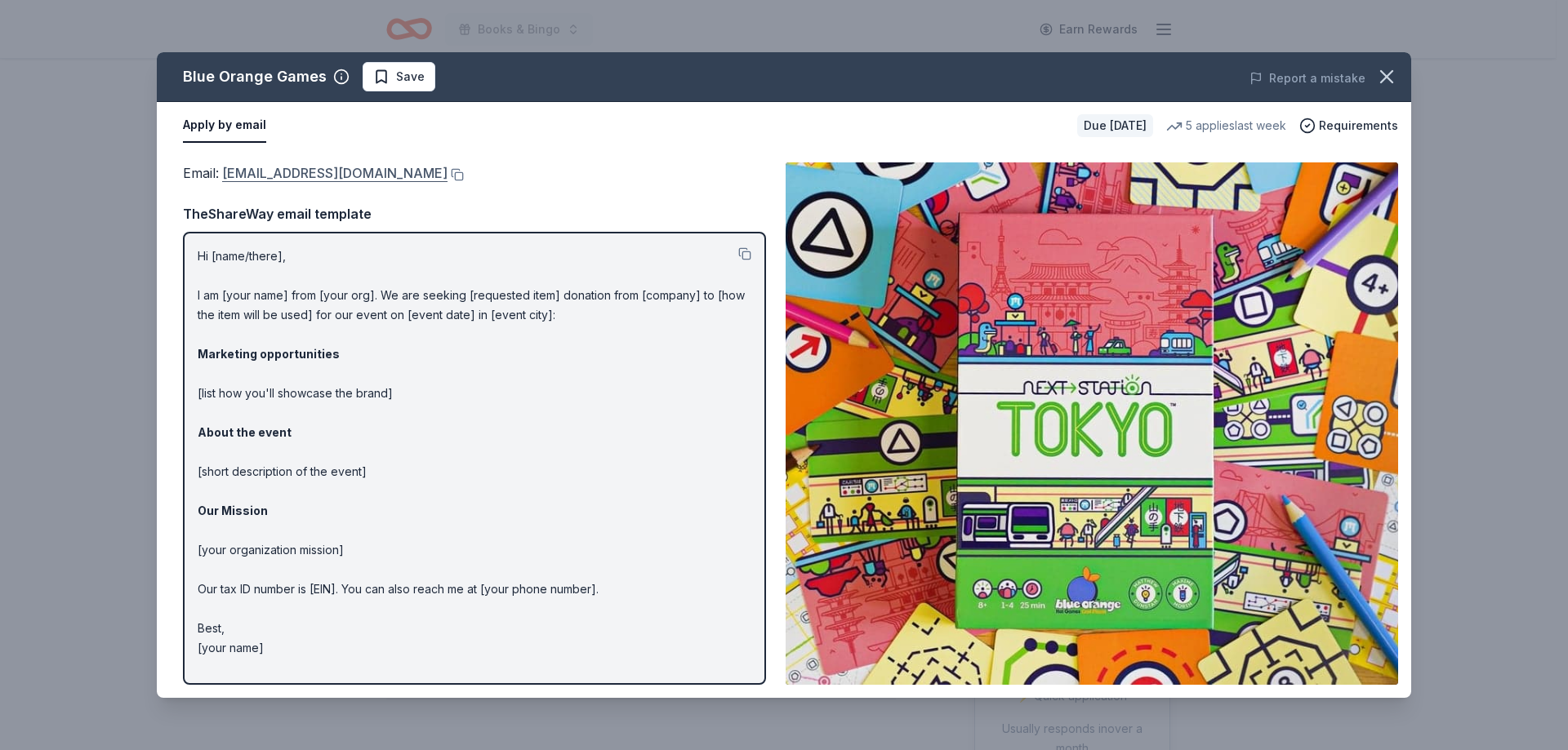
drag, startPoint x: 215, startPoint y: 174, endPoint x: 320, endPoint y: 176, distance: 105.0
click at [320, 176] on span "Email : [EMAIL_ADDRESS][DOMAIN_NAME]" at bounding box center [315, 173] width 265 height 16
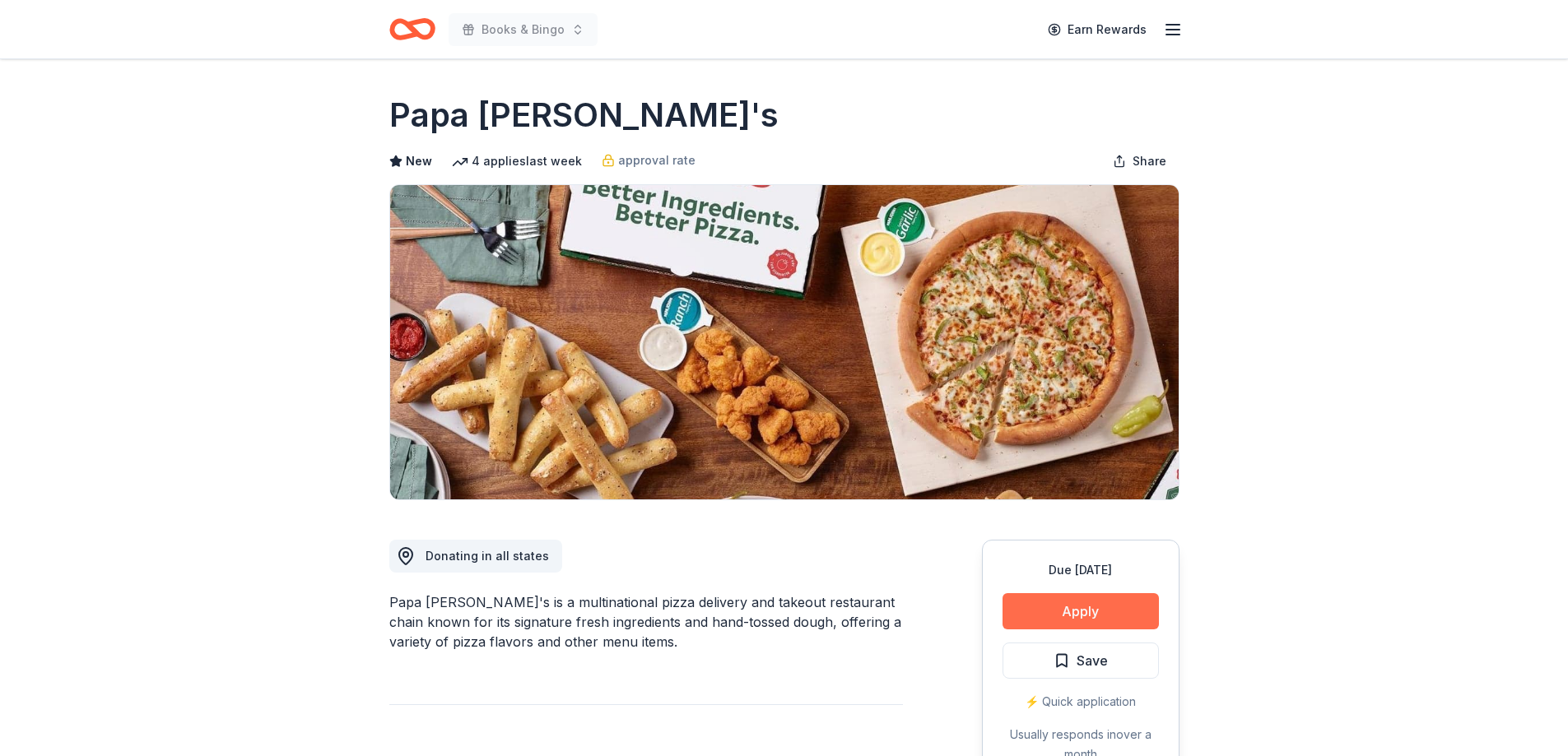
click at [1081, 602] on button "Apply" at bounding box center [1081, 611] width 156 height 36
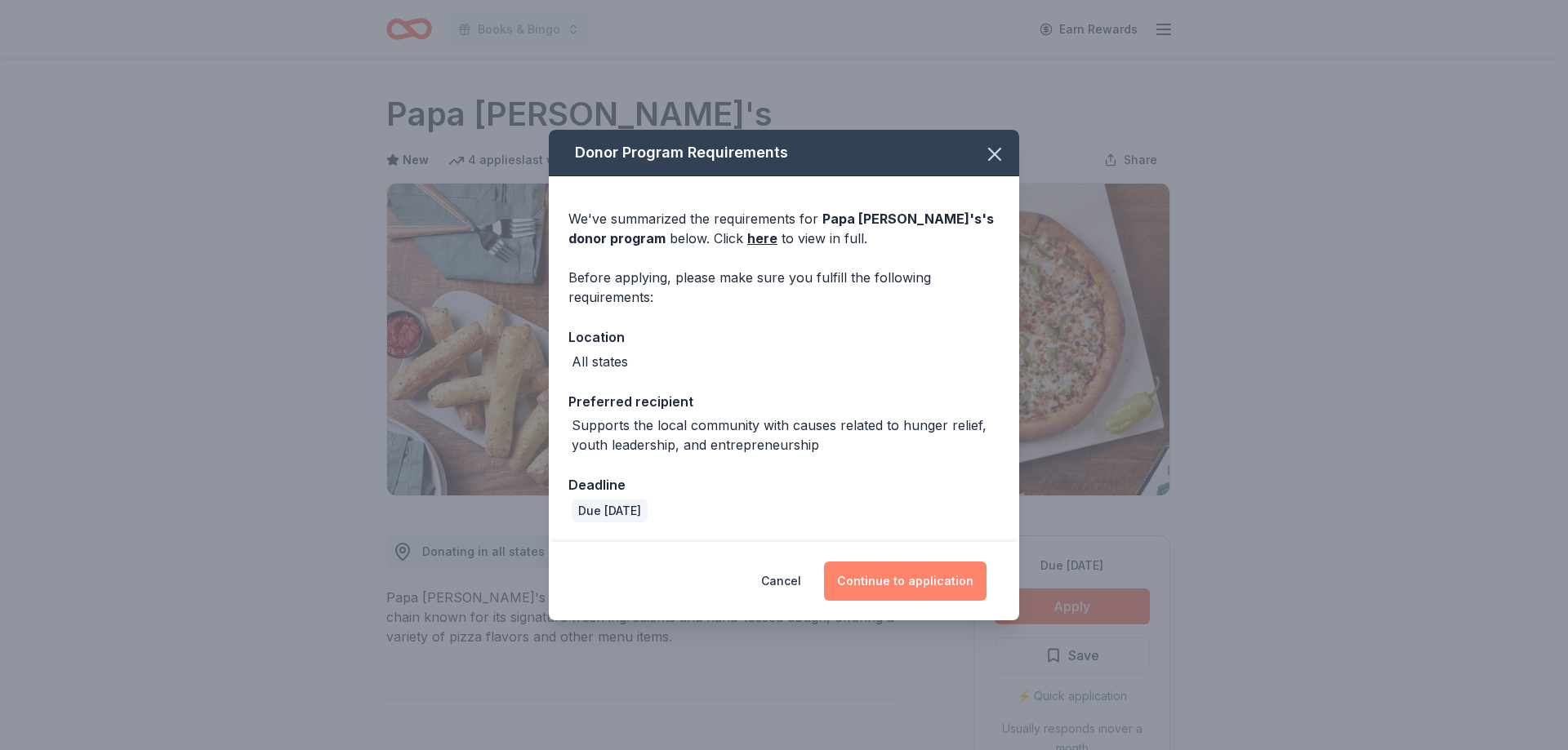
click at [906, 567] on button "Continue to application" at bounding box center [906, 581] width 163 height 39
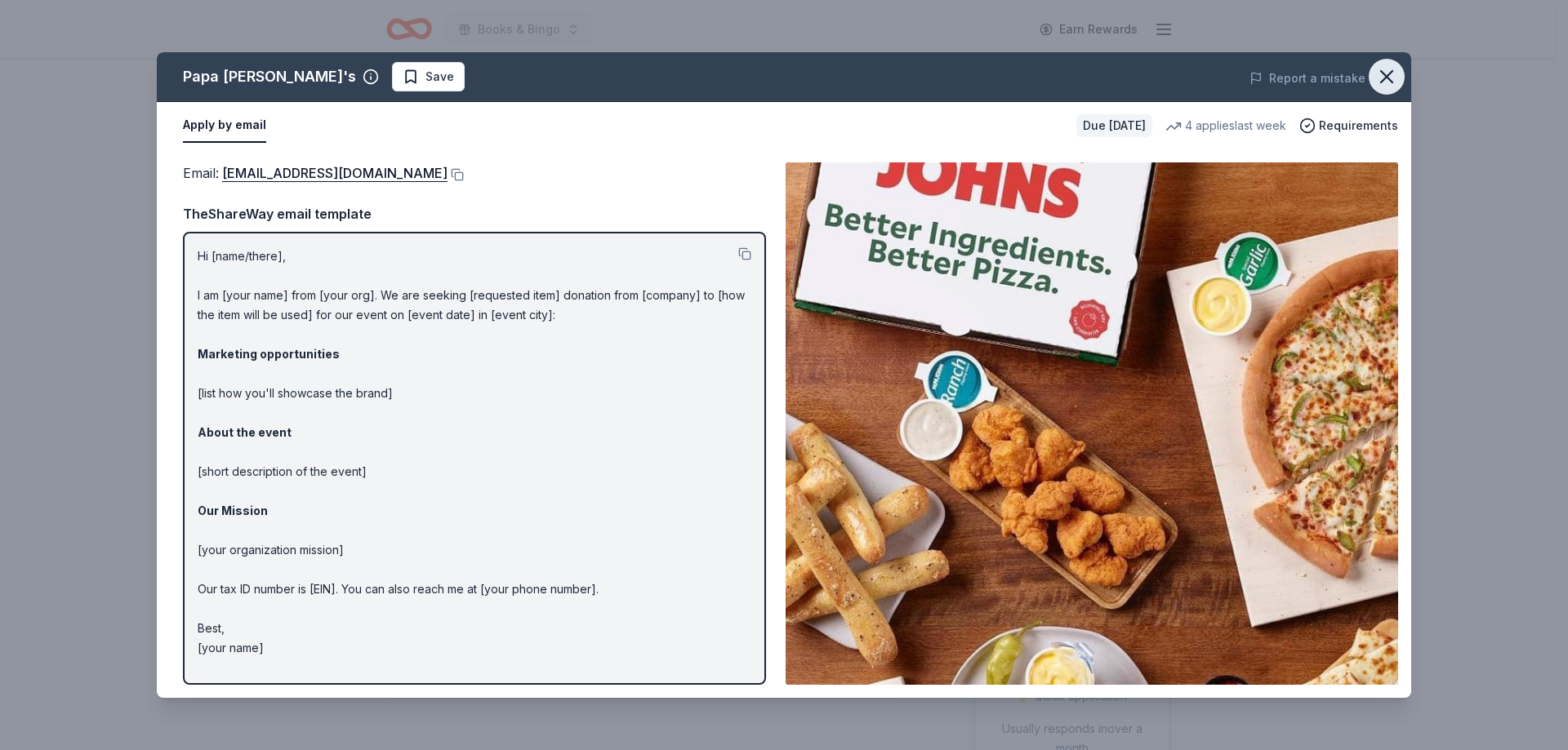
drag, startPoint x: 1377, startPoint y: 80, endPoint x: 1353, endPoint y: 101, distance: 31.9
click at [1377, 80] on icon "button" at bounding box center [1387, 76] width 23 height 23
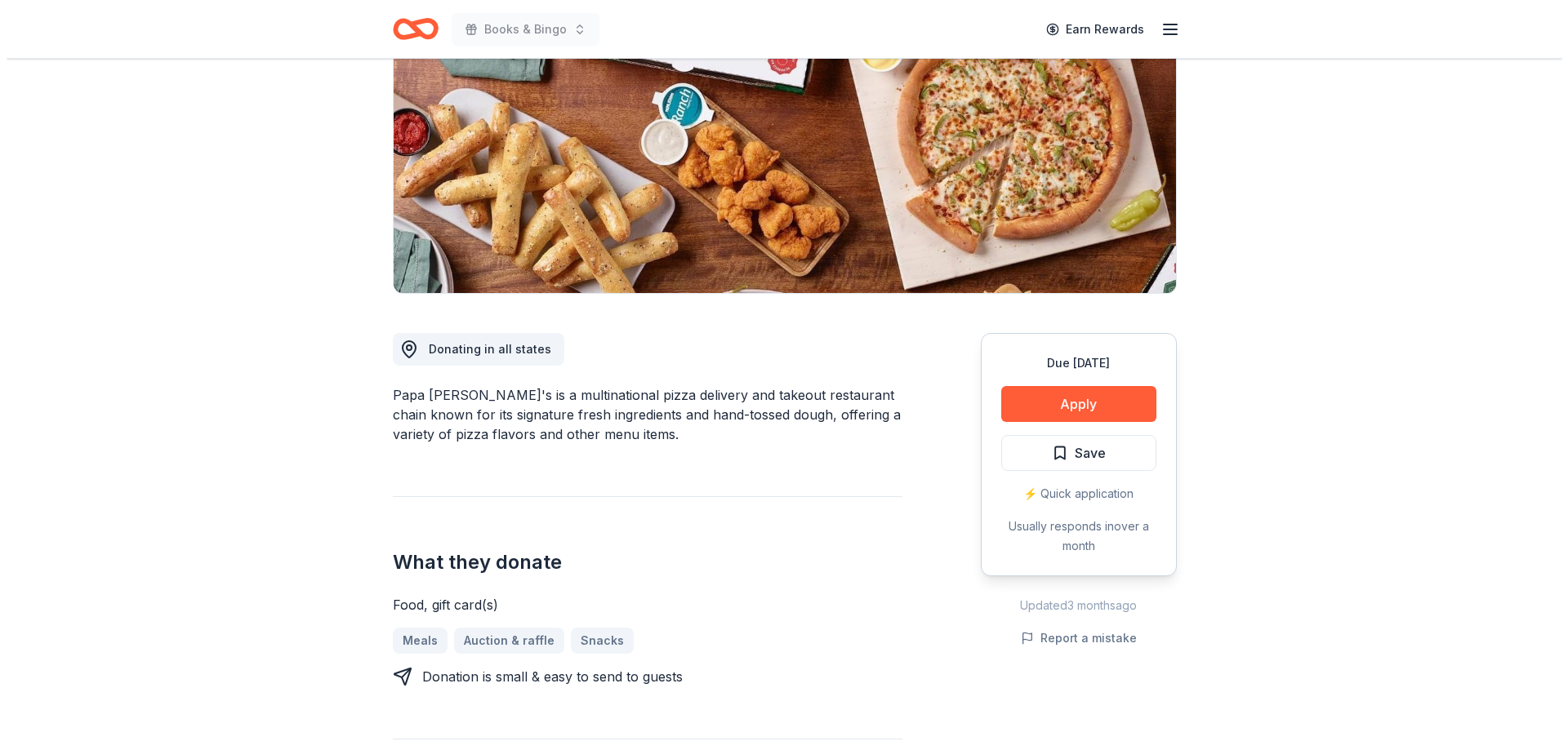
scroll to position [245, 0]
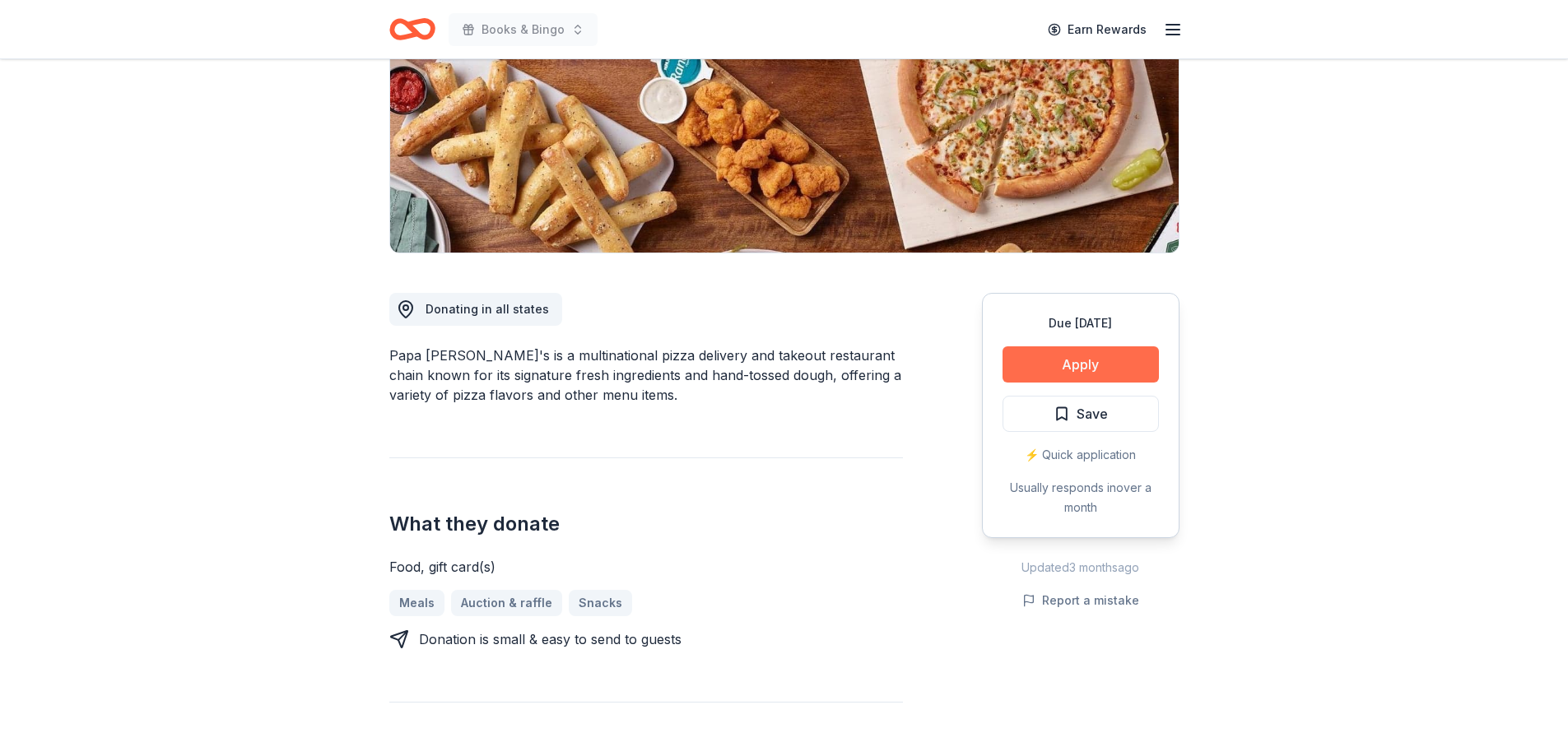
click at [1114, 368] on button "Apply" at bounding box center [1081, 364] width 156 height 36
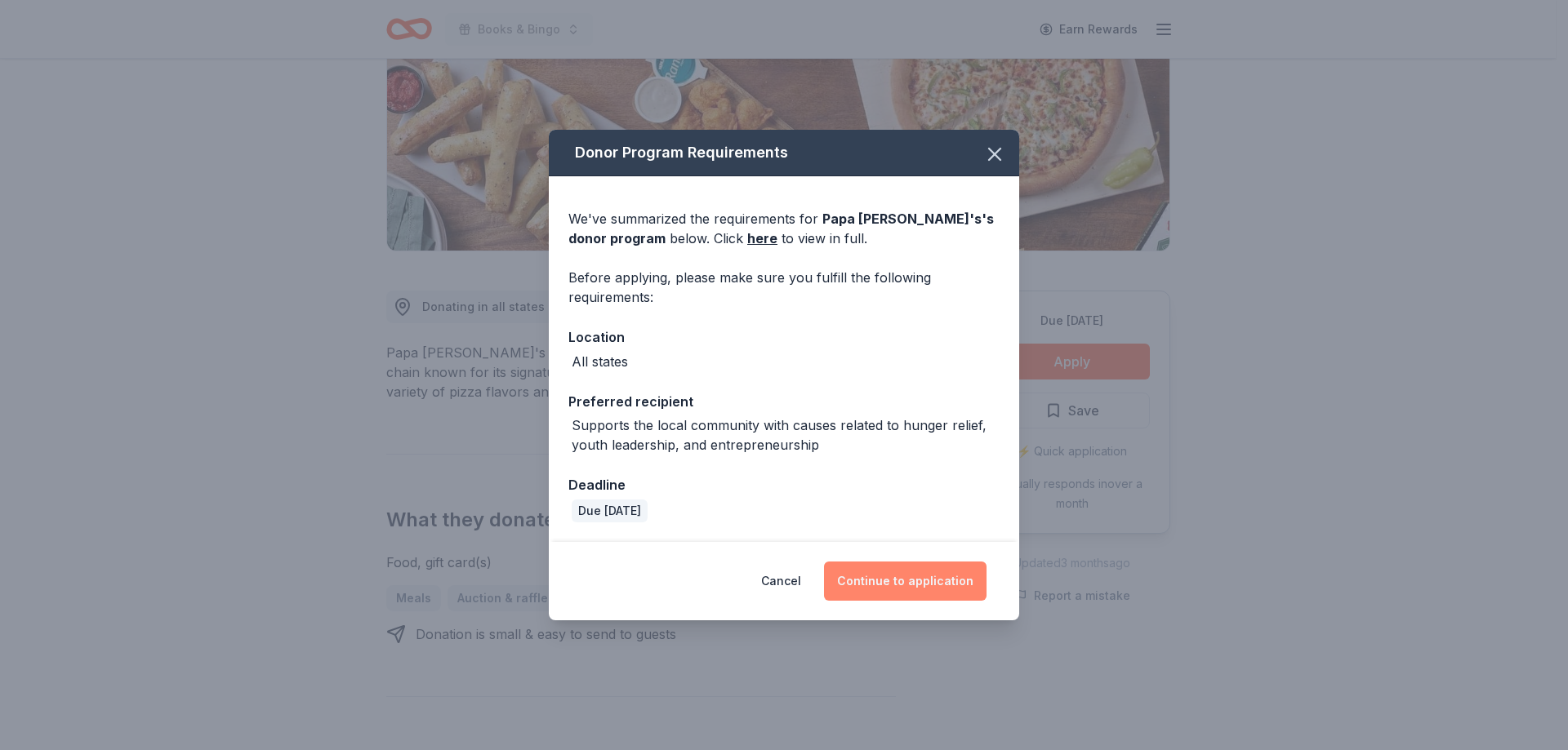
click at [922, 584] on button "Continue to application" at bounding box center [906, 581] width 163 height 39
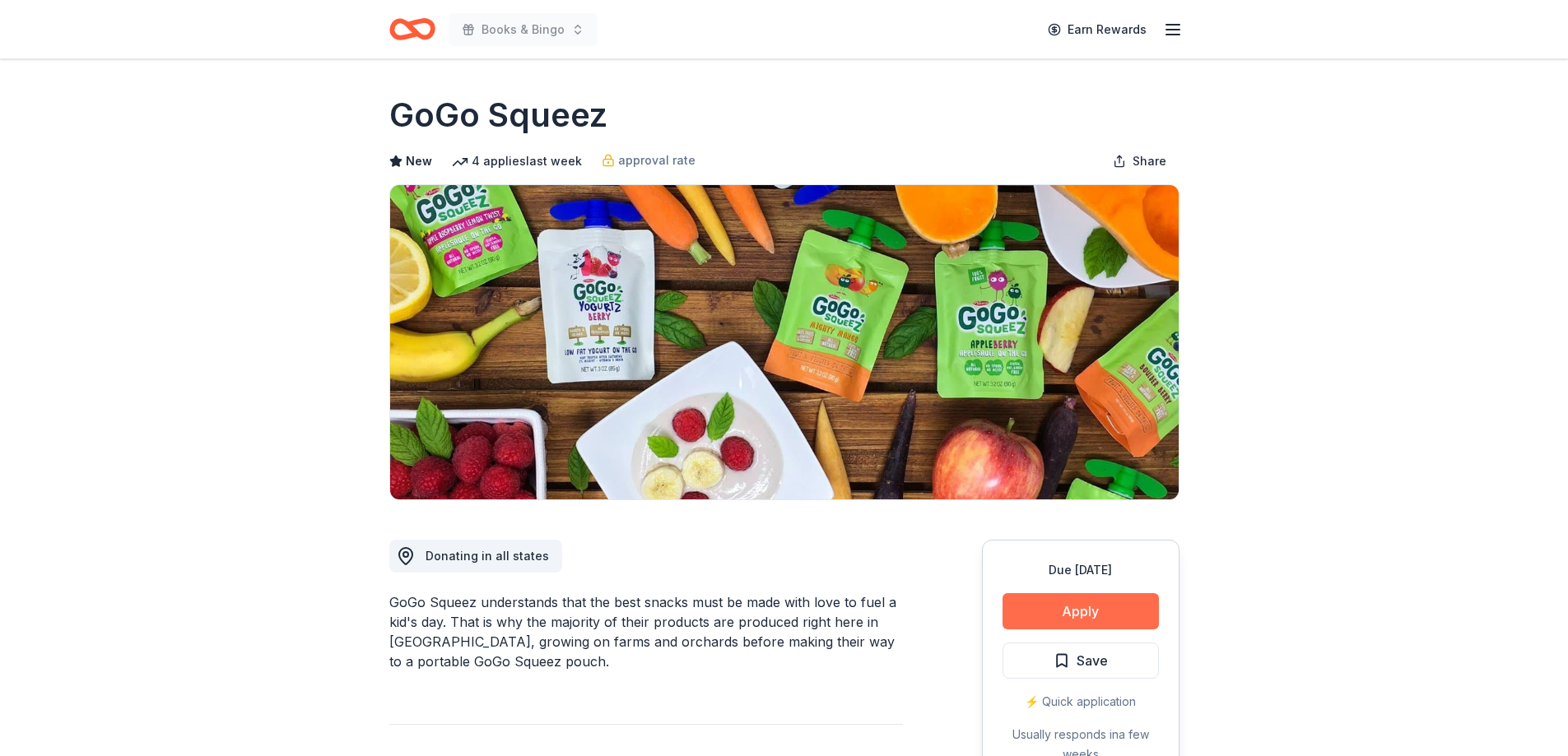
click at [1152, 600] on button "Apply" at bounding box center [1081, 611] width 156 height 36
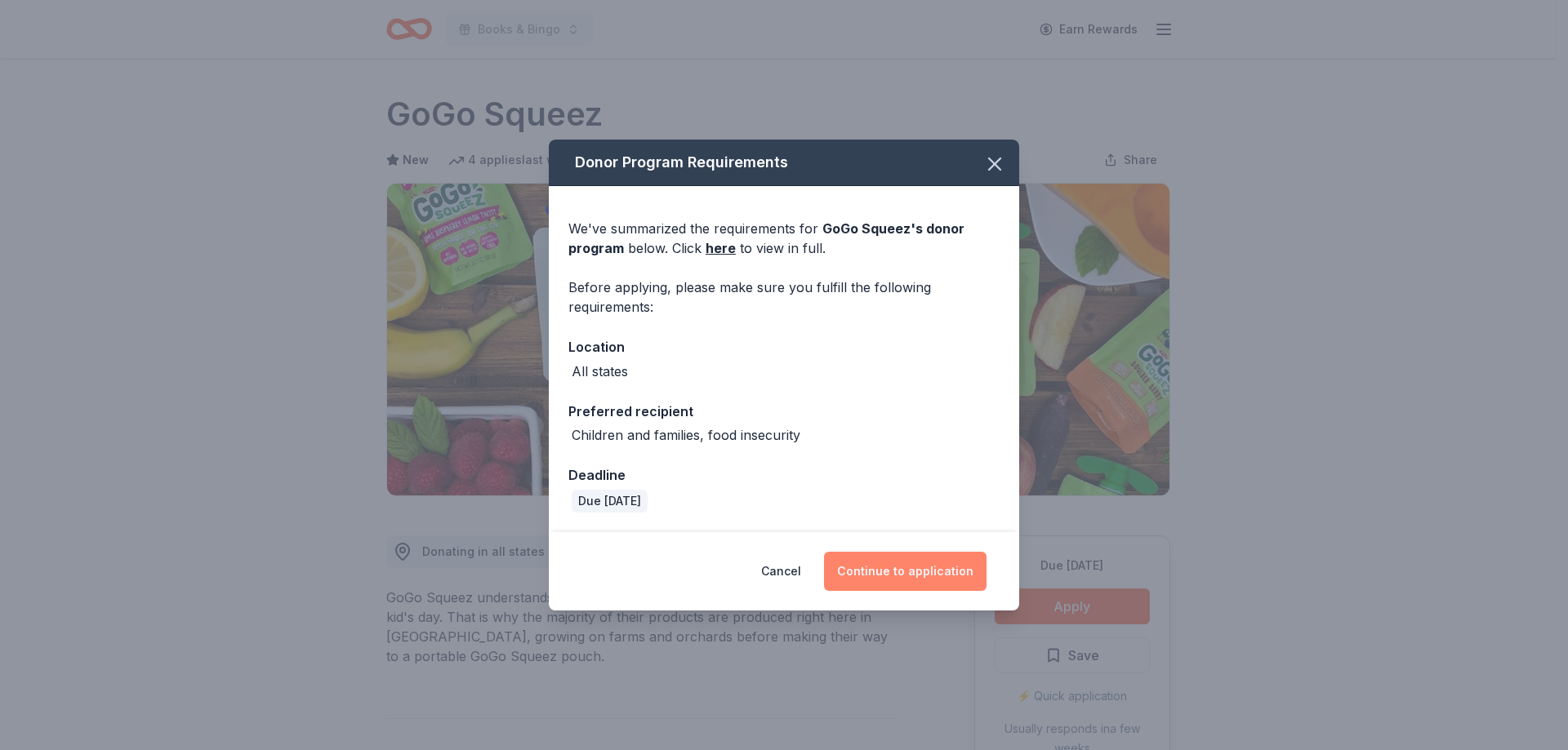
click at [886, 573] on button "Continue to application" at bounding box center [906, 572] width 163 height 39
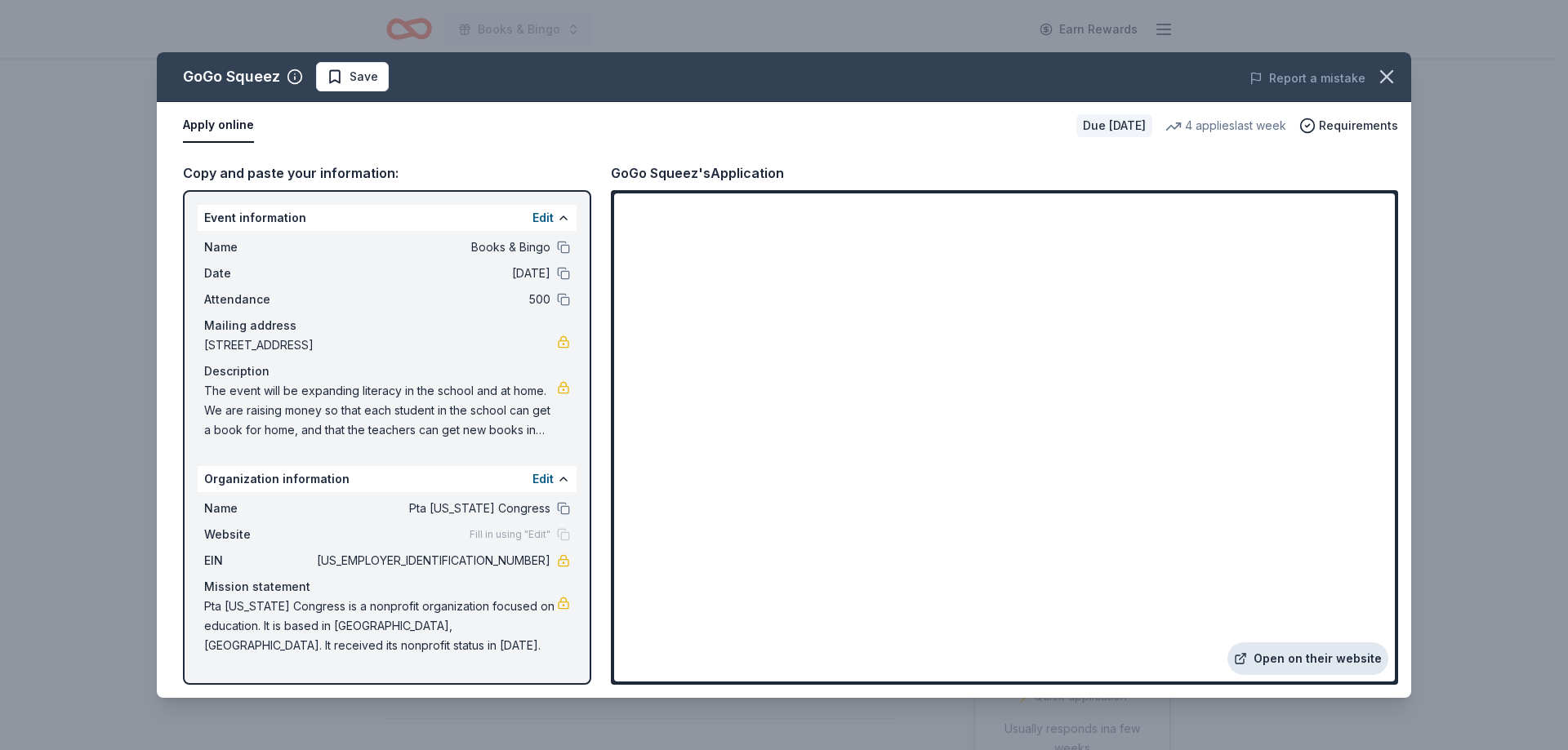
click at [1318, 664] on link "Open on their website" at bounding box center [1308, 659] width 161 height 33
